Goal: Transaction & Acquisition: Purchase product/service

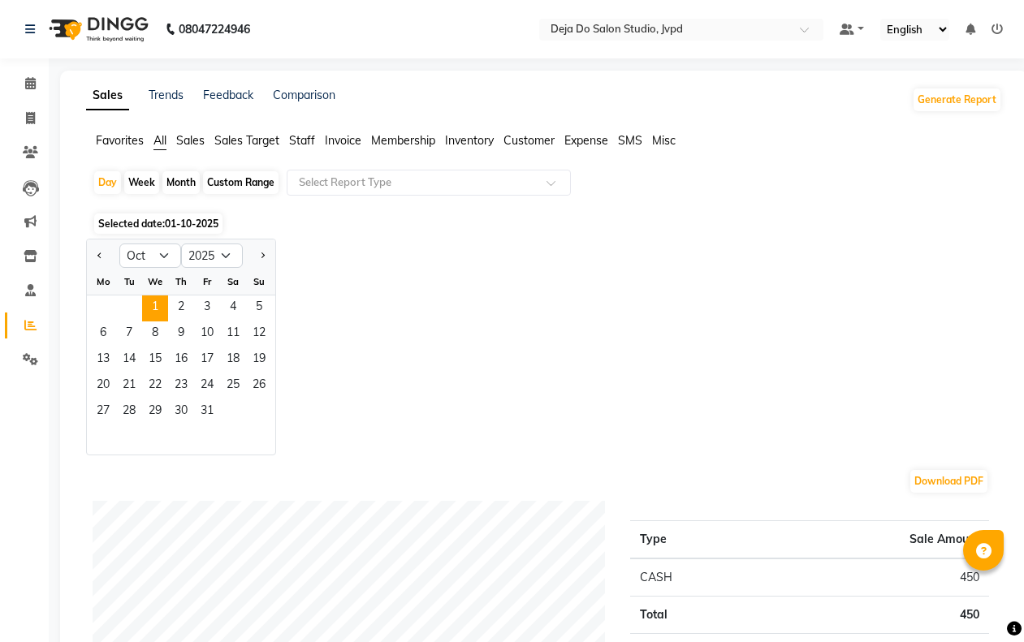
select select "10"
select select "2025"
click at [26, 110] on span at bounding box center [30, 119] width 28 height 19
select select "7295"
select select "service"
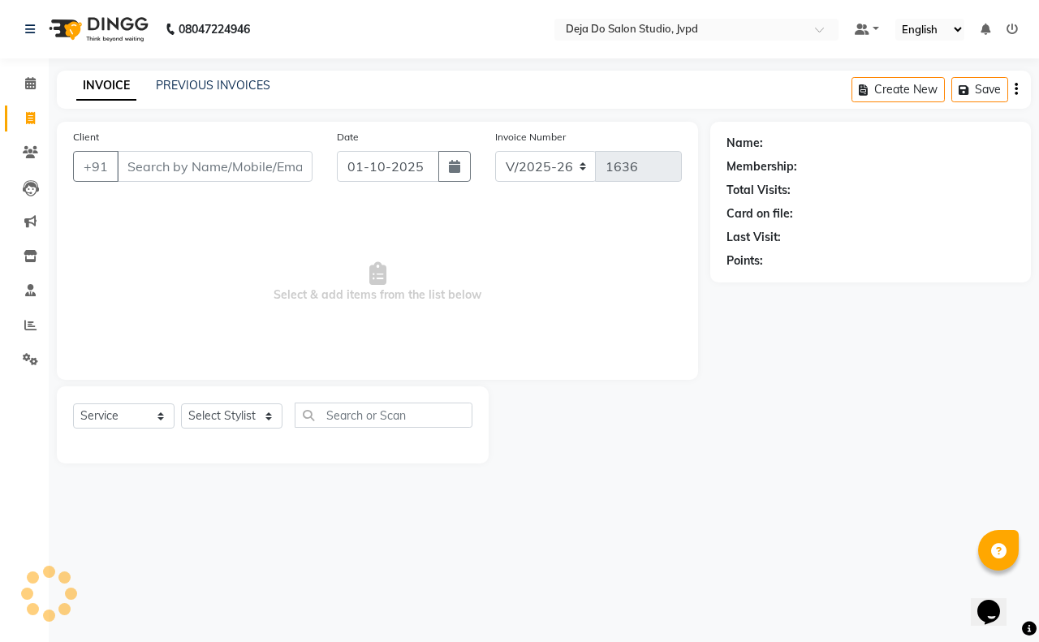
click at [157, 168] on input "Client" at bounding box center [215, 166] width 196 height 31
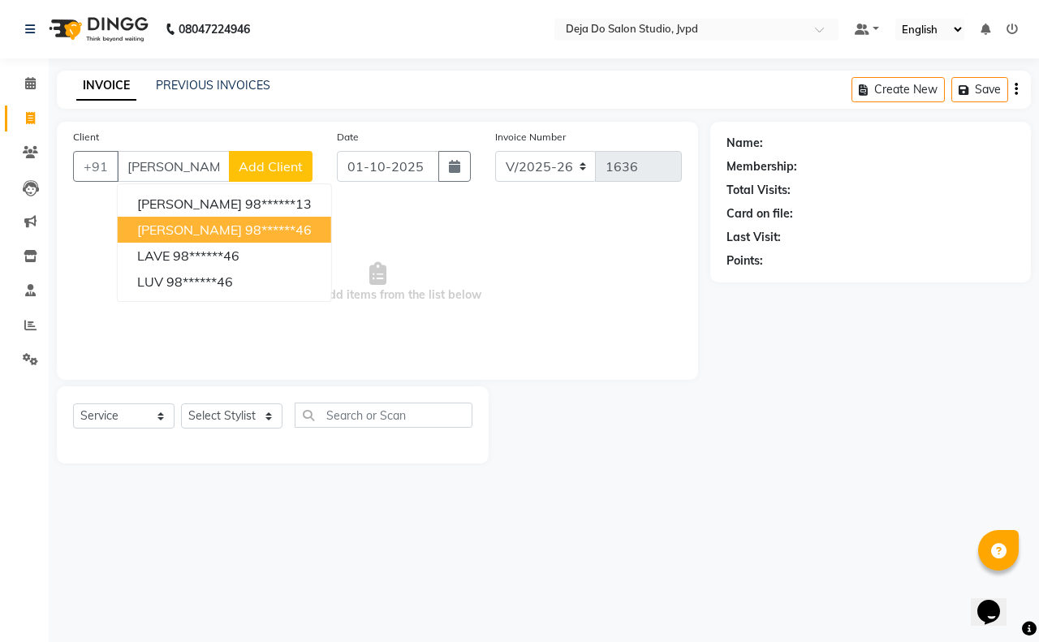
click at [175, 232] on span "[PERSON_NAME]" at bounding box center [189, 230] width 105 height 16
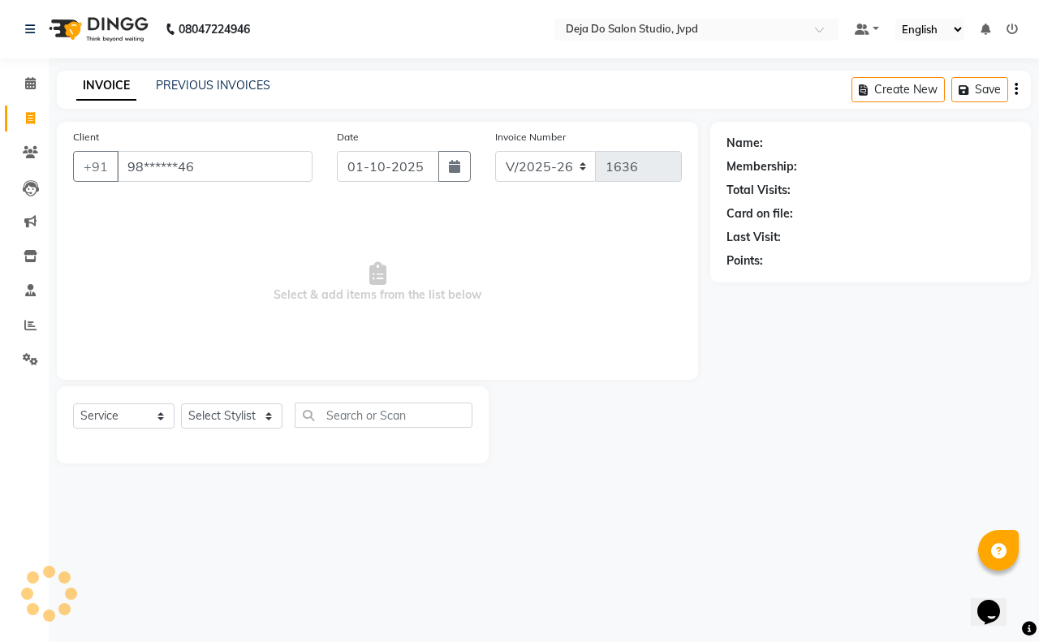
type input "98******46"
select select "1: Object"
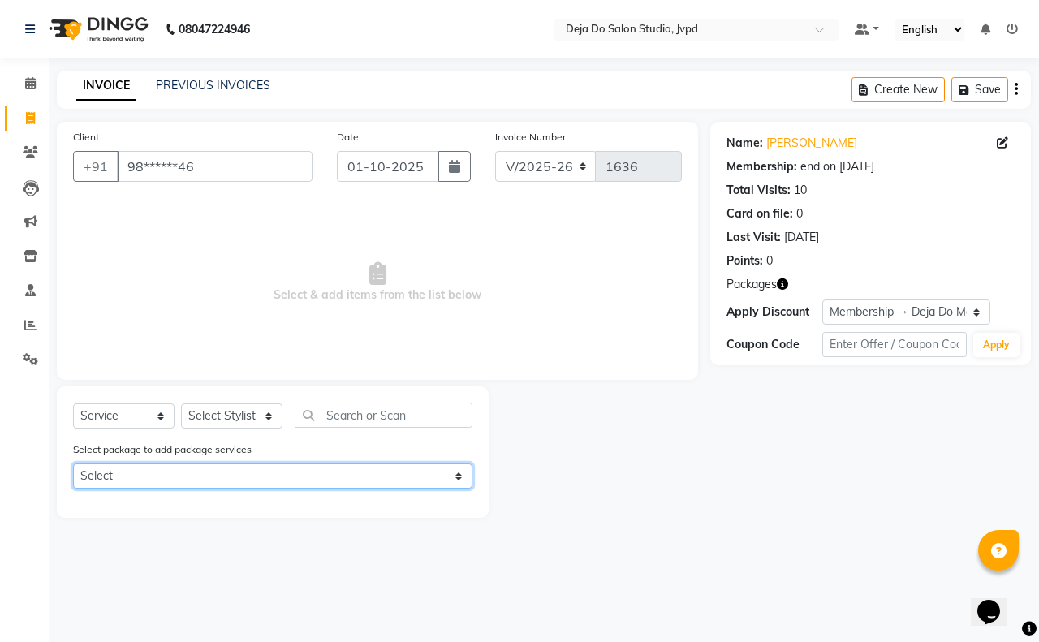
click at [228, 475] on select "Select Deja Do Membership" at bounding box center [272, 476] width 399 height 25
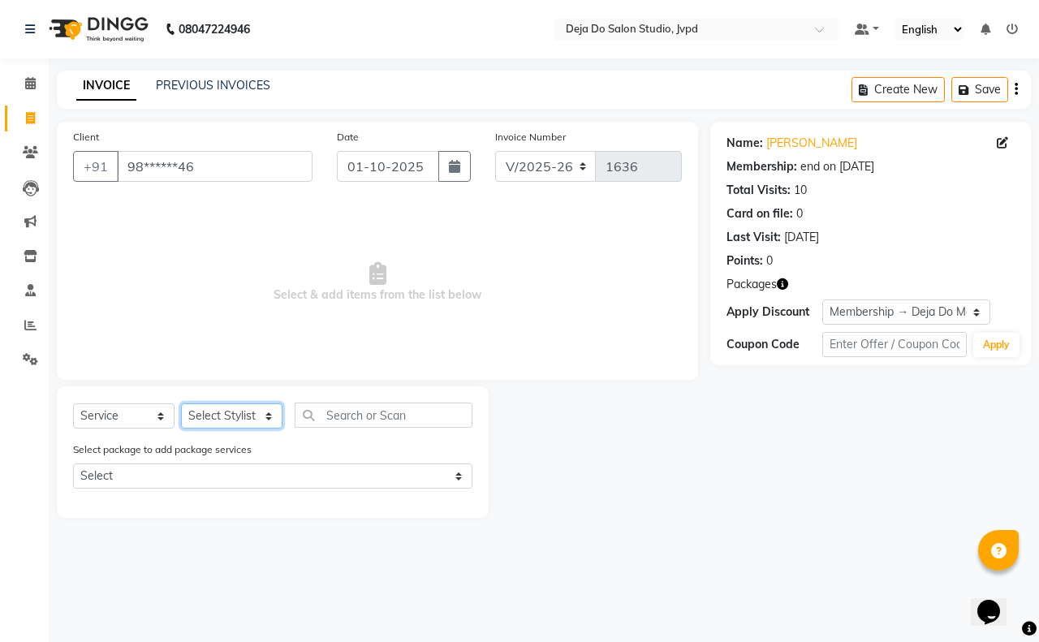
click at [228, 412] on select "Select Stylist Aditi Admin [PERSON_NAME] [PERSON_NAME] Danish [PERSON_NAME] [PE…" at bounding box center [231, 415] width 101 height 25
select select "70787"
click at [181, 403] on select "Select Stylist Aditi Admin [PERSON_NAME] [PERSON_NAME] Danish [PERSON_NAME] [PE…" at bounding box center [231, 415] width 101 height 25
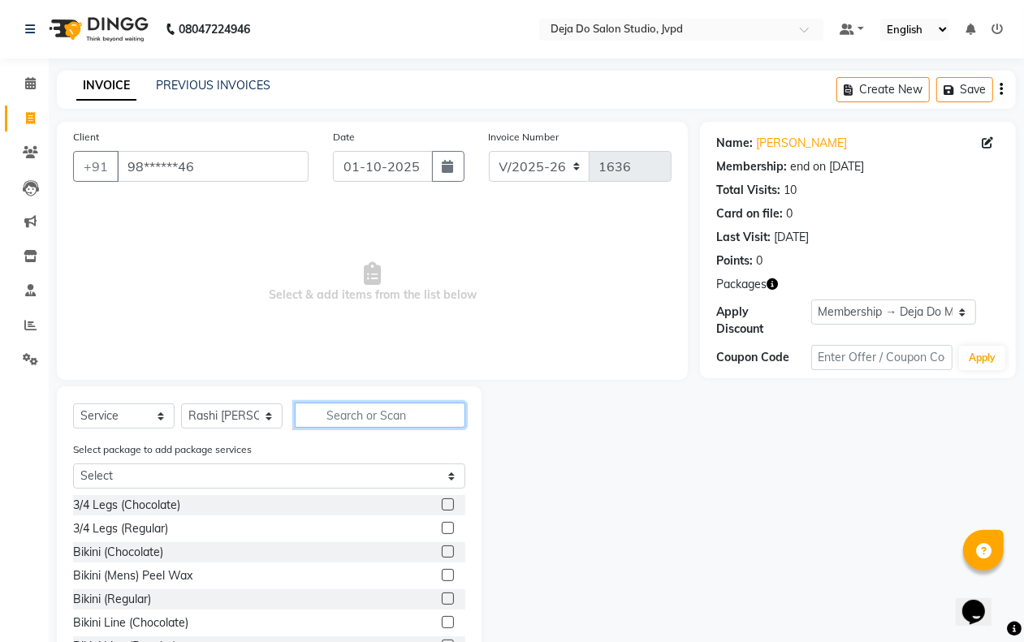
click at [339, 411] on input "text" at bounding box center [380, 415] width 170 height 25
click at [347, 403] on input "text" at bounding box center [380, 415] width 170 height 25
click at [350, 408] on input "text" at bounding box center [380, 415] width 170 height 25
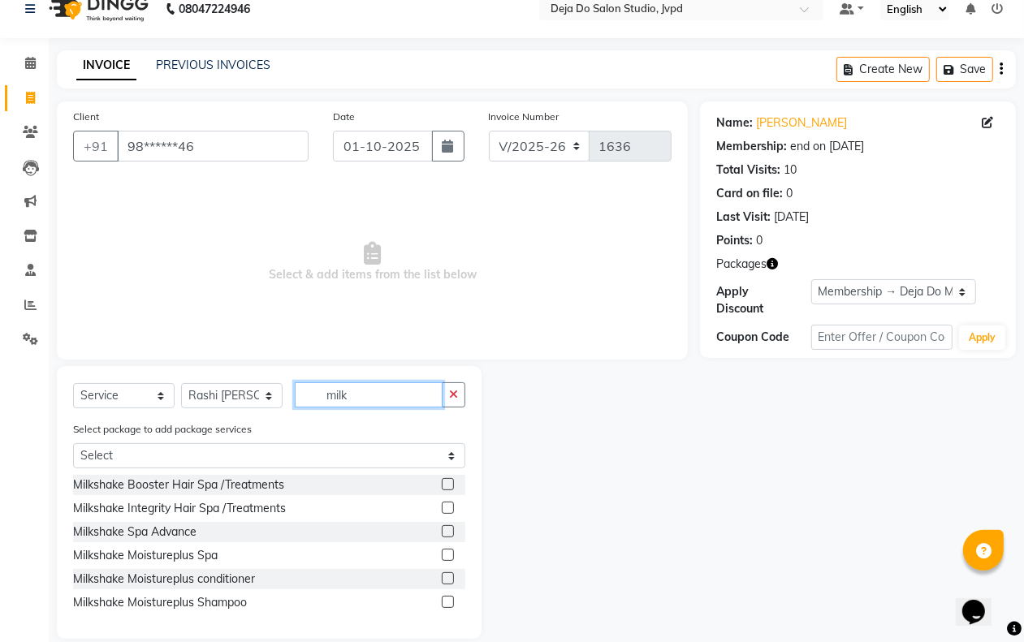
scroll to position [41, 0]
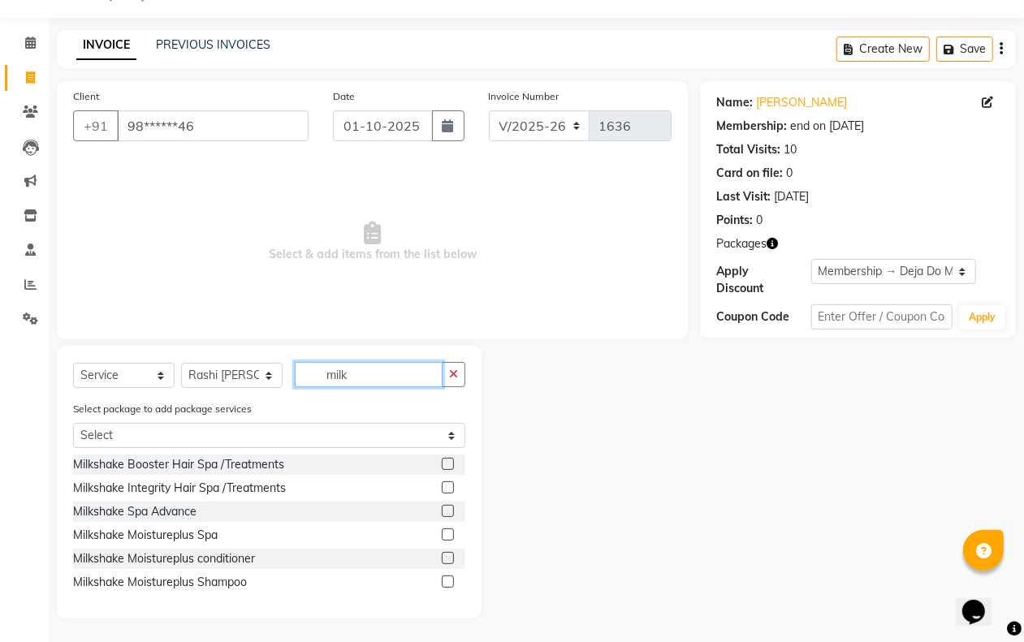
type input "milk"
click at [447, 581] on label at bounding box center [448, 582] width 12 height 12
click at [447, 581] on input "checkbox" at bounding box center [447, 582] width 11 height 11
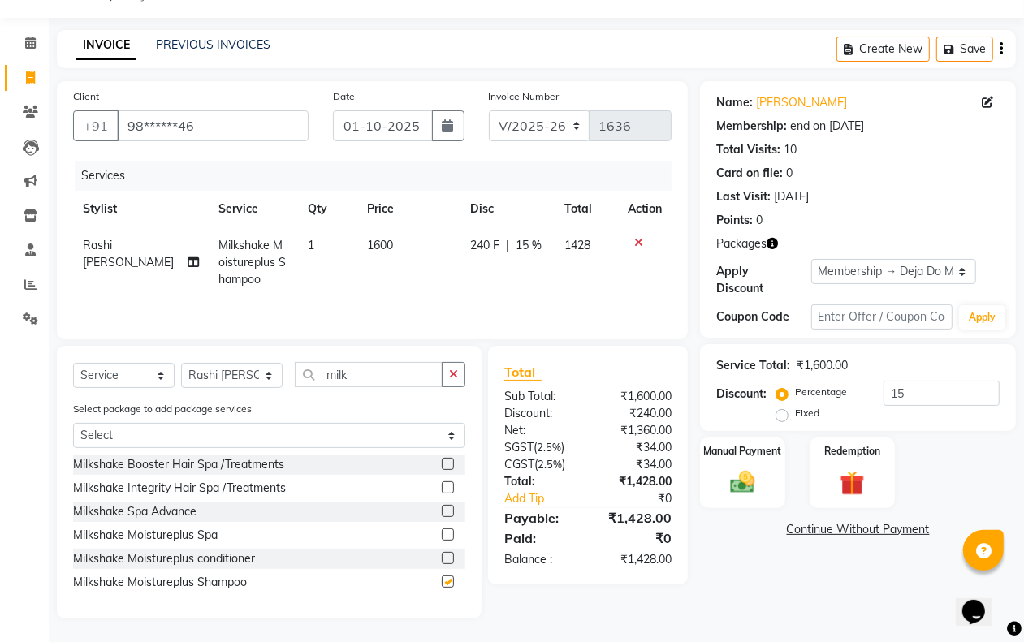
checkbox input "false"
click at [358, 256] on td "1600" at bounding box center [409, 262] width 102 height 71
select select "70787"
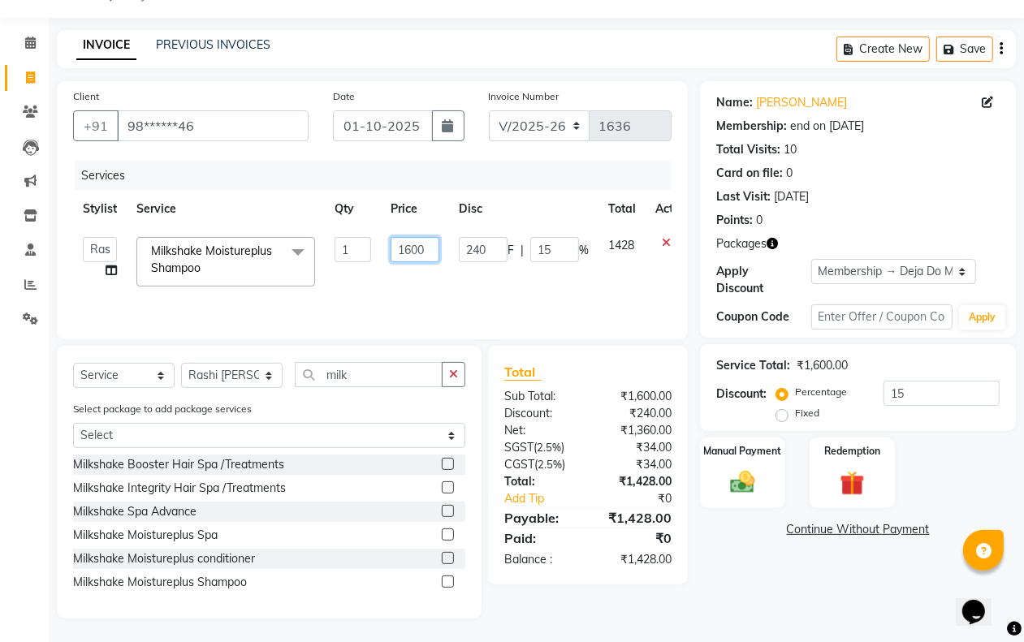
click at [414, 238] on input "1600" at bounding box center [414, 249] width 49 height 25
type input "1700"
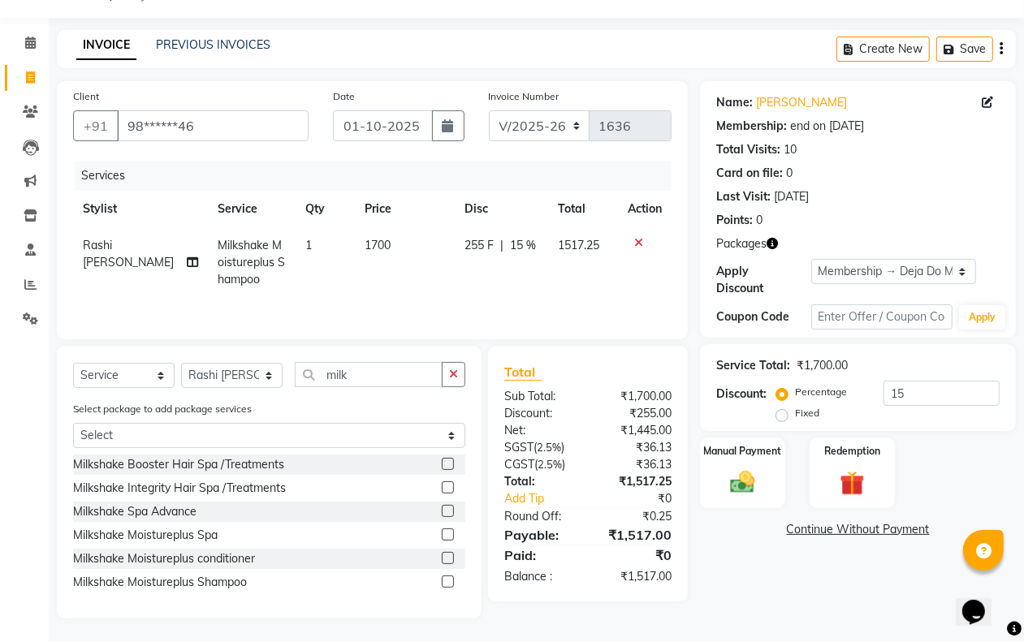
click at [444, 276] on td "1700" at bounding box center [405, 262] width 100 height 71
select select "70787"
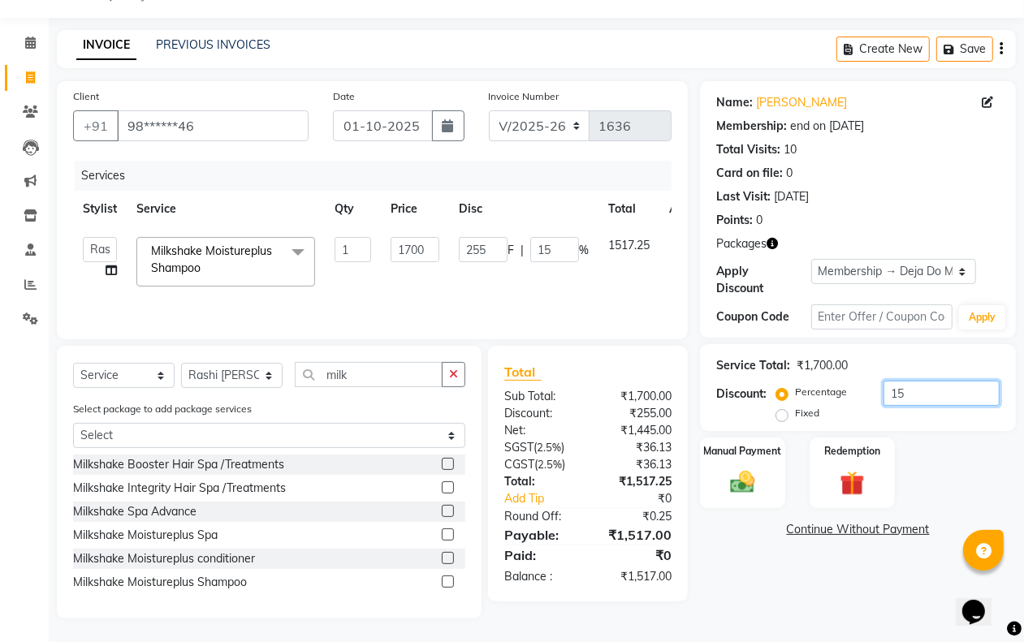
click at [931, 388] on input "15" at bounding box center [941, 393] width 116 height 25
type input "1"
type input "17"
type input "1"
type input "0"
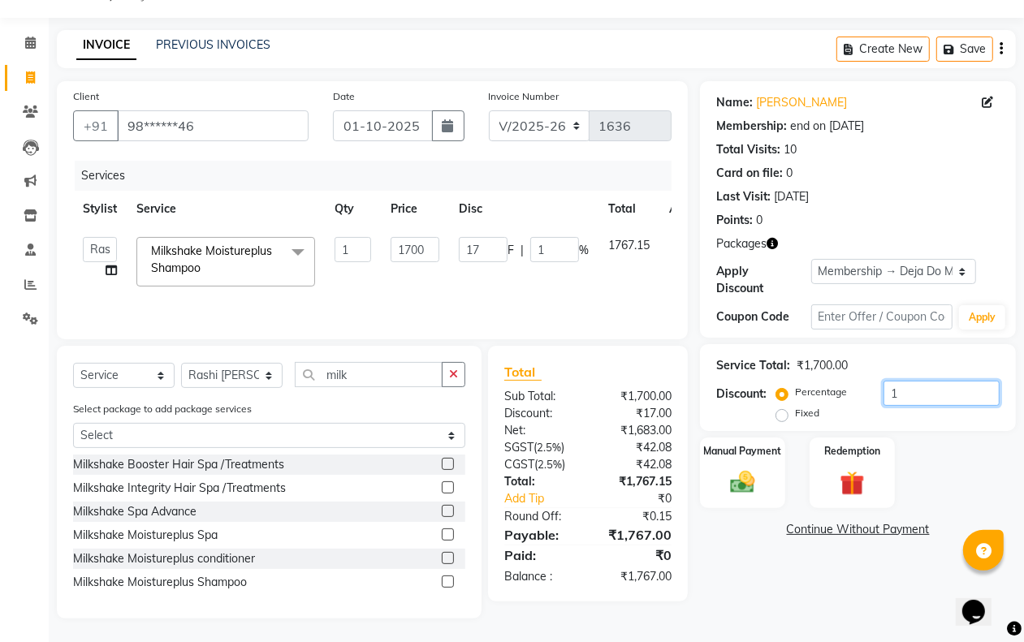
type input "0"
click at [907, 387] on input "number" at bounding box center [941, 393] width 116 height 25
type input "1"
type input "17"
type input "1"
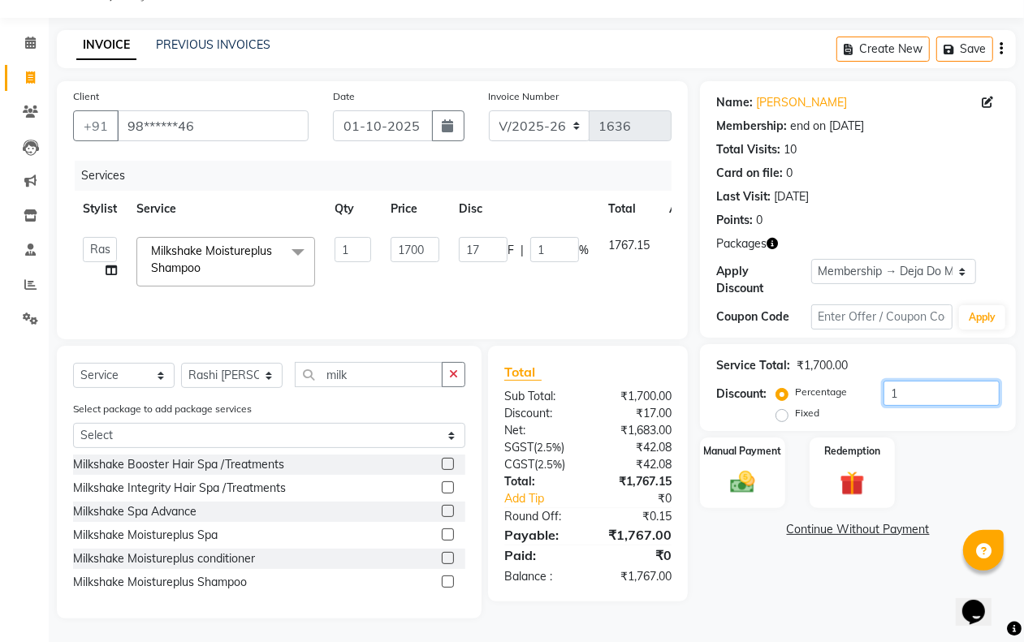
type input "10"
type input "170"
type input "10"
click at [833, 565] on div "Name: [PERSON_NAME] Membership: end on [DATE] Total Visits: 10 Card on file: 0 …" at bounding box center [864, 349] width 328 height 537
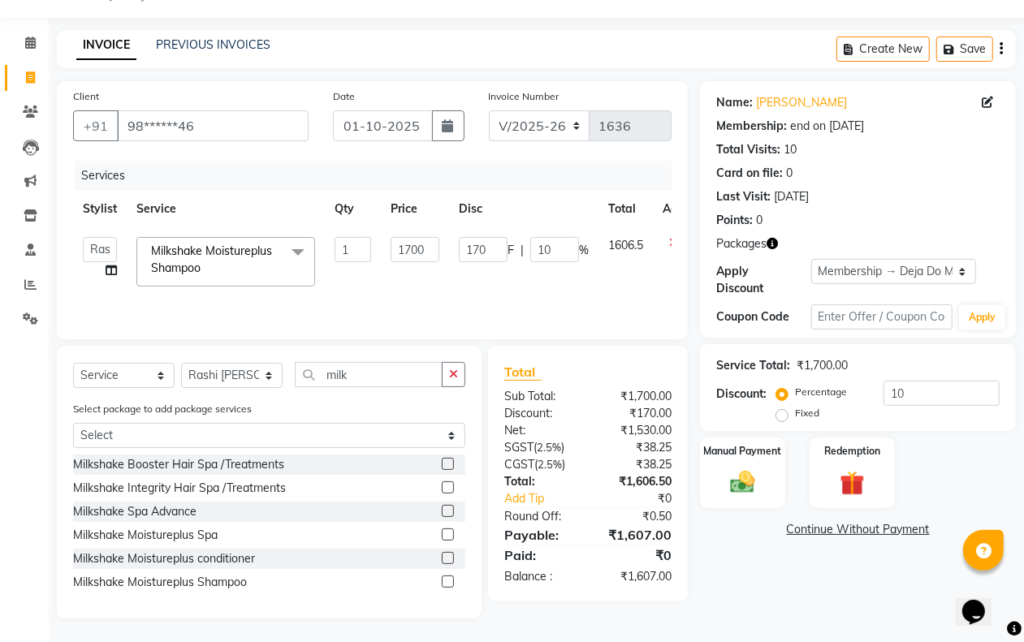
click at [453, 288] on td "170 F | 10 %" at bounding box center [523, 261] width 149 height 69
click at [427, 244] on input "1700" at bounding box center [414, 249] width 49 height 25
type input "1623"
click at [908, 590] on div "Name: [PERSON_NAME] Membership: end on [DATE] Total Visits: 10 Card on file: 0 …" at bounding box center [864, 349] width 328 height 537
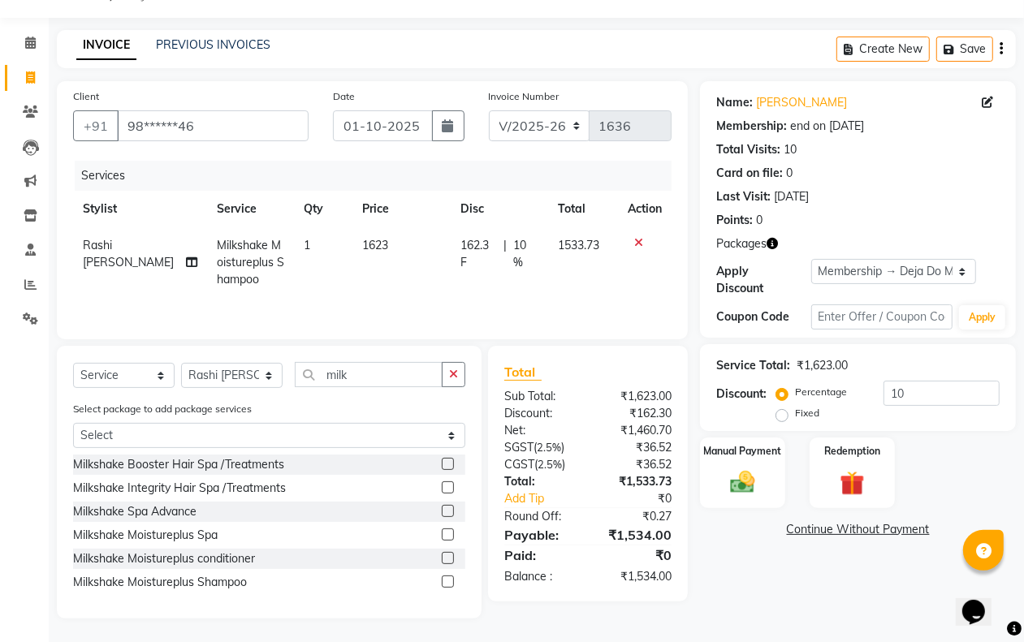
click at [390, 254] on td "1623" at bounding box center [401, 262] width 98 height 71
select select "70787"
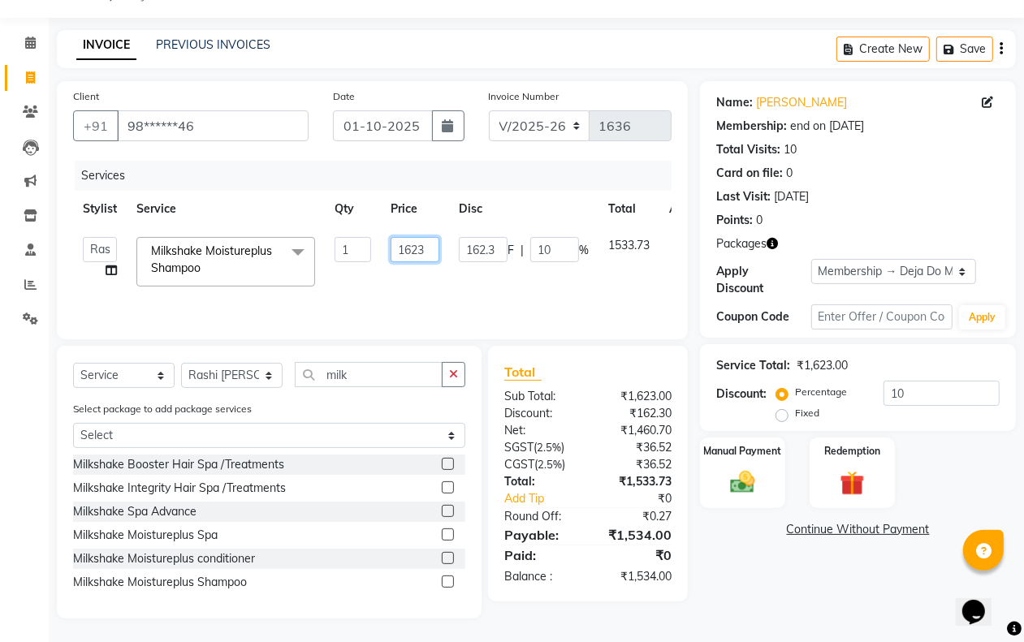
click at [426, 244] on input "1623" at bounding box center [414, 249] width 49 height 25
type input "1620"
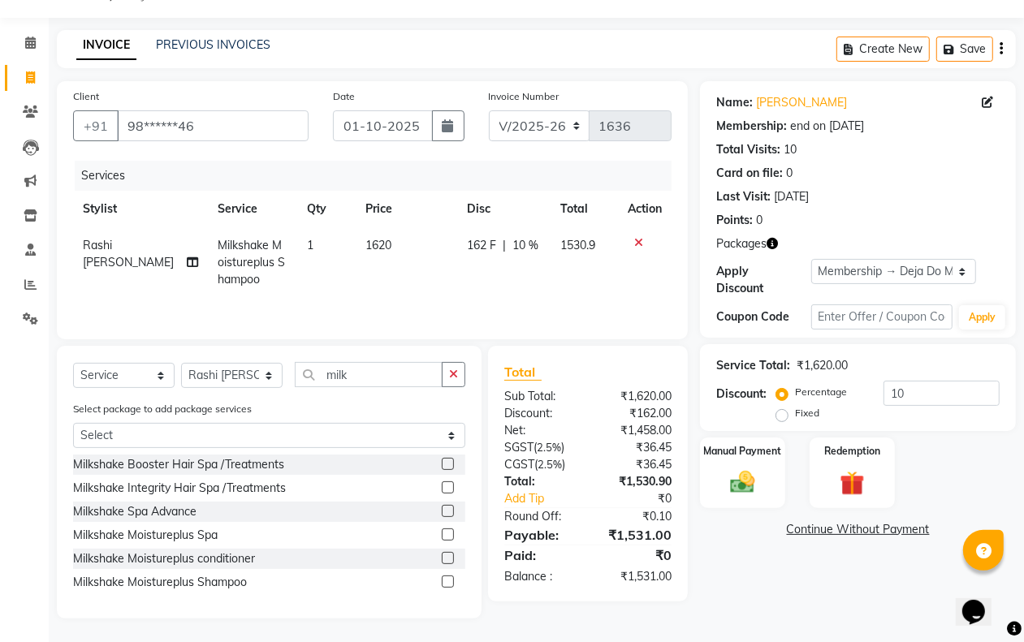
click at [782, 599] on div "Name: [PERSON_NAME] Membership: end on [DATE] Total Visits: 10 Card on file: 0 …" at bounding box center [864, 349] width 328 height 537
click at [399, 261] on td "1620" at bounding box center [406, 262] width 101 height 71
select select "70787"
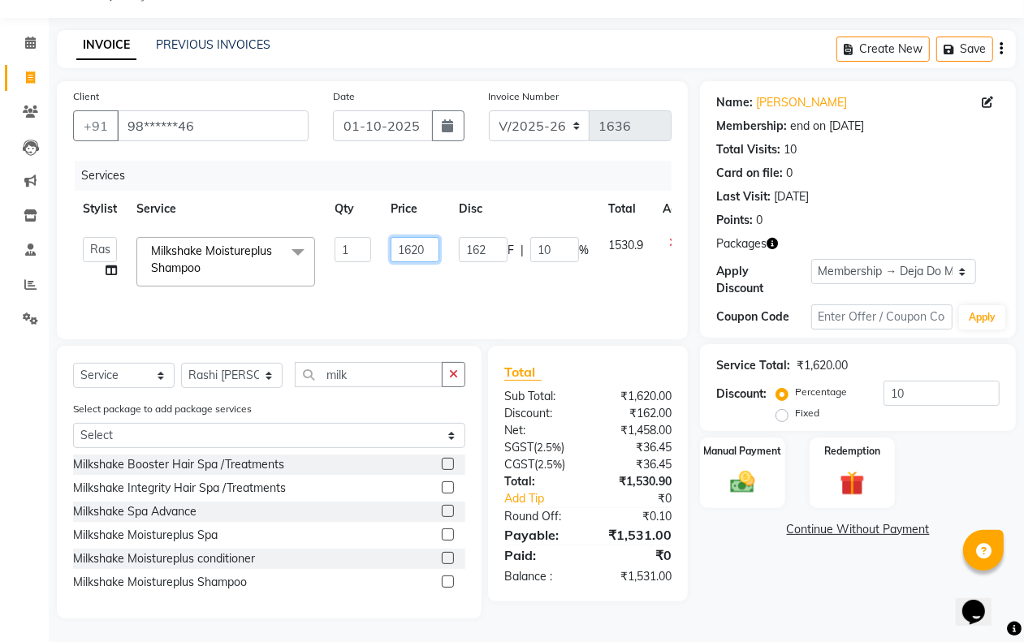
click at [423, 240] on input "1620" at bounding box center [414, 249] width 49 height 25
type input "1619"
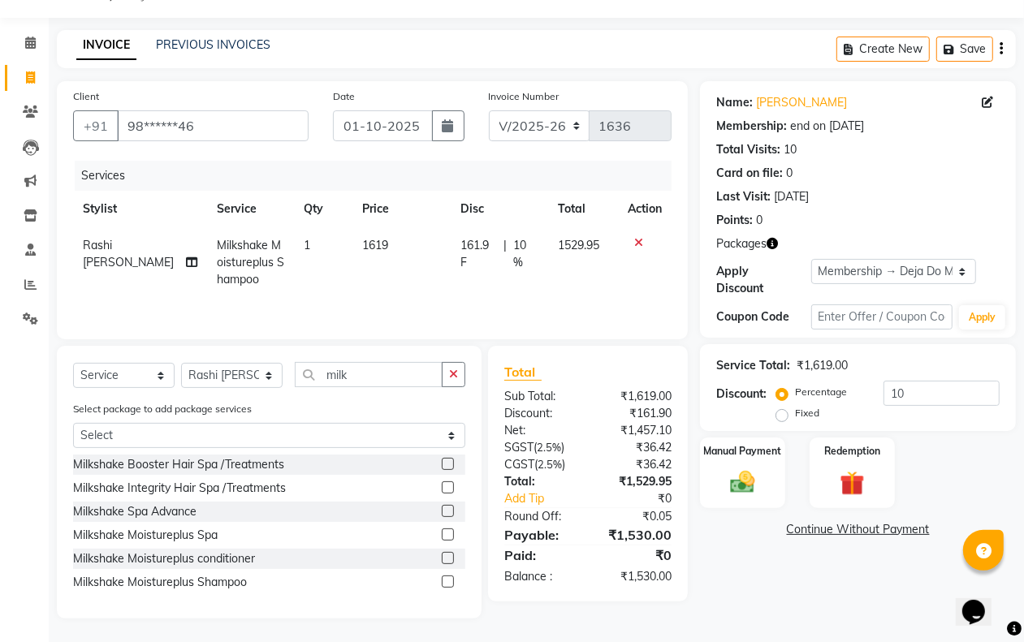
click at [728, 581] on div "Name: [PERSON_NAME] Membership: end on [DATE] Total Visits: 10 Card on file: 0 …" at bounding box center [864, 349] width 328 height 537
click at [753, 481] on img at bounding box center [742, 482] width 41 height 29
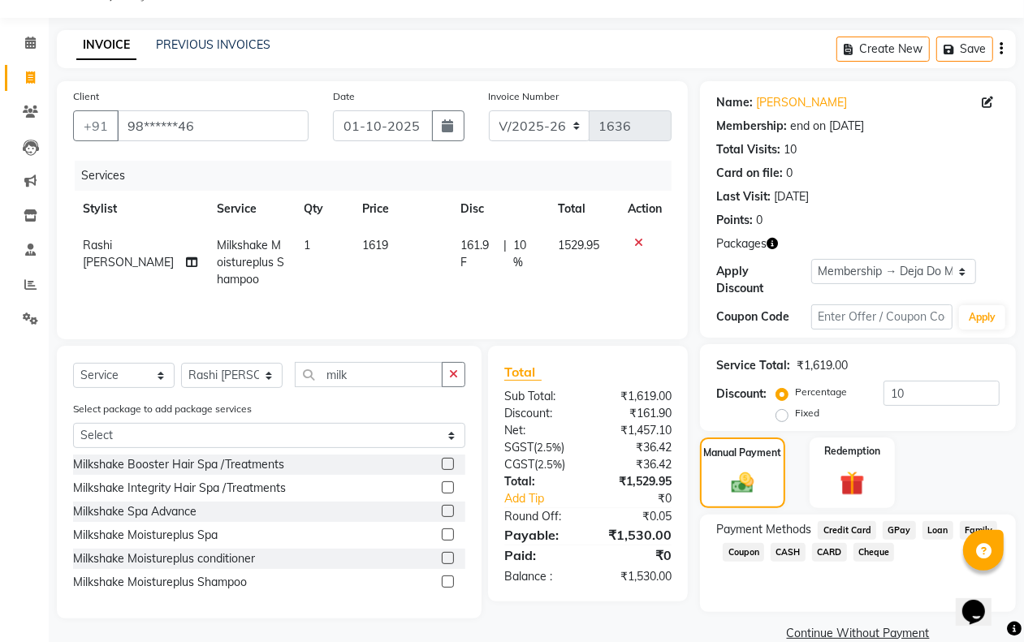
click at [895, 525] on span "GPay" at bounding box center [898, 530] width 33 height 19
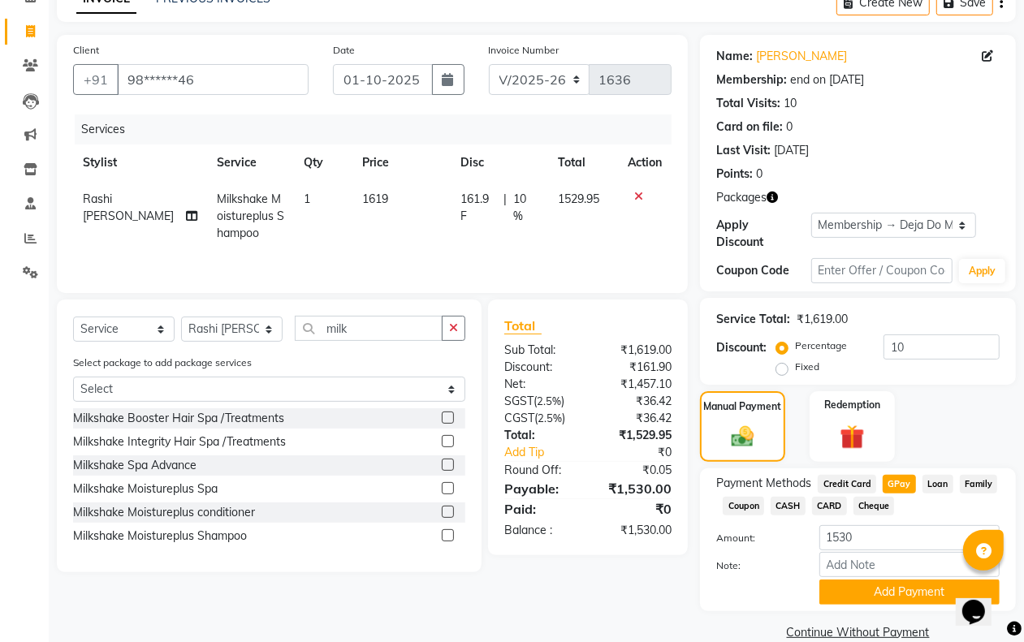
scroll to position [112, 0]
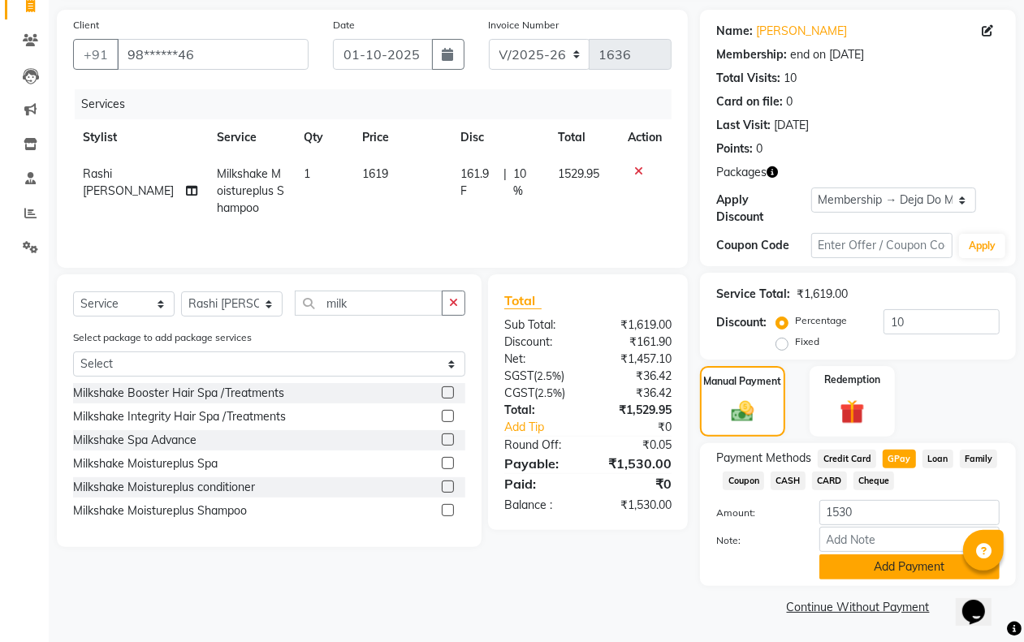
click at [879, 569] on button "Add Payment" at bounding box center [909, 566] width 180 height 25
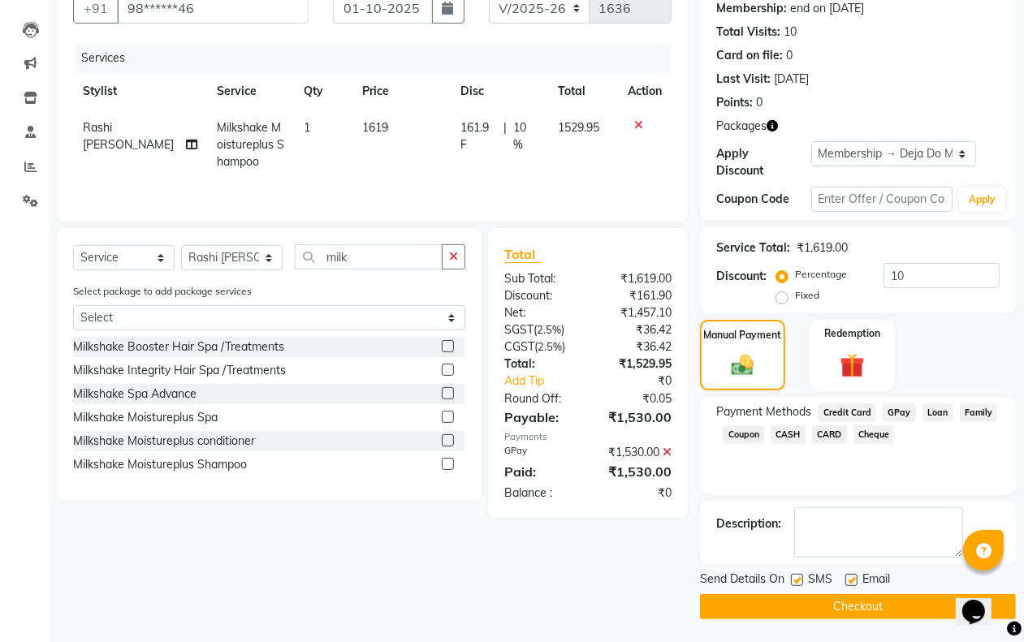
scroll to position [160, 0]
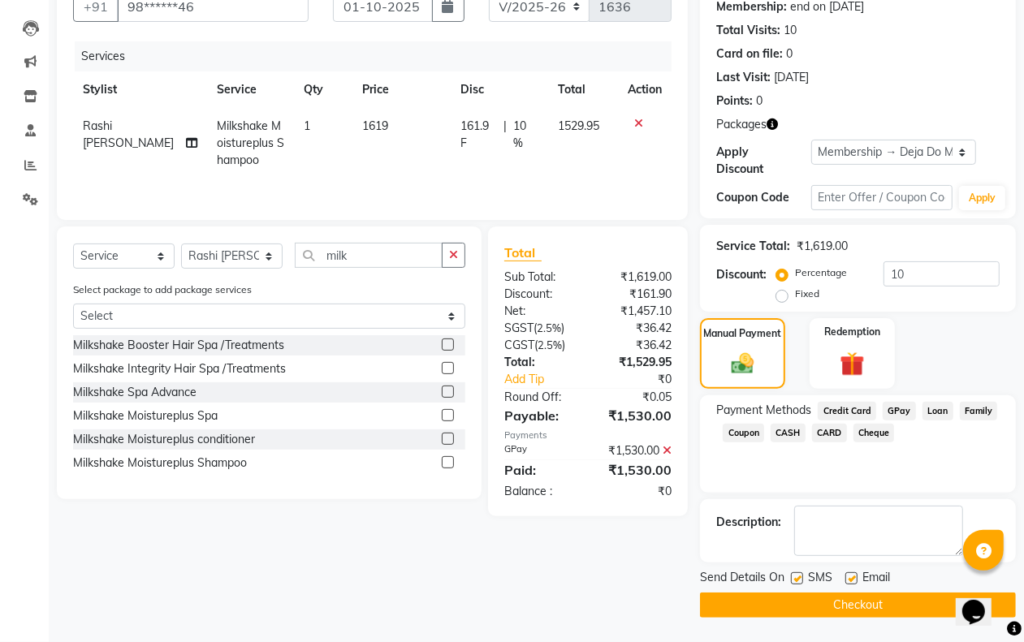
click at [858, 609] on button "Checkout" at bounding box center [858, 605] width 316 height 25
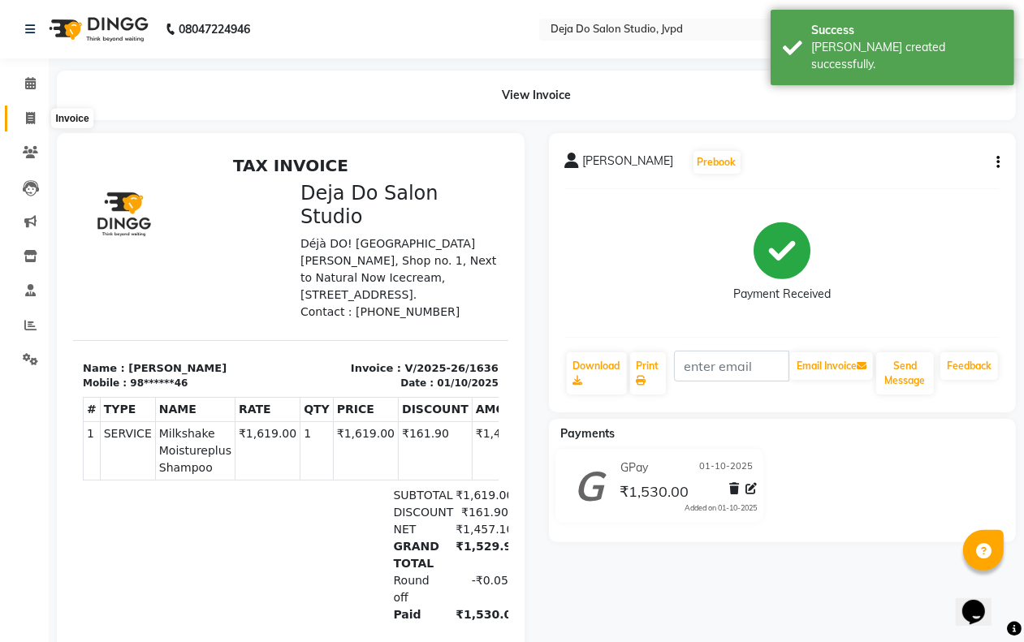
click at [31, 120] on icon at bounding box center [30, 118] width 9 height 12
select select "service"
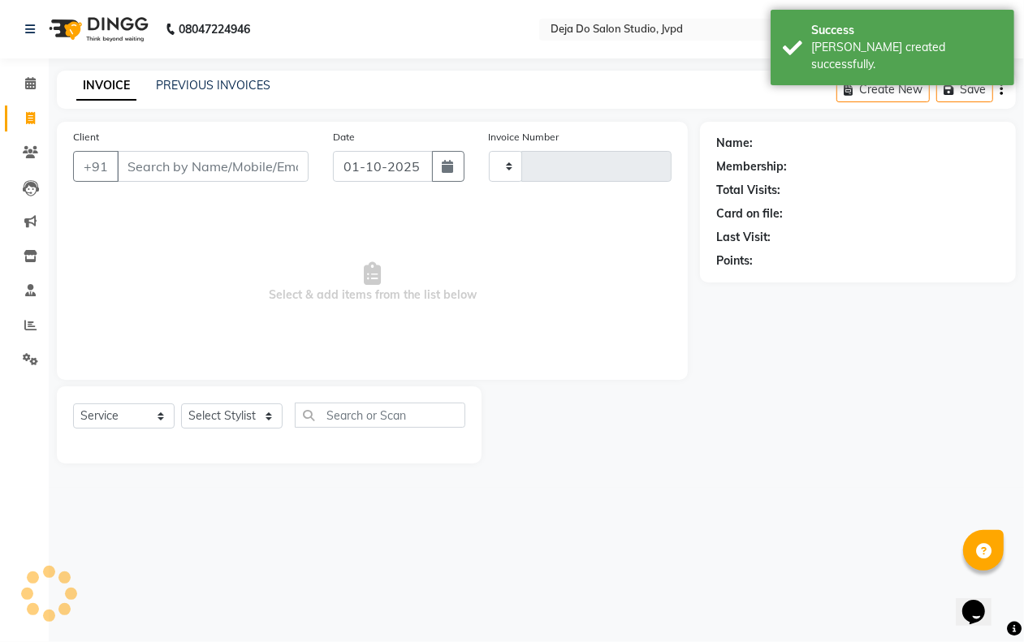
type input "1637"
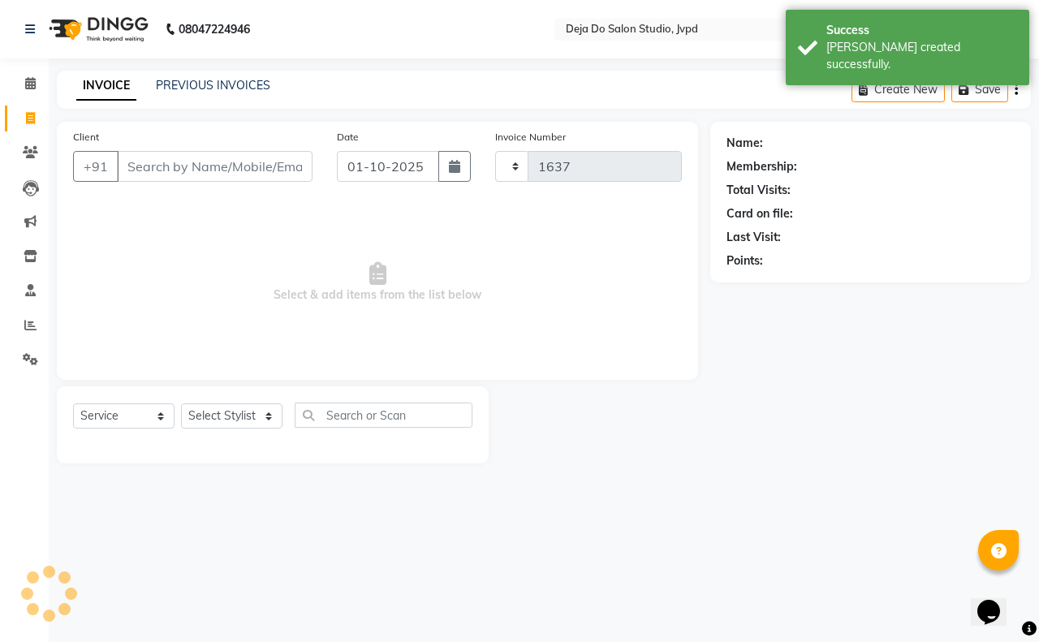
select select "7295"
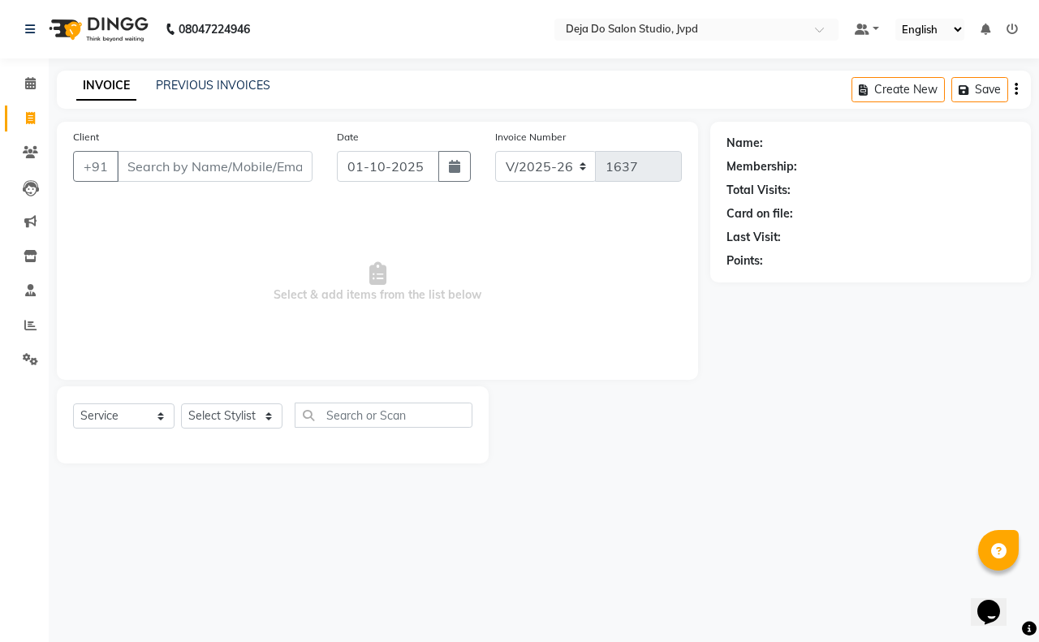
click at [192, 164] on input "Client" at bounding box center [215, 166] width 196 height 31
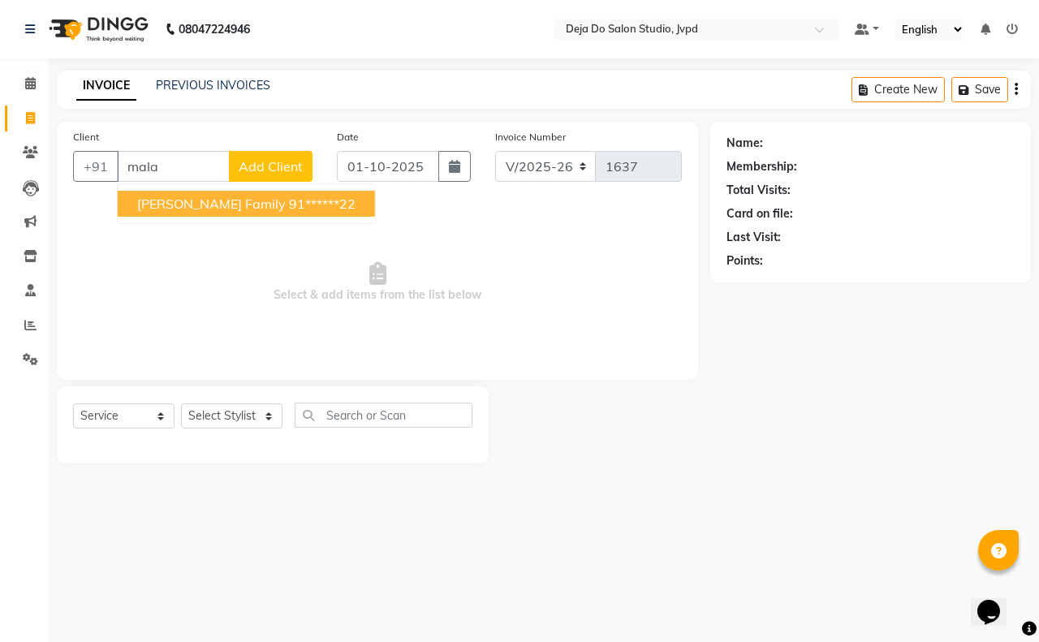
click at [319, 205] on ngb-highlight "91******22" at bounding box center [322, 204] width 67 height 16
type input "91******22"
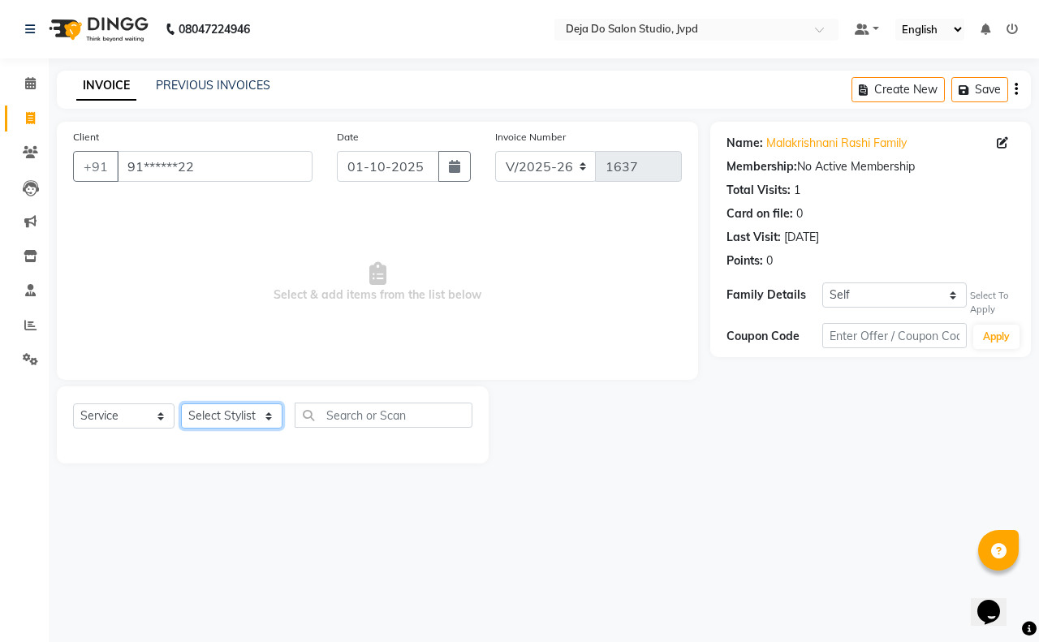
click at [270, 412] on select "Select Stylist Aditi Admin [PERSON_NAME] [PERSON_NAME] Danish [PERSON_NAME] [PE…" at bounding box center [231, 415] width 101 height 25
select select "62496"
click at [181, 403] on select "Select Stylist Aditi Admin [PERSON_NAME] [PERSON_NAME] Danish [PERSON_NAME] [PE…" at bounding box center [231, 415] width 101 height 25
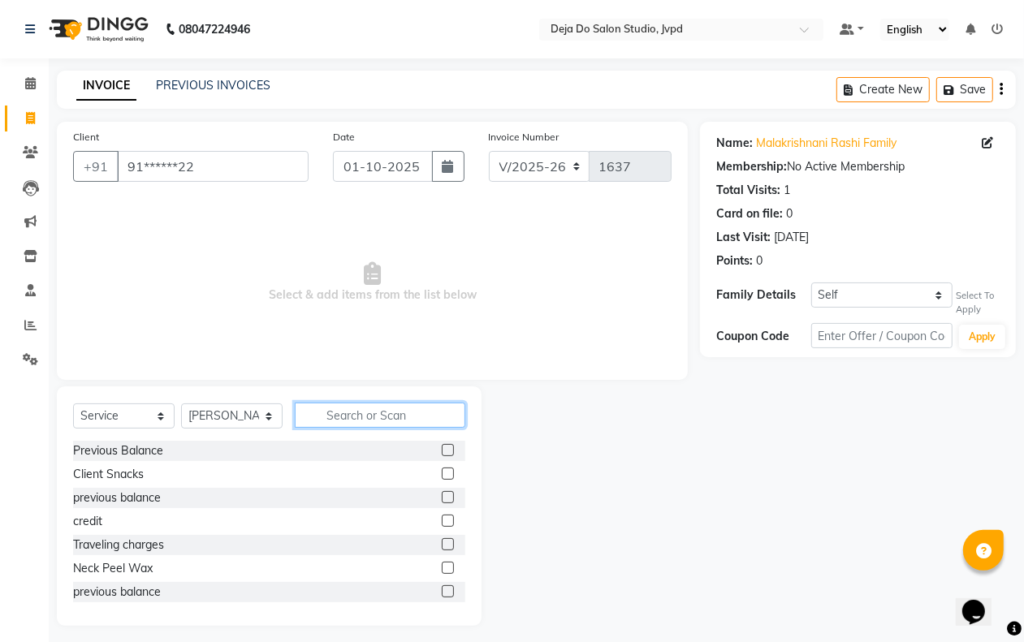
click at [342, 418] on input "text" at bounding box center [380, 415] width 170 height 25
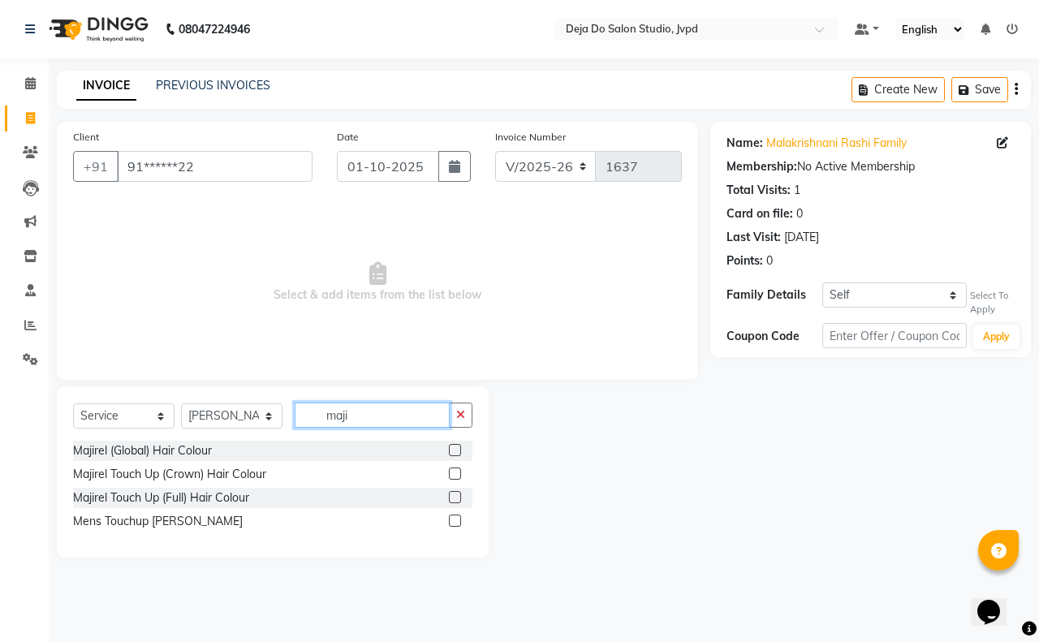
type input "maji"
click at [451, 493] on label at bounding box center [455, 497] width 12 height 12
click at [451, 493] on input "checkbox" at bounding box center [454, 498] width 11 height 11
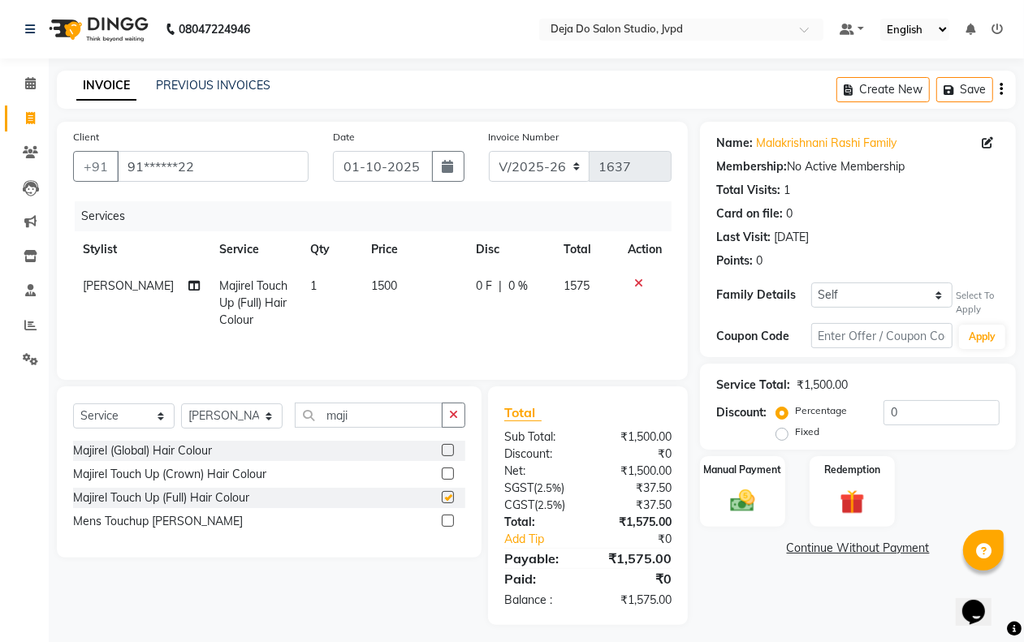
checkbox input "false"
click at [443, 424] on button "button" at bounding box center [454, 415] width 24 height 25
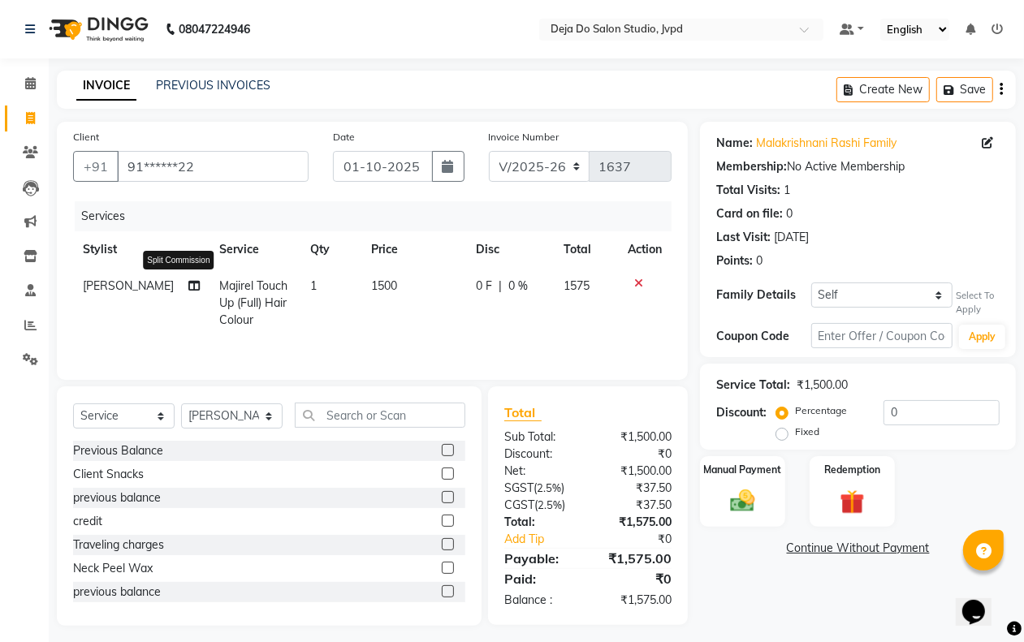
click at [188, 285] on icon at bounding box center [193, 285] width 11 height 11
select select "62496"
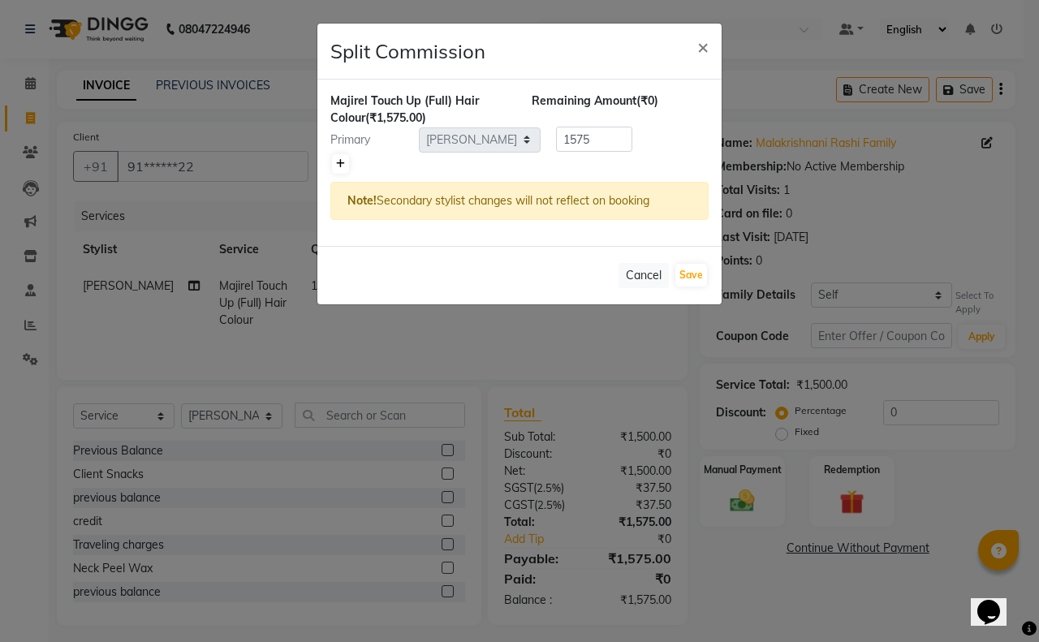
click at [345, 163] on link at bounding box center [340, 163] width 17 height 19
type input "787.5"
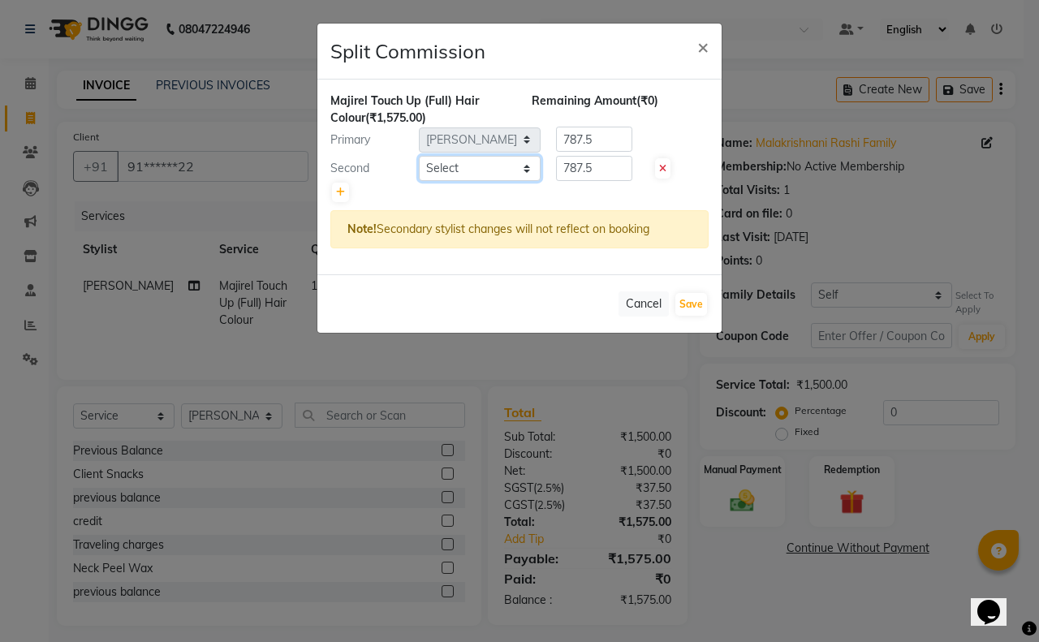
click at [464, 156] on select "Select Aditi Admin [PERSON_NAME] [PERSON_NAME] Danish [PERSON_NAME] [PERSON_NAM…" at bounding box center [480, 168] width 122 height 25
select select "62498"
click at [419, 156] on select "Select Aditi Admin [PERSON_NAME] [PERSON_NAME] Danish [PERSON_NAME] [PERSON_NAM…" at bounding box center [480, 168] width 122 height 25
click at [603, 162] on input "787.5" at bounding box center [594, 168] width 76 height 25
type input "7"
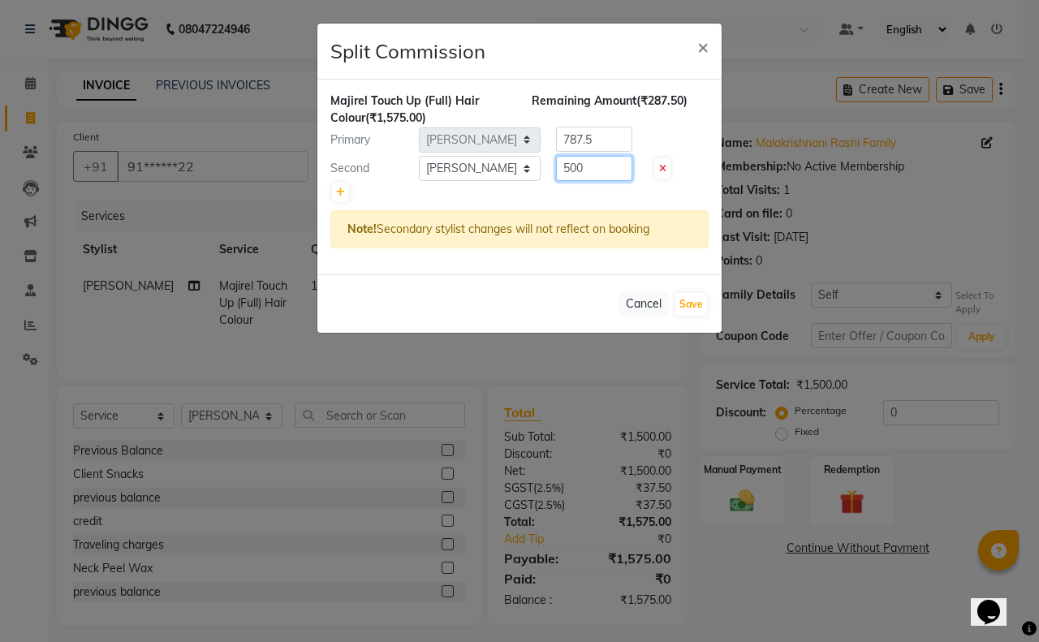
type input "500"
click at [613, 142] on input "787.5" at bounding box center [594, 139] width 76 height 25
type input "7"
type input "1000"
click at [687, 295] on button "Save" at bounding box center [691, 304] width 32 height 23
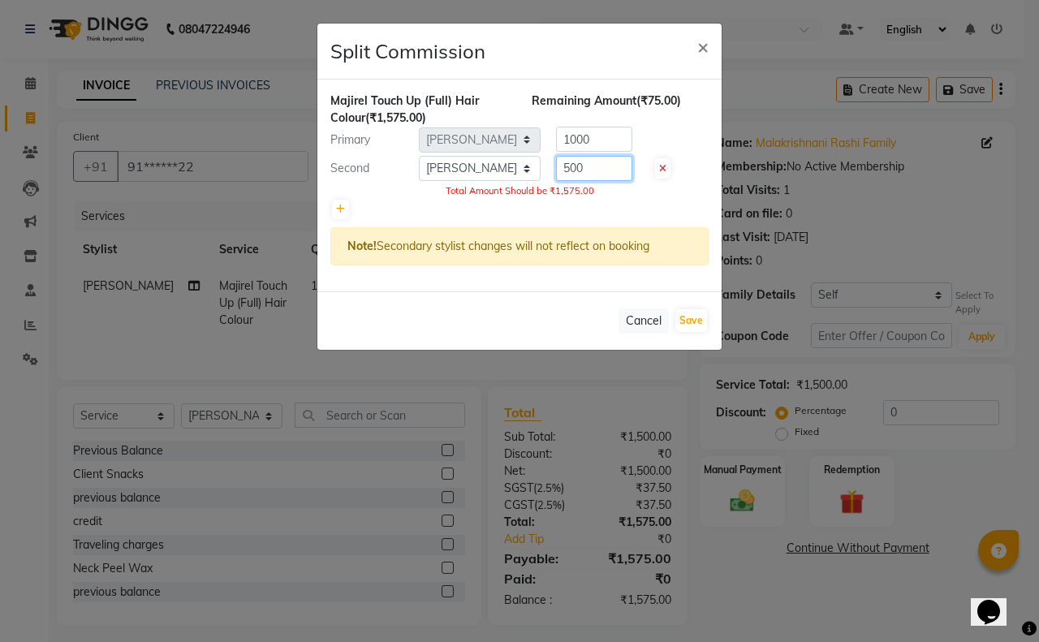
click at [598, 167] on input "500" at bounding box center [594, 168] width 76 height 25
type input "575"
click at [662, 183] on div "Majirel Touch Up (Full) Hair Colour (₹1,575.00) Remaining Amount (₹0) Primary S…" at bounding box center [519, 186] width 404 height 212
click at [686, 321] on button "Save" at bounding box center [691, 320] width 32 height 23
select select "Select"
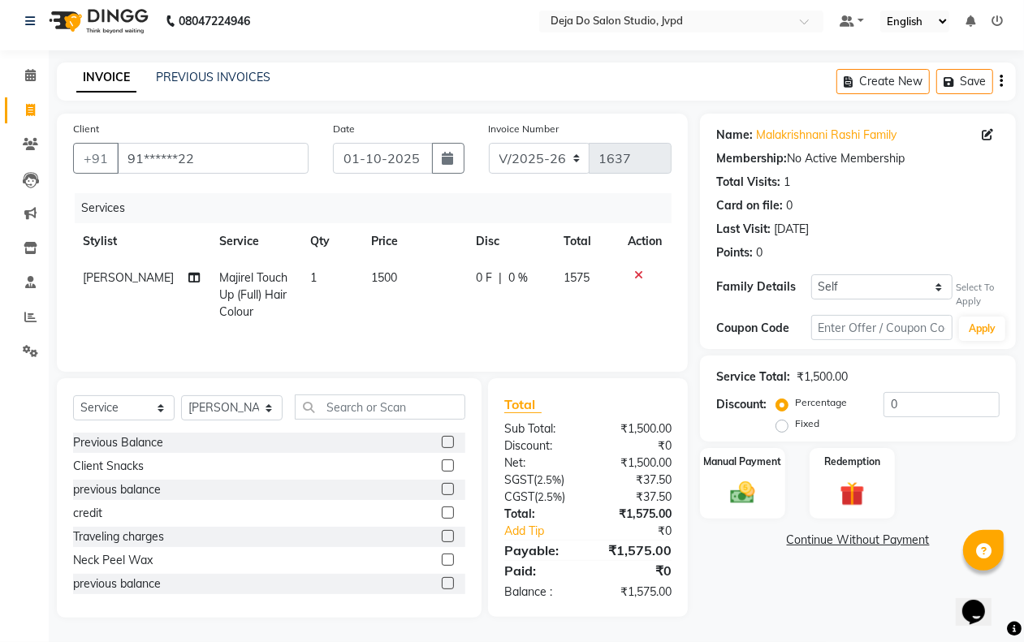
scroll to position [10, 0]
click at [232, 411] on select "Select Stylist Aditi Admin [PERSON_NAME] [PERSON_NAME] Danish [PERSON_NAME] [PE…" at bounding box center [231, 407] width 101 height 25
select select "62498"
click at [181, 396] on select "Select Stylist Aditi Admin [PERSON_NAME] [PERSON_NAME] Danish [PERSON_NAME] [PE…" at bounding box center [231, 407] width 101 height 25
click at [370, 410] on input "text" at bounding box center [380, 407] width 170 height 25
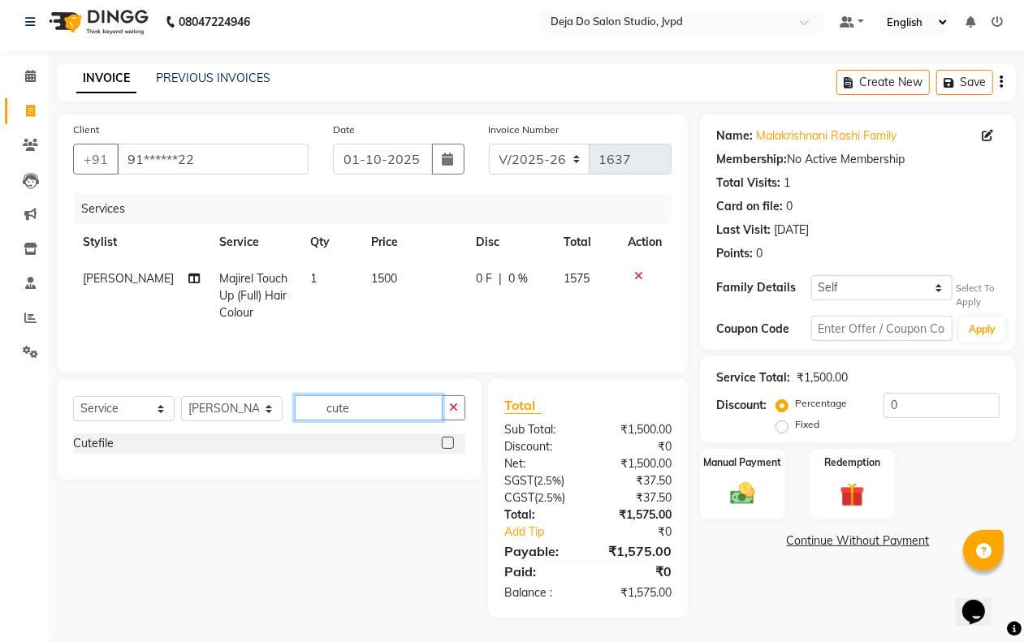
type input "cute"
click at [447, 439] on label at bounding box center [448, 443] width 12 height 12
click at [447, 439] on input "checkbox" at bounding box center [447, 443] width 11 height 11
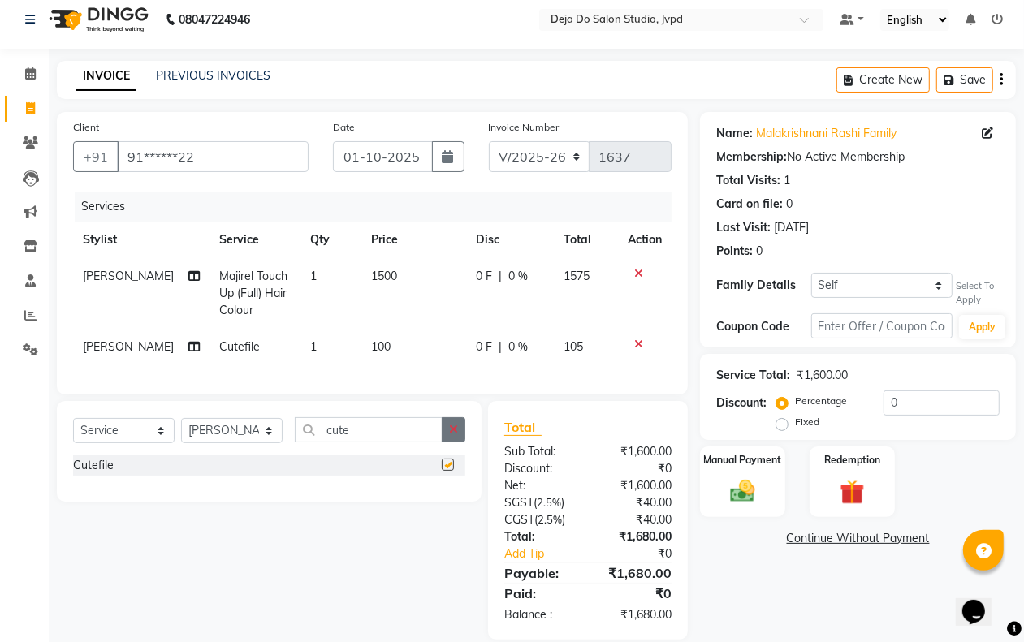
checkbox input "false"
click at [442, 433] on button "button" at bounding box center [454, 429] width 24 height 25
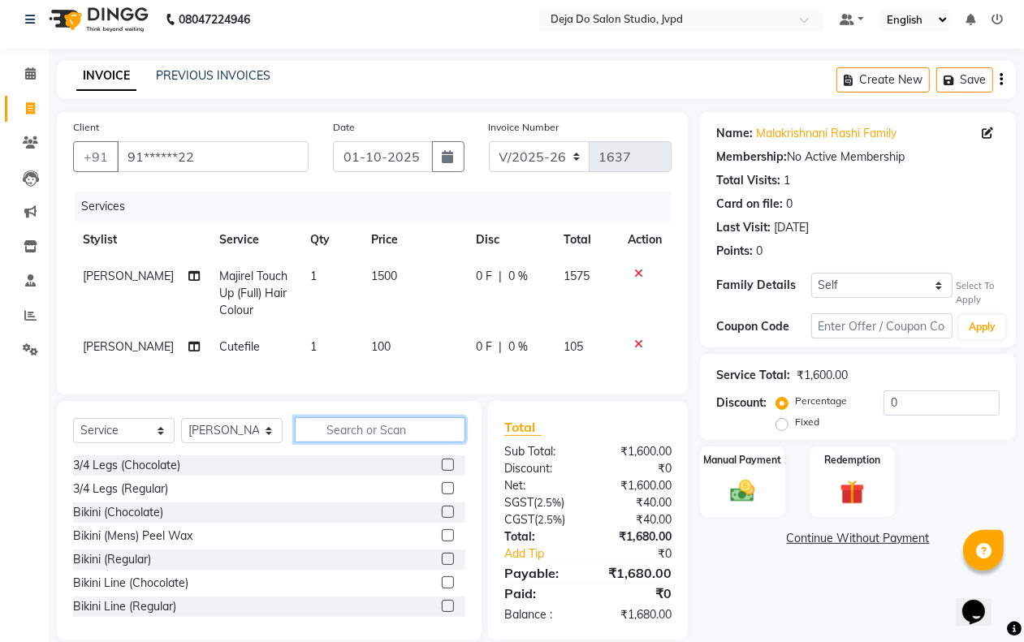
click at [425, 440] on input "text" at bounding box center [380, 429] width 170 height 25
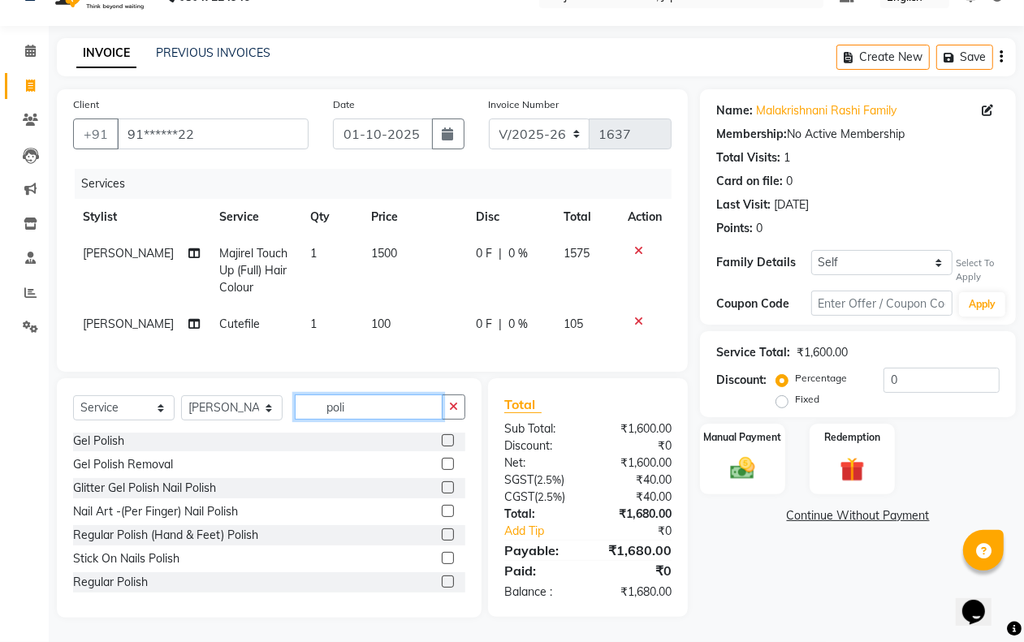
scroll to position [47, 0]
type input "poli"
click at [442, 578] on label at bounding box center [448, 582] width 12 height 12
click at [442, 578] on input "checkbox" at bounding box center [447, 582] width 11 height 11
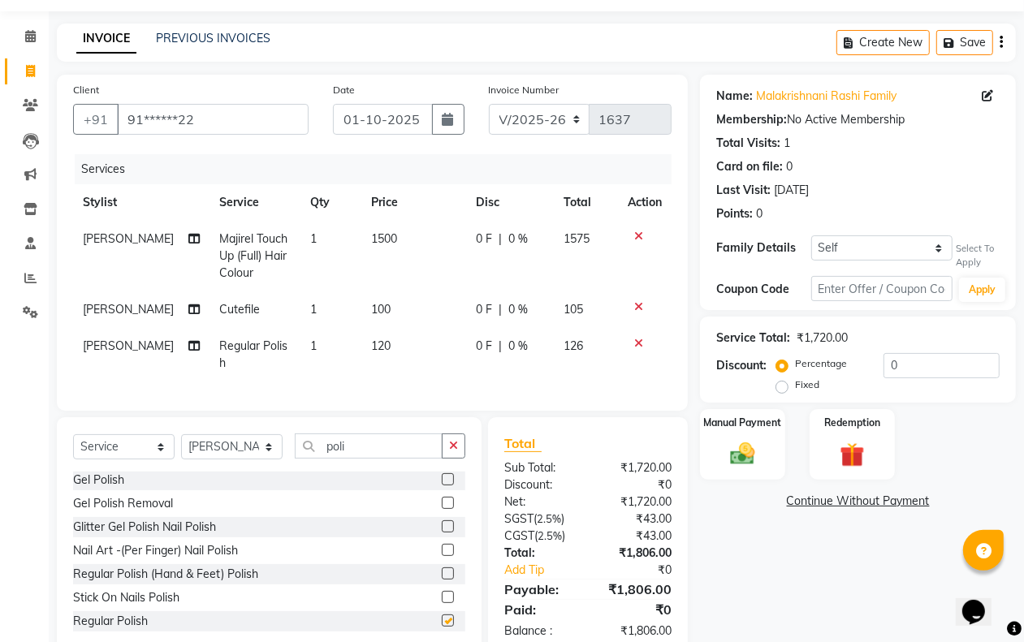
checkbox input "false"
click at [398, 342] on td "120" at bounding box center [414, 355] width 106 height 54
select select "62498"
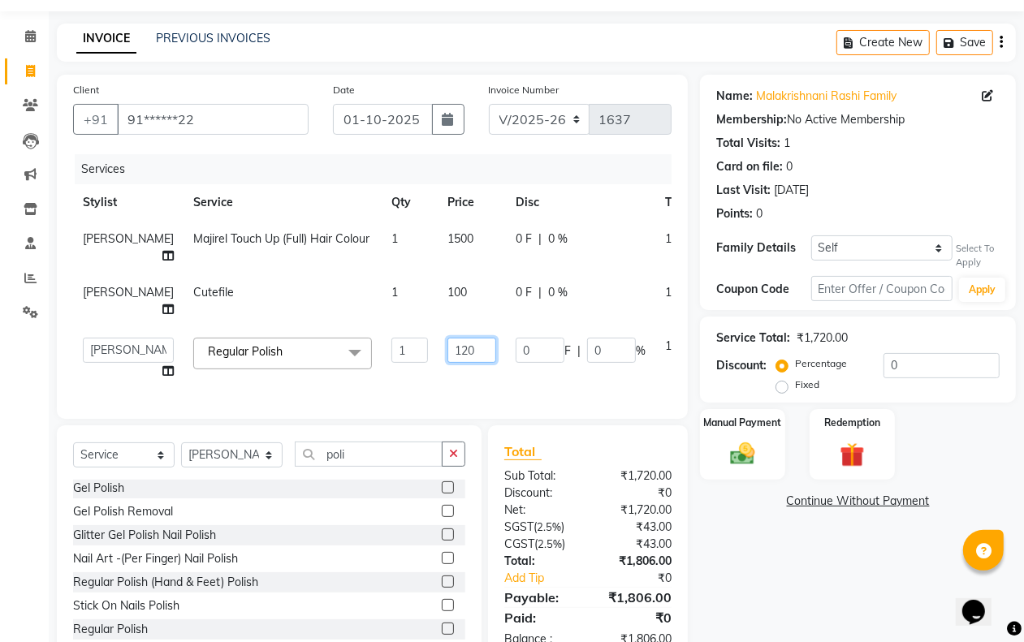
click at [447, 356] on input "120" at bounding box center [471, 350] width 49 height 25
type input "240"
click at [472, 403] on div "Services Stylist Service Qty Price Disc Total Action Shuaib Salamani Majirel To…" at bounding box center [372, 278] width 598 height 248
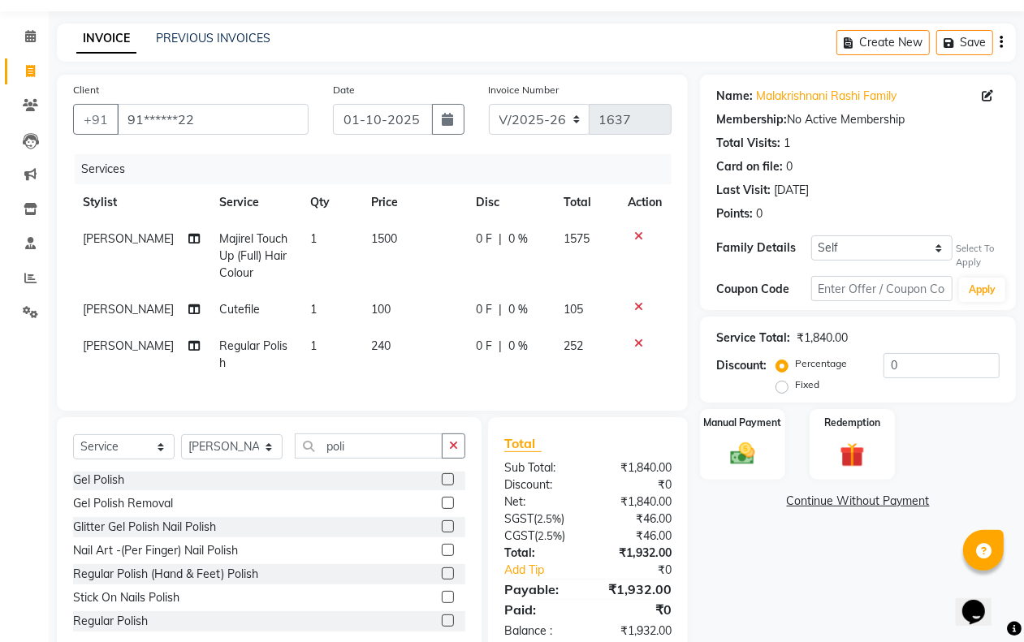
scroll to position [101, 0]
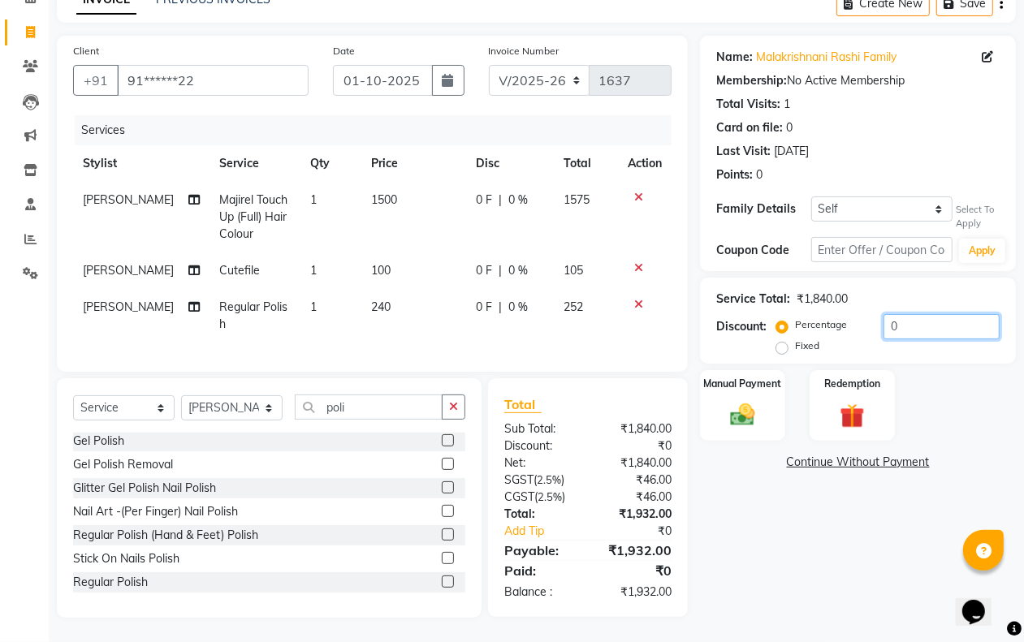
drag, startPoint x: 889, startPoint y: 304, endPoint x: 907, endPoint y: 297, distance: 19.3
click at [893, 314] on input "0" at bounding box center [941, 326] width 116 height 25
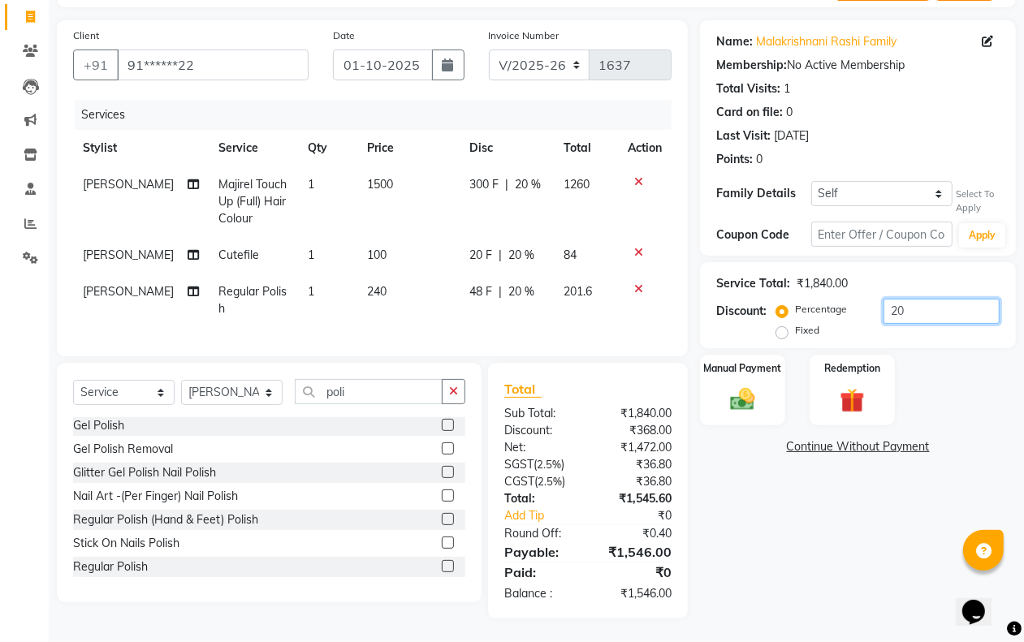
type input "20"
click at [865, 549] on div "Name: [PERSON_NAME] Rashi Family Membership: No Active Membership Total Visits:…" at bounding box center [864, 319] width 328 height 598
click at [382, 292] on td "240" at bounding box center [408, 301] width 102 height 54
select select "62498"
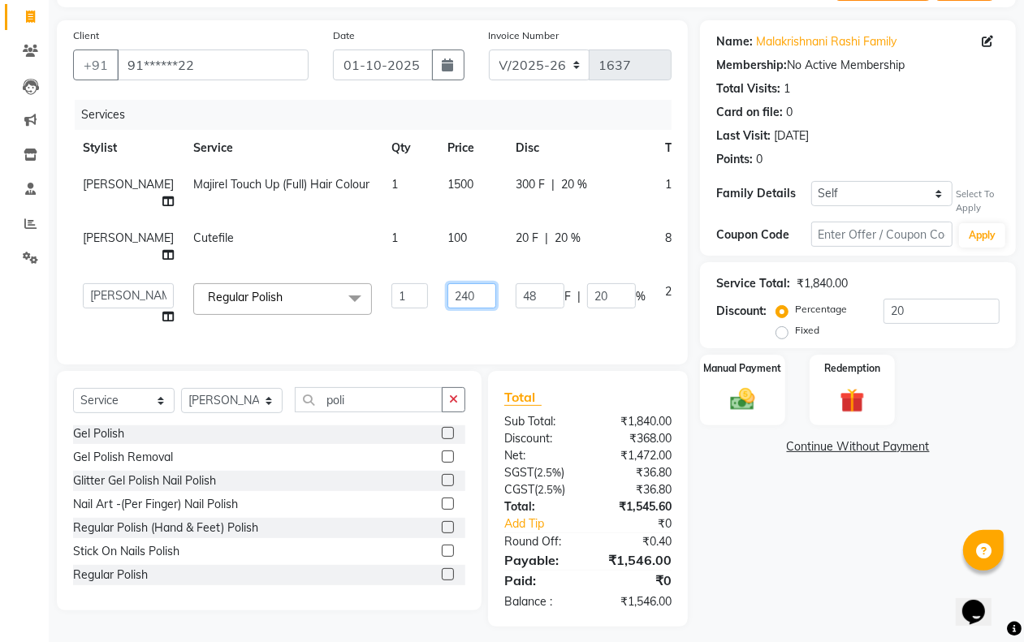
click at [447, 306] on input "240" at bounding box center [471, 295] width 49 height 25
type input "244"
click at [744, 485] on div "Name: [PERSON_NAME] Rashi Family Membership: No Active Membership Total Visits:…" at bounding box center [864, 323] width 328 height 606
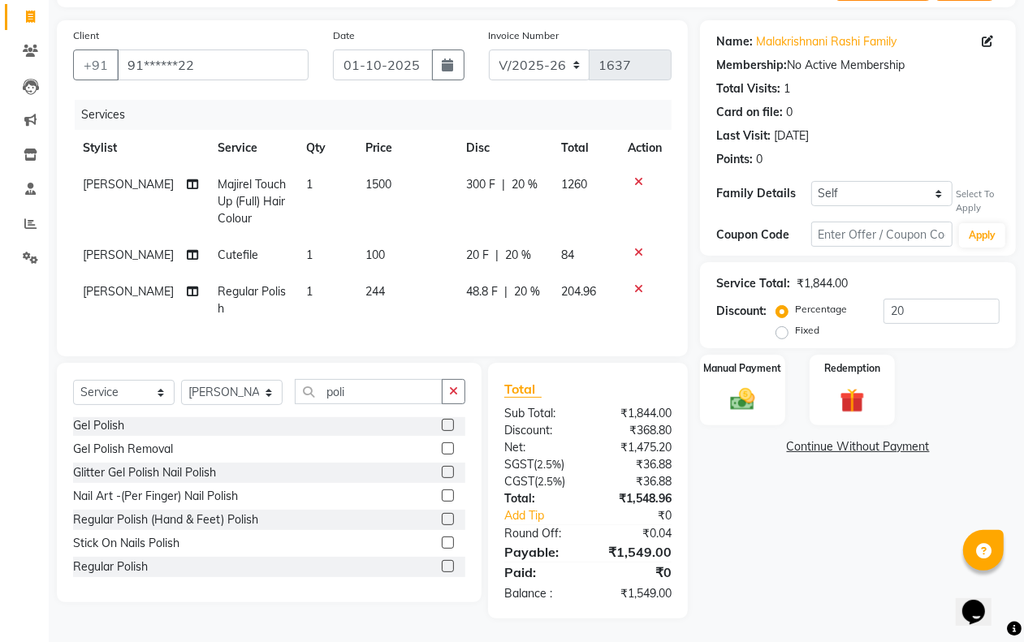
click at [399, 297] on td "244" at bounding box center [406, 301] width 101 height 54
select select "62498"
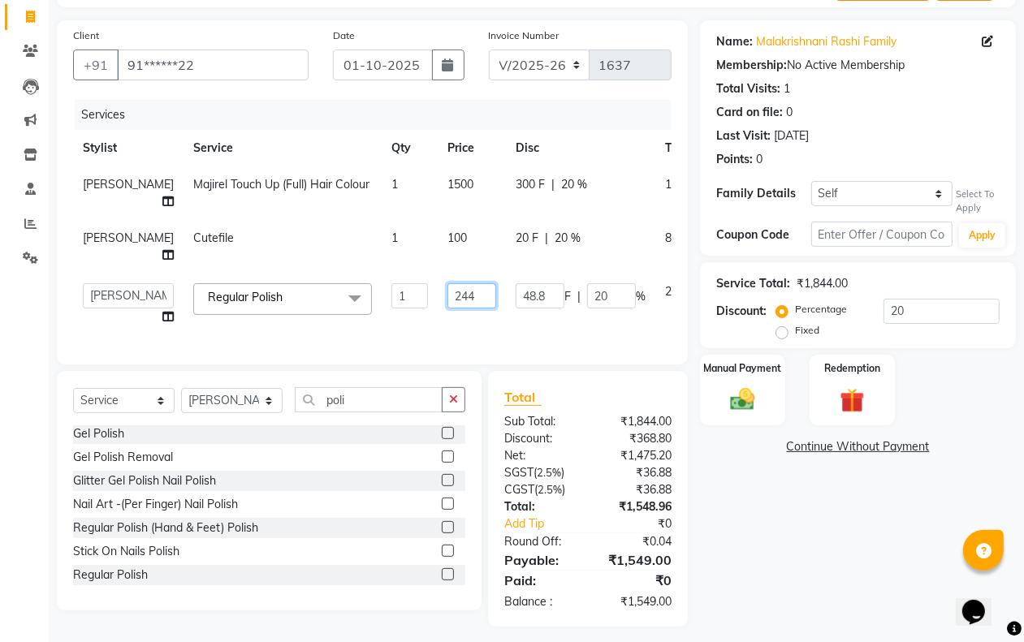
click at [447, 308] on input "244" at bounding box center [471, 295] width 49 height 25
type input "245"
click at [728, 564] on div "Name: [PERSON_NAME] Rashi Family Membership: No Active Membership Total Visits:…" at bounding box center [864, 323] width 328 height 606
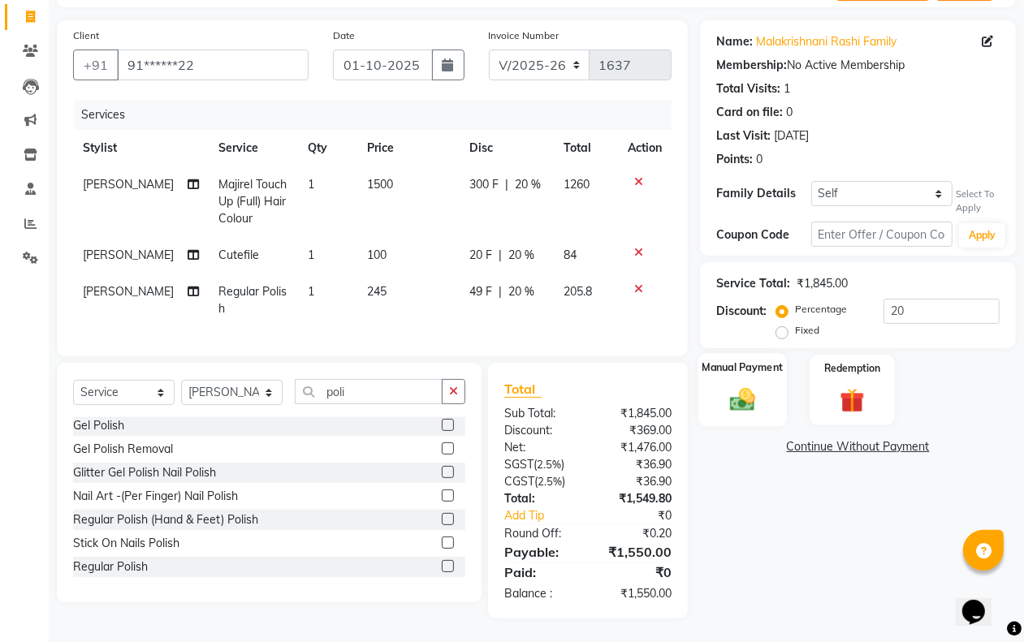
click at [765, 406] on div "Manual Payment" at bounding box center [742, 390] width 88 height 74
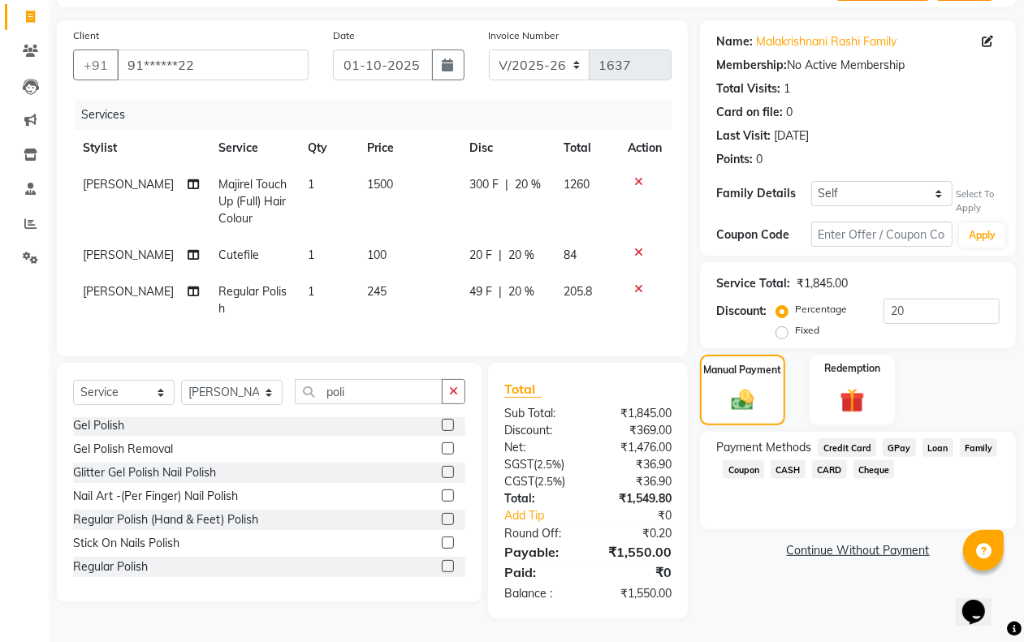
click at [785, 468] on span "CASH" at bounding box center [787, 469] width 35 height 19
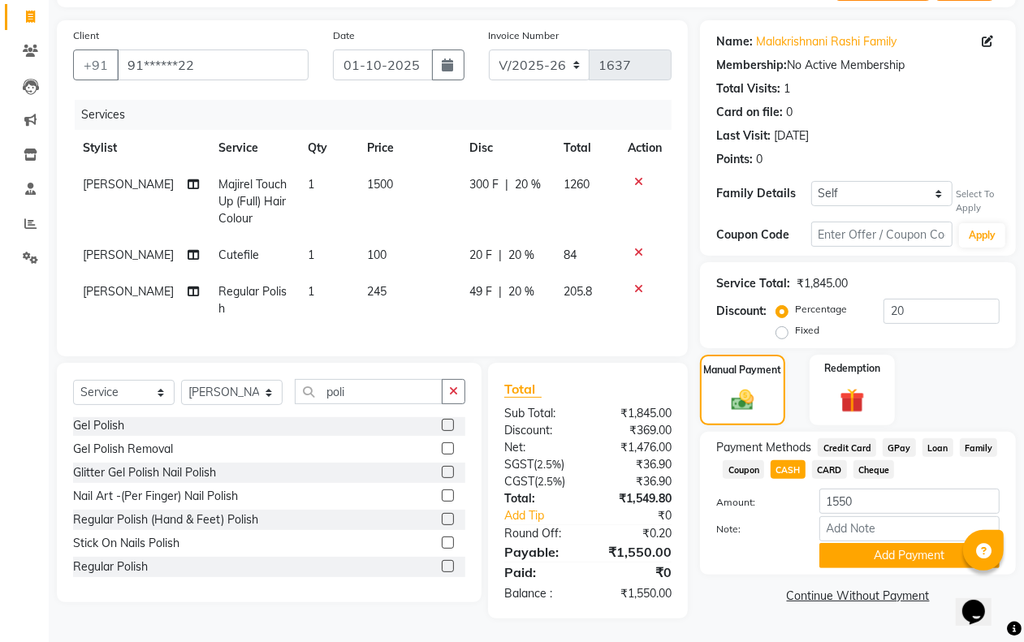
click at [895, 568] on div "Payment Methods Credit Card GPay Loan Family Coupon CASH CARD Cheque Amount: 15…" at bounding box center [858, 503] width 316 height 143
click at [895, 554] on button "Add Payment" at bounding box center [909, 555] width 180 height 25
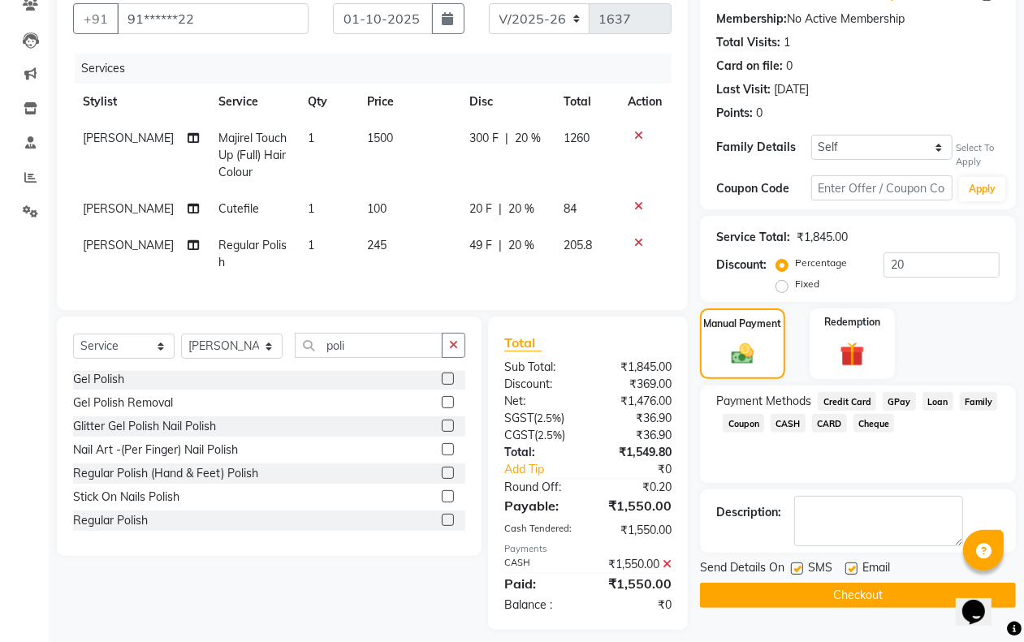
scroll to position [175, 0]
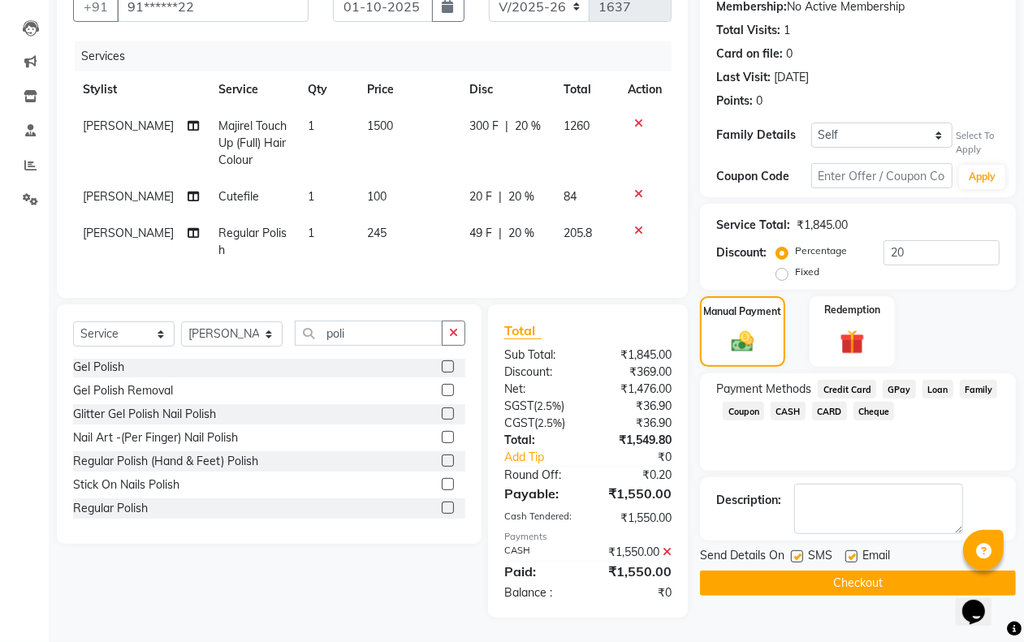
click at [808, 571] on button "Checkout" at bounding box center [858, 583] width 316 height 25
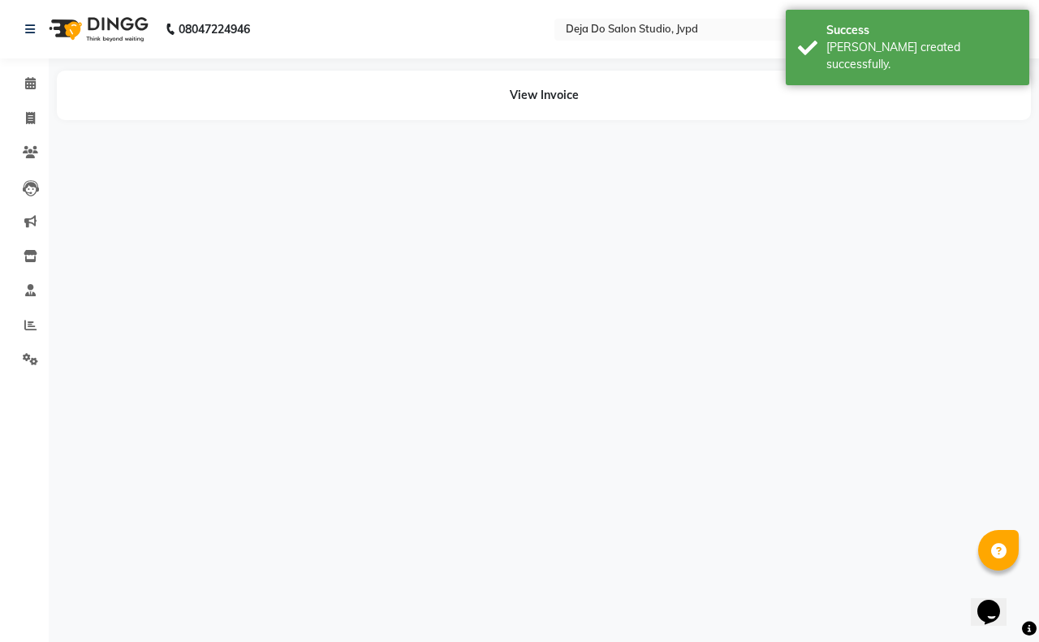
select select "62496"
select select "62498"
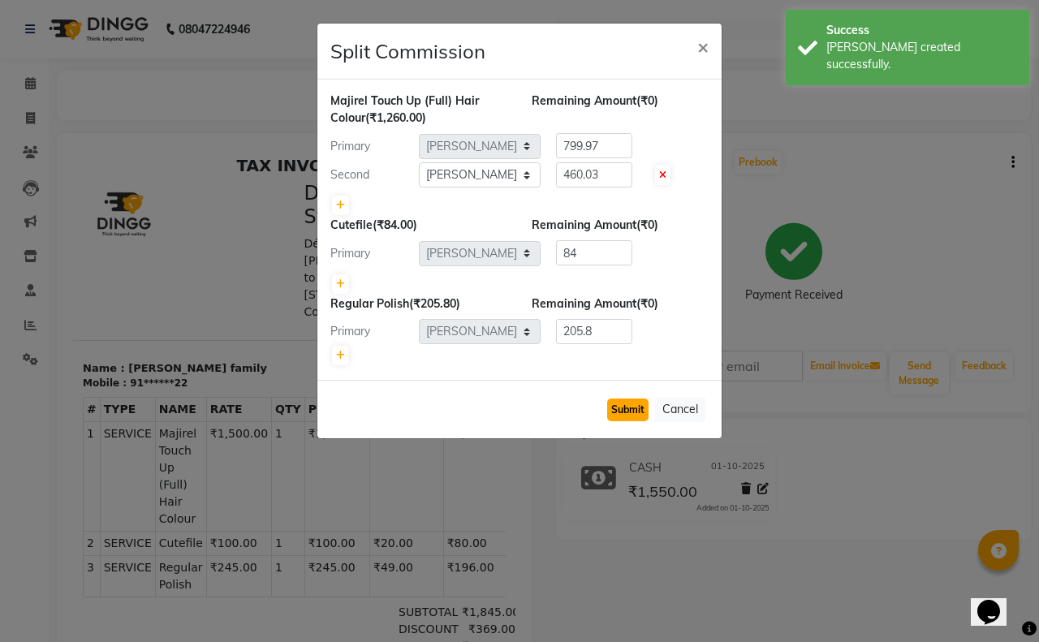
click at [637, 404] on button "Submit" at bounding box center [627, 410] width 41 height 23
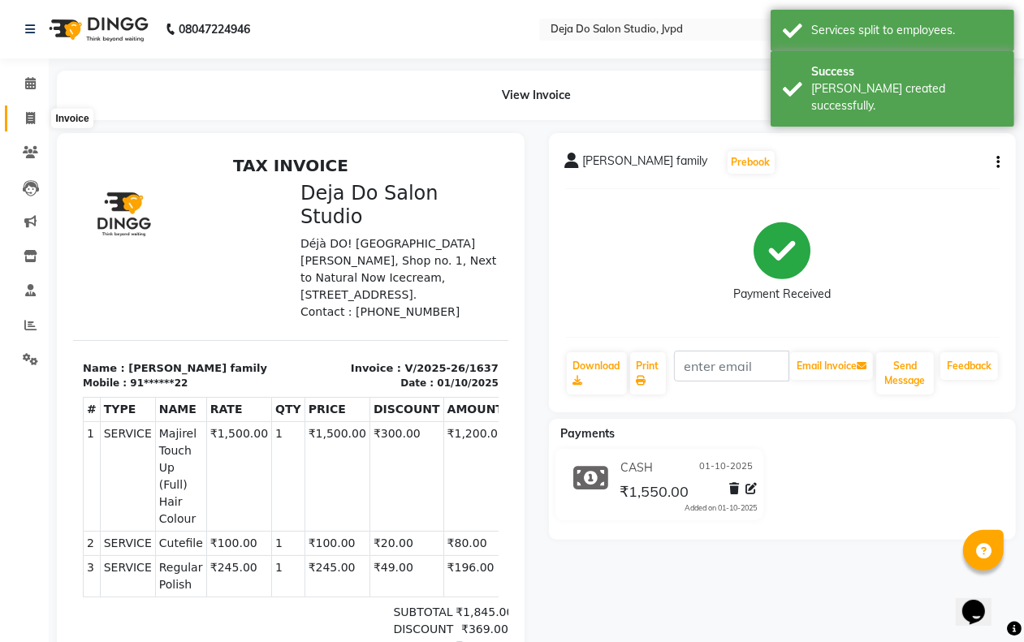
click at [26, 120] on icon at bounding box center [30, 118] width 9 height 12
select select "7295"
select select "service"
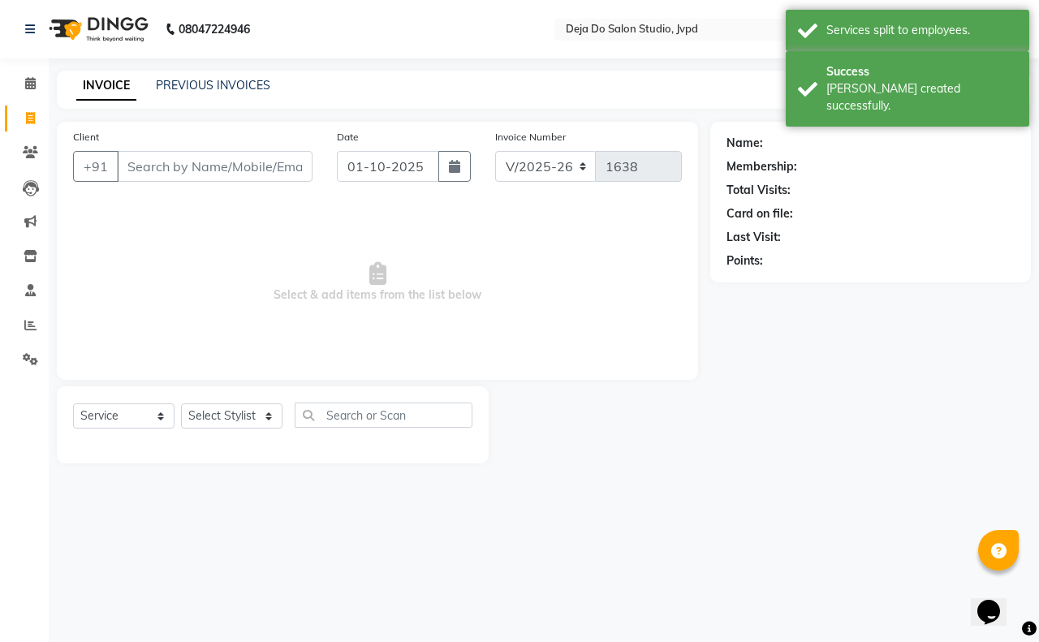
click at [188, 179] on input "Client" at bounding box center [215, 166] width 196 height 31
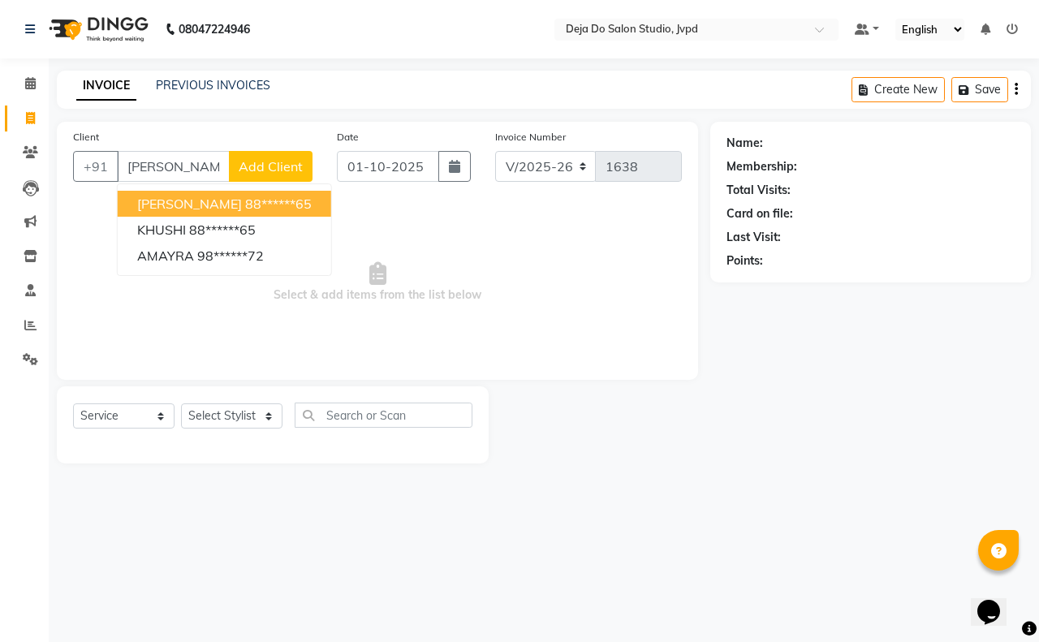
click at [245, 201] on ngb-highlight "88******65" at bounding box center [278, 204] width 67 height 16
type input "88******65"
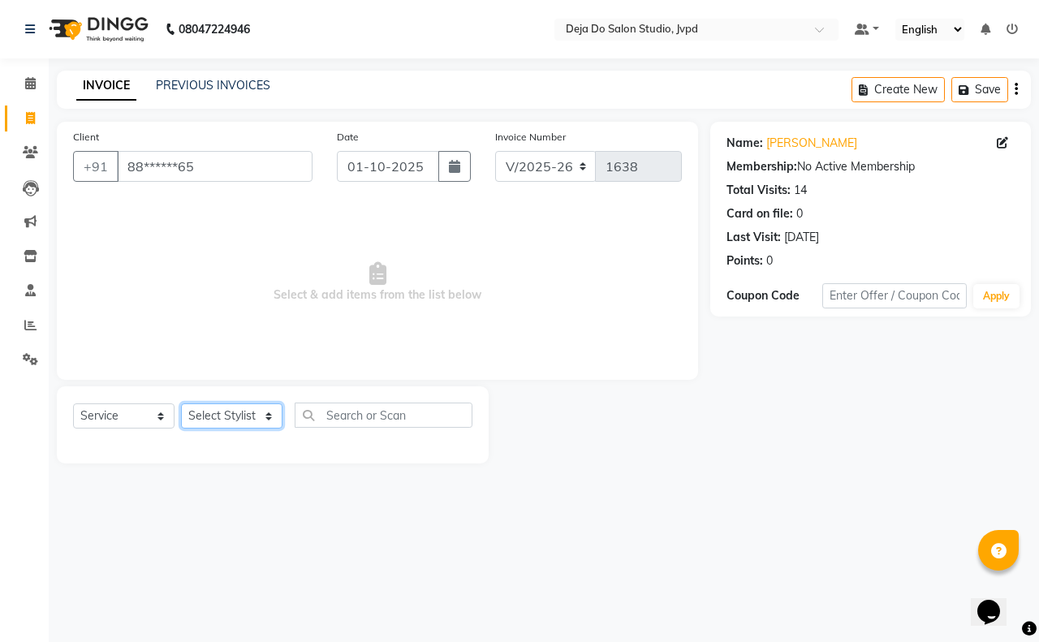
click at [221, 414] on select "Select Stylist Aditi Admin [PERSON_NAME] [PERSON_NAME] Danish [PERSON_NAME] [PE…" at bounding box center [231, 415] width 101 height 25
select select "62496"
click at [181, 403] on select "Select Stylist Aditi Admin [PERSON_NAME] [PERSON_NAME] Danish [PERSON_NAME] [PE…" at bounding box center [231, 415] width 101 height 25
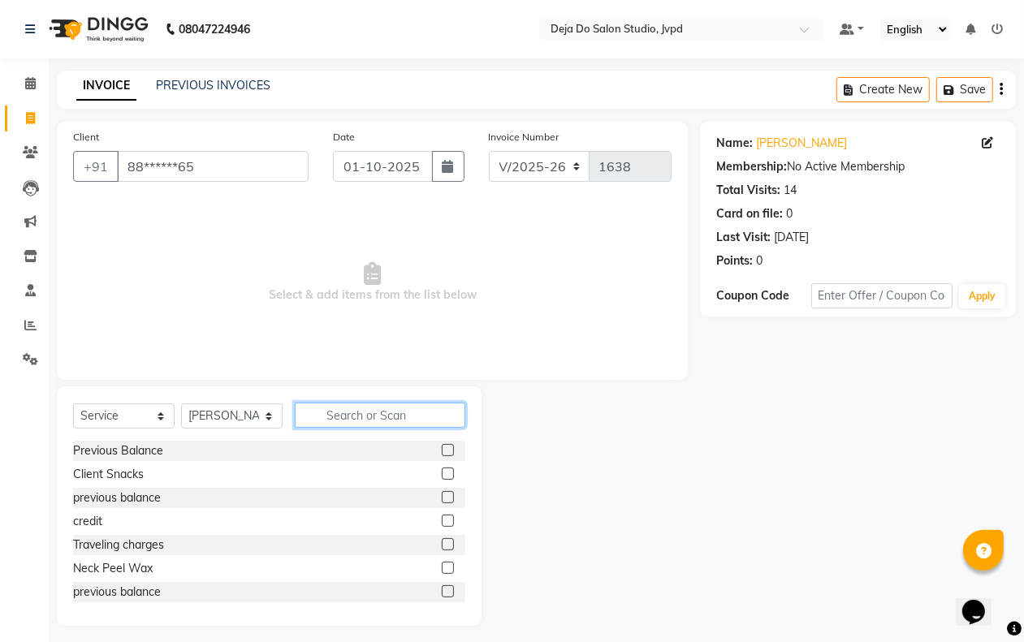
click at [354, 407] on input "text" at bounding box center [380, 415] width 170 height 25
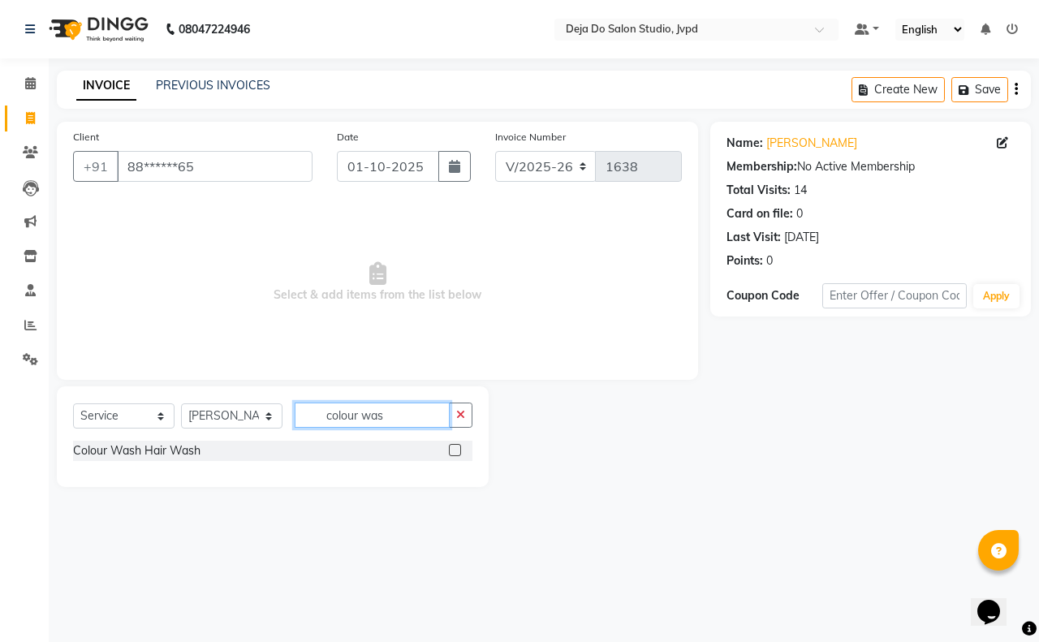
type input "colour was"
click at [457, 445] on label at bounding box center [455, 450] width 12 height 12
click at [457, 446] on input "checkbox" at bounding box center [454, 451] width 11 height 11
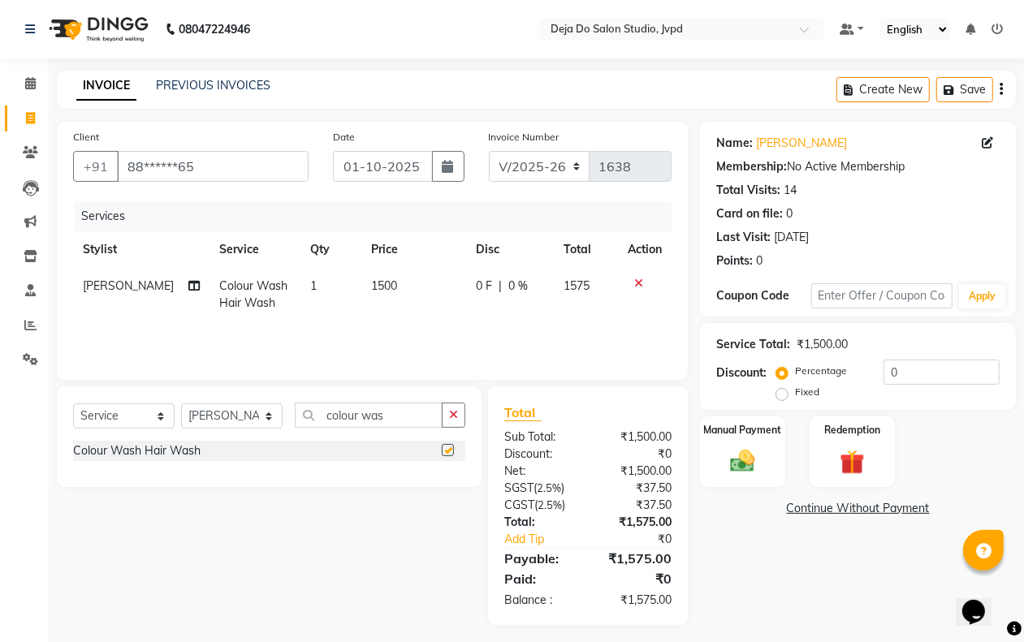
checkbox input "false"
click at [459, 408] on button "button" at bounding box center [454, 415] width 24 height 25
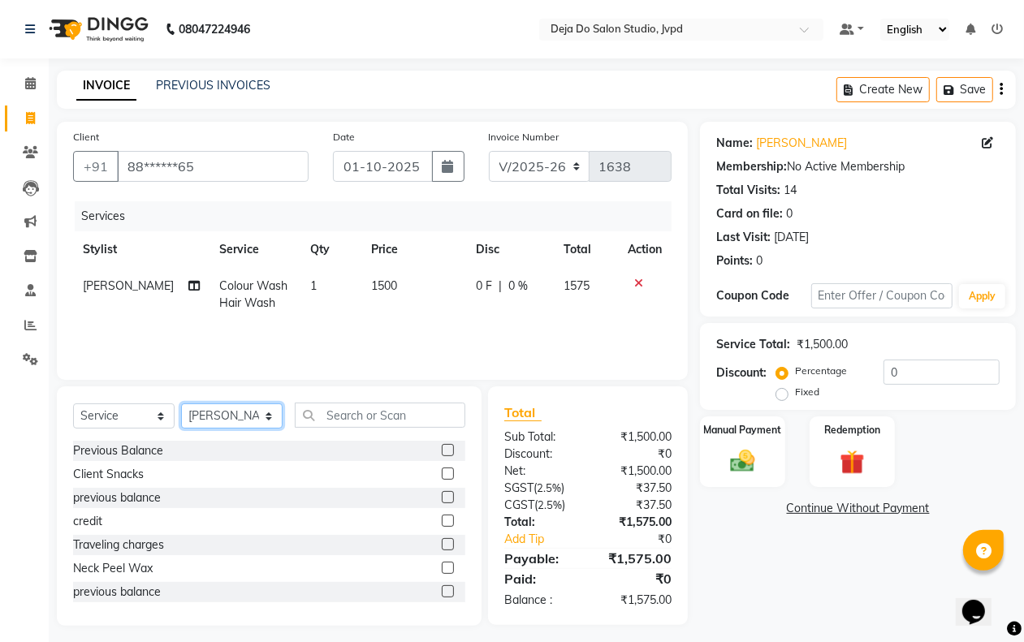
click at [203, 416] on select "Select Stylist Aditi Admin [PERSON_NAME] [PERSON_NAME] Danish [PERSON_NAME] [PE…" at bounding box center [231, 415] width 101 height 25
select select "62495"
click at [181, 403] on select "Select Stylist Aditi Admin [PERSON_NAME] [PERSON_NAME] Danish [PERSON_NAME] [PE…" at bounding box center [231, 415] width 101 height 25
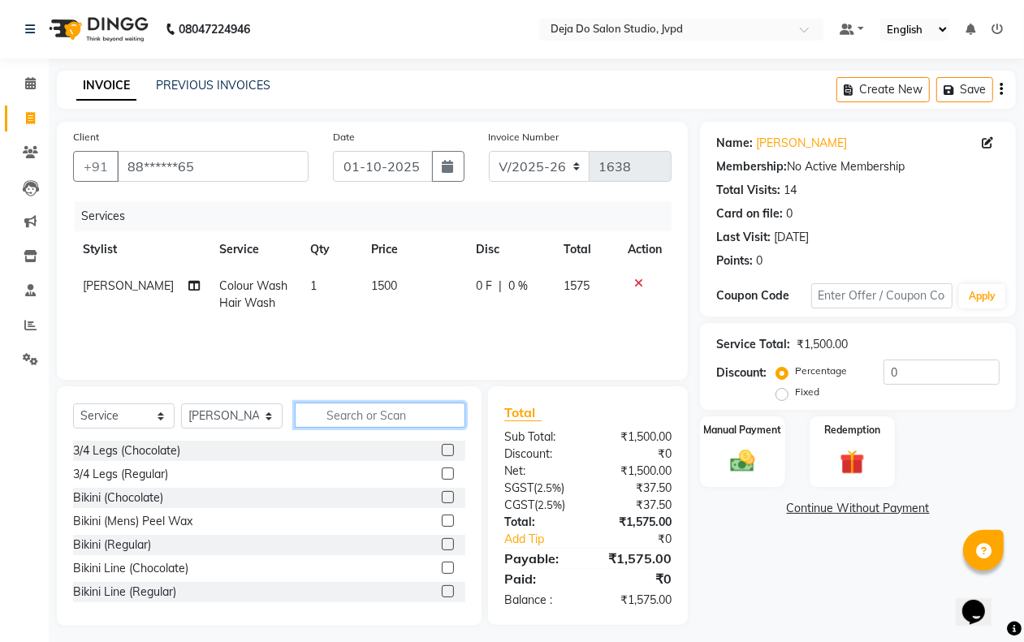
click at [323, 404] on input "text" at bounding box center [380, 415] width 170 height 25
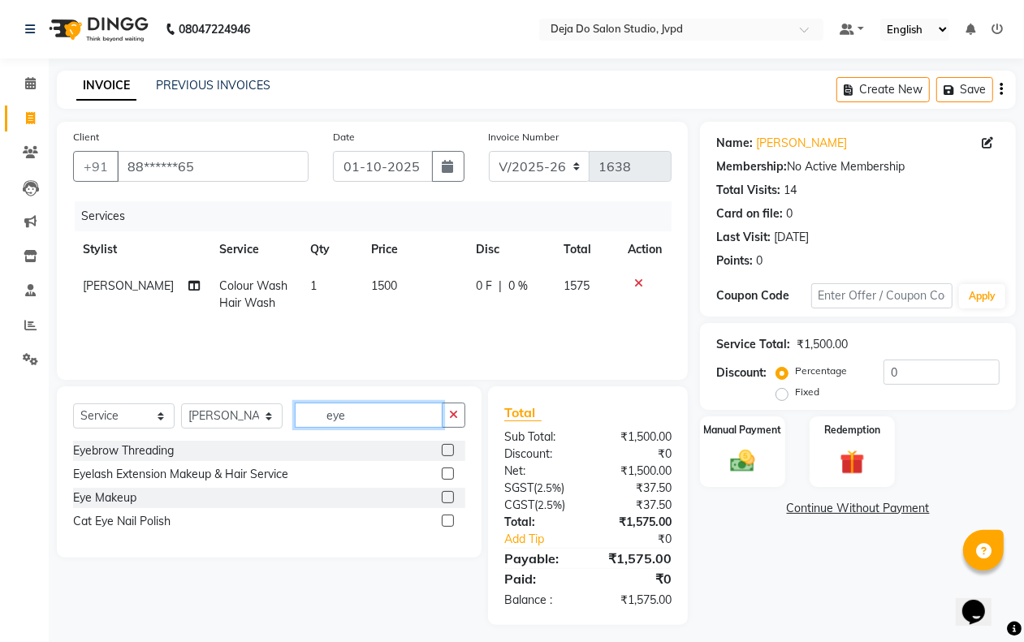
type input "eye"
click at [448, 447] on label at bounding box center [448, 450] width 12 height 12
click at [448, 447] on input "checkbox" at bounding box center [447, 451] width 11 height 11
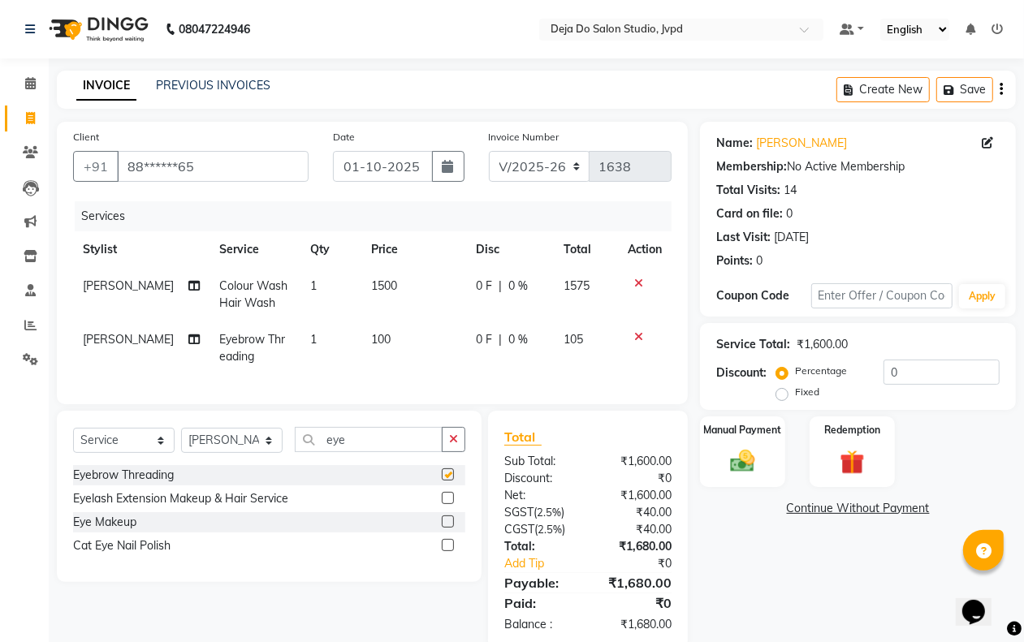
checkbox input "false"
click at [940, 360] on input "0" at bounding box center [941, 372] width 116 height 25
type input "15"
click at [828, 580] on div "Name: [PERSON_NAME] Membership: No Active Membership Total Visits: 14 Card on f…" at bounding box center [864, 386] width 328 height 528
click at [313, 304] on td "1" at bounding box center [325, 295] width 58 height 54
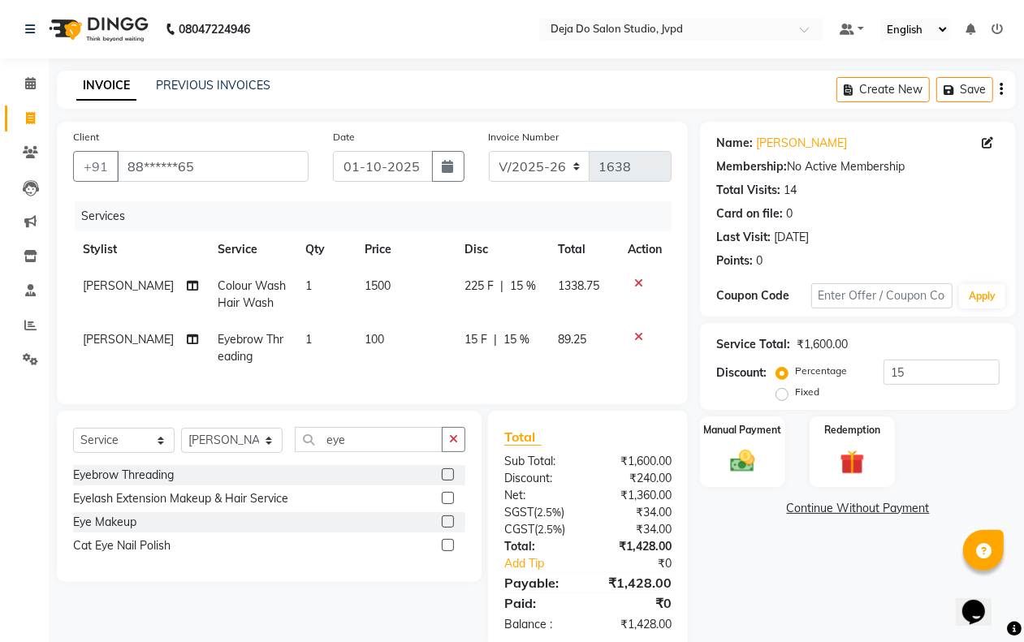
select select "62496"
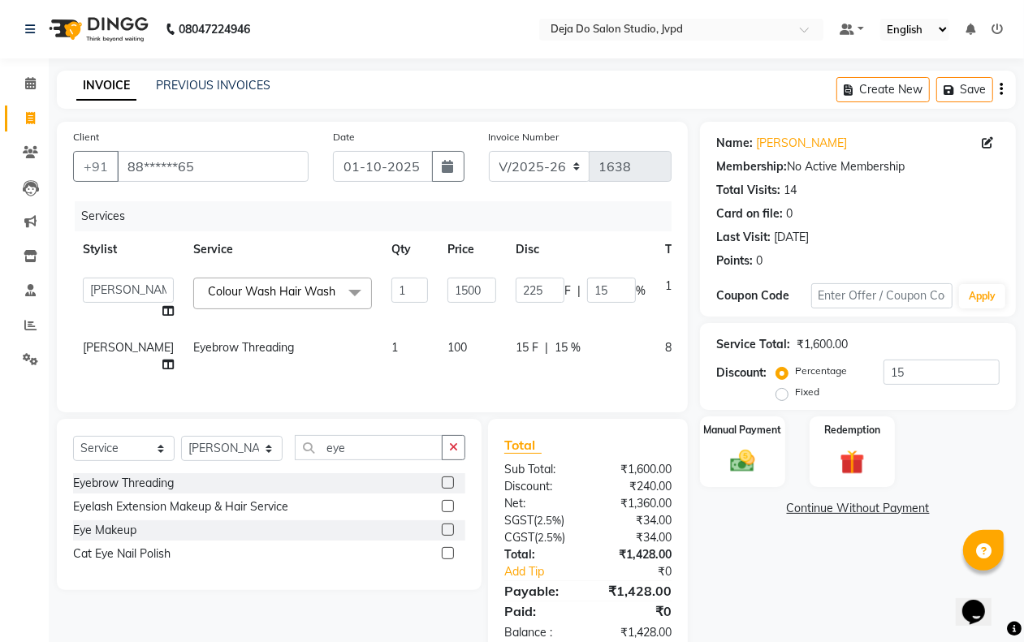
click at [447, 354] on span "100" at bounding box center [456, 347] width 19 height 15
select select "62495"
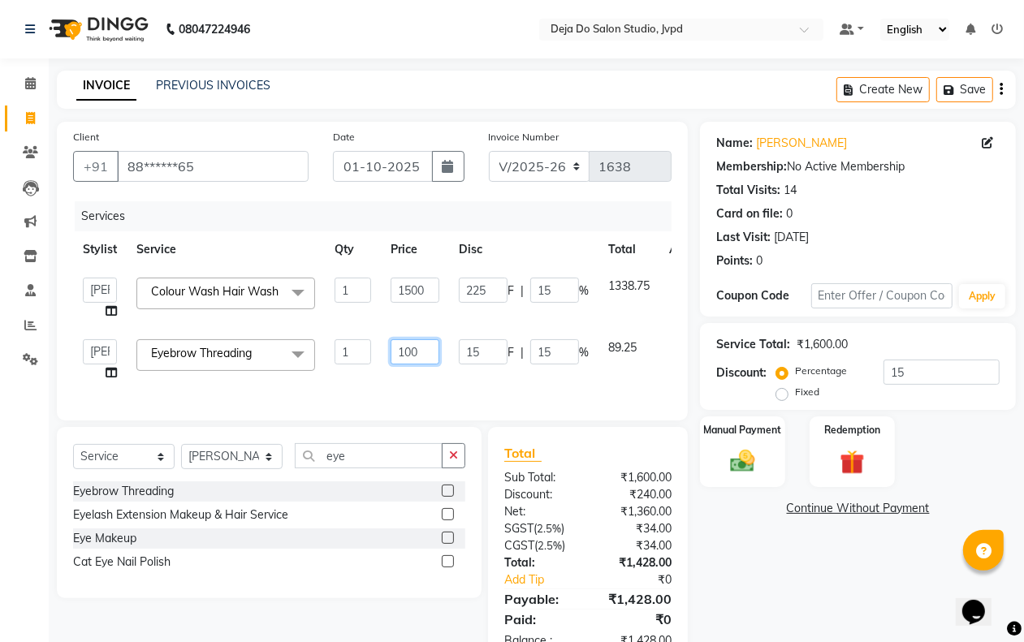
click at [434, 356] on input "100" at bounding box center [414, 351] width 49 height 25
type input "102"
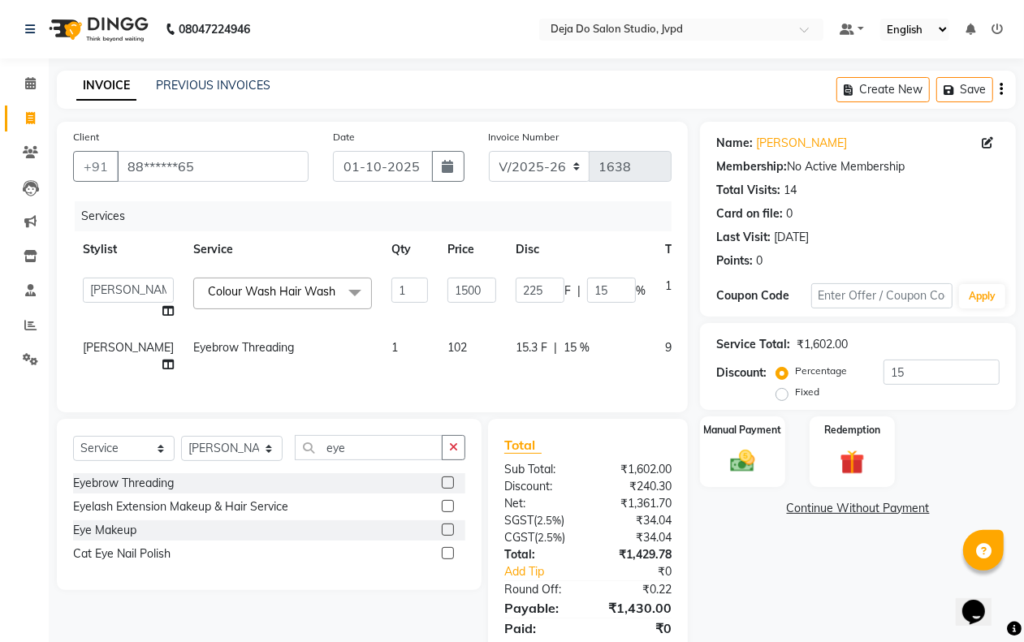
click at [745, 550] on div "Name: [PERSON_NAME] Membership: No Active Membership Total Visits: 14 Card on f…" at bounding box center [864, 398] width 328 height 553
click at [761, 456] on img at bounding box center [742, 461] width 41 height 29
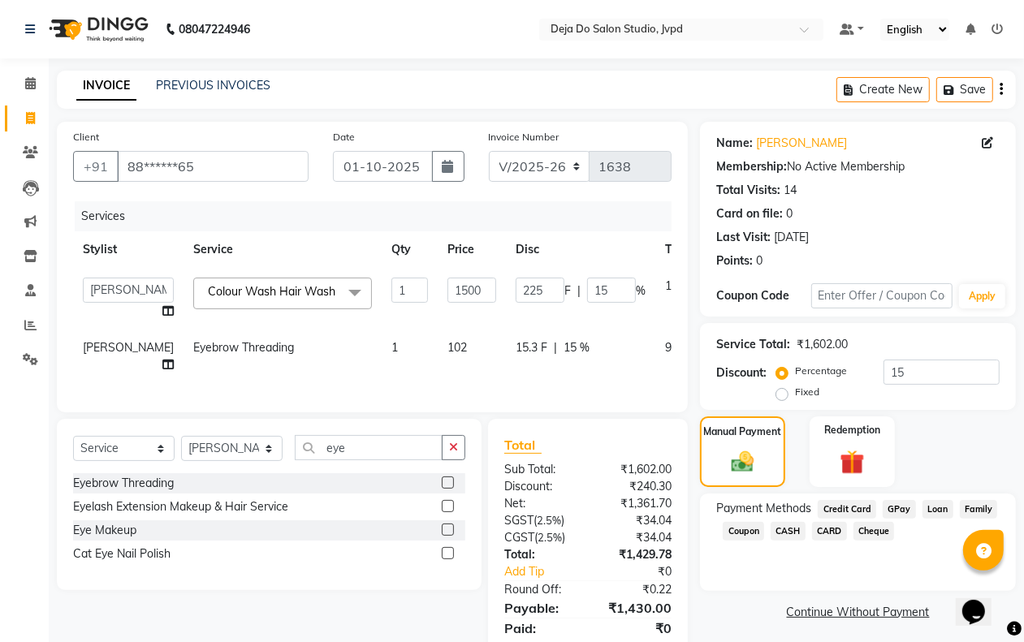
click at [890, 504] on span "GPay" at bounding box center [898, 509] width 33 height 19
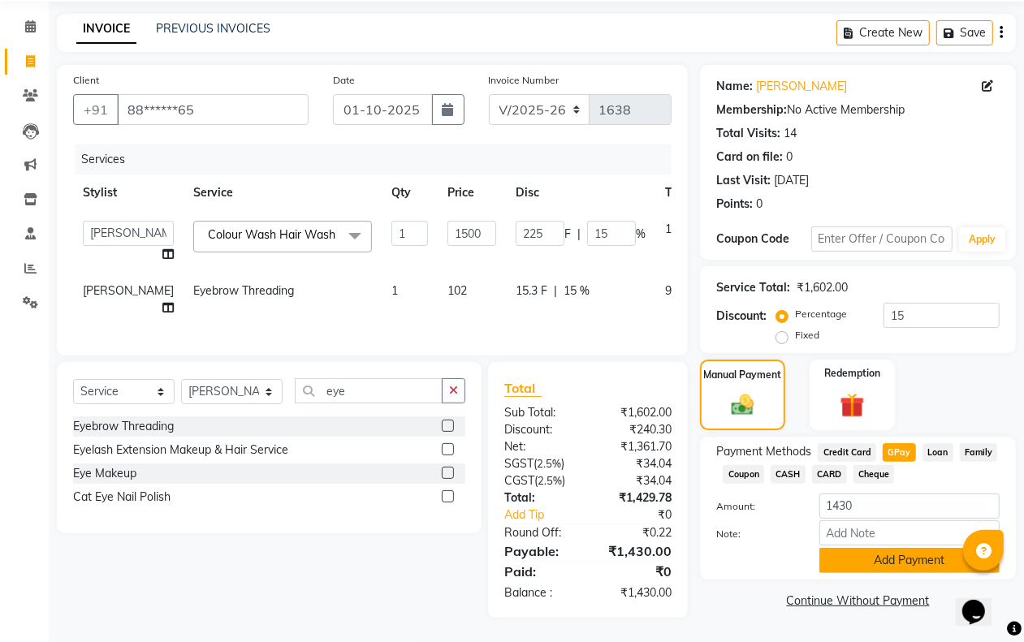
scroll to position [79, 0]
click at [881, 548] on button "Add Payment" at bounding box center [909, 560] width 180 height 25
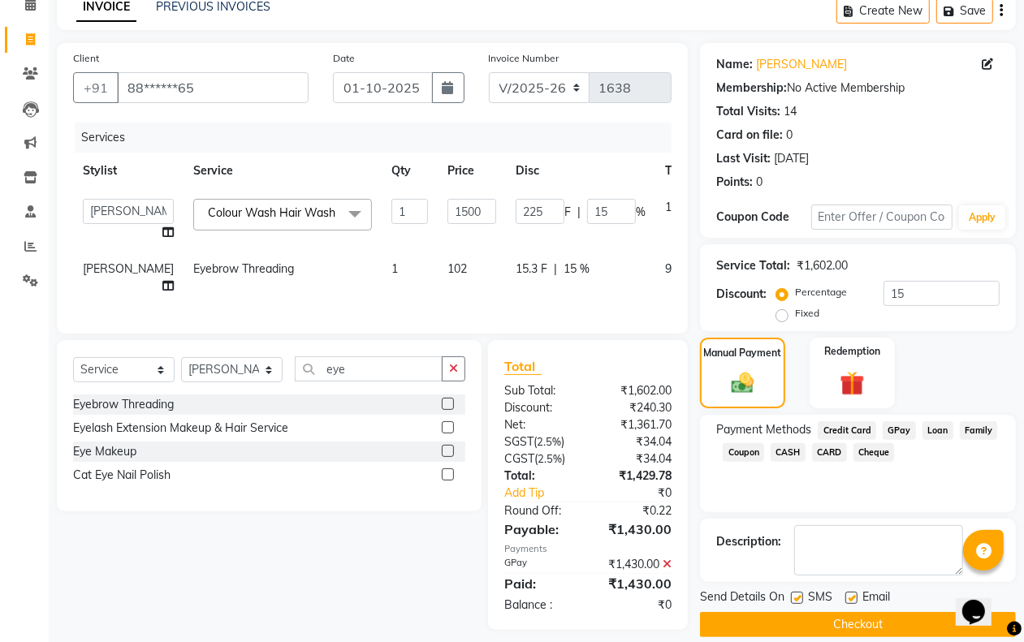
scroll to position [114, 0]
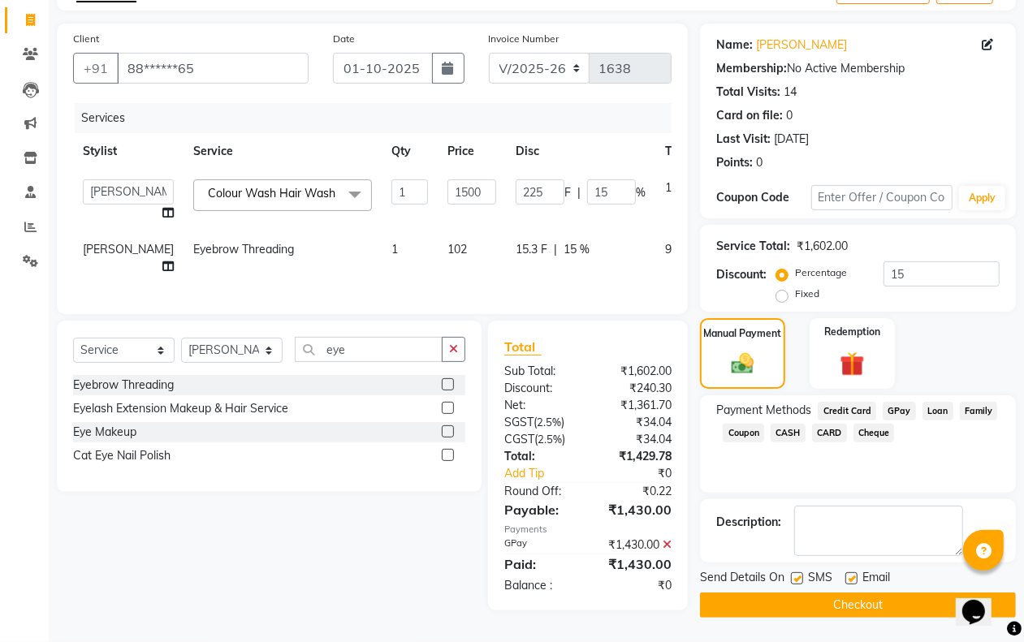
click at [850, 593] on button "Checkout" at bounding box center [858, 605] width 316 height 25
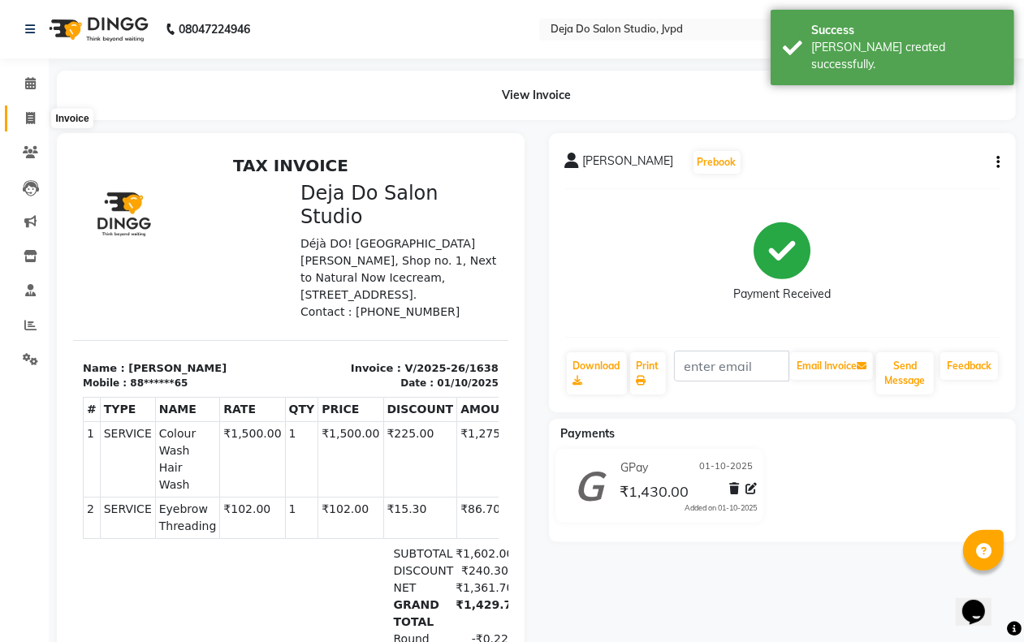
click at [38, 110] on span at bounding box center [30, 119] width 28 height 19
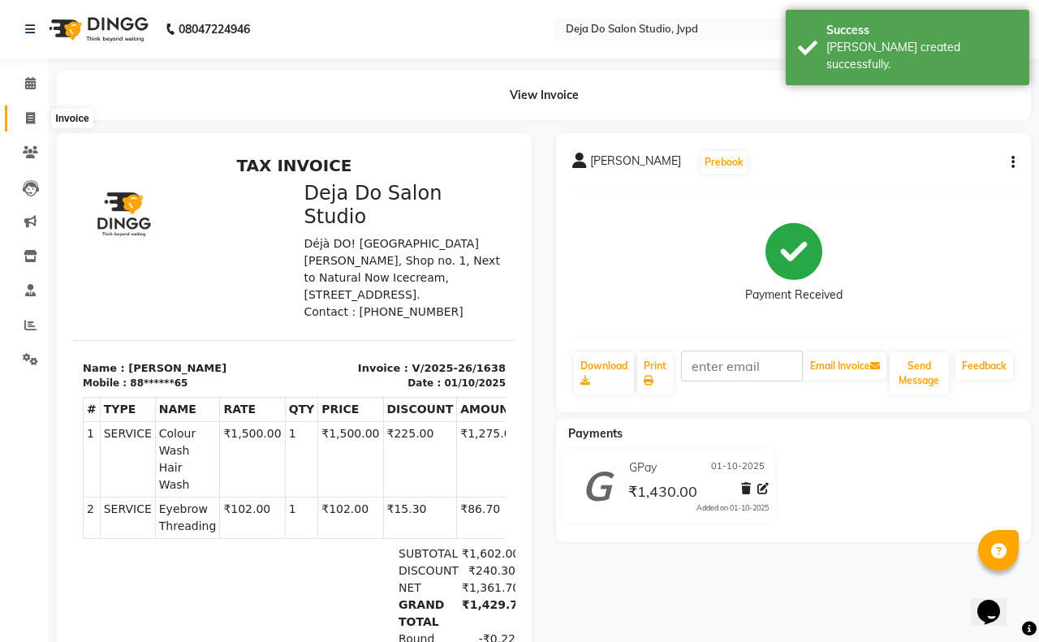
select select "7295"
select select "service"
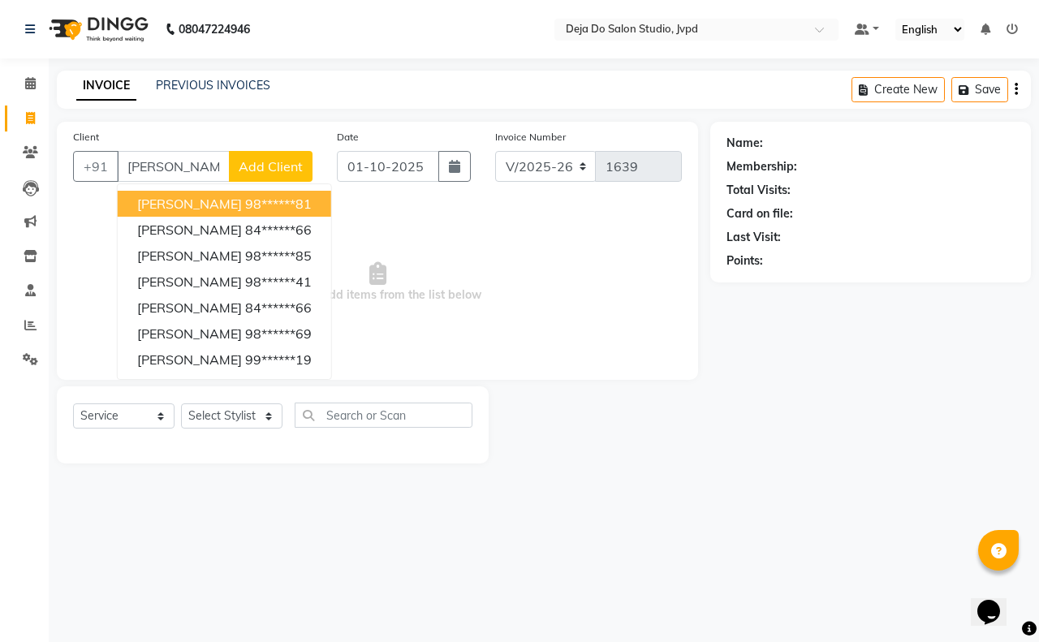
click at [152, 200] on span "[PERSON_NAME]" at bounding box center [189, 204] width 105 height 16
type input "98******81"
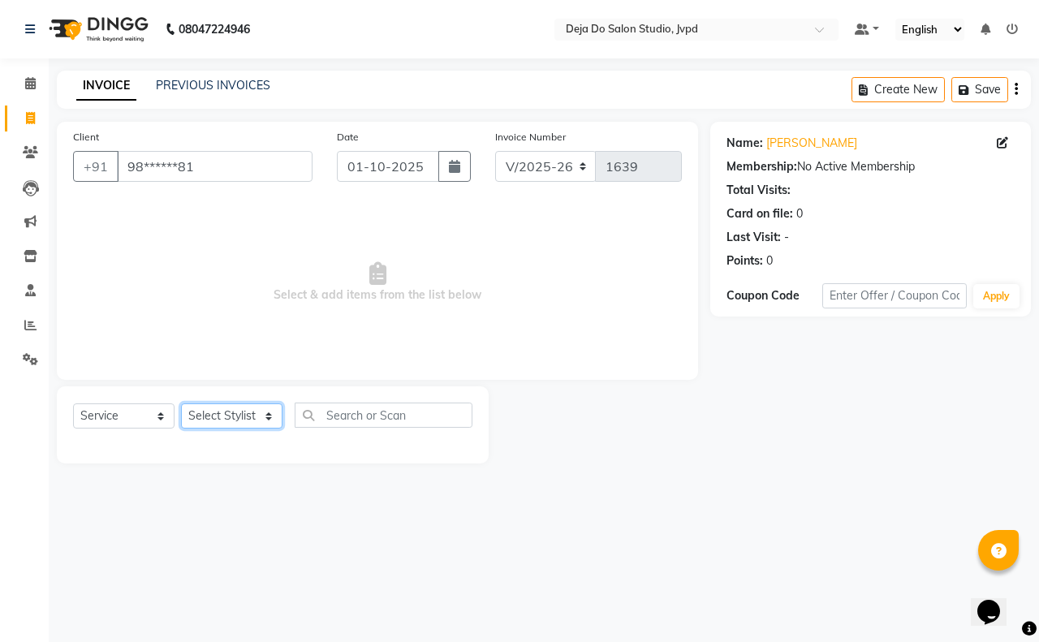
click at [262, 422] on select "Select Stylist Aditi Admin [PERSON_NAME] [PERSON_NAME] Danish [PERSON_NAME] [PE…" at bounding box center [231, 415] width 101 height 25
select select "62498"
click at [181, 403] on select "Select Stylist Aditi Admin [PERSON_NAME] [PERSON_NAME] Danish [PERSON_NAME] [PE…" at bounding box center [231, 415] width 101 height 25
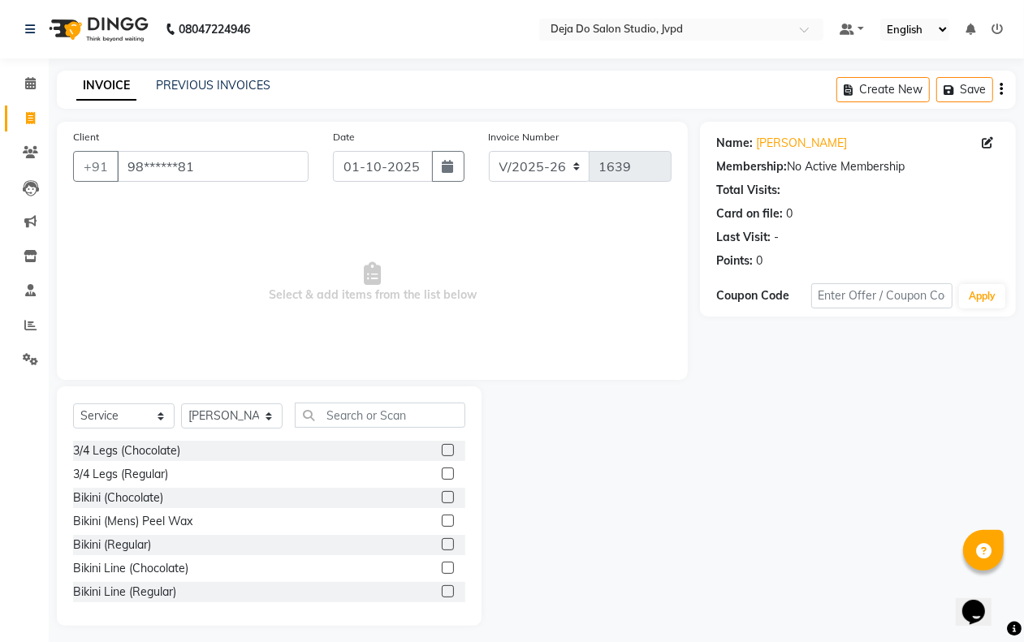
click at [400, 399] on div "Select Service Product Membership Package Voucher Prepaid Gift Card Select Styl…" at bounding box center [269, 505] width 425 height 239
click at [399, 408] on input "text" at bounding box center [380, 415] width 170 height 25
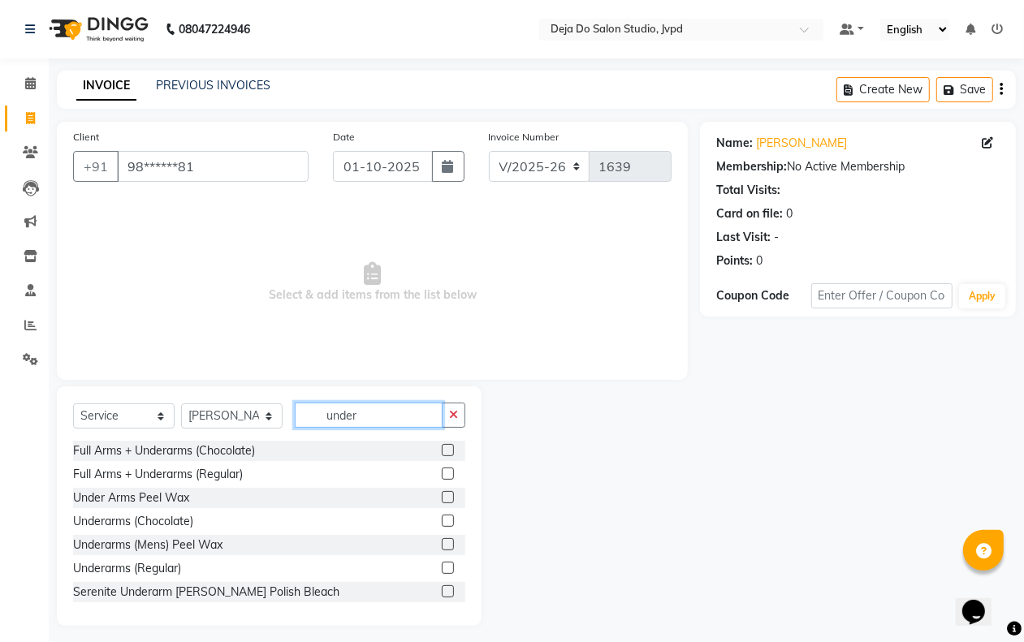
type input "under"
click at [442, 516] on label at bounding box center [448, 521] width 12 height 12
click at [442, 516] on input "checkbox" at bounding box center [447, 521] width 11 height 11
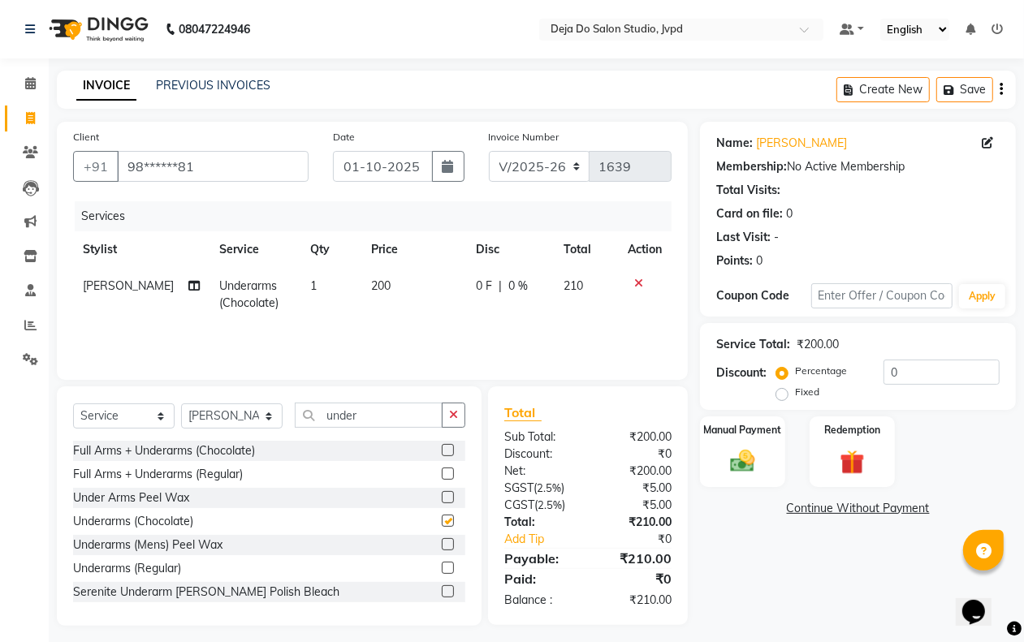
checkbox input "false"
click at [380, 346] on div "Services Stylist Service Qty Price Disc Total Action [PERSON_NAME] Underarms (C…" at bounding box center [372, 282] width 598 height 162
click at [375, 310] on td "200" at bounding box center [414, 295] width 106 height 54
select select "62498"
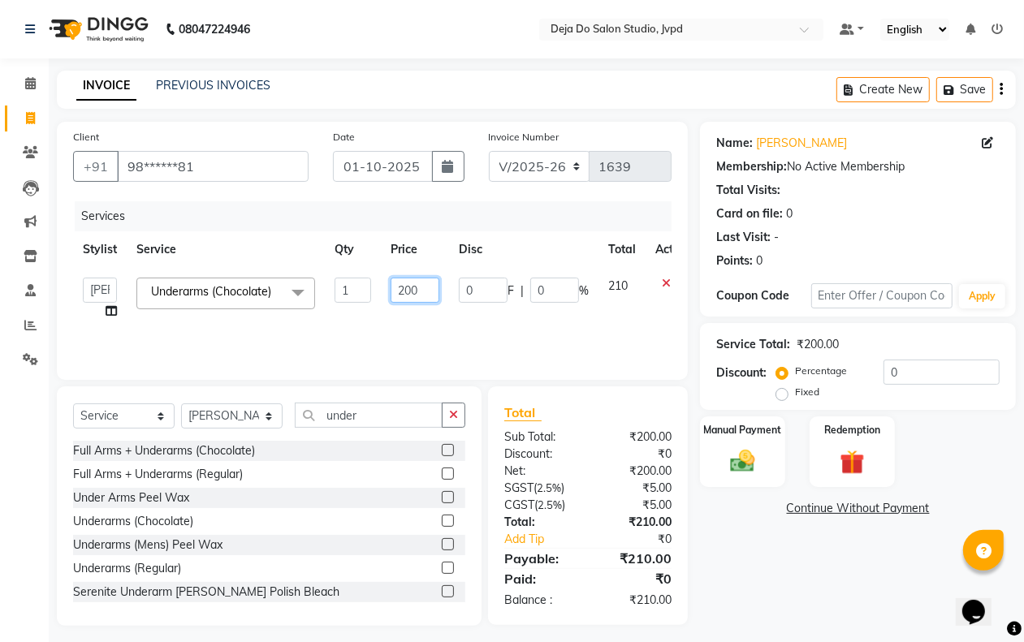
drag, startPoint x: 404, startPoint y: 284, endPoint x: 451, endPoint y: 291, distance: 47.5
click at [407, 284] on input "200" at bounding box center [414, 290] width 49 height 25
type input "400"
click at [727, 554] on div "Name: [PERSON_NAME] Membership: No Active Membership Total Visits: Card on file…" at bounding box center [864, 374] width 328 height 504
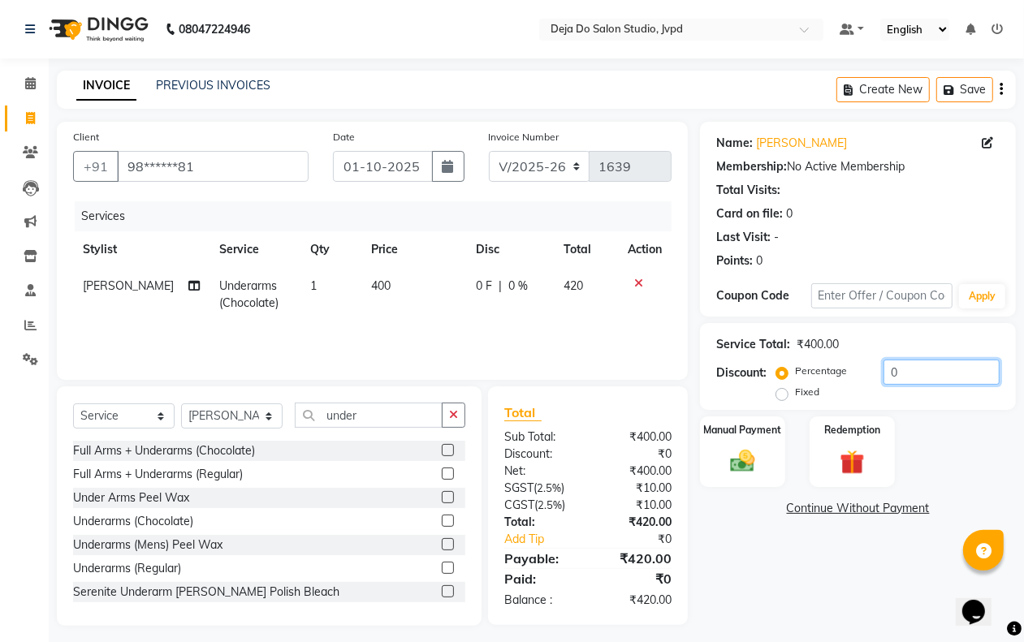
click at [964, 374] on input "0" at bounding box center [941, 372] width 116 height 25
type input "15"
drag, startPoint x: 908, startPoint y: 575, endPoint x: 662, endPoint y: 484, distance: 261.5
click at [902, 575] on div "Name: [PERSON_NAME] Membership: No Active Membership Total Visits: Card on file…" at bounding box center [864, 374] width 328 height 504
click at [731, 461] on img at bounding box center [742, 461] width 41 height 29
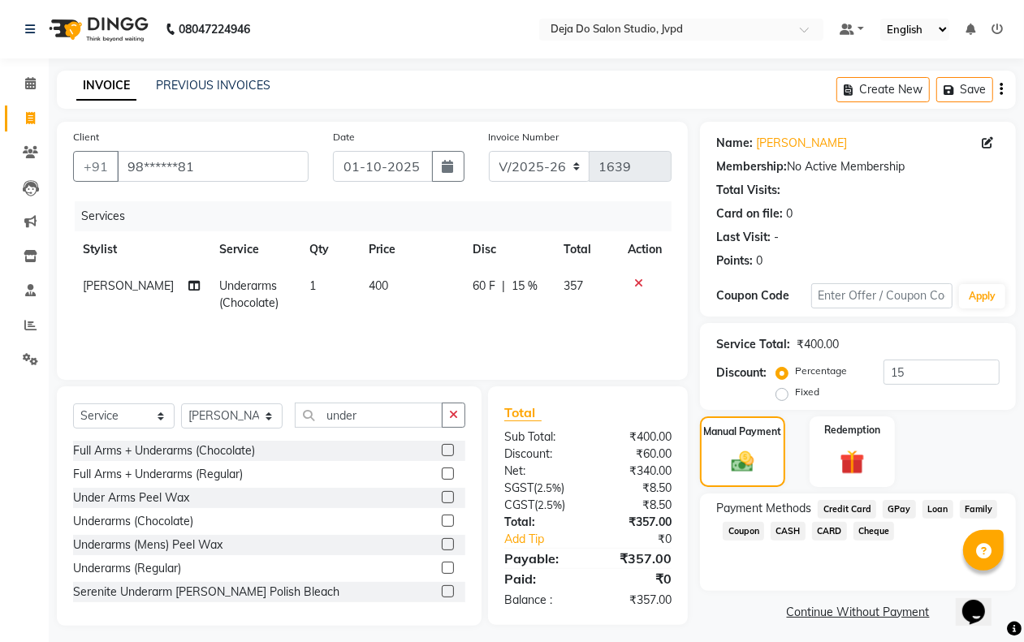
click at [898, 501] on span "GPay" at bounding box center [898, 509] width 33 height 19
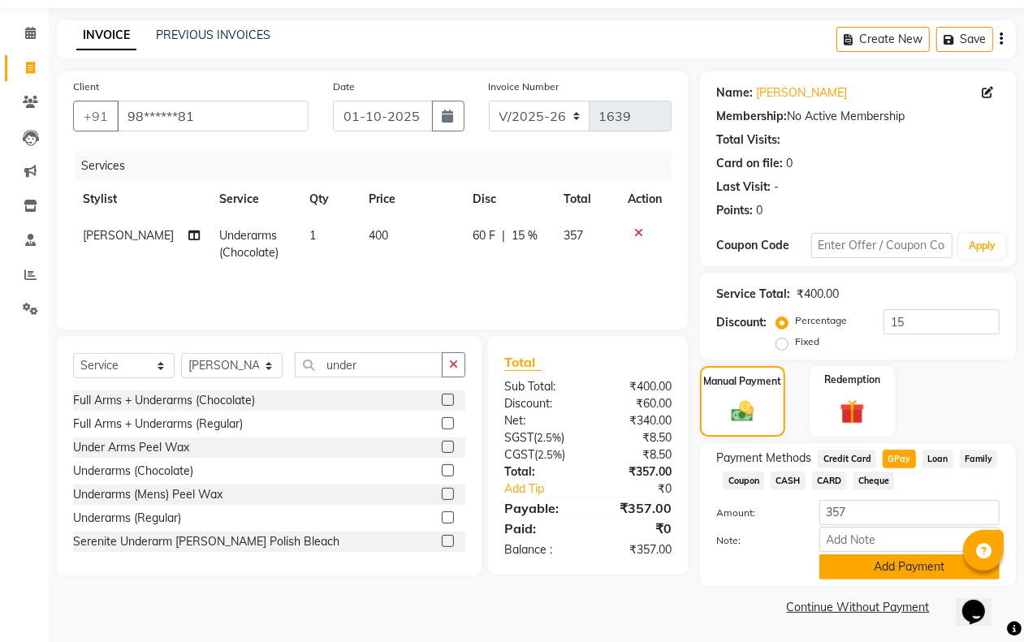
click at [878, 568] on button "Add Payment" at bounding box center [909, 566] width 180 height 25
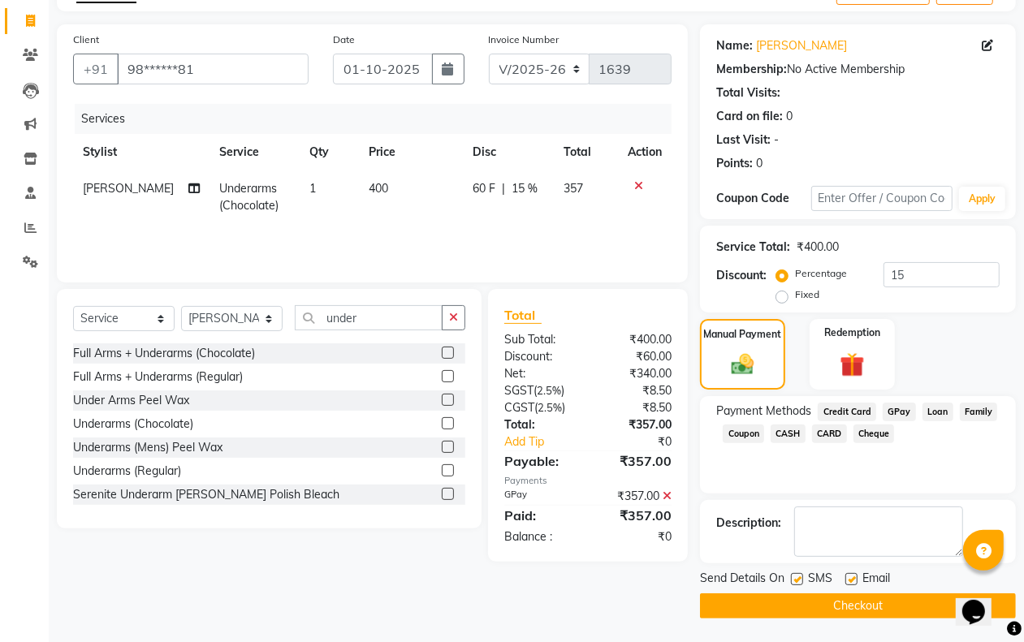
scroll to position [98, 0]
click at [856, 606] on button "Checkout" at bounding box center [858, 605] width 316 height 25
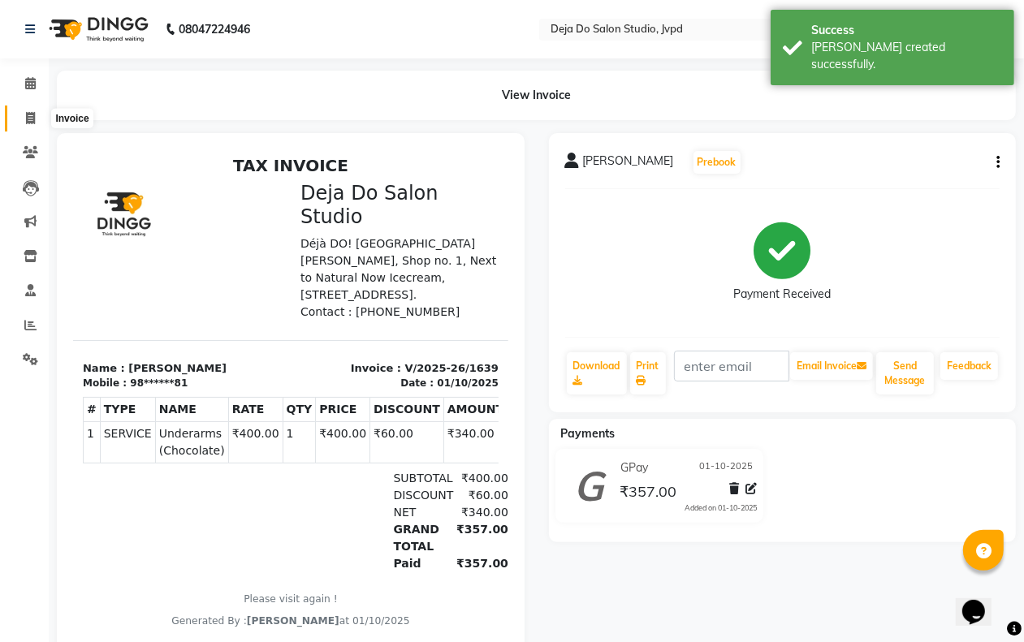
click at [26, 120] on icon at bounding box center [30, 118] width 9 height 12
select select "7295"
select select "service"
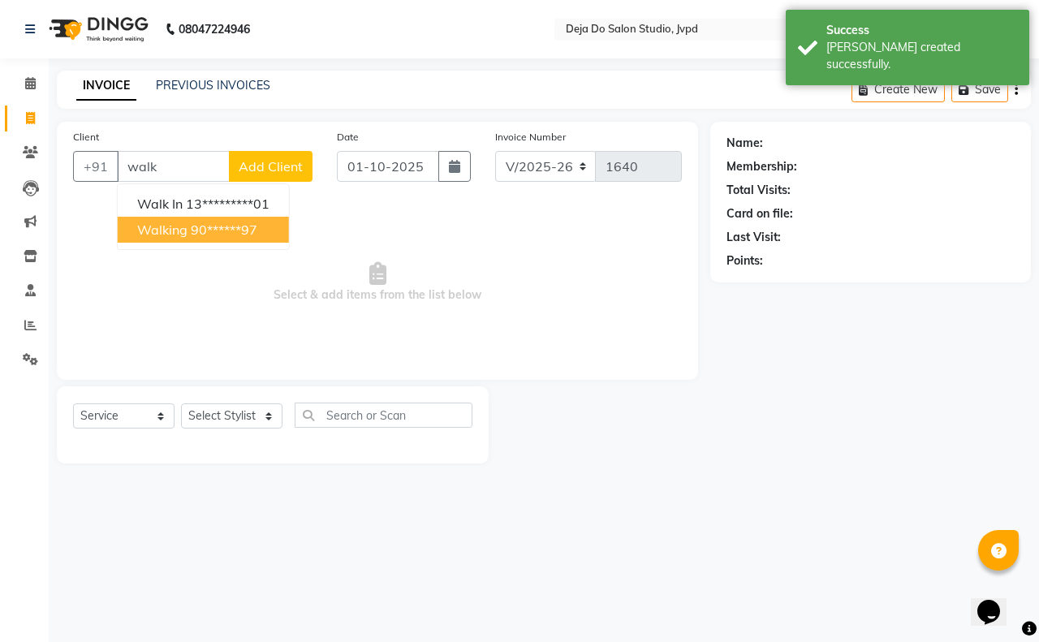
click at [204, 225] on ngb-highlight "90******97" at bounding box center [224, 230] width 67 height 16
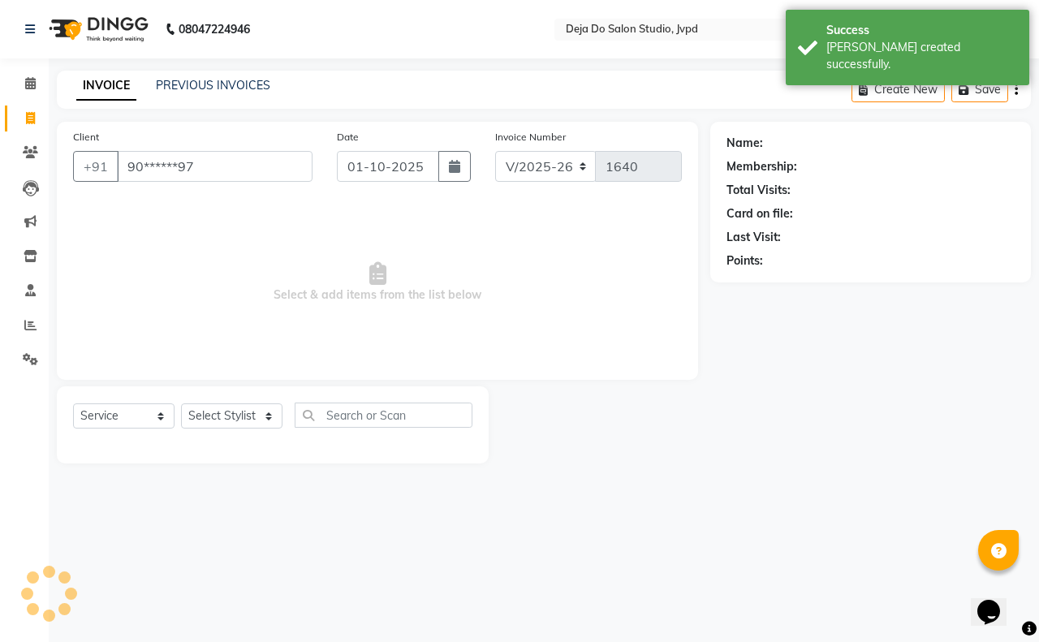
type input "90******97"
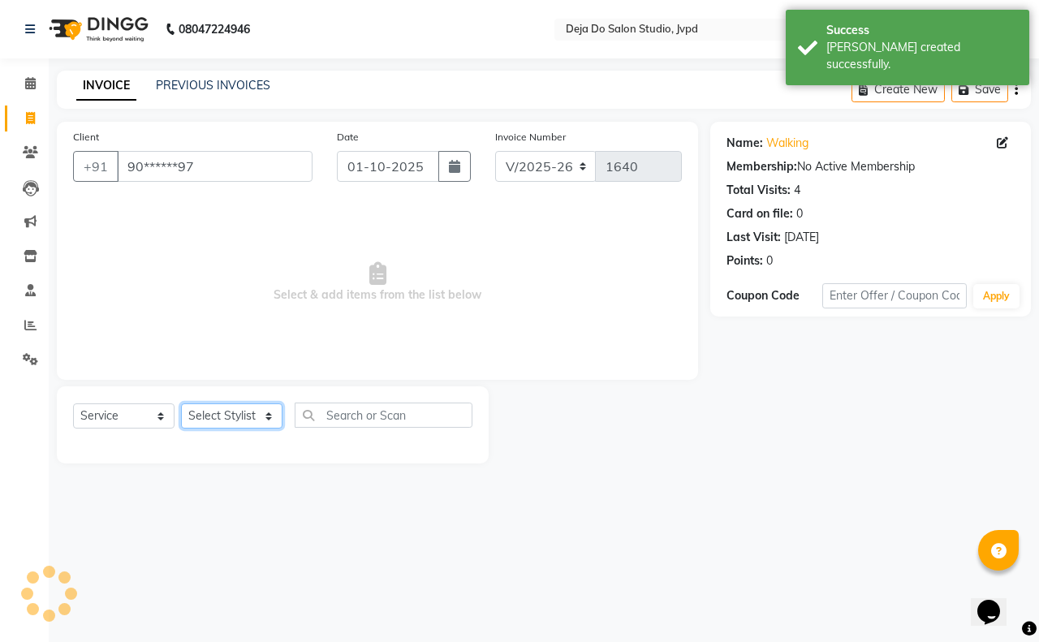
click at [227, 412] on select "Select Stylist Aditi Admin [PERSON_NAME] [PERSON_NAME] Danish [PERSON_NAME] [PE…" at bounding box center [231, 415] width 101 height 25
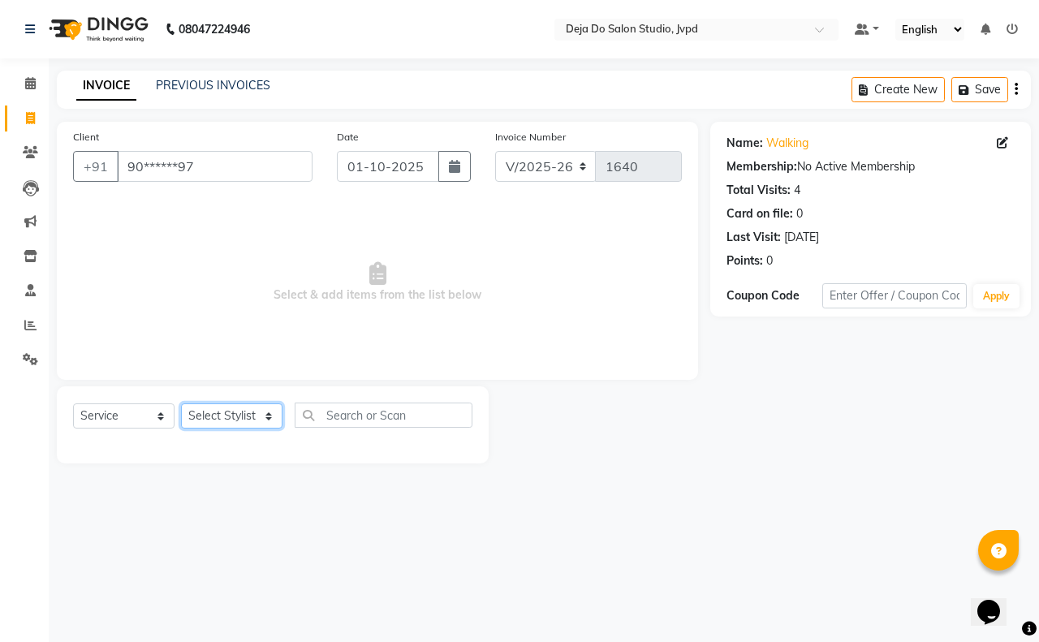
select select "62498"
click at [181, 403] on select "Select Stylist Aditi Admin [PERSON_NAME] [PERSON_NAME] Danish [PERSON_NAME] [PE…" at bounding box center [231, 415] width 101 height 25
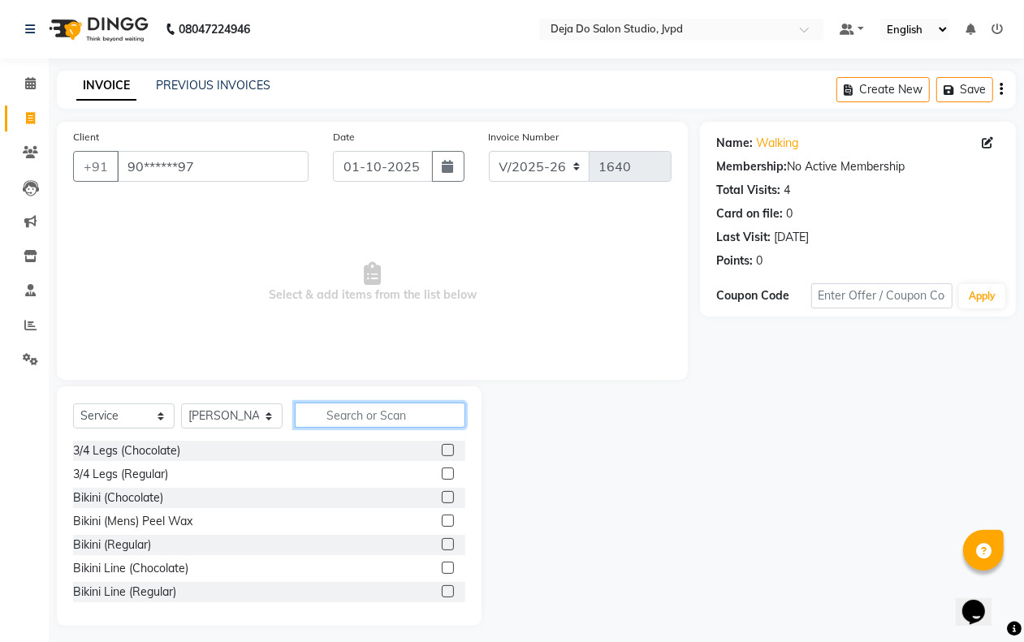
click at [390, 410] on input "text" at bounding box center [380, 415] width 170 height 25
click at [330, 408] on input "text" at bounding box center [380, 415] width 170 height 25
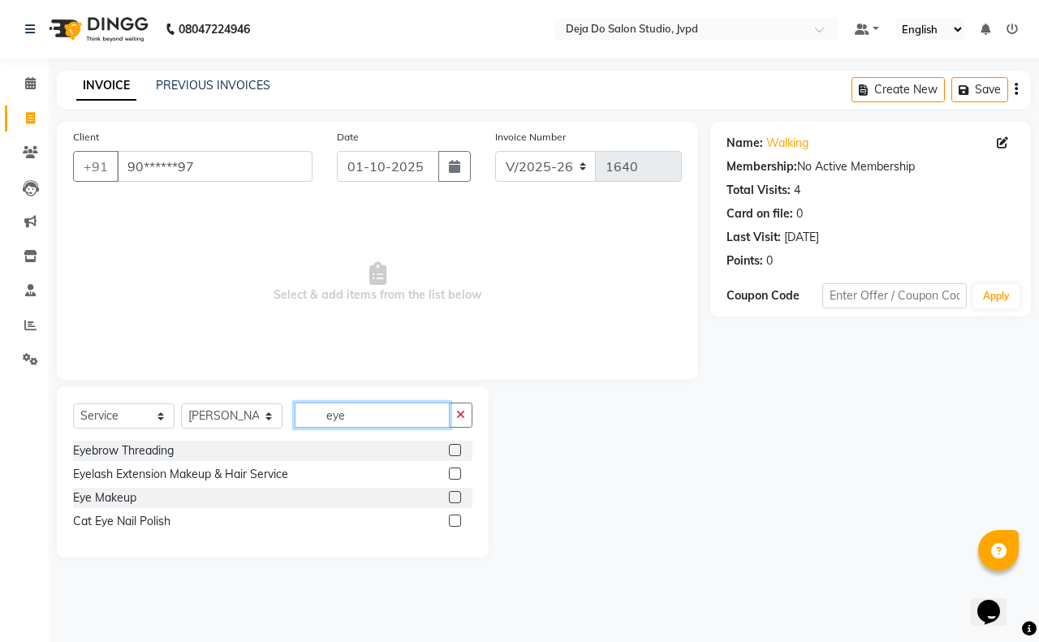
type input "eye"
click at [456, 447] on label at bounding box center [455, 450] width 12 height 12
click at [456, 447] on input "checkbox" at bounding box center [454, 451] width 11 height 11
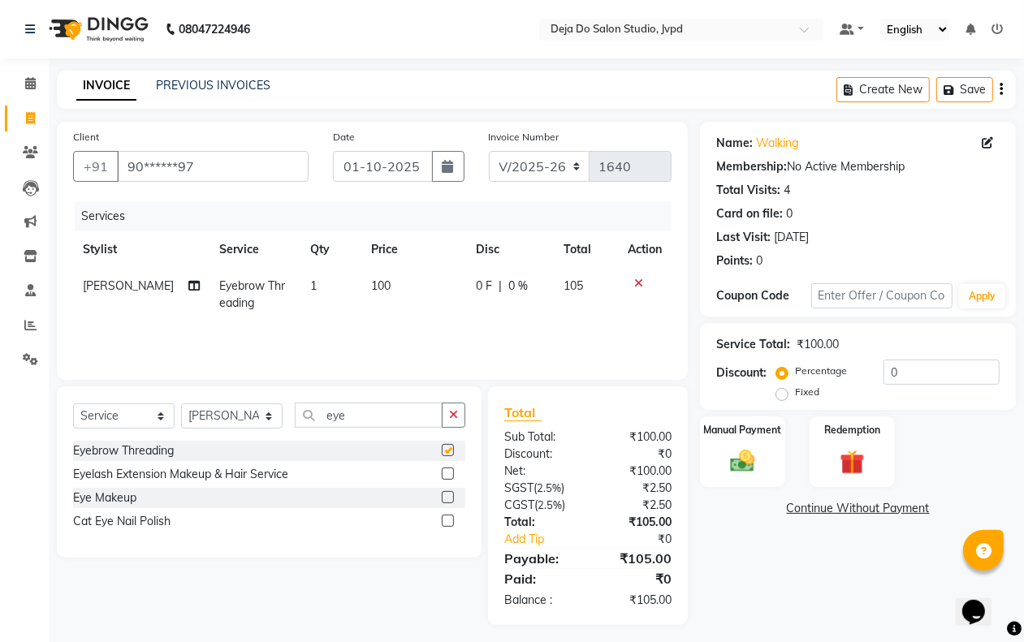
checkbox input "false"
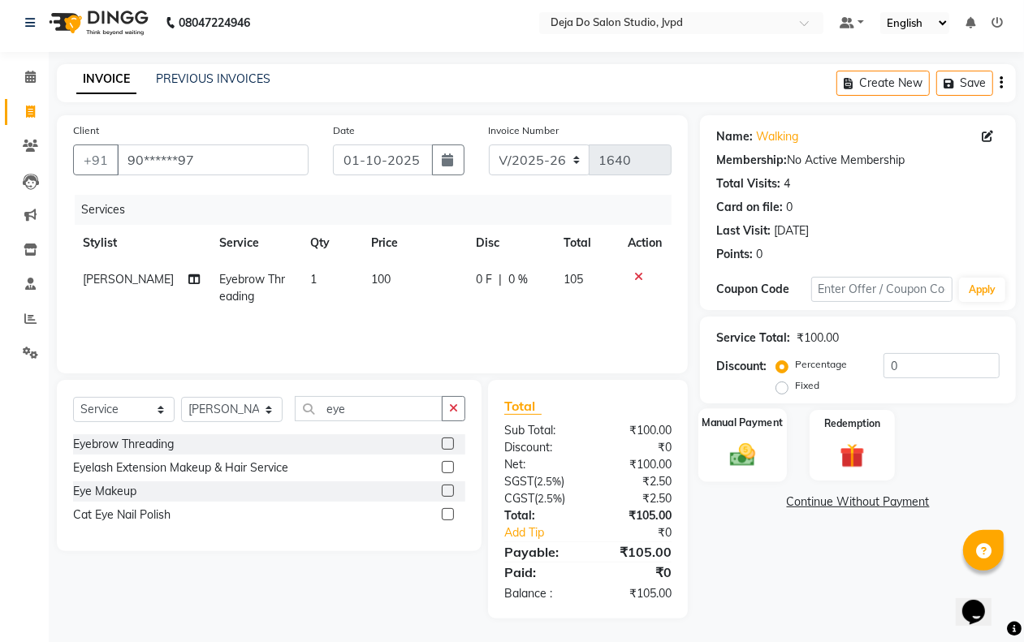
click at [774, 437] on div "Manual Payment" at bounding box center [742, 445] width 88 height 74
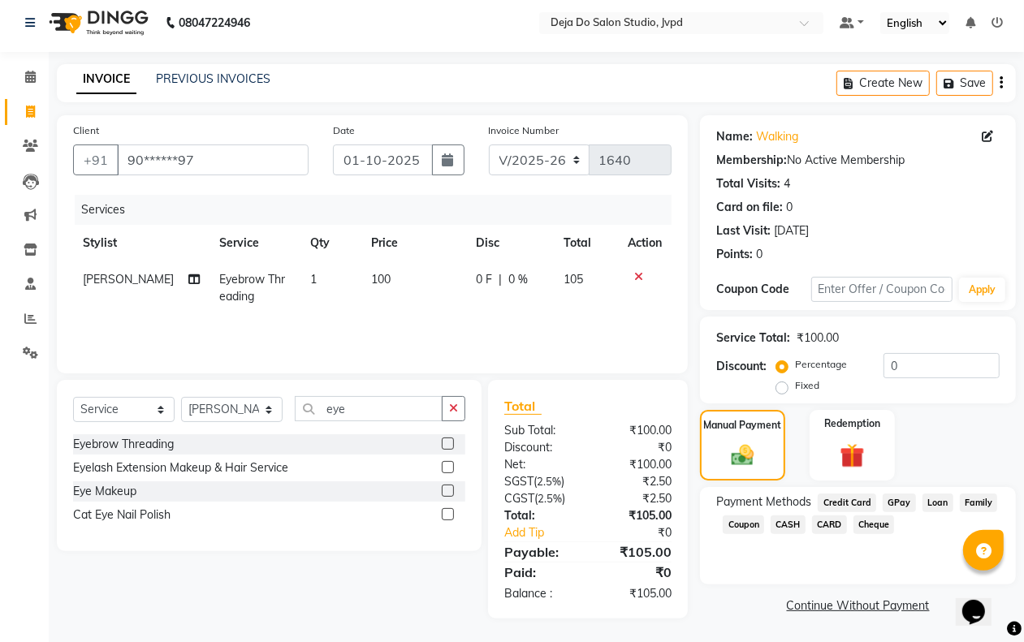
click at [900, 499] on span "GPay" at bounding box center [898, 503] width 33 height 19
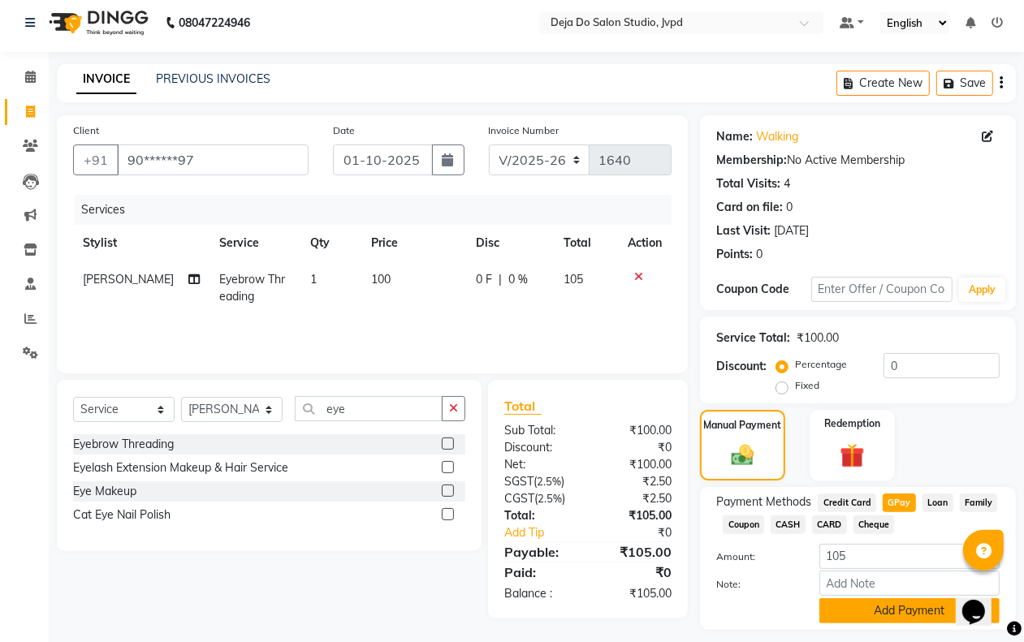
click at [895, 606] on button "Add Payment" at bounding box center [909, 610] width 180 height 25
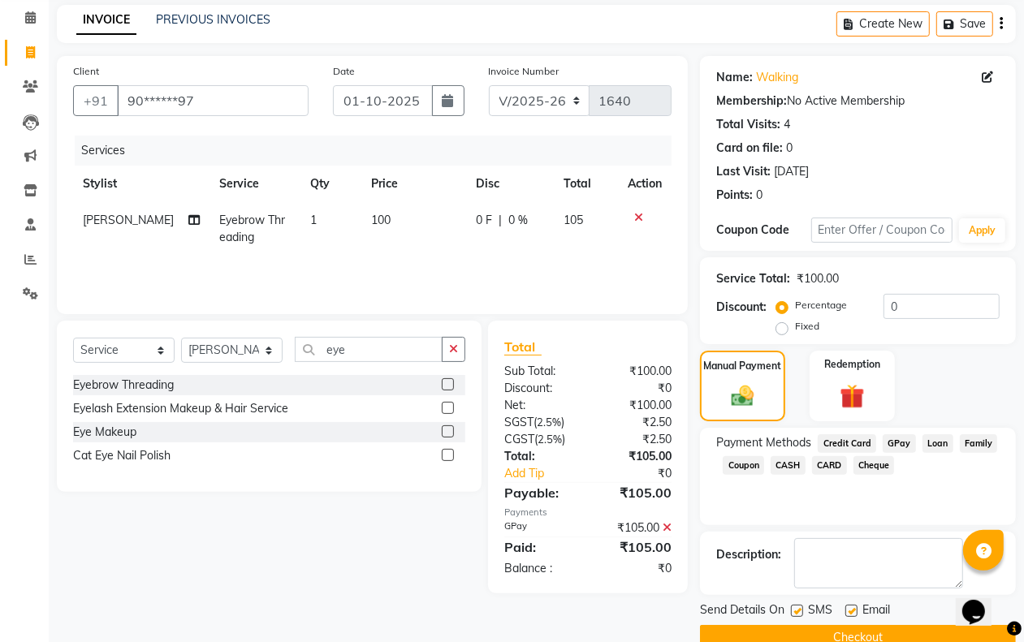
scroll to position [98, 0]
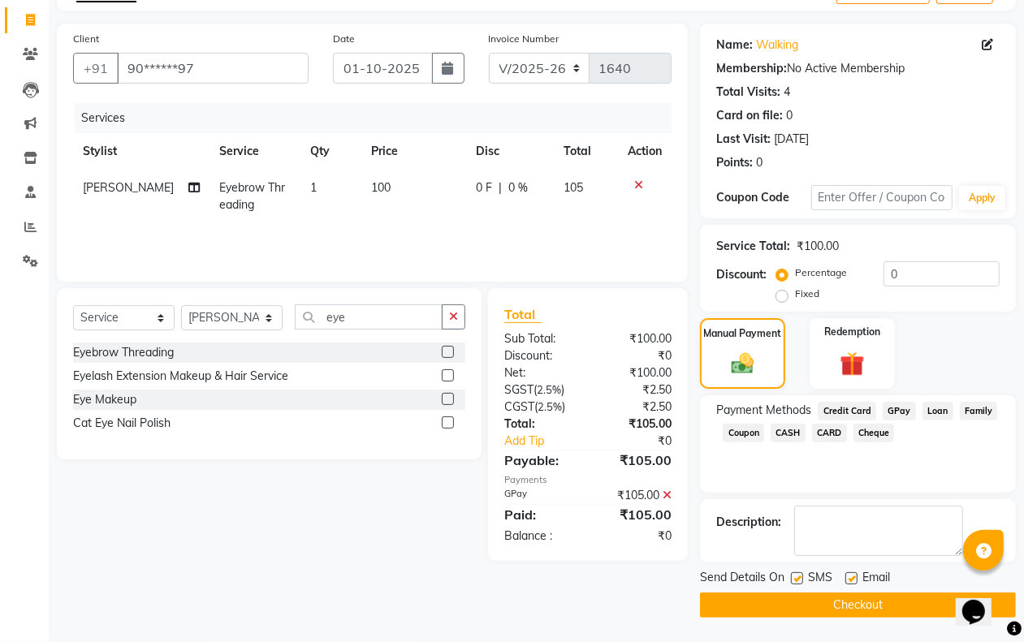
click at [873, 603] on button "Checkout" at bounding box center [858, 605] width 316 height 25
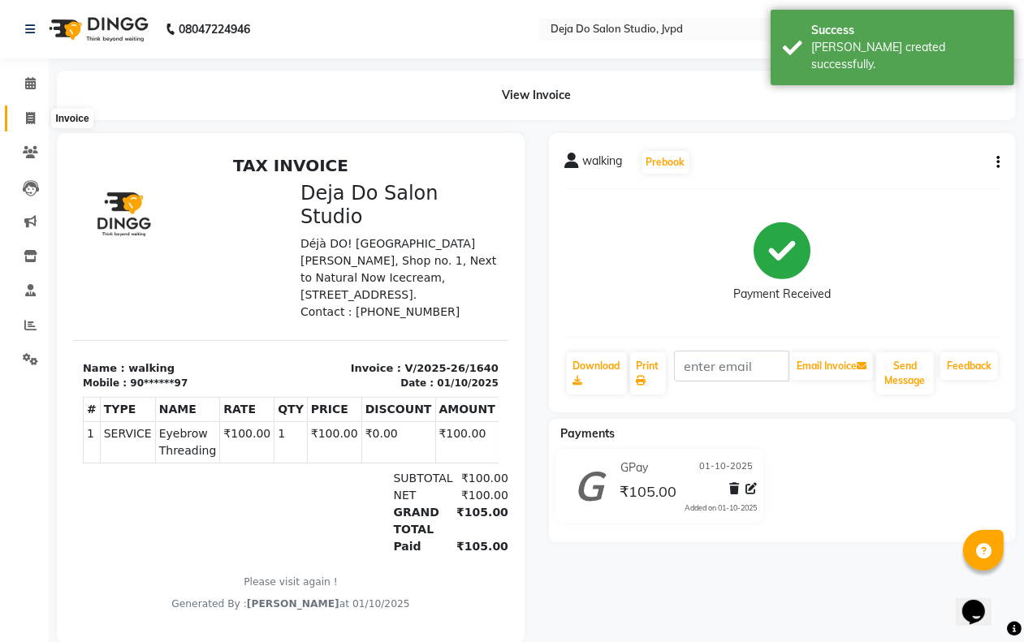
drag, startPoint x: 26, startPoint y: 115, endPoint x: 39, endPoint y: 115, distance: 13.0
click at [27, 115] on icon at bounding box center [30, 118] width 9 height 12
select select "service"
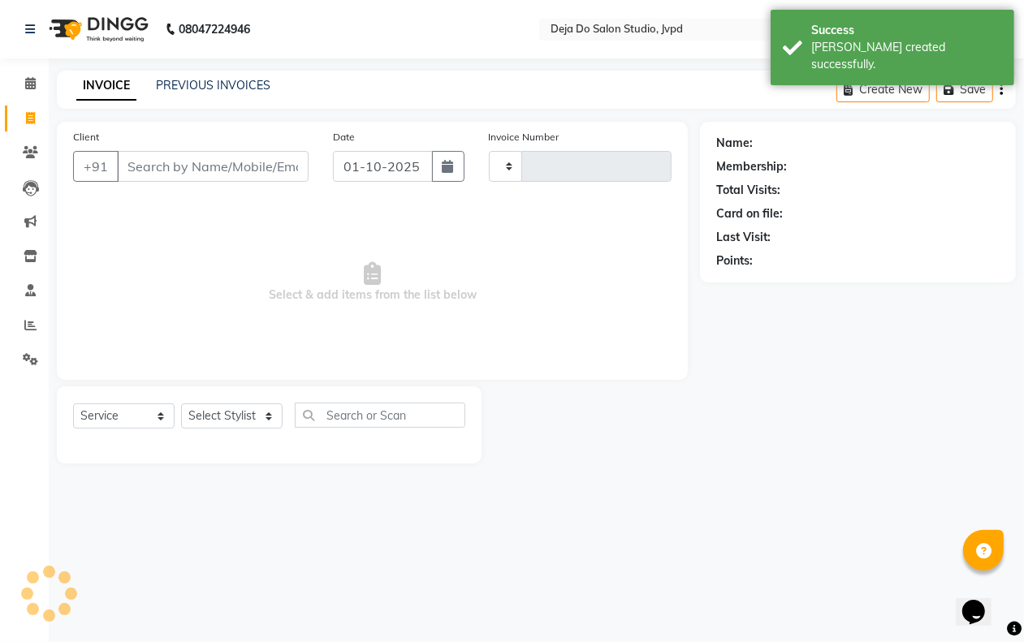
type input "1641"
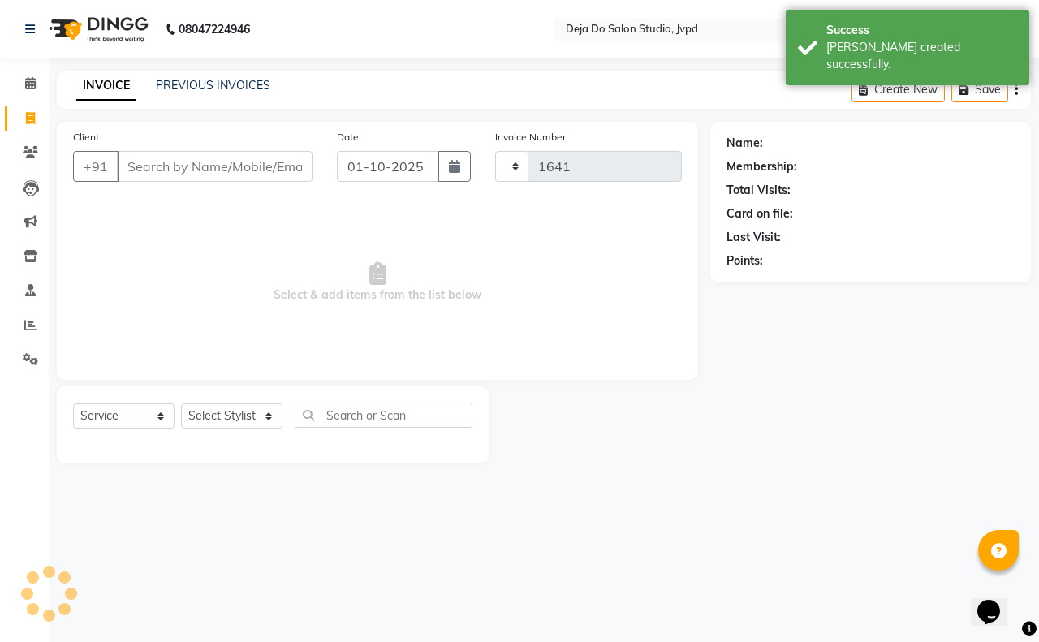
select select "7295"
click at [195, 160] on input "Client" at bounding box center [215, 166] width 196 height 31
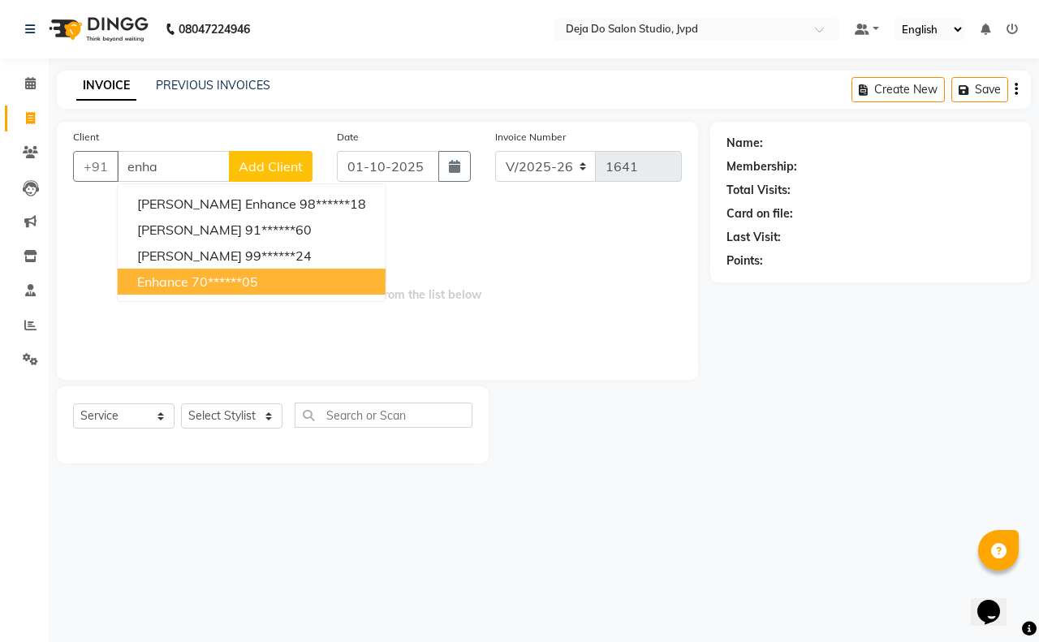
click at [286, 274] on button "Enhance 70******05" at bounding box center [252, 282] width 268 height 26
type input "70******05"
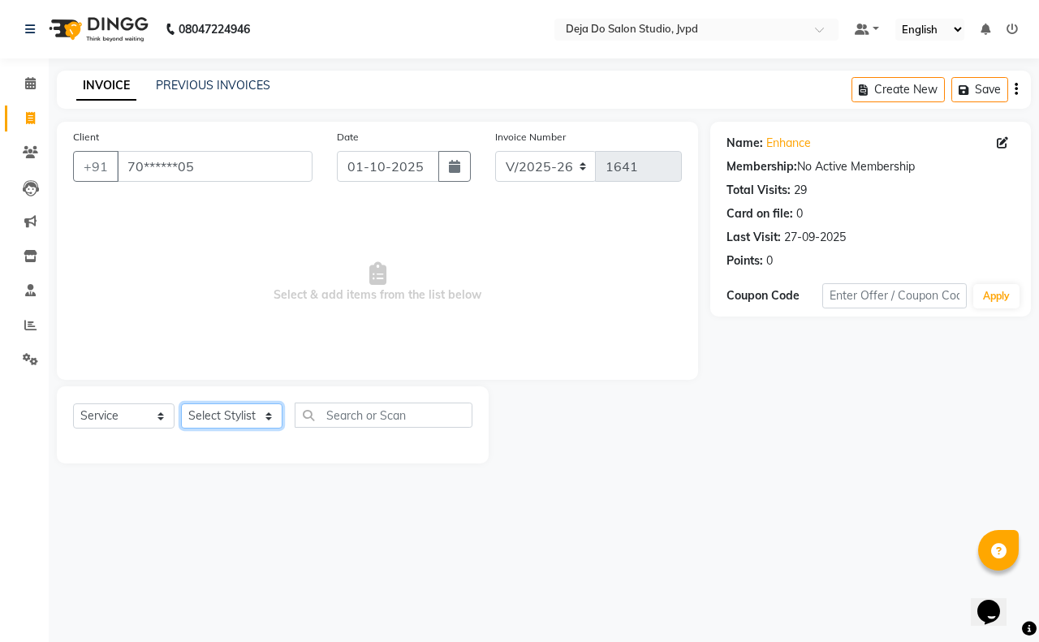
click at [256, 423] on select "Select Stylist Aditi Admin [PERSON_NAME] [PERSON_NAME] Danish [PERSON_NAME] [PE…" at bounding box center [231, 415] width 101 height 25
select select "62499"
click at [181, 403] on select "Select Stylist Aditi Admin [PERSON_NAME] [PERSON_NAME] Danish [PERSON_NAME] [PE…" at bounding box center [231, 415] width 101 height 25
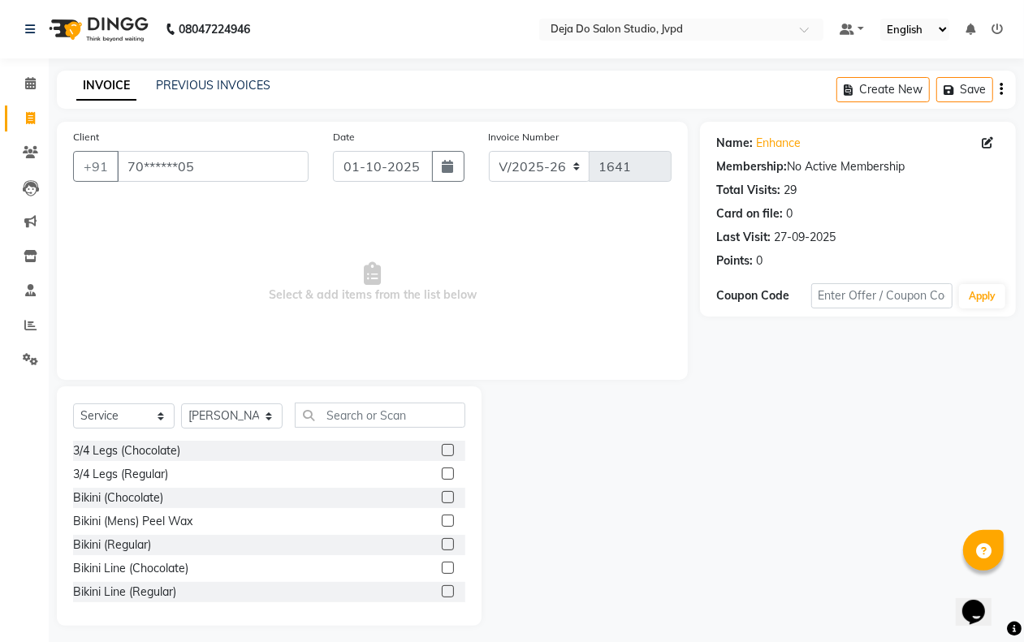
click at [322, 398] on div "Select Service Product Membership Package Voucher Prepaid Gift Card Select Styl…" at bounding box center [269, 505] width 425 height 239
click at [327, 410] on input "text" at bounding box center [380, 415] width 170 height 25
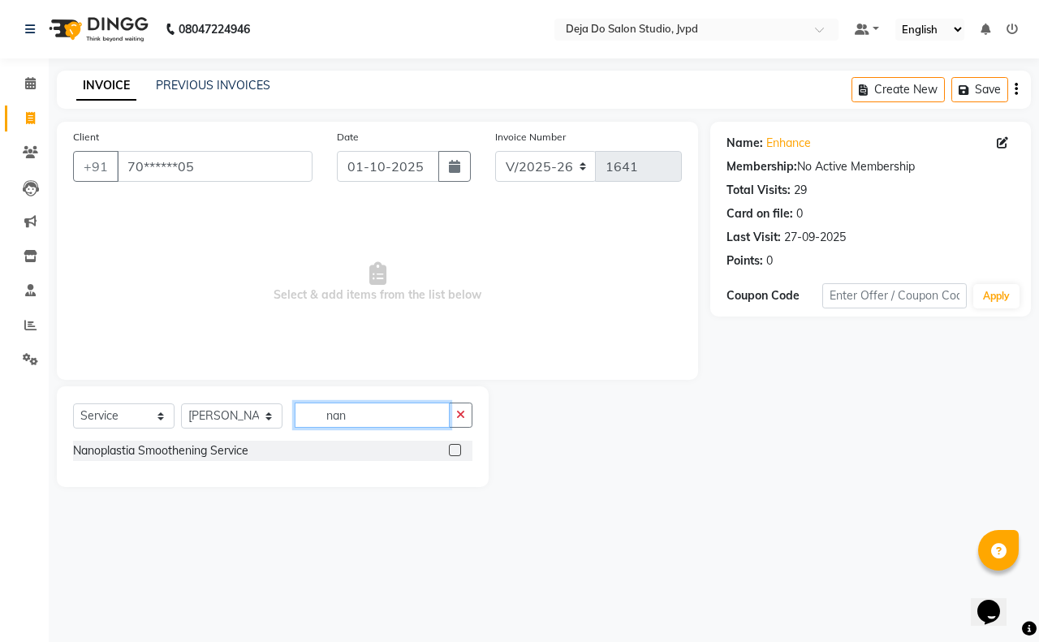
type input "nan"
click at [455, 447] on label at bounding box center [455, 450] width 12 height 12
click at [455, 447] on input "checkbox" at bounding box center [454, 451] width 11 height 11
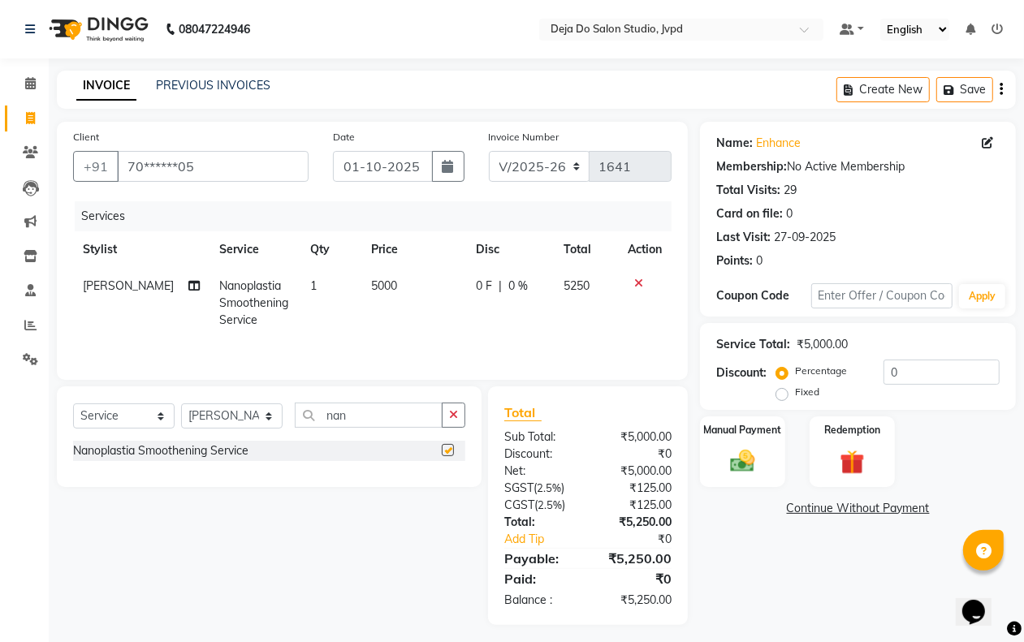
checkbox input "false"
click at [404, 346] on div "Services Stylist Service Qty Price Disc Total Action [PERSON_NAME] Nanoplastia …" at bounding box center [372, 282] width 598 height 162
click at [392, 330] on td "5000" at bounding box center [414, 303] width 106 height 71
select select "62499"
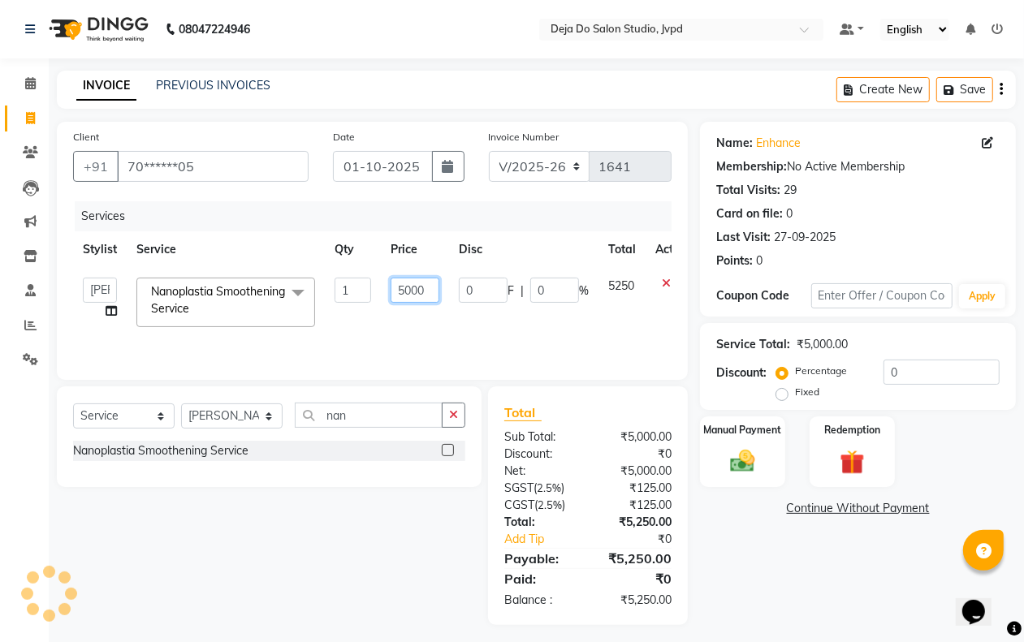
click at [416, 282] on input "5000" at bounding box center [414, 290] width 49 height 25
click at [662, 278] on div at bounding box center [672, 283] width 34 height 11
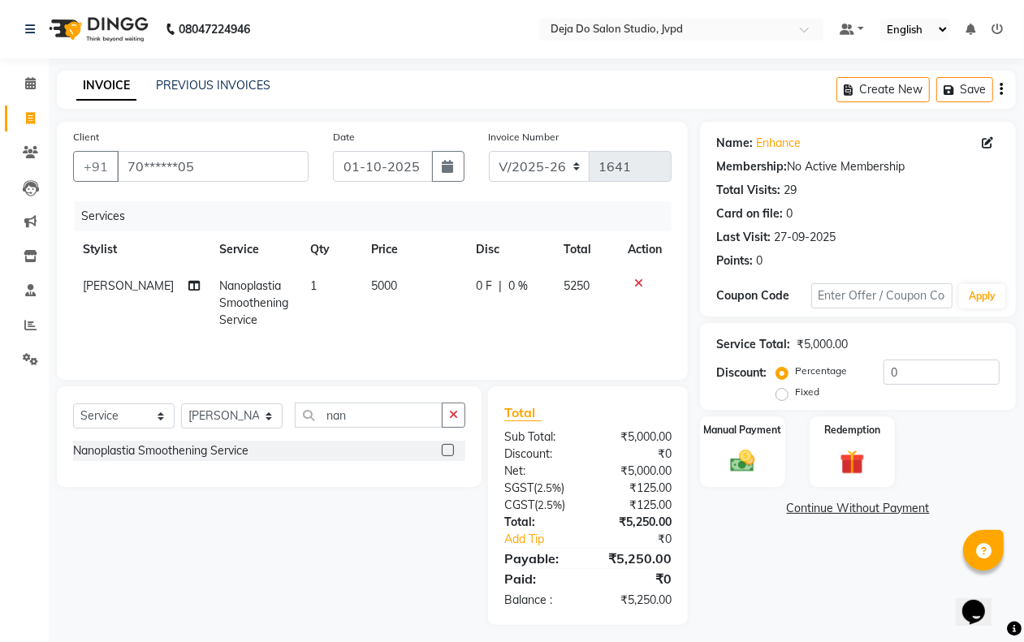
click at [635, 280] on icon at bounding box center [638, 283] width 9 height 11
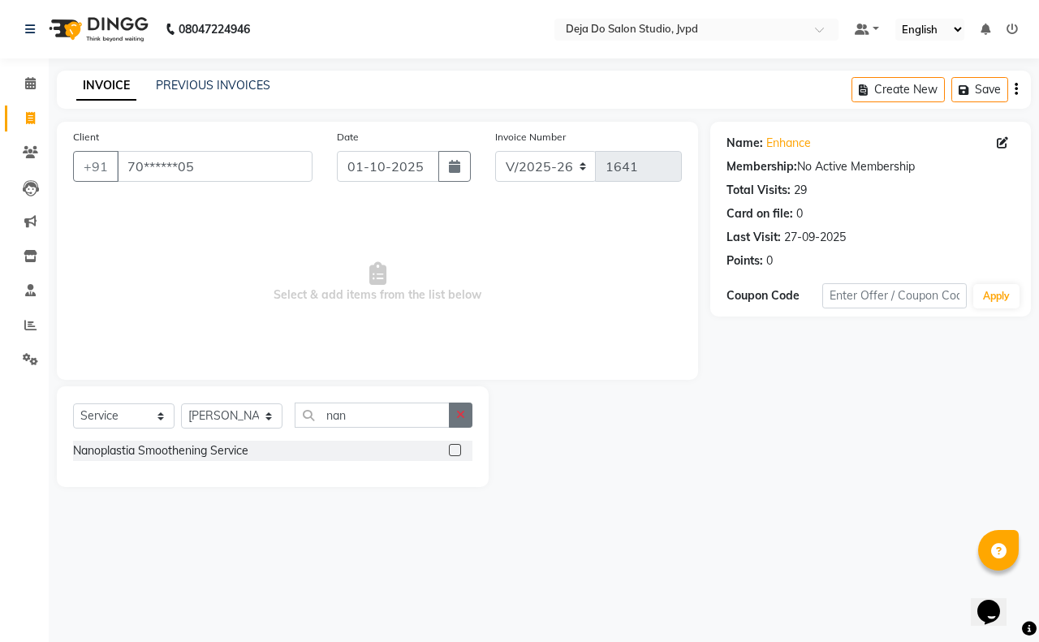
click at [457, 404] on button "button" at bounding box center [461, 415] width 24 height 25
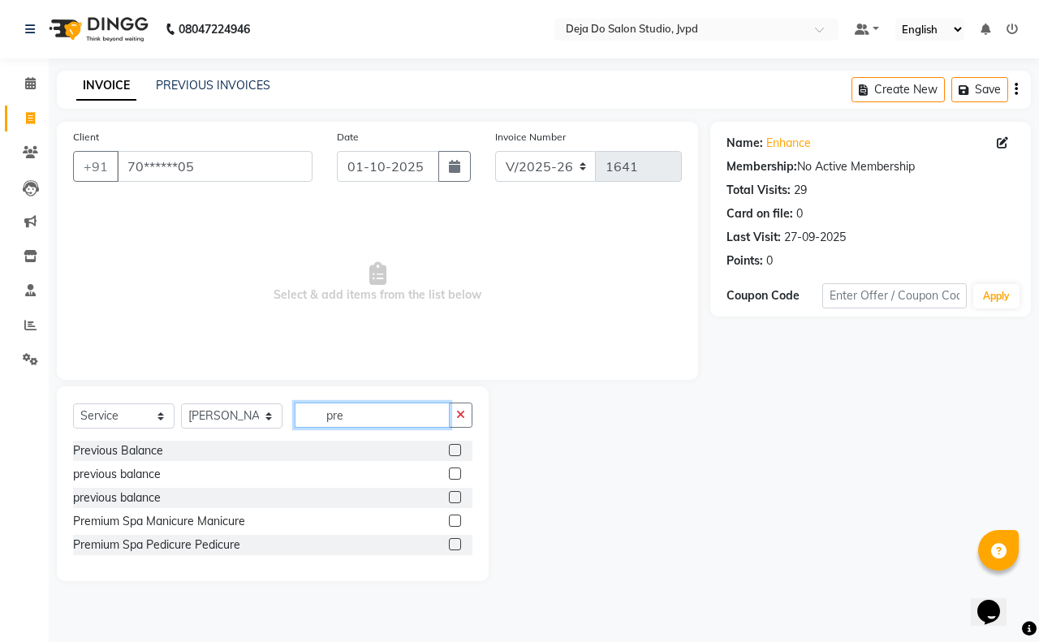
type input "pre"
click at [457, 445] on label at bounding box center [455, 450] width 12 height 12
click at [457, 446] on input "checkbox" at bounding box center [454, 451] width 11 height 11
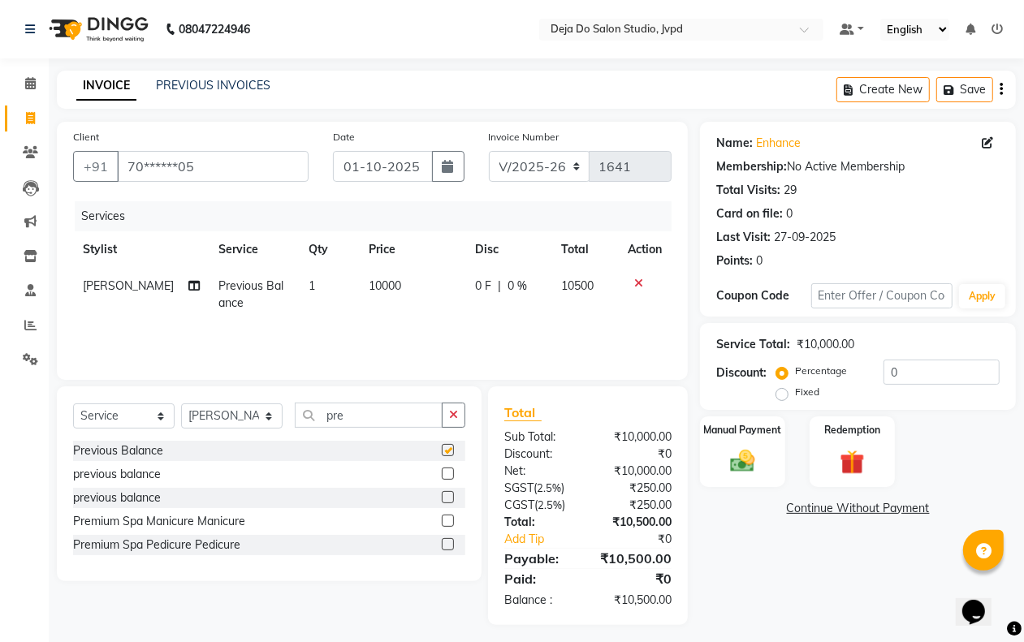
checkbox input "false"
click at [392, 296] on td "10000" at bounding box center [412, 295] width 106 height 54
select select "62499"
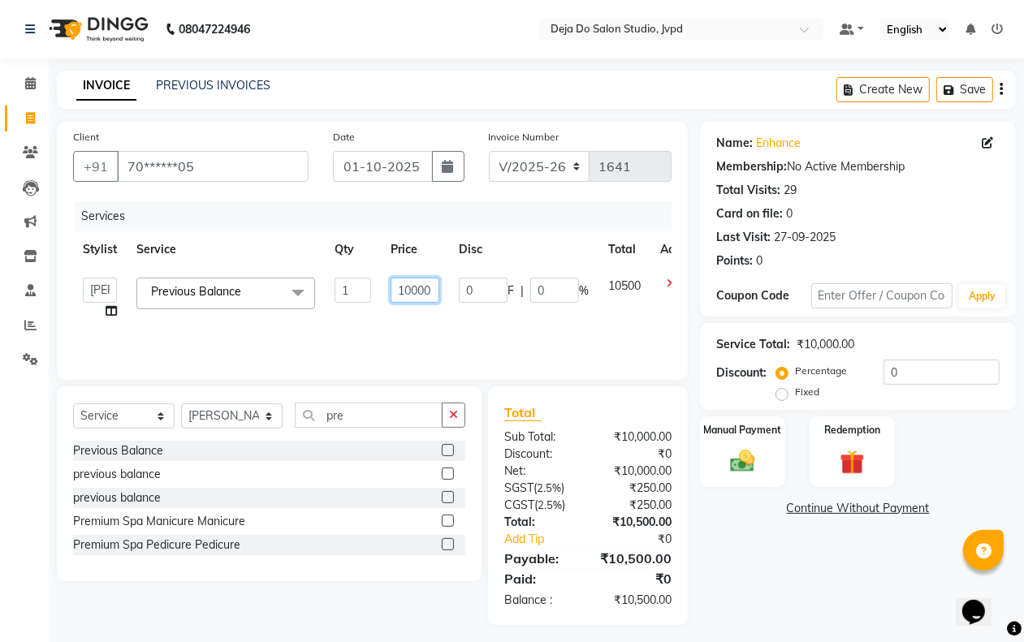
drag, startPoint x: 425, startPoint y: 284, endPoint x: 437, endPoint y: 276, distance: 14.6
click at [425, 283] on input "10000" at bounding box center [414, 290] width 49 height 25
type input "4950"
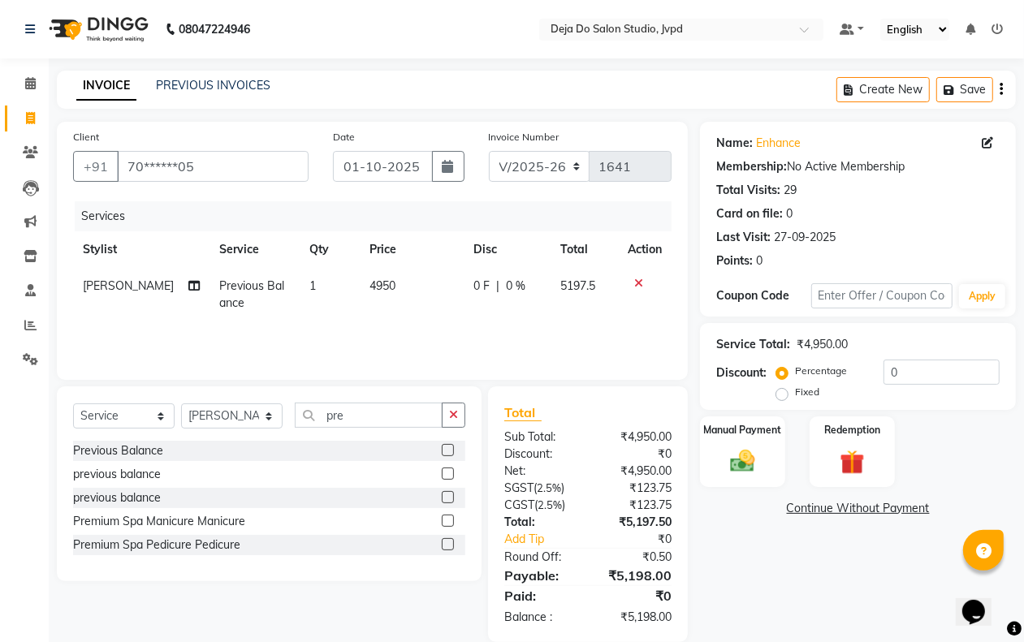
click at [792, 536] on div "Name: Enhance Membership: No Active Membership Total Visits: 29 Card on file: 0…" at bounding box center [864, 382] width 328 height 520
click at [335, 270] on td "1" at bounding box center [330, 295] width 60 height 54
select select "62499"
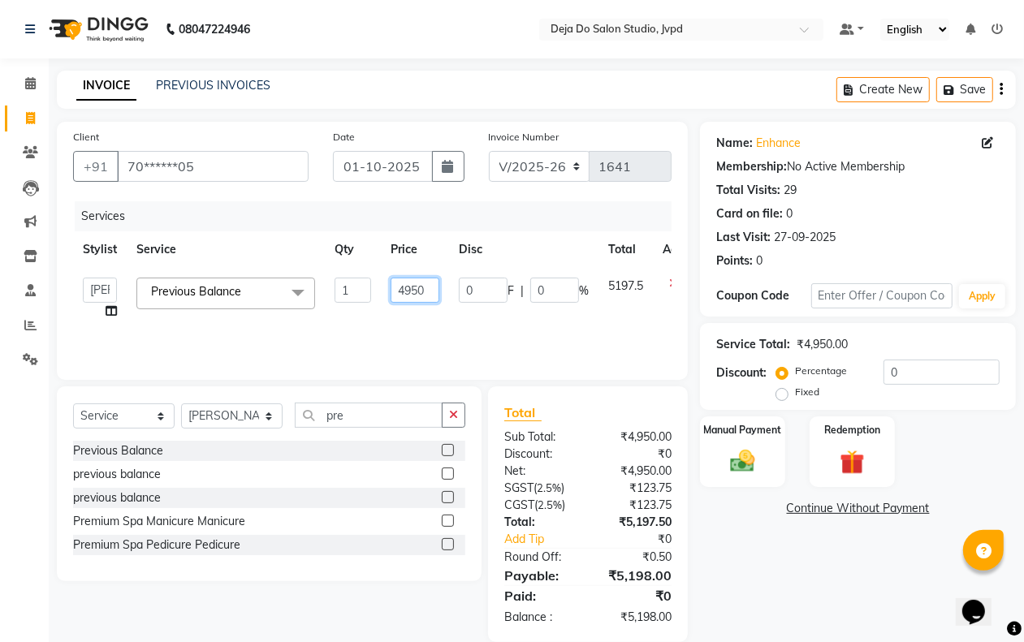
click at [420, 286] on input "4950" at bounding box center [414, 290] width 49 height 25
click at [419, 284] on input "470" at bounding box center [414, 290] width 49 height 25
type input "4702"
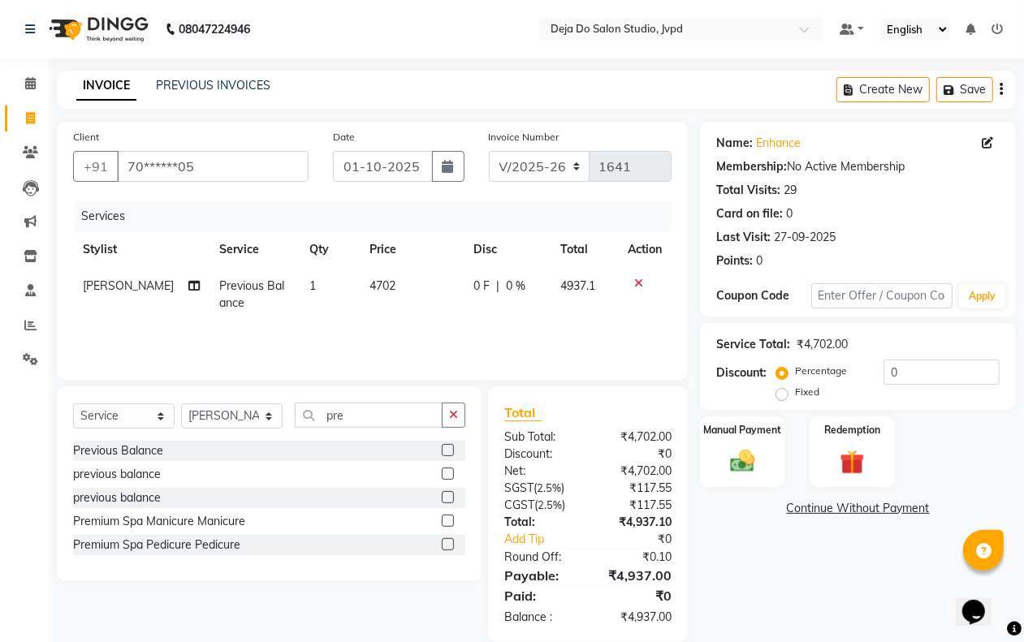
click at [901, 598] on div "Name: Enhance Membership: No Active Membership Total Visits: 29 Card on file: 0…" at bounding box center [864, 382] width 328 height 520
click at [885, 581] on div "Name: Enhance Membership: No Active Membership Total Visits: 29 Card on file: 0…" at bounding box center [864, 382] width 328 height 520
click at [395, 296] on td "4702" at bounding box center [412, 295] width 104 height 54
select select "62499"
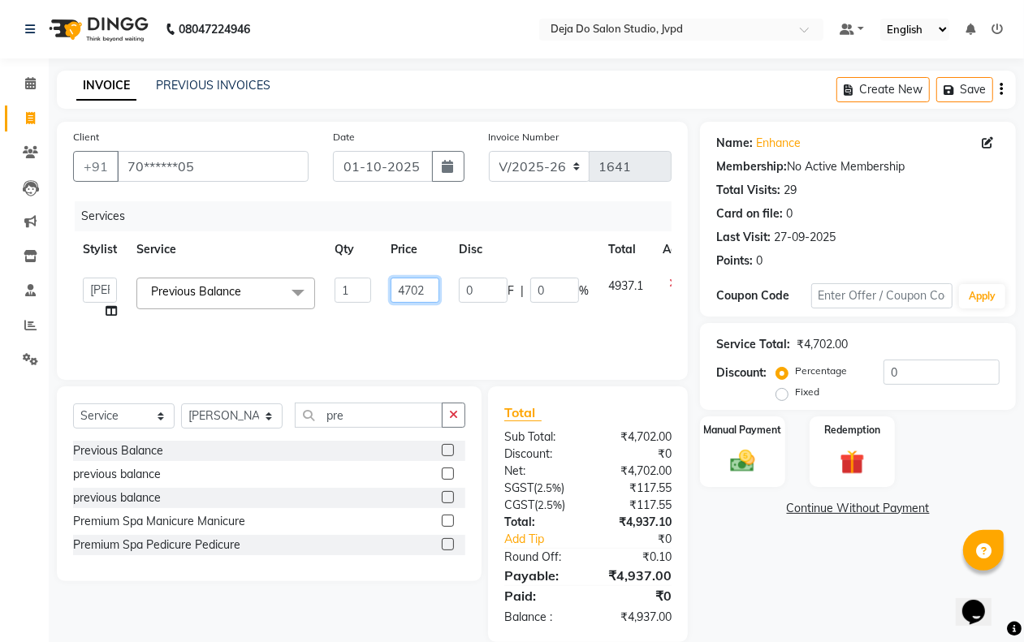
click at [419, 286] on input "4702" at bounding box center [414, 290] width 49 height 25
type input "4712"
click at [813, 568] on div "Name: Enhance Membership: No Active Membership Total Visits: 29 Card on file: 0…" at bounding box center [864, 382] width 328 height 520
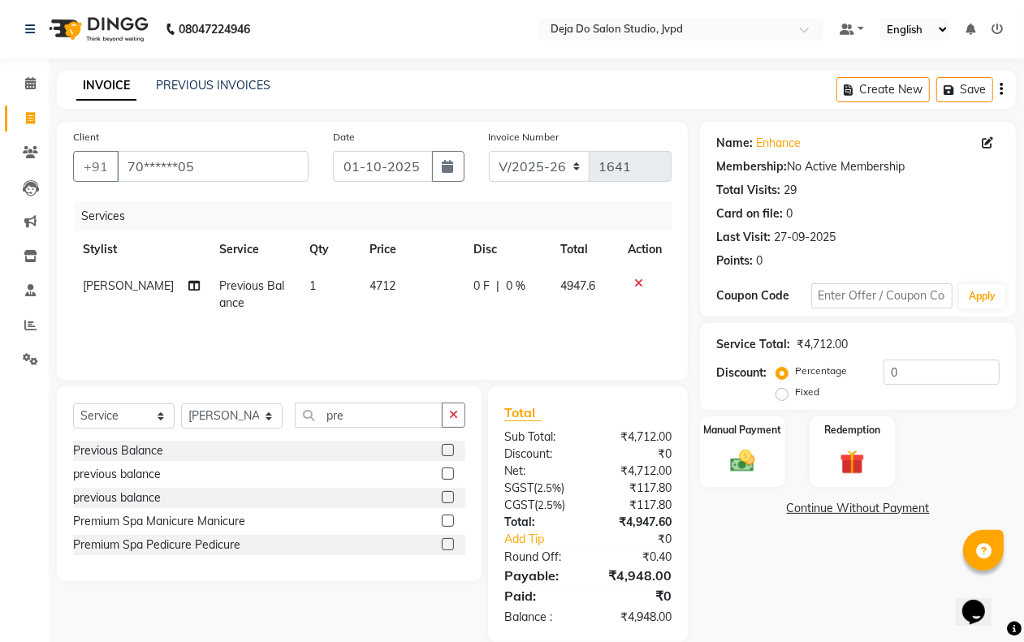
click at [407, 285] on td "4712" at bounding box center [412, 295] width 104 height 54
select select "62499"
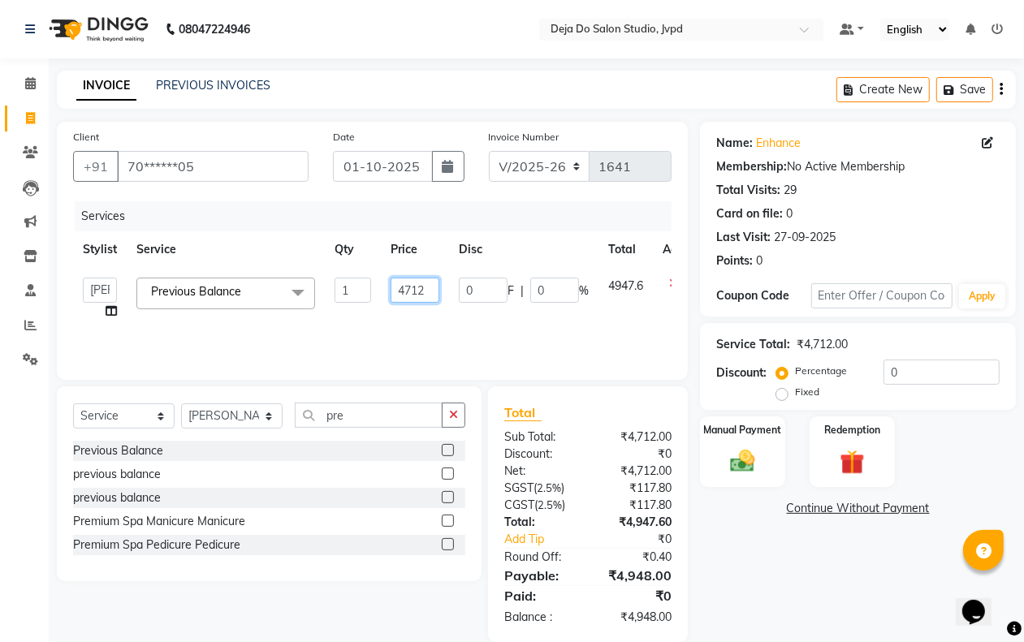
click at [431, 288] on input "4712" at bounding box center [414, 290] width 49 height 25
type input "4714"
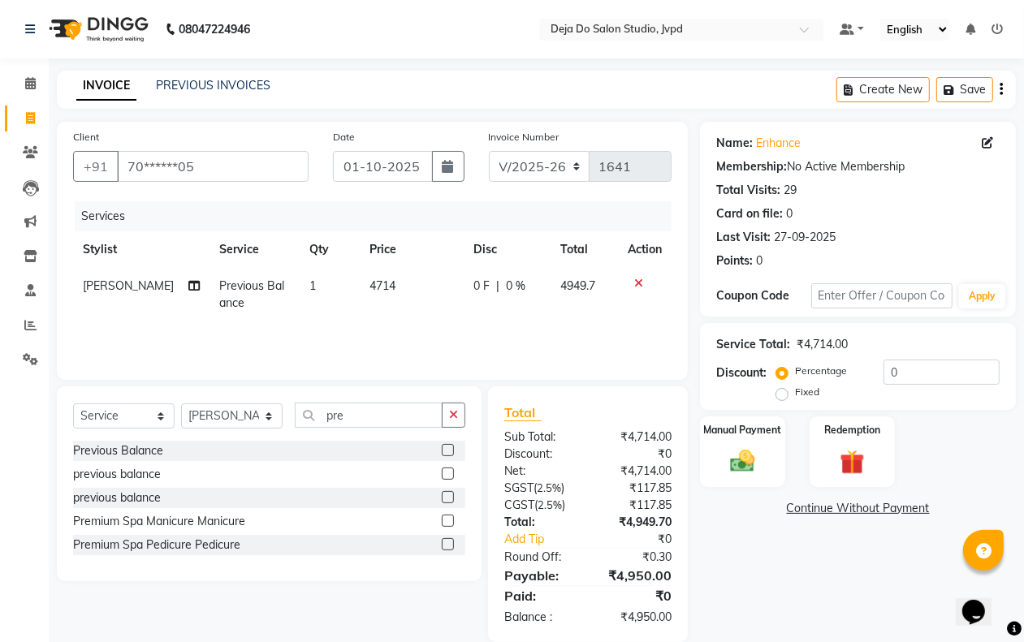
click at [749, 554] on div "Name: Enhance Membership: No Active Membership Total Visits: 29 Card on file: 0…" at bounding box center [864, 382] width 328 height 520
click at [752, 435] on label "Manual Payment" at bounding box center [742, 428] width 81 height 15
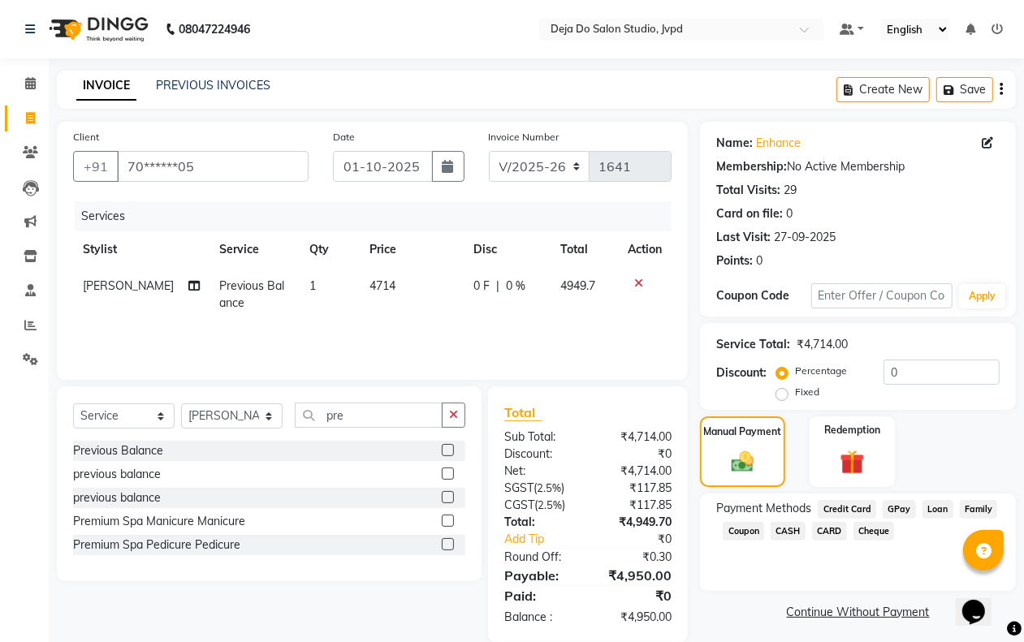
click at [786, 533] on span "CASH" at bounding box center [787, 531] width 35 height 19
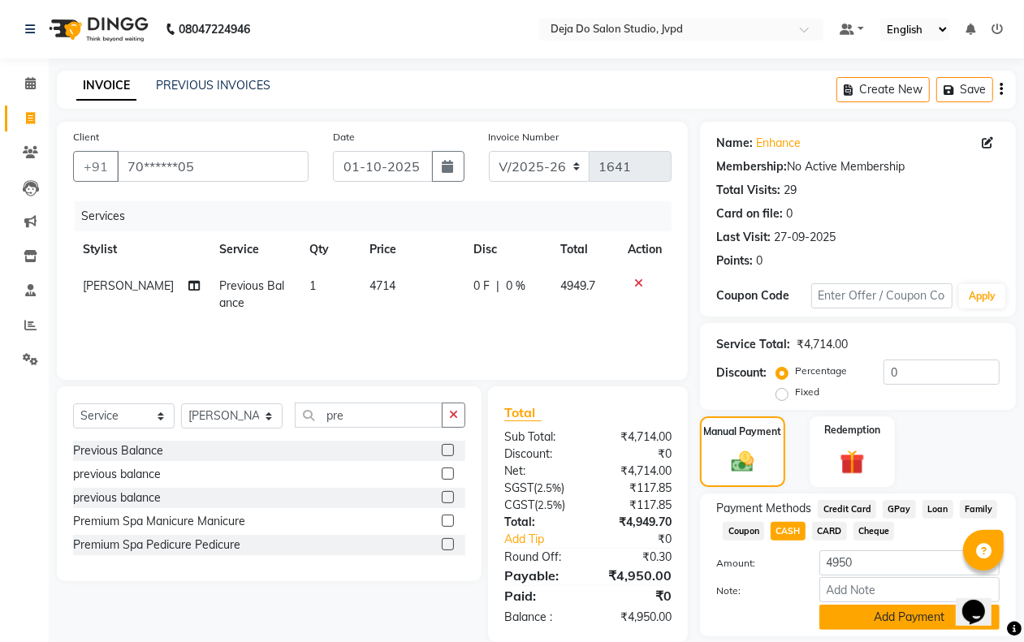
click at [845, 606] on button "Add Payment" at bounding box center [909, 617] width 180 height 25
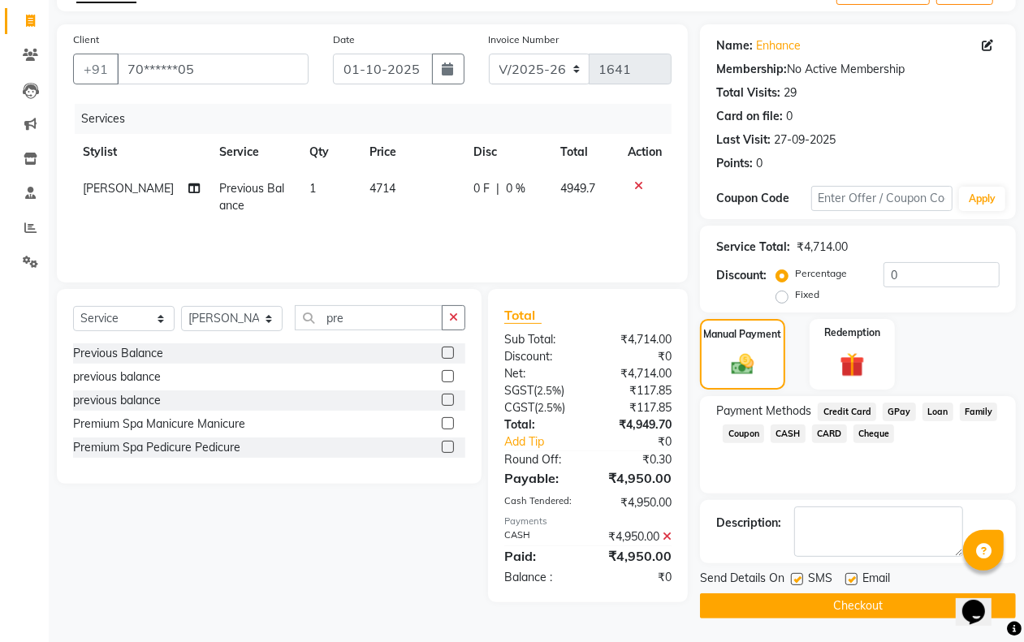
scroll to position [98, 0]
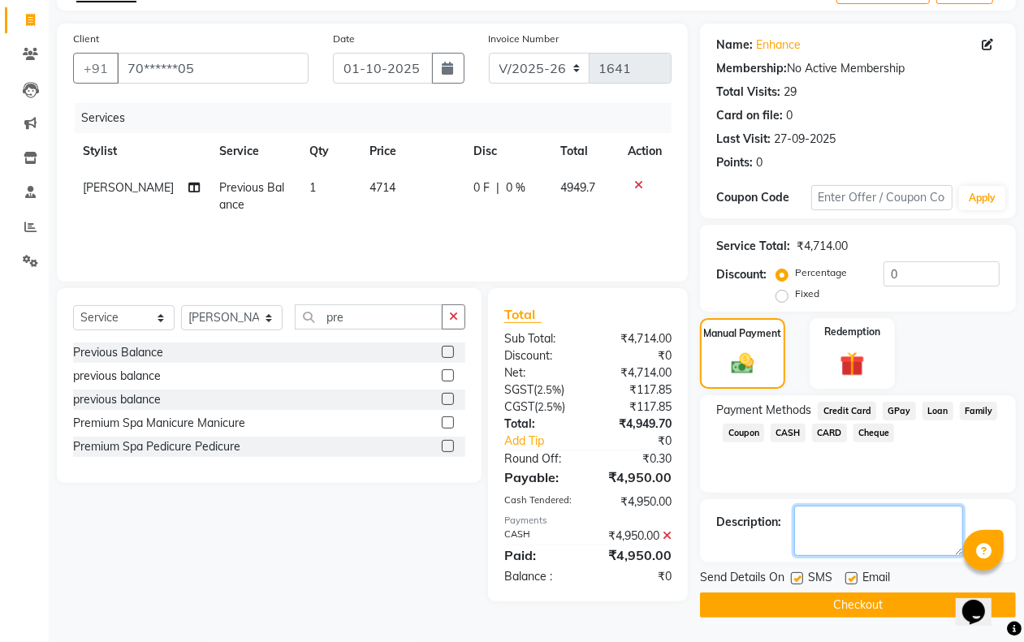
click at [837, 525] on textarea at bounding box center [878, 531] width 169 height 50
type textarea "n"
type textarea "enhance paid for nano(300 ml)"
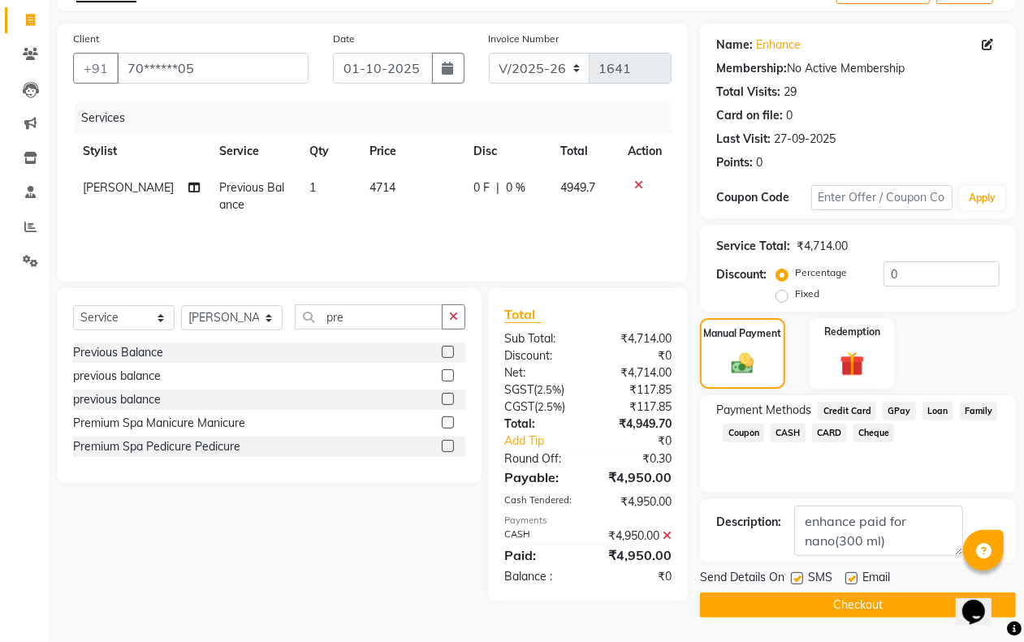
click at [800, 432] on span "CASH" at bounding box center [787, 433] width 35 height 19
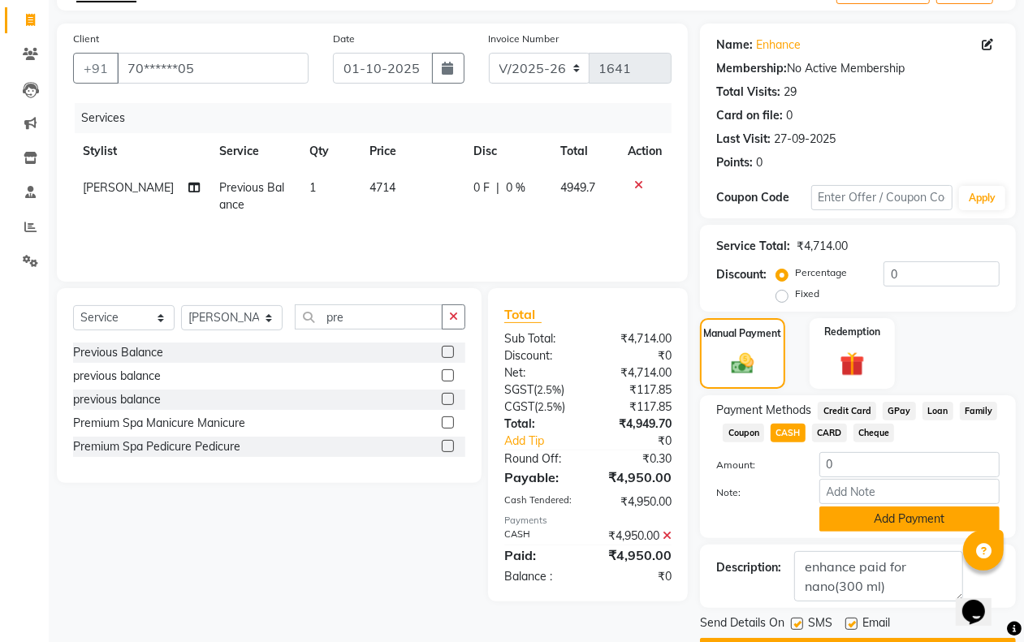
click at [869, 520] on button "Add Payment" at bounding box center [909, 519] width 180 height 25
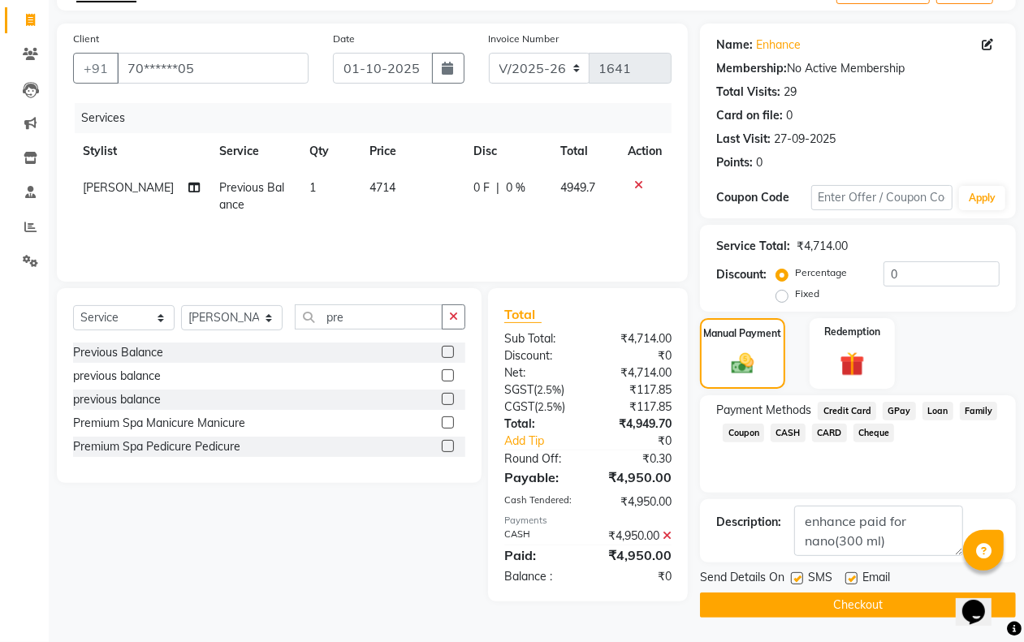
click at [853, 610] on button "Checkout" at bounding box center [858, 605] width 316 height 25
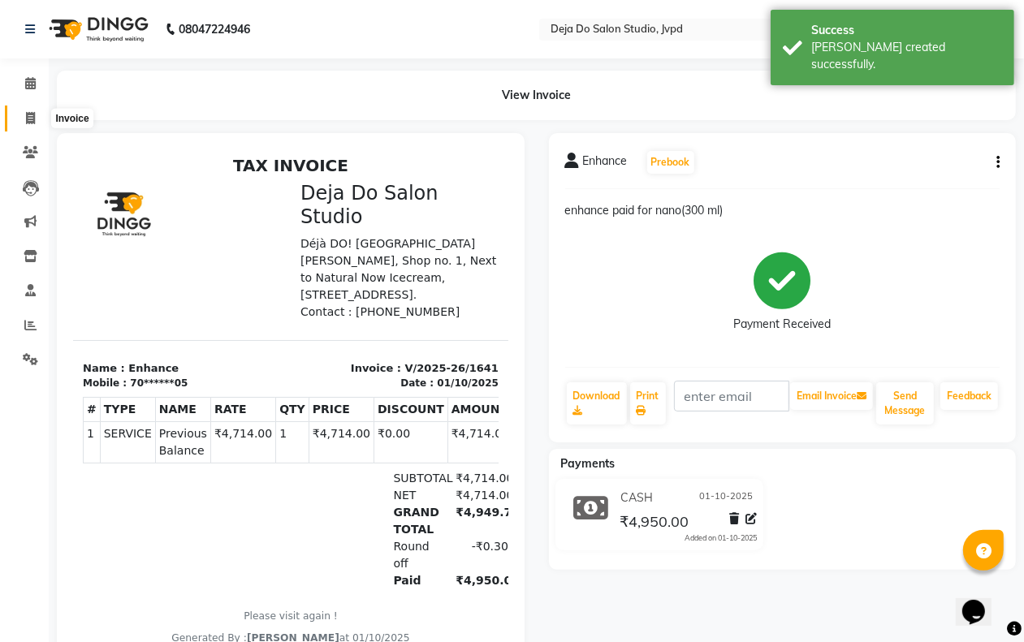
click at [26, 119] on icon at bounding box center [30, 118] width 9 height 12
select select "7295"
select select "service"
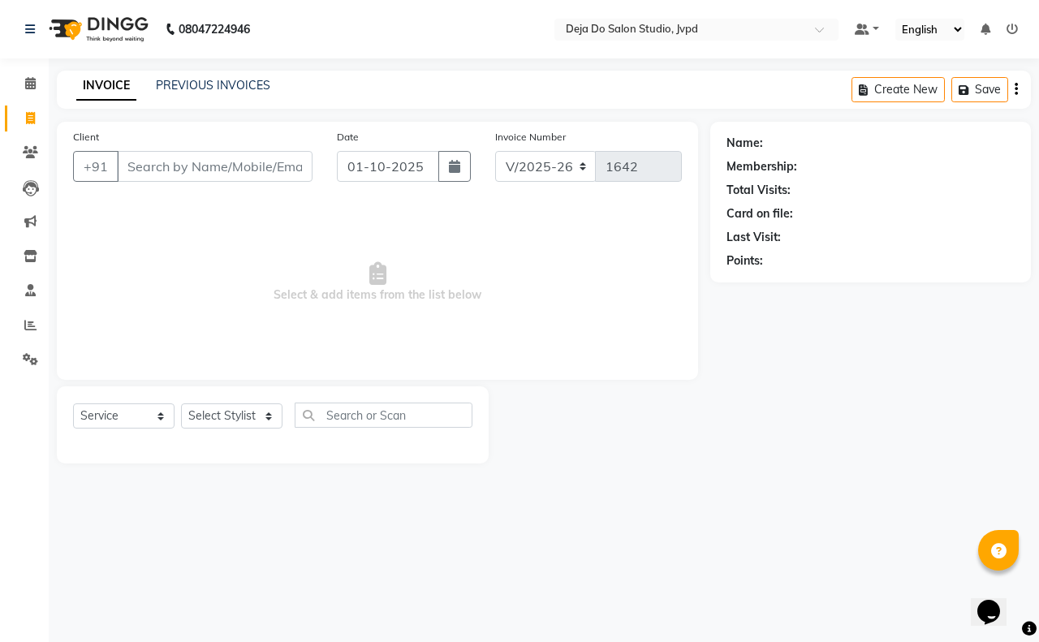
click at [281, 148] on div "Client +91" at bounding box center [193, 161] width 264 height 67
click at [285, 154] on input "Client" at bounding box center [215, 166] width 196 height 31
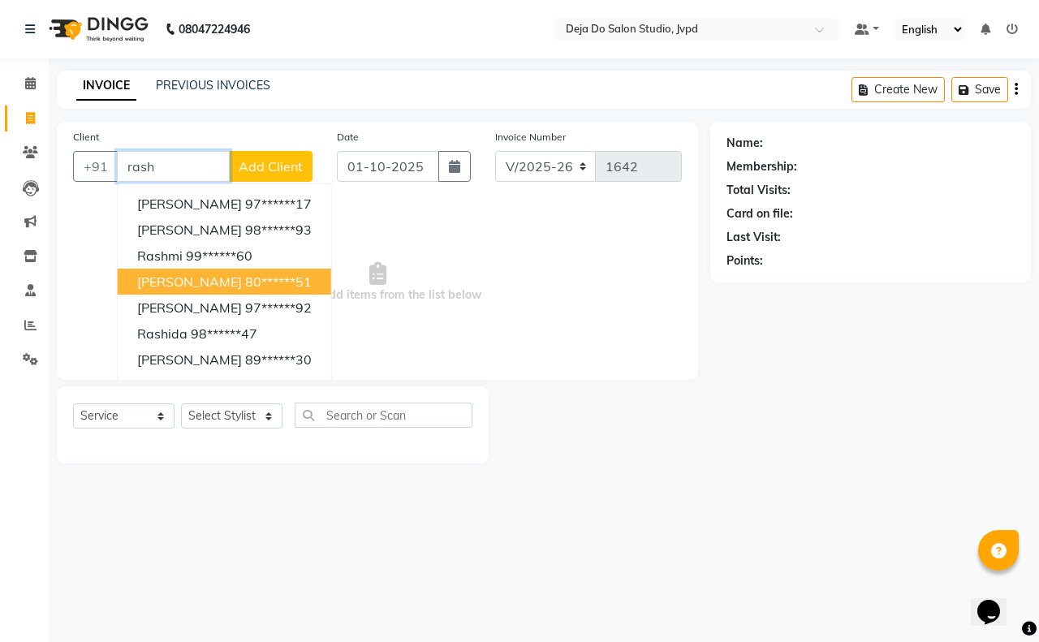
click at [276, 274] on ngb-highlight "80******51" at bounding box center [278, 282] width 67 height 16
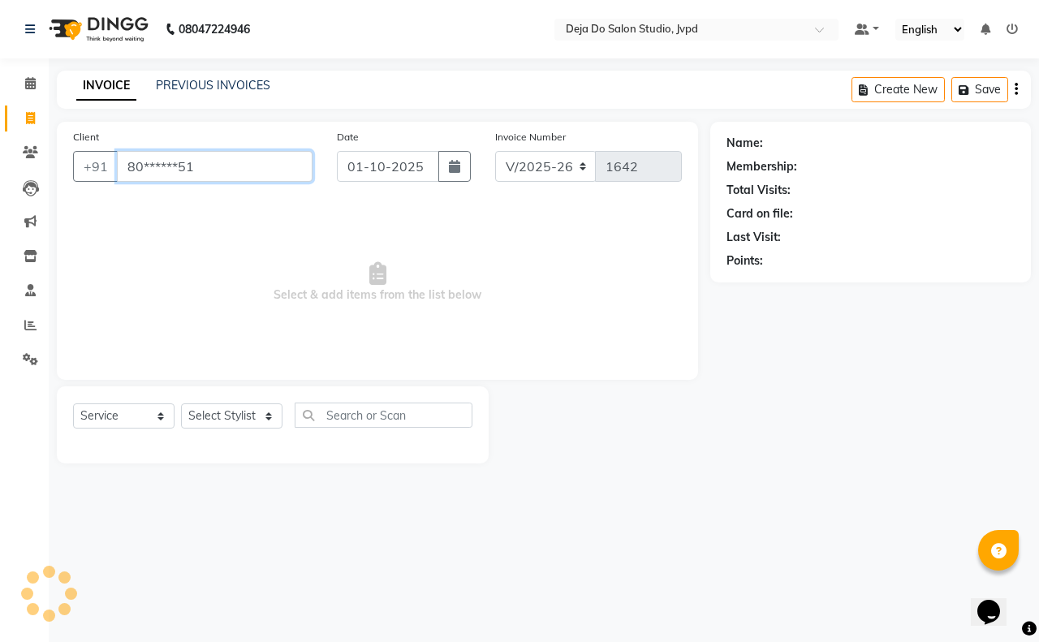
type input "80******51"
select select "1: Object"
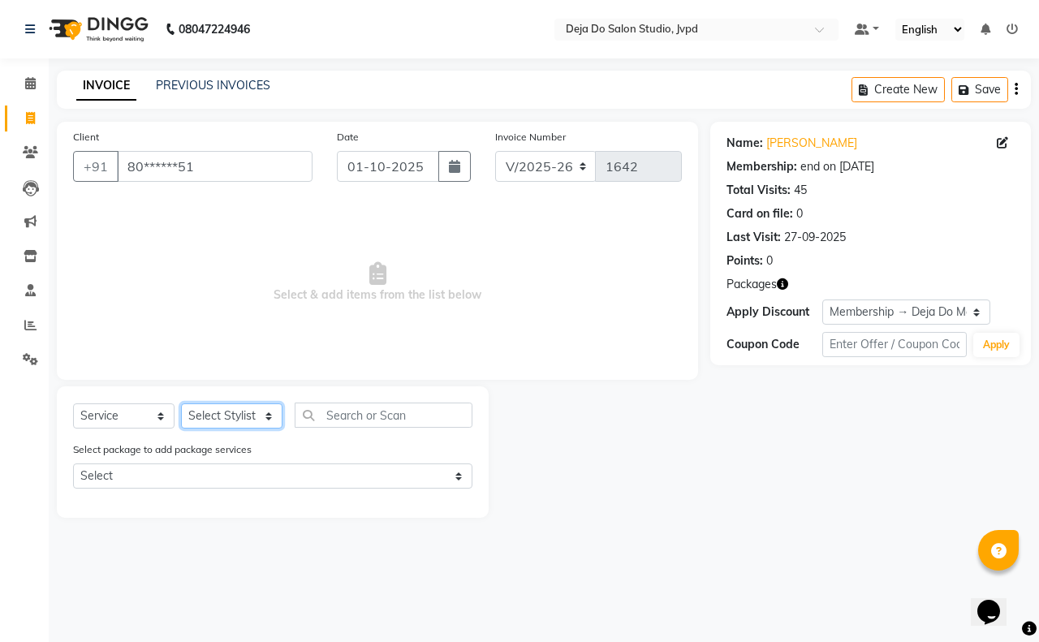
click at [248, 408] on select "Select Stylist Aditi Admin [PERSON_NAME] [PERSON_NAME] Danish [PERSON_NAME] [PE…" at bounding box center [231, 415] width 101 height 25
select select "62498"
click at [181, 403] on select "Select Stylist Aditi Admin [PERSON_NAME] [PERSON_NAME] Danish [PERSON_NAME] [PE…" at bounding box center [231, 415] width 101 height 25
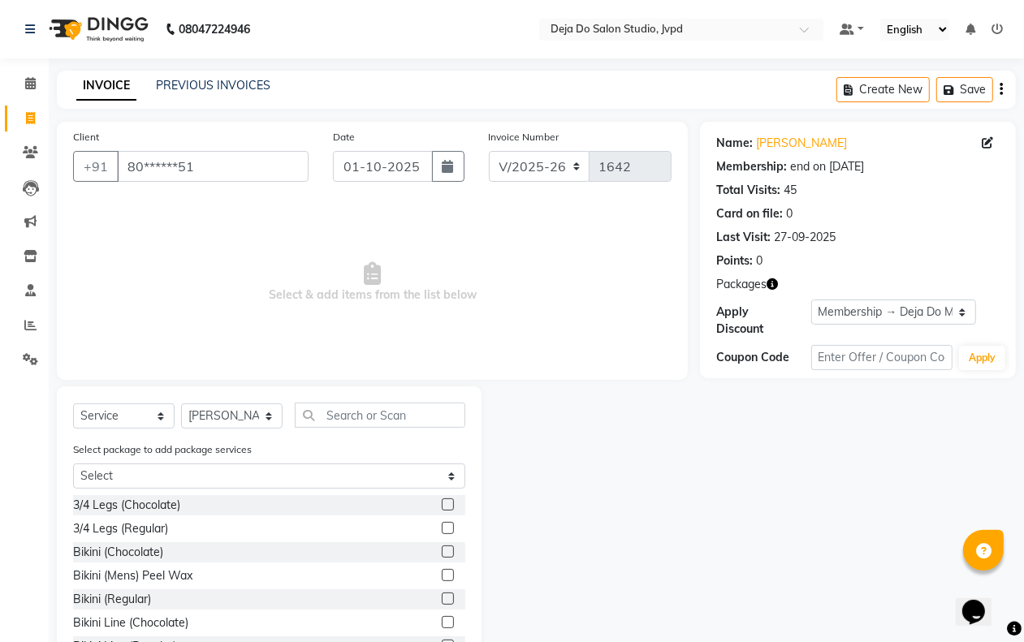
click at [319, 400] on div "Select Service Product Membership Package Voucher Prepaid Gift Card Select Styl…" at bounding box center [269, 533] width 425 height 294
click at [343, 416] on input "text" at bounding box center [380, 415] width 170 height 25
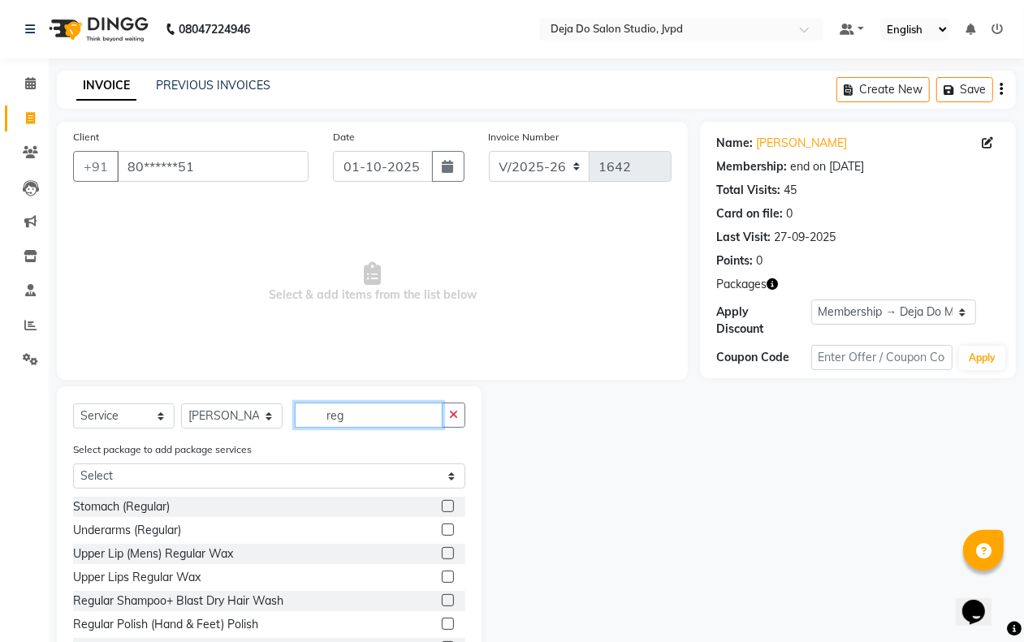
scroll to position [520, 0]
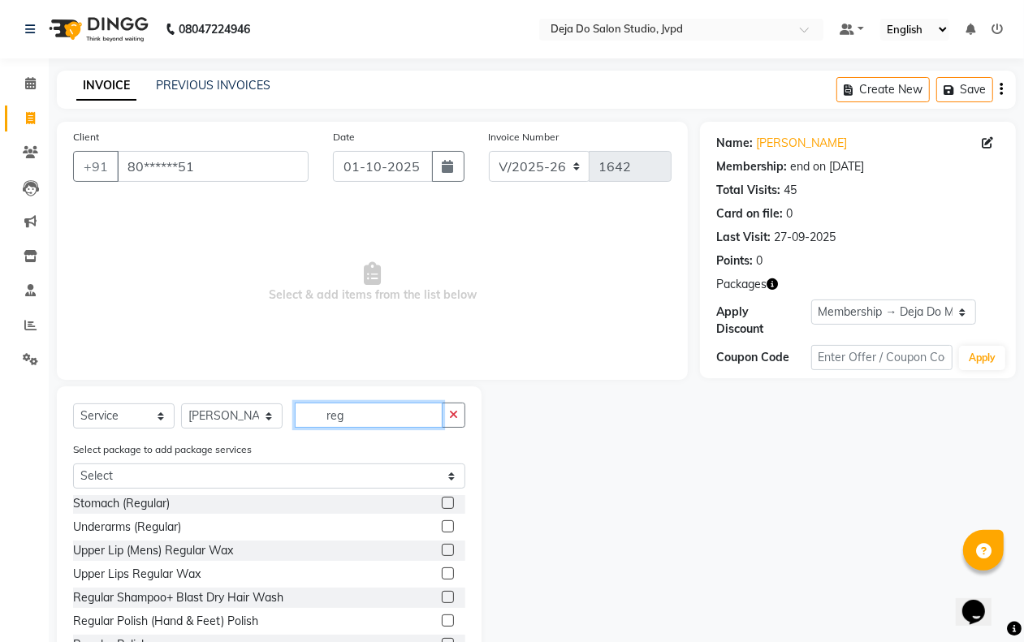
type input "reg"
click at [442, 595] on label at bounding box center [448, 597] width 12 height 12
click at [442, 595] on input "checkbox" at bounding box center [447, 598] width 11 height 11
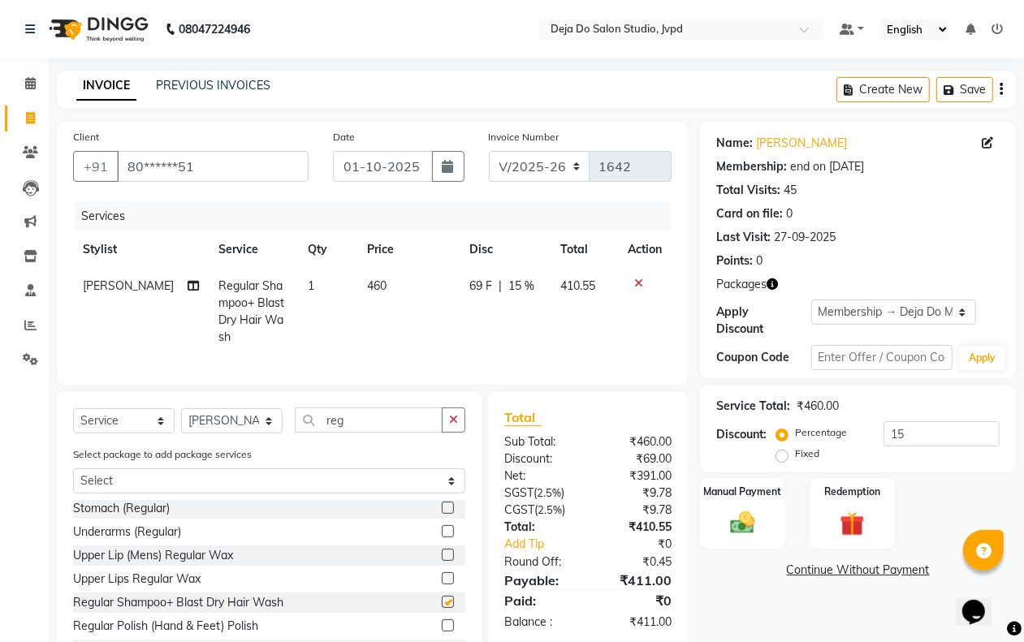
checkbox input "false"
click at [333, 274] on td "1" at bounding box center [327, 312] width 59 height 88
select select "62498"
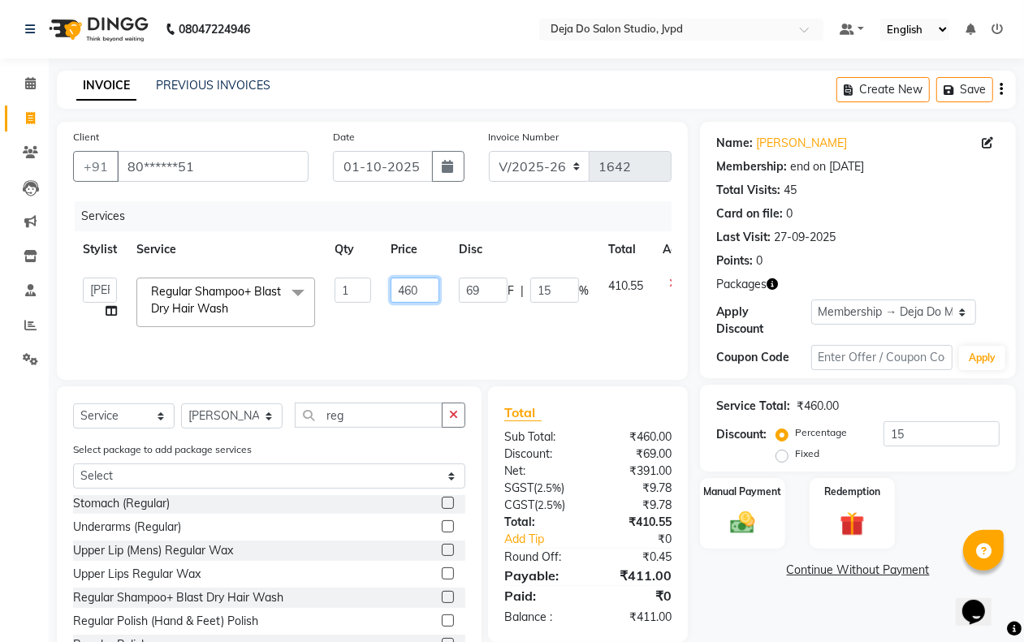
click at [418, 278] on input "460" at bounding box center [414, 290] width 49 height 25
type input "4"
type input "650"
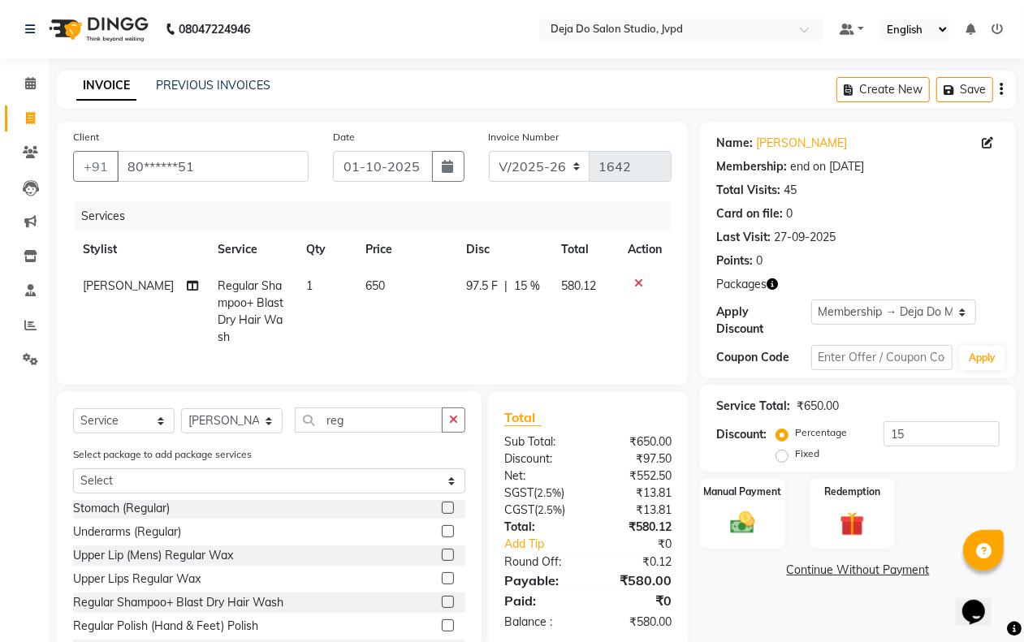
click at [456, 334] on td "97.5 F | 15 %" at bounding box center [503, 312] width 95 height 88
select select "62498"
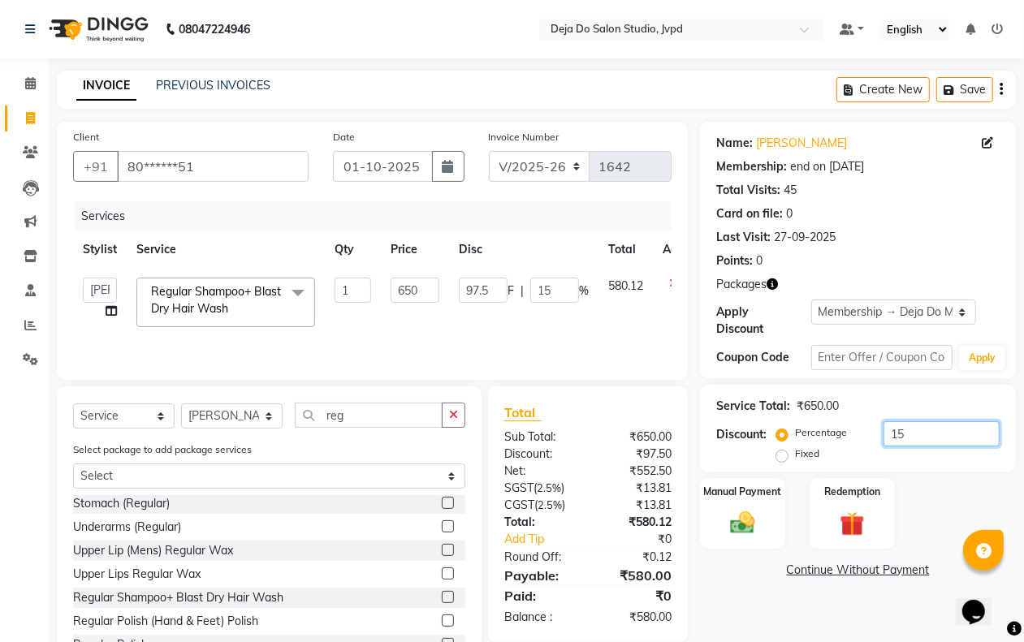
click at [907, 428] on input "15" at bounding box center [941, 433] width 116 height 25
type input "1"
type input "6.5"
type input "1"
type input "0"
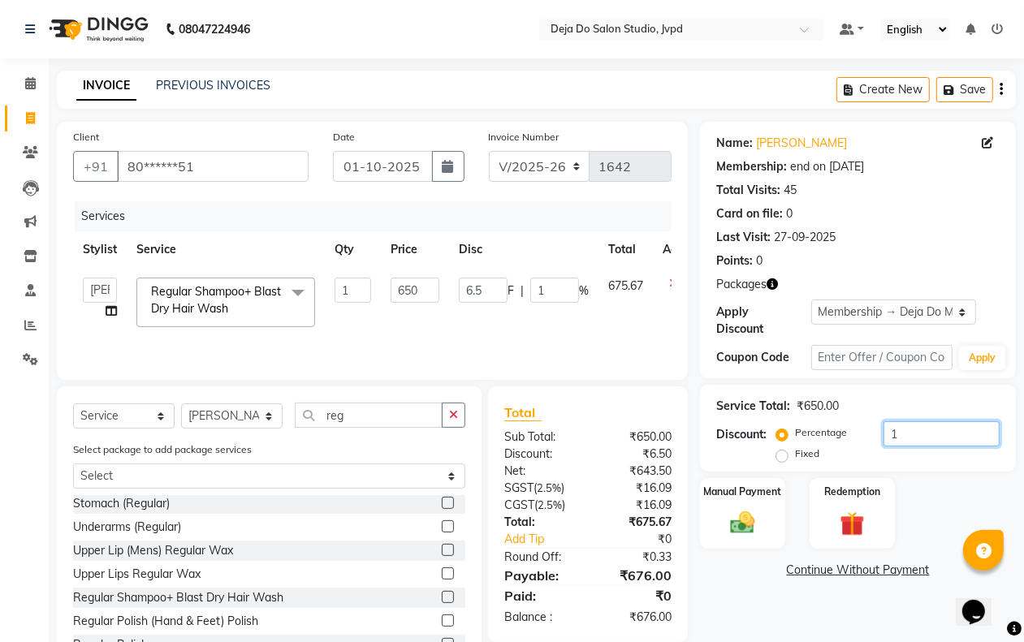
type input "0"
type input "5"
type input "32.5"
type input "5"
type input "50"
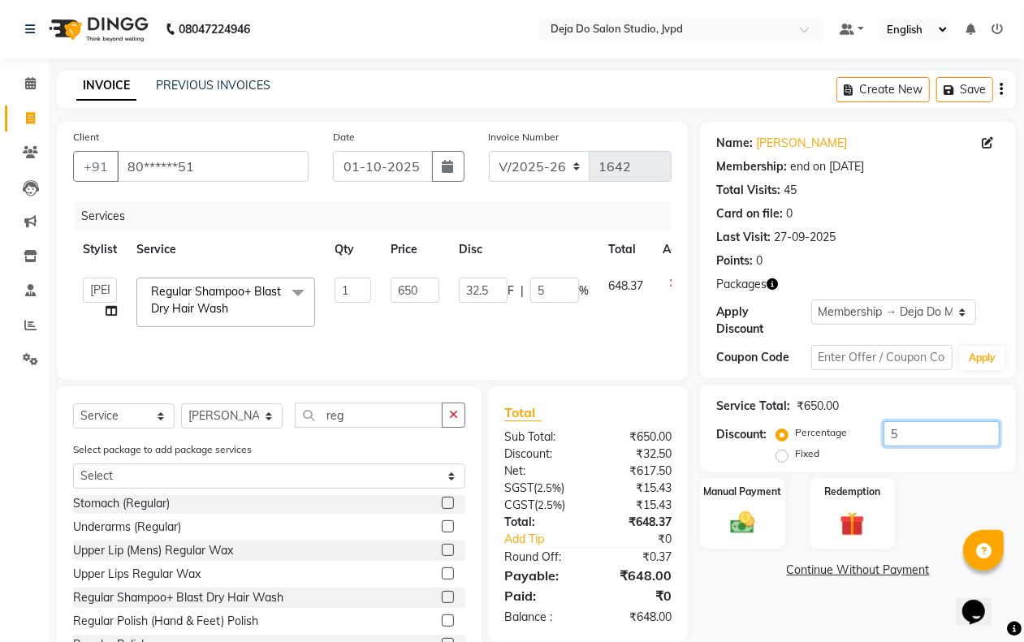
type input "325"
type input "50"
click at [847, 583] on div "Name: [PERSON_NAME] Membership: end on [DATE] Total Visits: 45 Card on file: 0 …" at bounding box center [864, 401] width 328 height 559
click at [830, 607] on div "Name: [PERSON_NAME] Membership: end on [DATE] Total Visits: 45 Card on file: 0 …" at bounding box center [864, 401] width 328 height 559
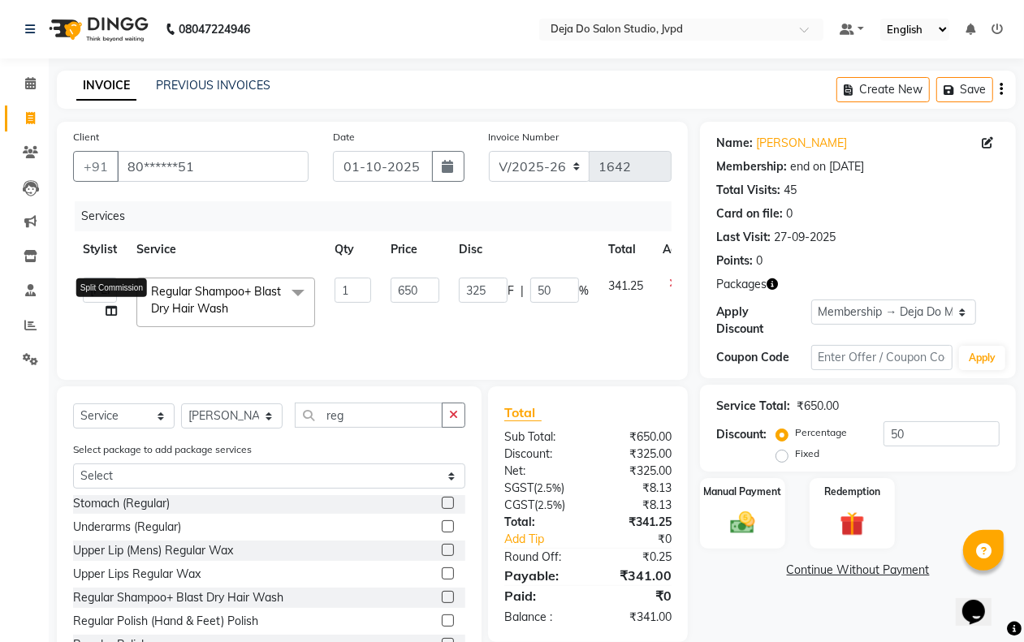
click at [106, 307] on icon at bounding box center [111, 310] width 11 height 11
select select "62498"
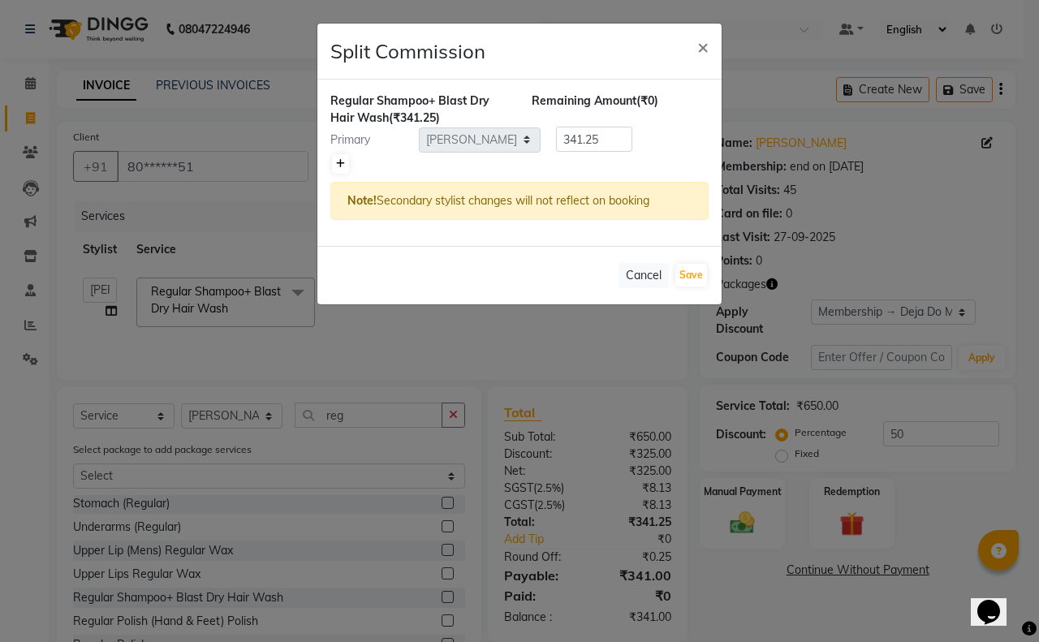
click at [341, 159] on icon at bounding box center [340, 164] width 9 height 10
type input "170.63"
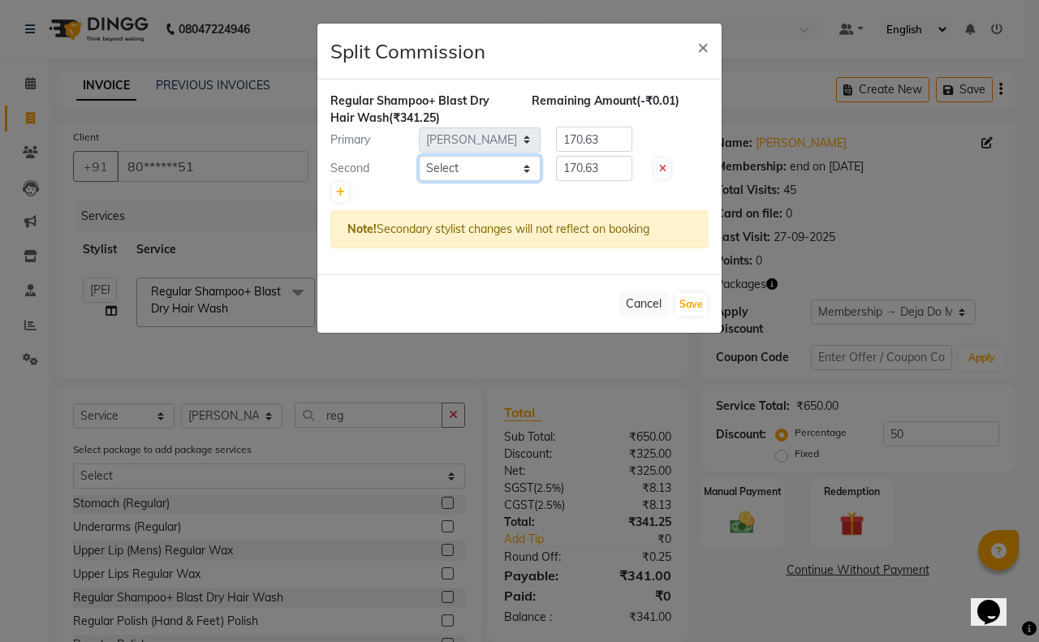
click at [476, 167] on select "Select Aditi Admin [PERSON_NAME] [PERSON_NAME] Danish [PERSON_NAME] [PERSON_NAM…" at bounding box center [480, 168] width 122 height 25
select select "62496"
click at [419, 156] on select "Select Aditi Admin [PERSON_NAME] [PERSON_NAME] Danish [PERSON_NAME] [PERSON_NAM…" at bounding box center [480, 168] width 122 height 25
click at [611, 159] on input "170.63" at bounding box center [594, 168] width 76 height 25
type input "1"
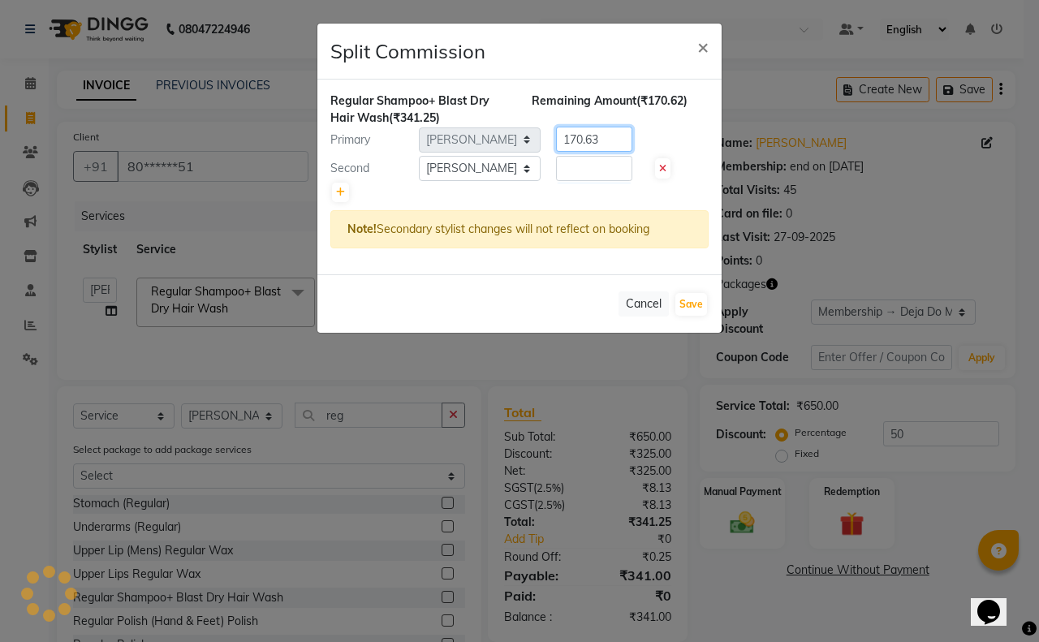
click at [615, 132] on input "170.63" at bounding box center [594, 139] width 76 height 25
type input "1"
click at [700, 47] on span "×" at bounding box center [702, 46] width 11 height 24
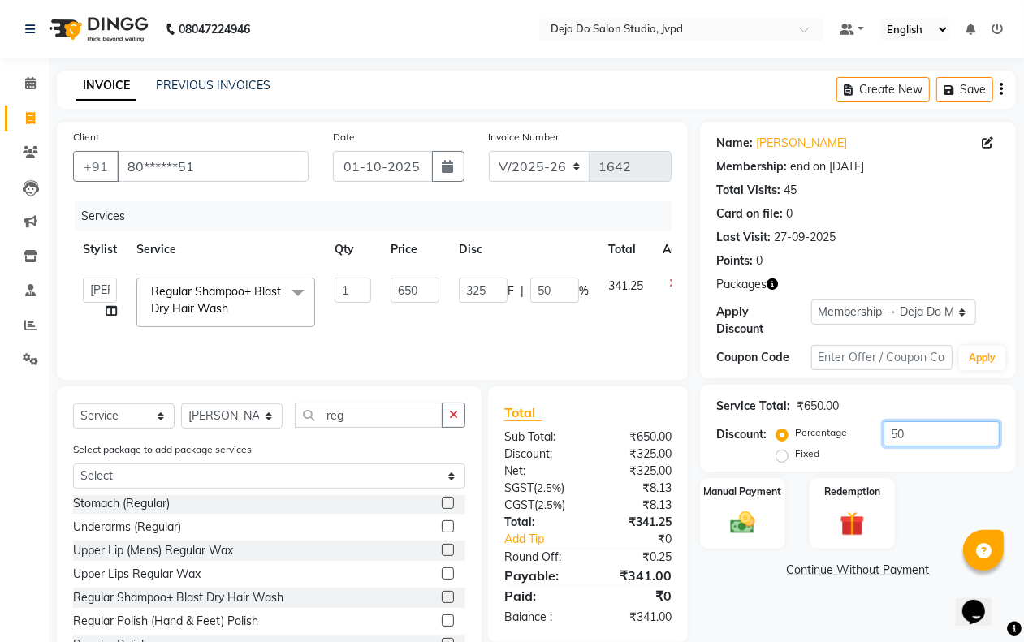
click at [925, 426] on input "50" at bounding box center [941, 433] width 116 height 25
type input "5"
type input "32.5"
type input "5"
type input "0"
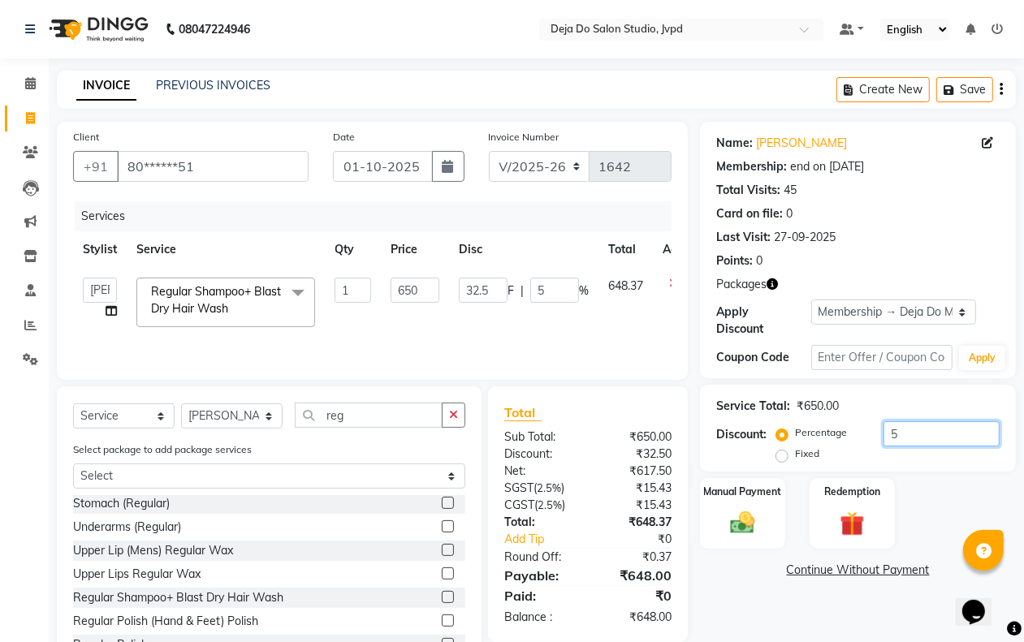
type input "0"
click at [806, 610] on div "Name: [PERSON_NAME] Membership: end on [DATE] Total Visits: 45 Card on file: 0 …" at bounding box center [864, 401] width 328 height 559
click at [114, 308] on icon at bounding box center [111, 310] width 11 height 11
select select "62498"
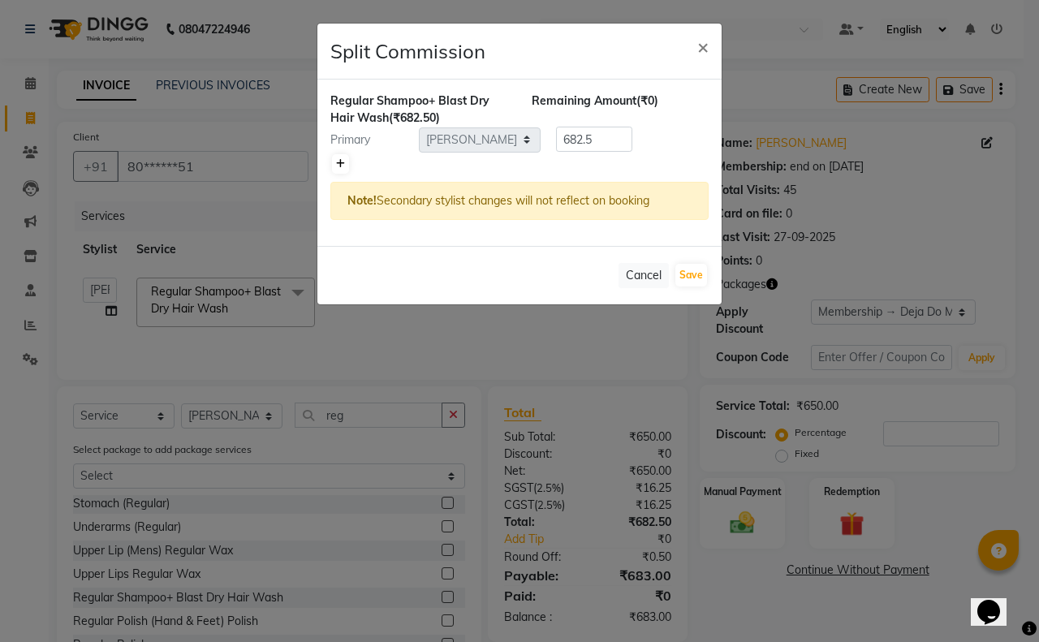
click at [337, 159] on icon at bounding box center [340, 164] width 9 height 10
type input "341.25"
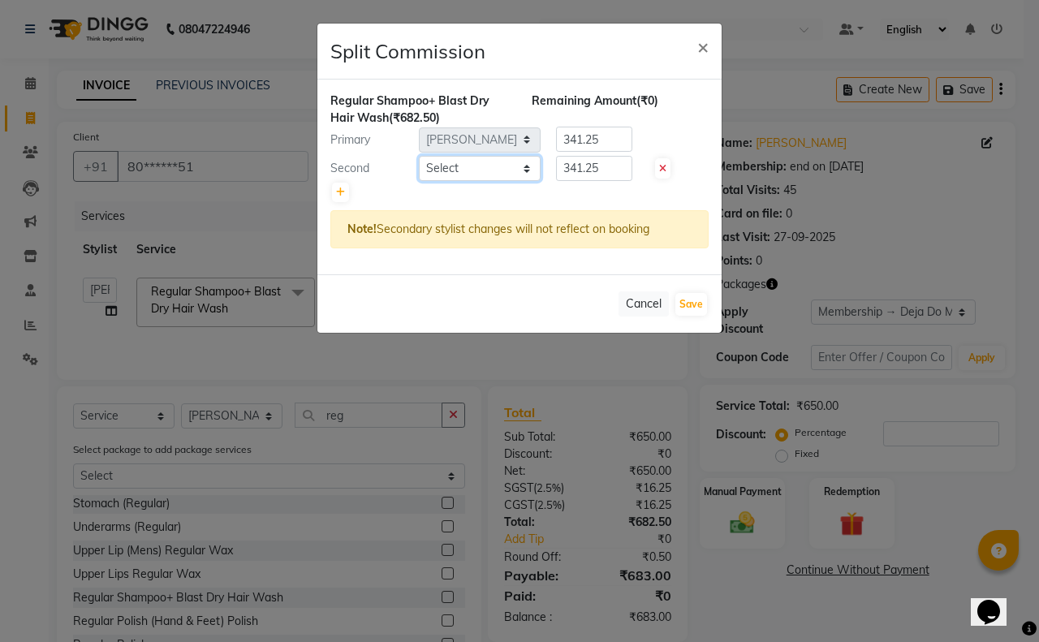
click at [472, 170] on select "Select Aditi Admin [PERSON_NAME] [PERSON_NAME] Danish [PERSON_NAME] [PERSON_NAM…" at bounding box center [480, 168] width 122 height 25
select select "62496"
click at [419, 156] on select "Select Aditi Admin [PERSON_NAME] [PERSON_NAME] Danish [PERSON_NAME] [PERSON_NAM…" at bounding box center [480, 168] width 122 height 25
click at [606, 164] on input "341.25" at bounding box center [594, 168] width 76 height 25
type input "3"
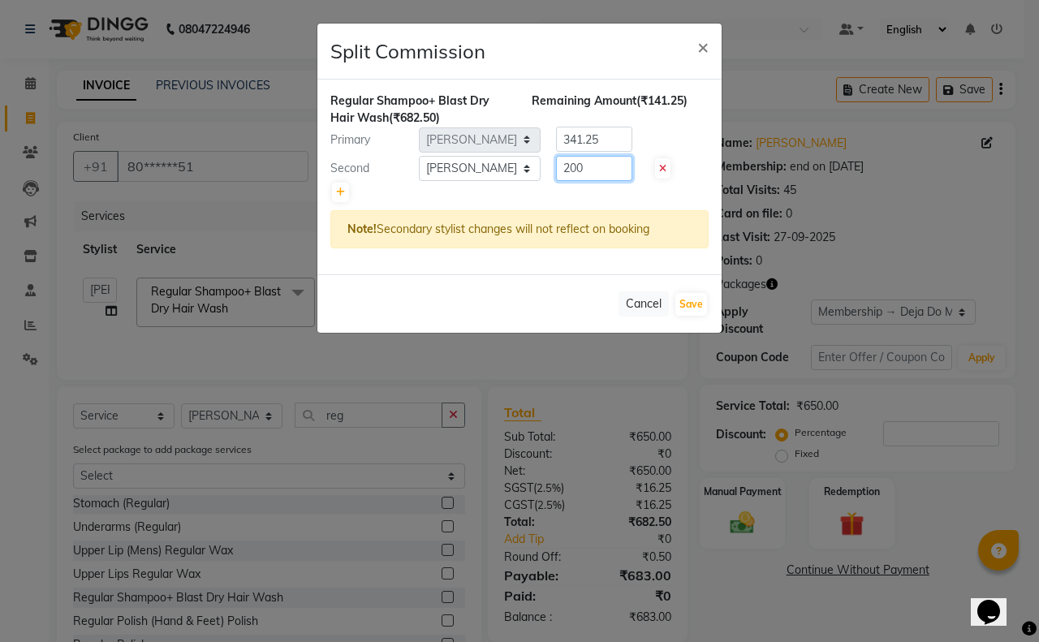
type input "200"
click at [613, 145] on input "341.25" at bounding box center [594, 139] width 76 height 25
type input "3"
type input "482.50"
click at [698, 306] on button "Save" at bounding box center [691, 304] width 32 height 23
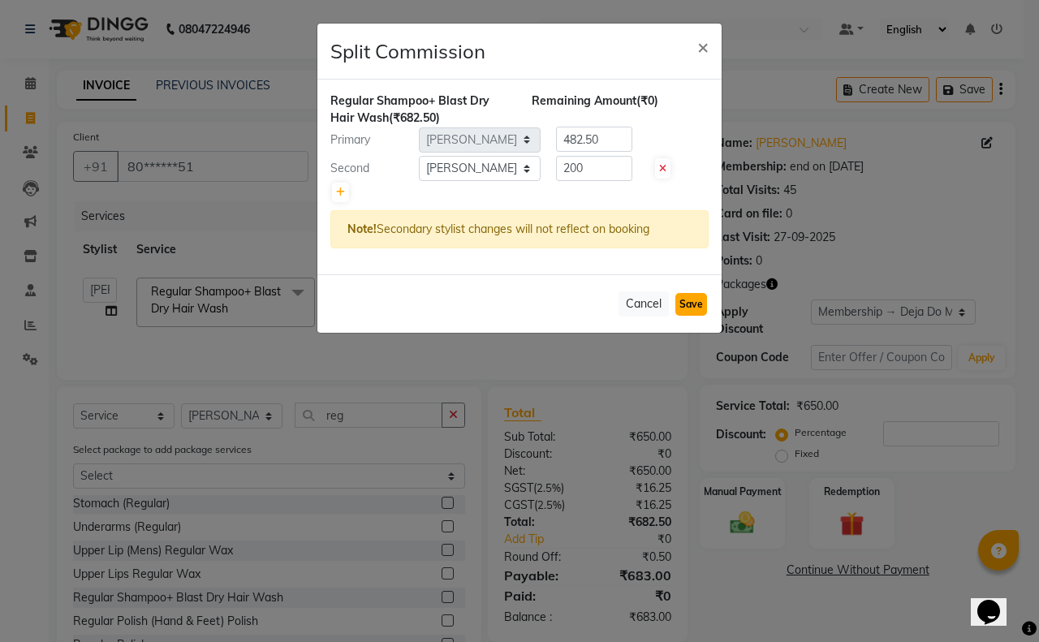
select select "Select"
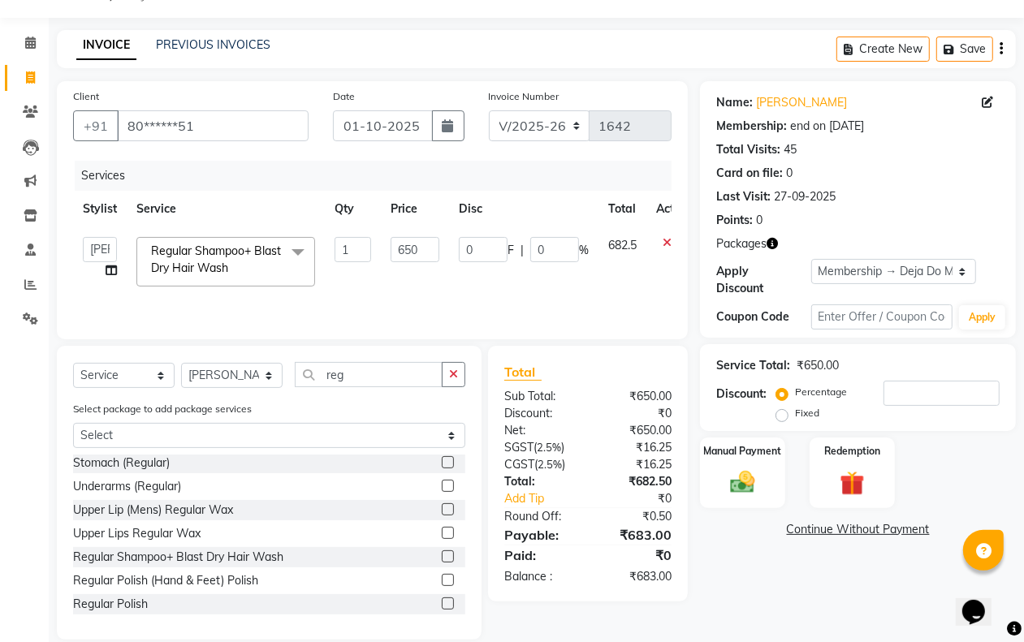
scroll to position [63, 0]
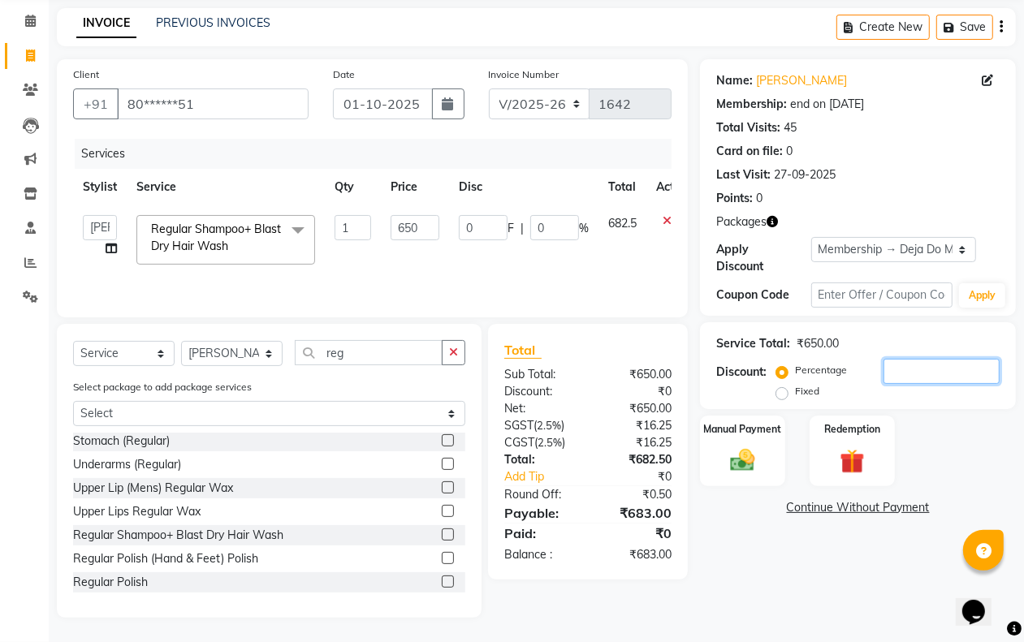
click at [940, 359] on input "number" at bounding box center [941, 371] width 116 height 25
type input "5"
type input "32.5"
type input "5"
type input "50"
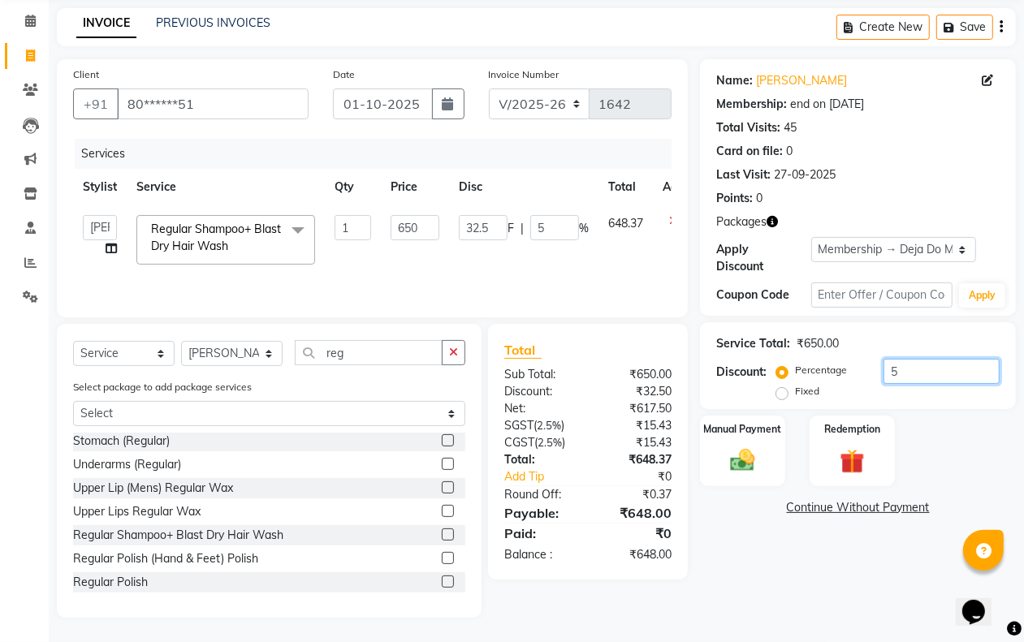
type input "325"
type input "50"
click at [829, 556] on div "Name: [PERSON_NAME] Membership: end on [DATE] Total Visits: 45 Card on file: 0 …" at bounding box center [864, 338] width 328 height 559
click at [431, 223] on input "650" at bounding box center [414, 227] width 49 height 25
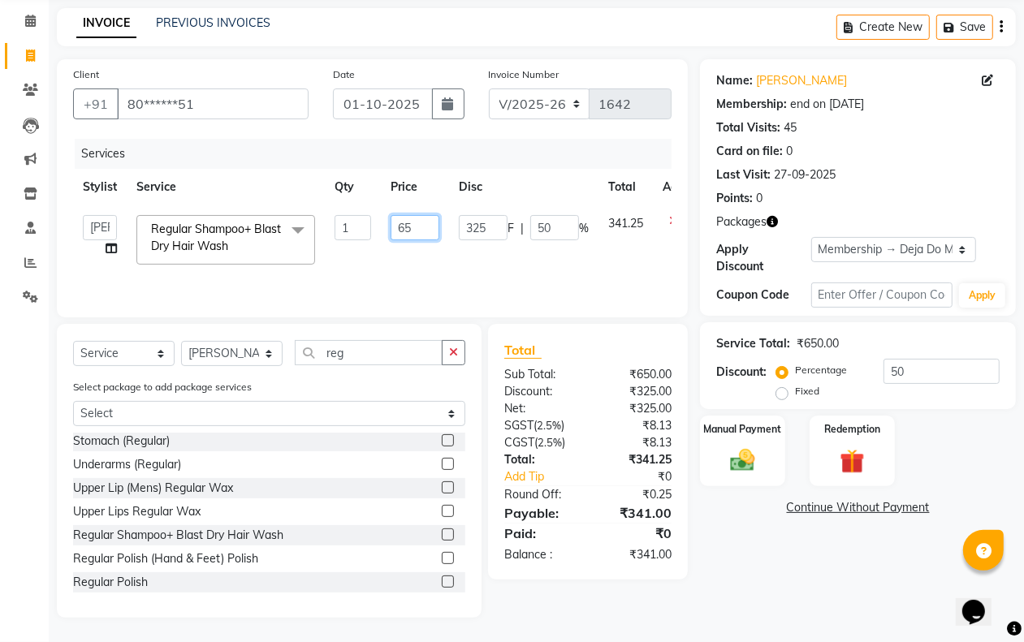
type input "659"
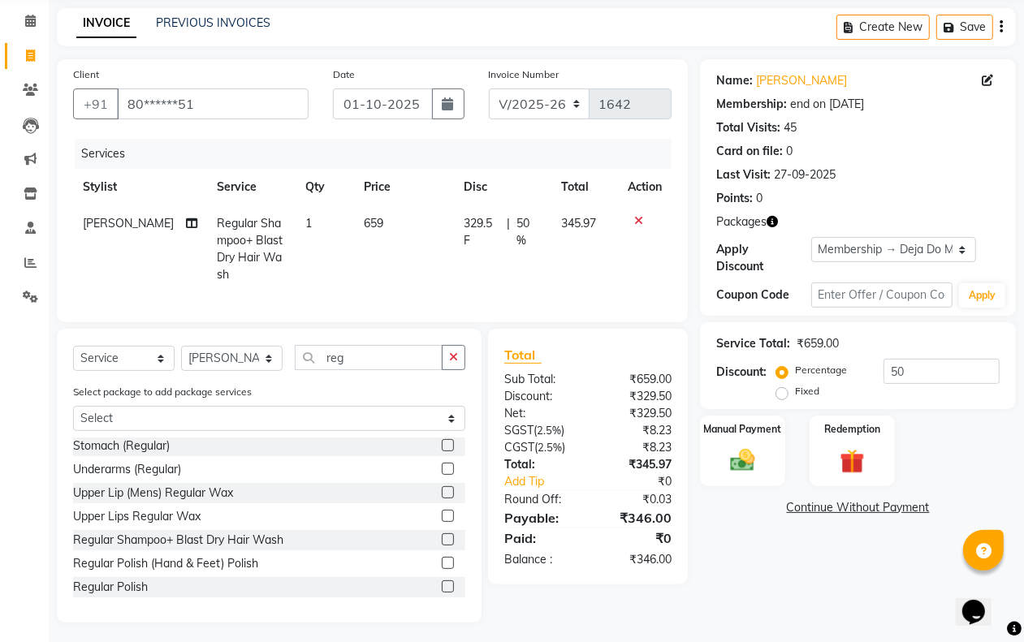
click at [828, 595] on div "Name: [PERSON_NAME] Membership: end on [DATE] Total Visits: 45 Card on file: 0 …" at bounding box center [864, 340] width 328 height 563
click at [382, 239] on td "659" at bounding box center [404, 249] width 100 height 88
select select "62498"
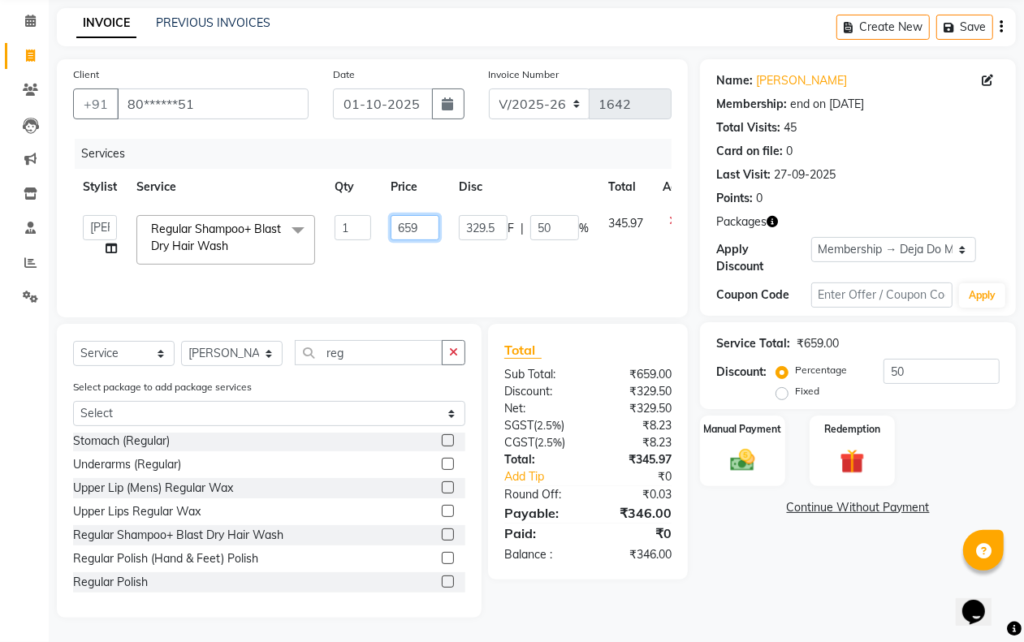
click at [412, 222] on input "659" at bounding box center [414, 227] width 49 height 25
click at [436, 224] on input "669" at bounding box center [414, 227] width 49 height 25
type input "663"
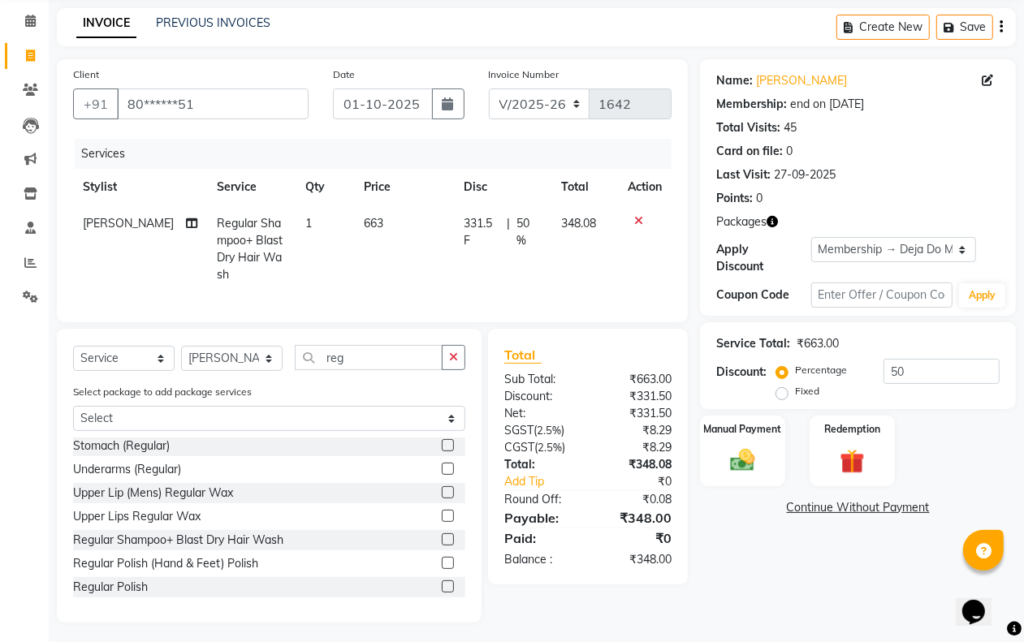
click at [719, 567] on div "Name: [PERSON_NAME] Membership: end on [DATE] Total Visits: 45 Card on file: 0 …" at bounding box center [864, 340] width 328 height 563
click at [464, 297] on div "Services Stylist Service Qty Price Disc Total Action [PERSON_NAME] Regular Sham…" at bounding box center [372, 222] width 598 height 167
click at [380, 242] on td "663" at bounding box center [404, 249] width 100 height 88
select select "62498"
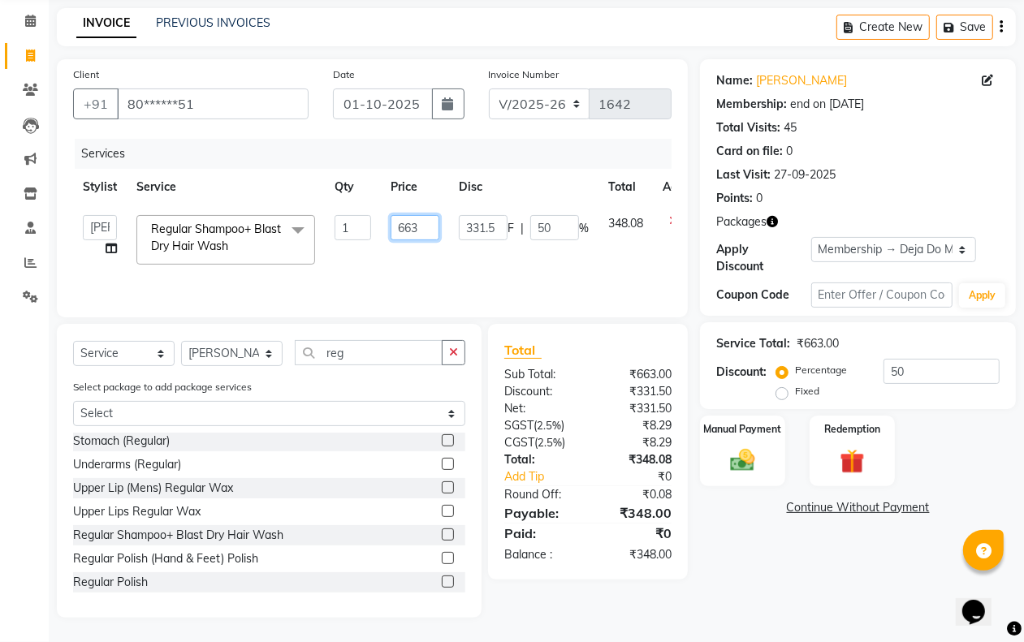
click at [426, 227] on input "663" at bounding box center [414, 227] width 49 height 25
type input "665"
click at [714, 550] on div "Name: [PERSON_NAME] Membership: end on [DATE] Total Visits: 45 Card on file: 0 …" at bounding box center [864, 338] width 328 height 559
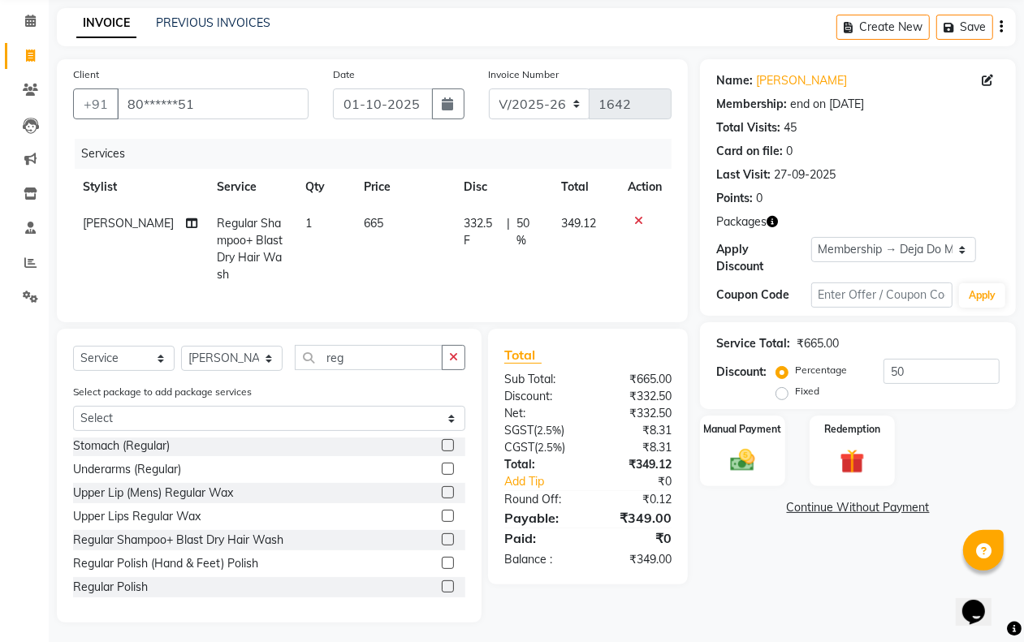
click at [438, 242] on td "665" at bounding box center [404, 249] width 100 height 88
select select "62498"
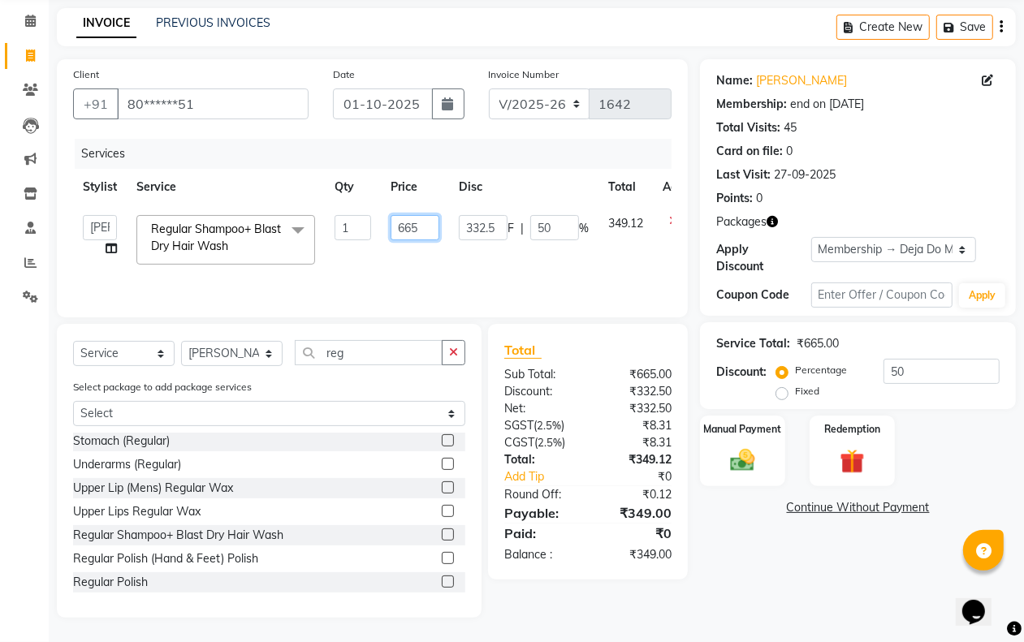
click at [431, 231] on input "665" at bounding box center [414, 227] width 49 height 25
type input "666"
drag, startPoint x: 792, startPoint y: 537, endPoint x: 778, endPoint y: 530, distance: 15.3
click at [790, 537] on div "Name: [PERSON_NAME] Membership: end on [DATE] Total Visits: 45 Card on file: 0 …" at bounding box center [864, 338] width 328 height 559
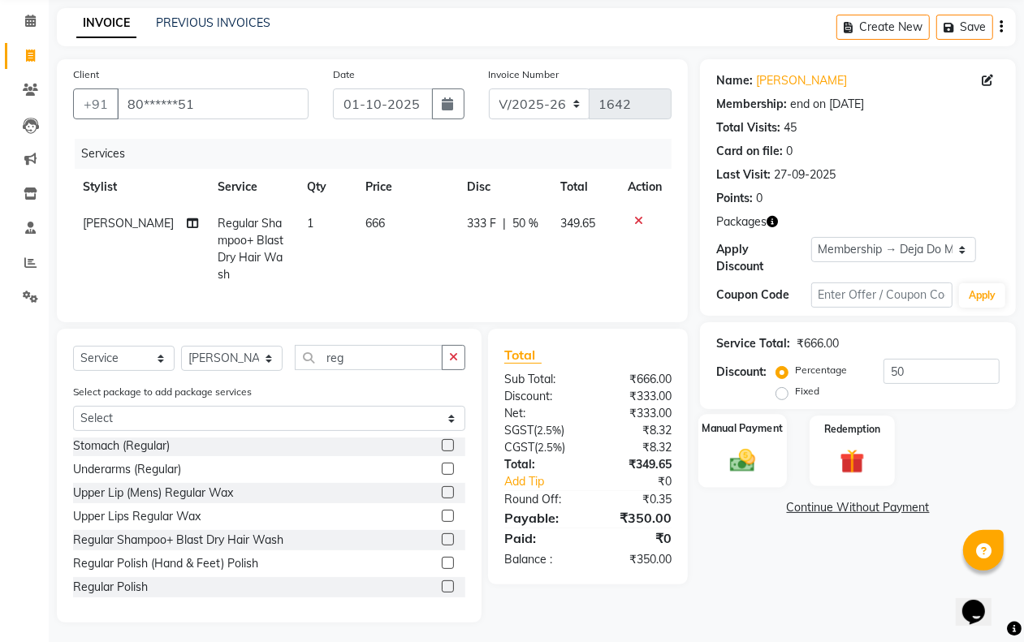
click at [753, 473] on img at bounding box center [742, 460] width 41 height 29
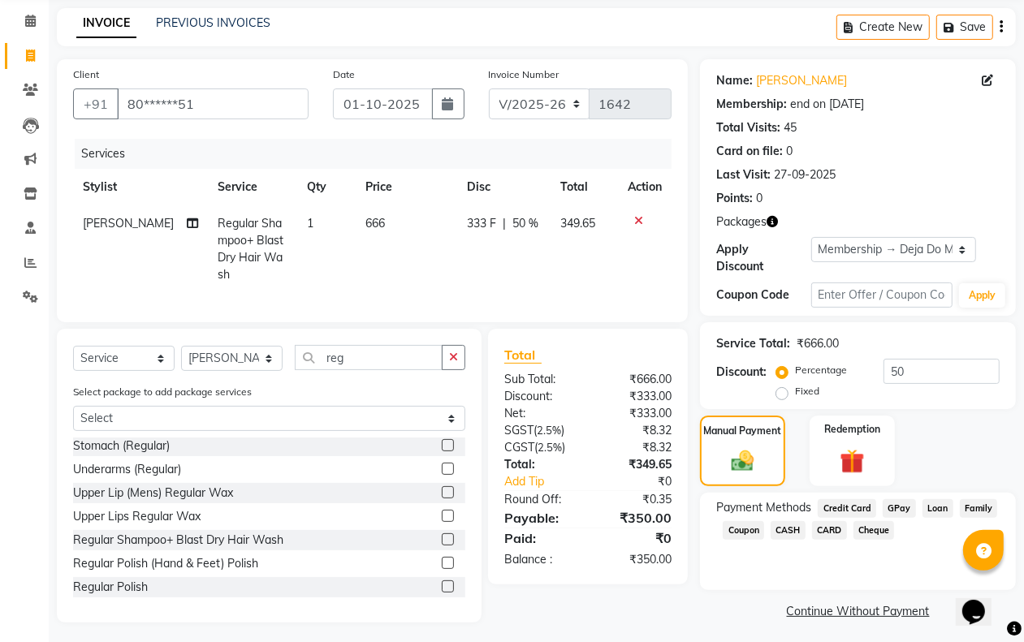
click at [784, 526] on span "CASH" at bounding box center [787, 530] width 35 height 19
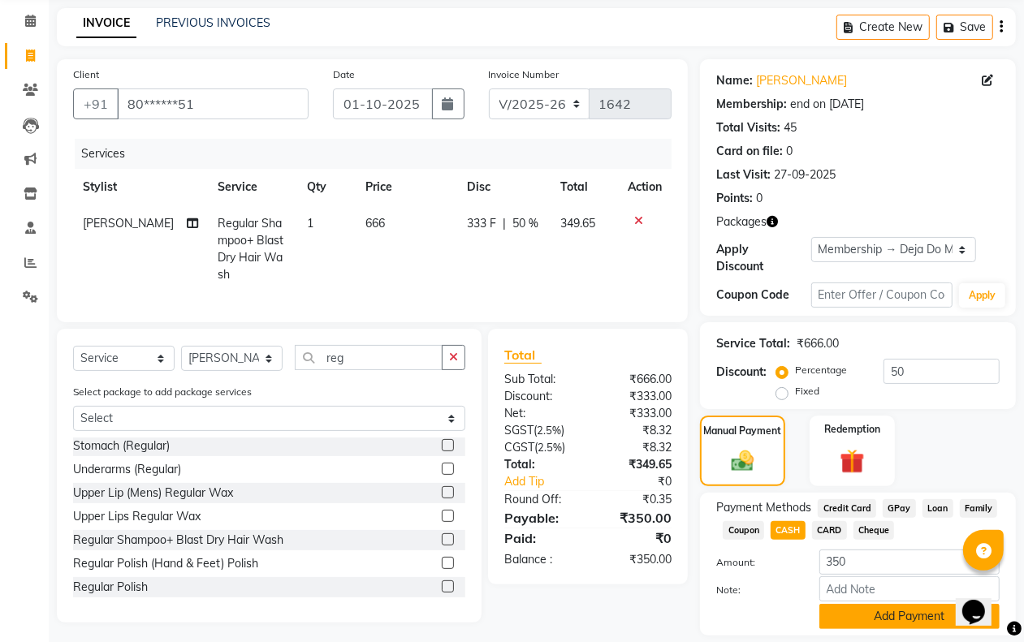
click at [847, 619] on button "Add Payment" at bounding box center [909, 616] width 180 height 25
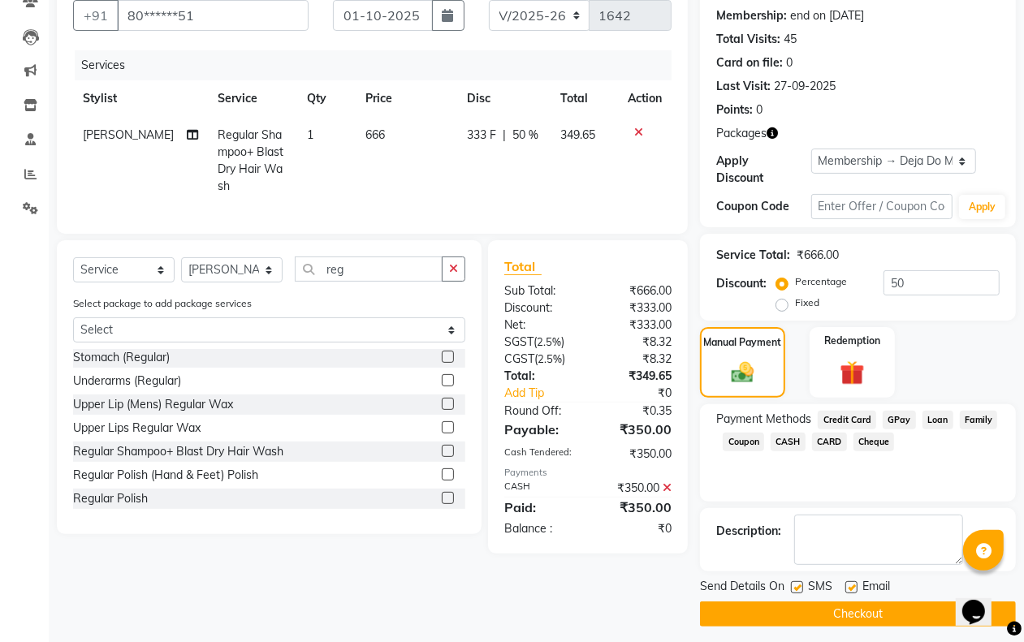
scroll to position [160, 0]
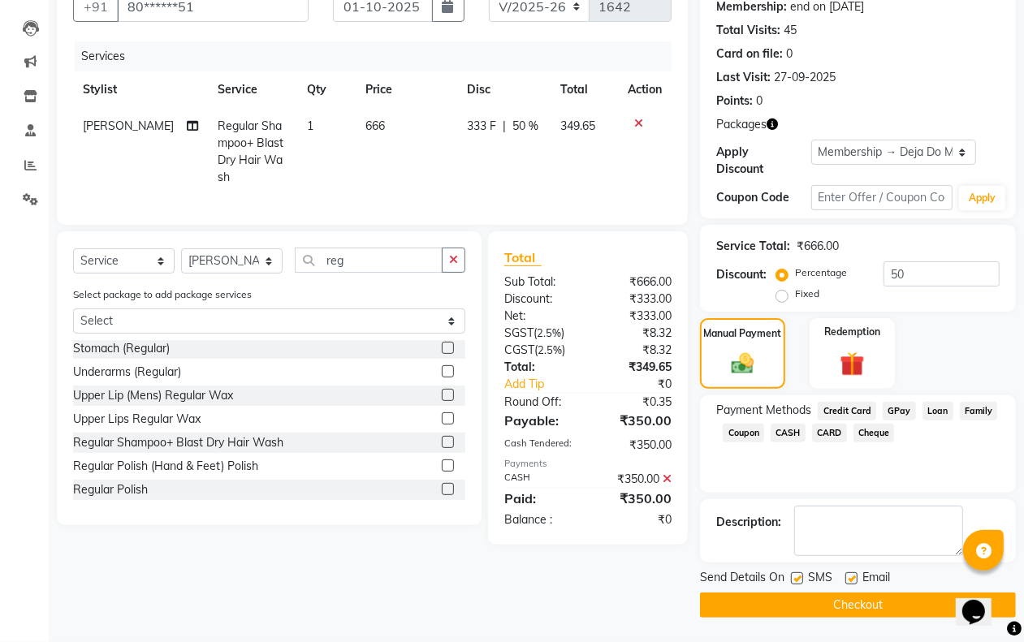
click at [824, 610] on button "Checkout" at bounding box center [858, 605] width 316 height 25
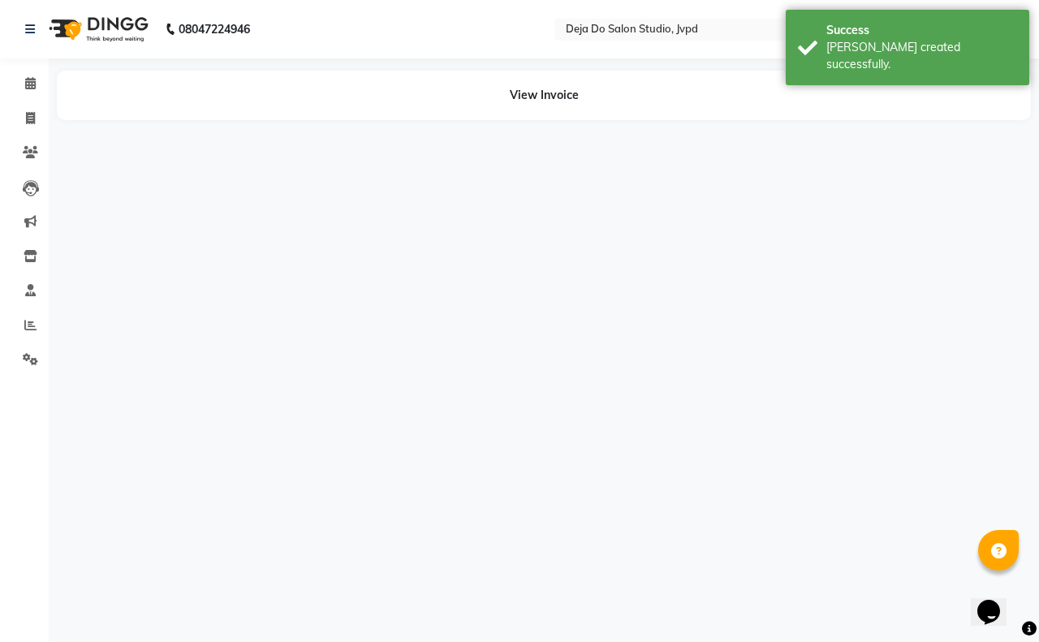
select select "62498"
select select "62496"
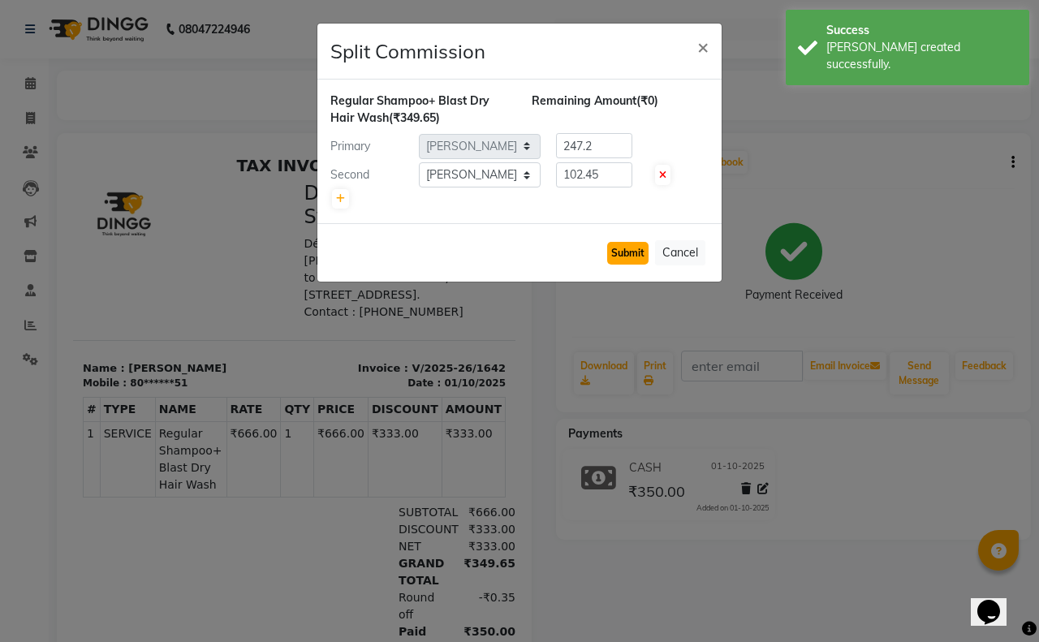
click at [629, 256] on button "Submit" at bounding box center [627, 253] width 41 height 23
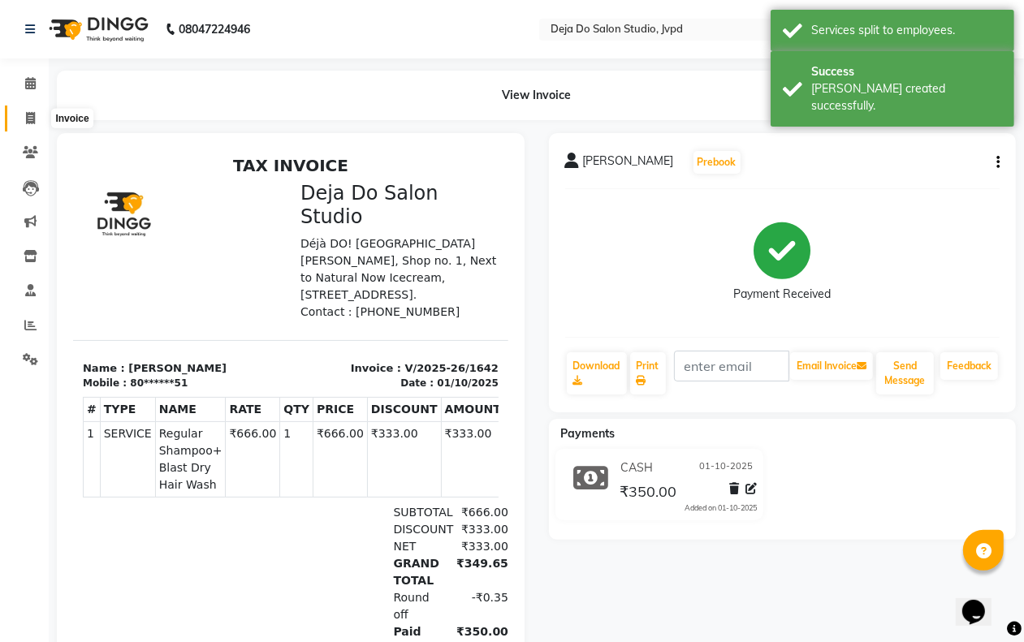
click at [26, 110] on span at bounding box center [30, 119] width 28 height 19
select select "7295"
select select "service"
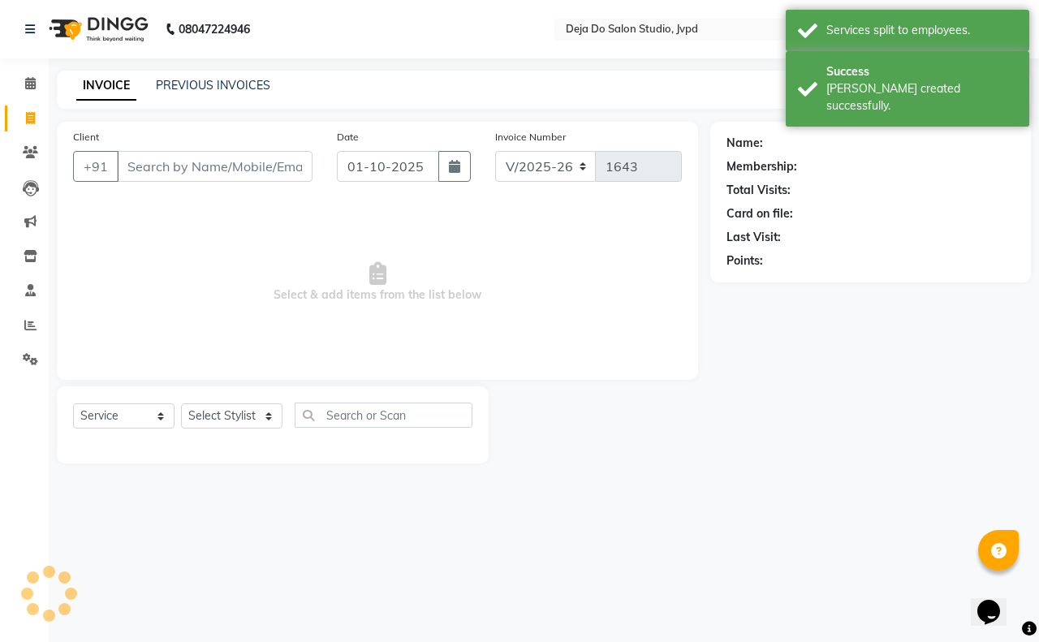
click at [118, 156] on input "Client" at bounding box center [215, 166] width 196 height 31
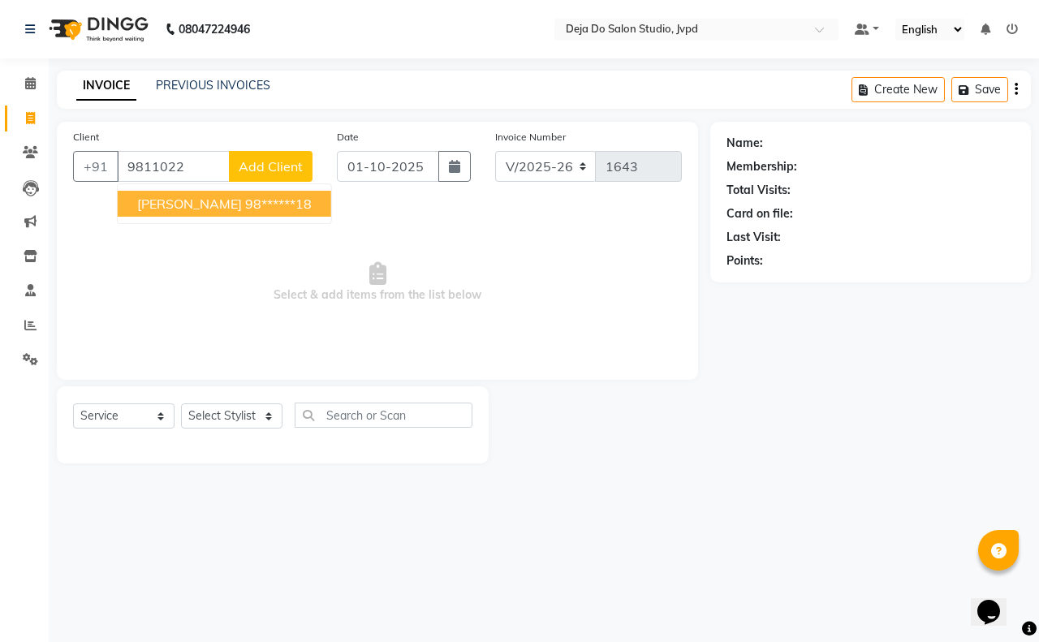
click at [169, 196] on span "[PERSON_NAME]" at bounding box center [189, 204] width 105 height 16
type input "98******18"
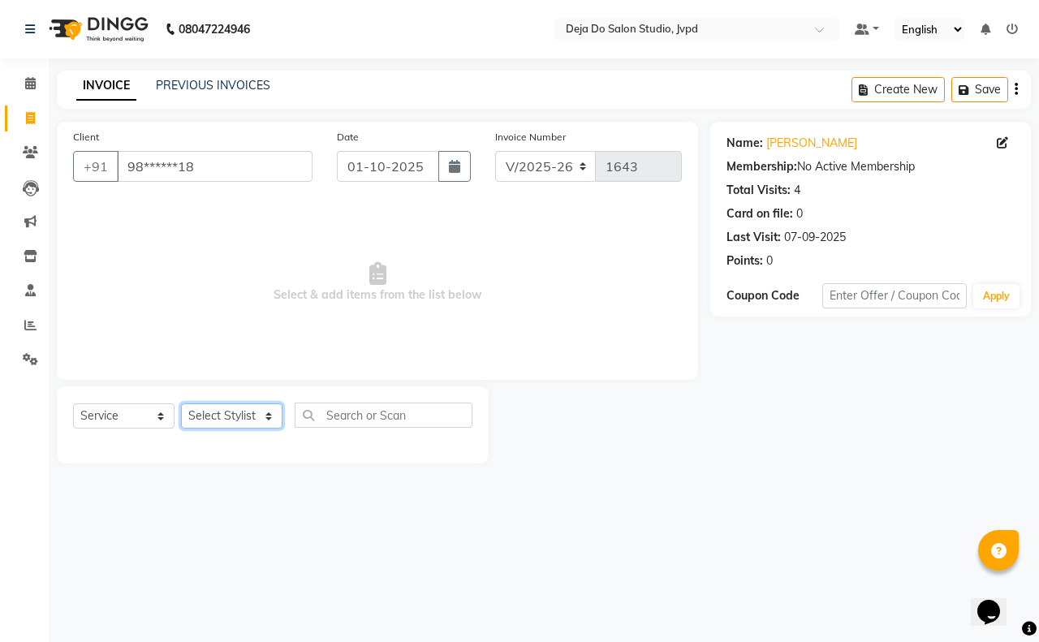
click at [277, 410] on select "Select Stylist Aditi Admin [PERSON_NAME] [PERSON_NAME] Danish [PERSON_NAME] [PE…" at bounding box center [231, 415] width 101 height 25
select select "62495"
click at [181, 403] on select "Select Stylist Aditi Admin [PERSON_NAME] [PERSON_NAME] Danish [PERSON_NAME] [PE…" at bounding box center [231, 415] width 101 height 25
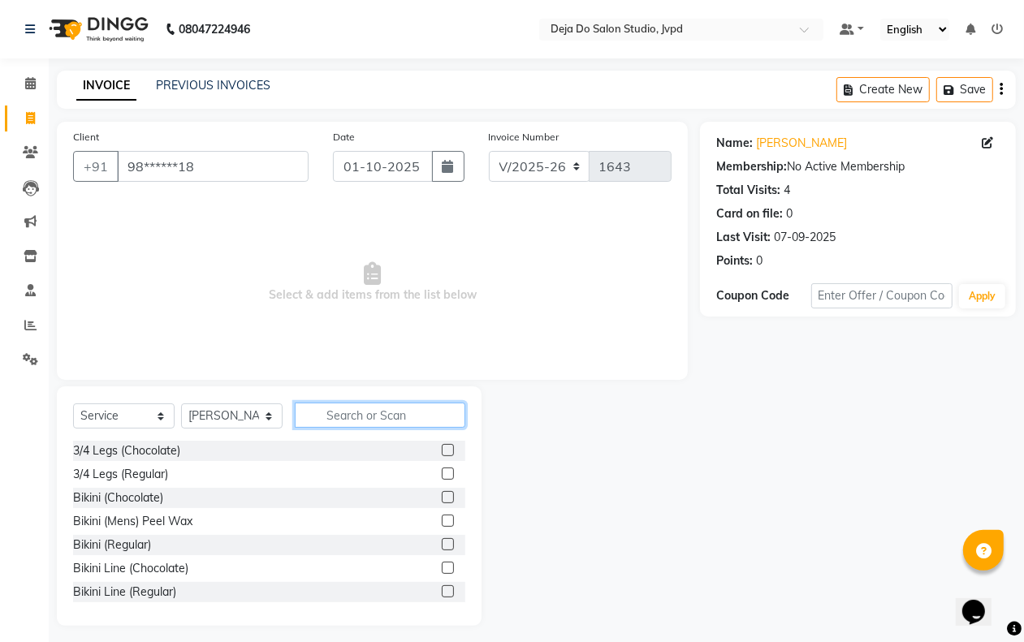
click at [327, 415] on input "text" at bounding box center [380, 415] width 170 height 25
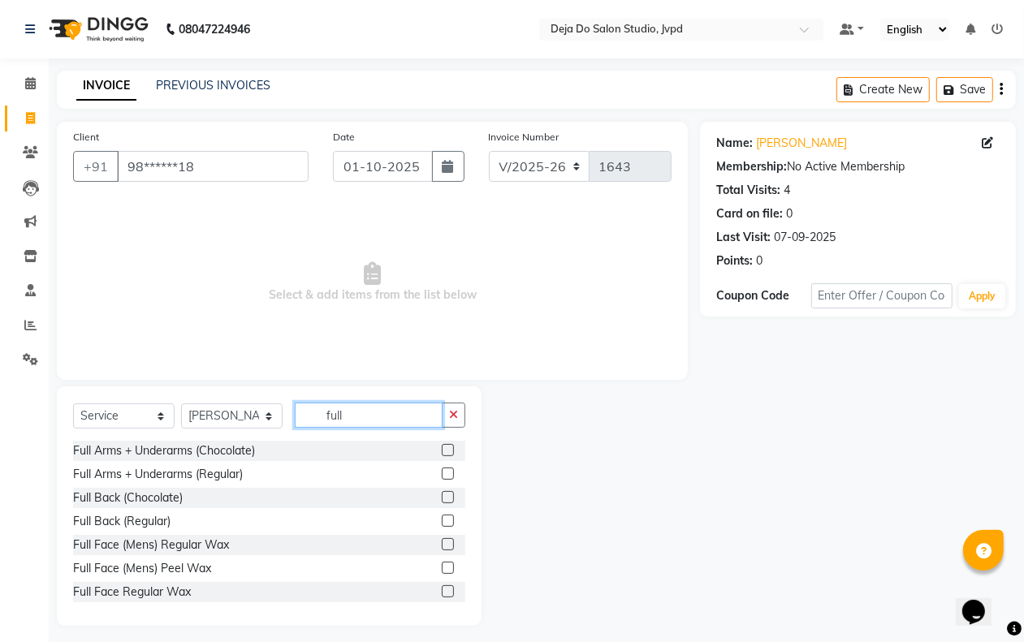
type input "full"
click at [442, 451] on label at bounding box center [448, 450] width 12 height 12
click at [442, 451] on input "checkbox" at bounding box center [447, 451] width 11 height 11
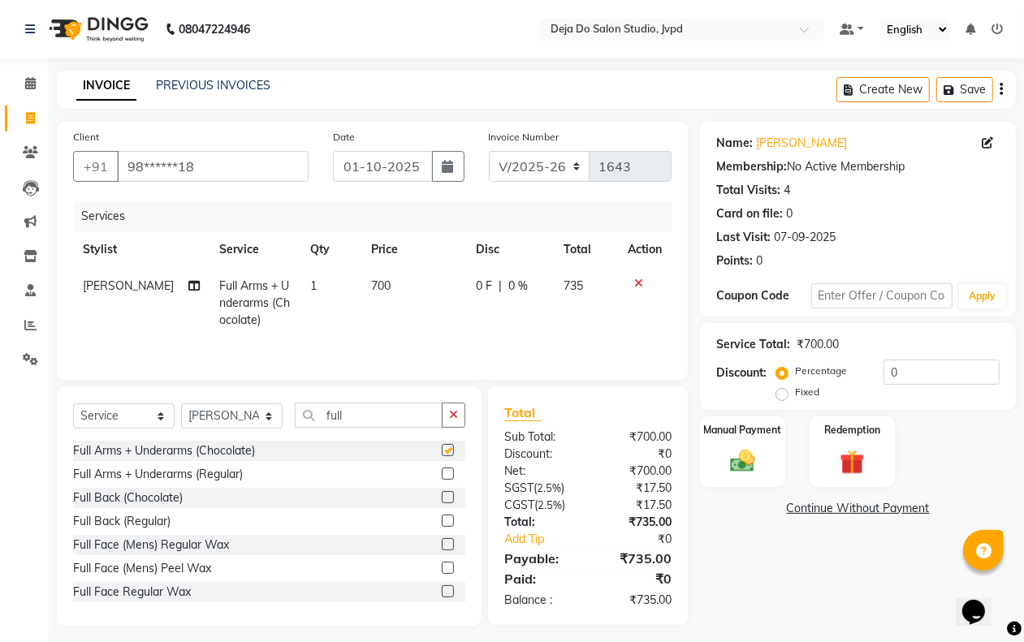
checkbox input "false"
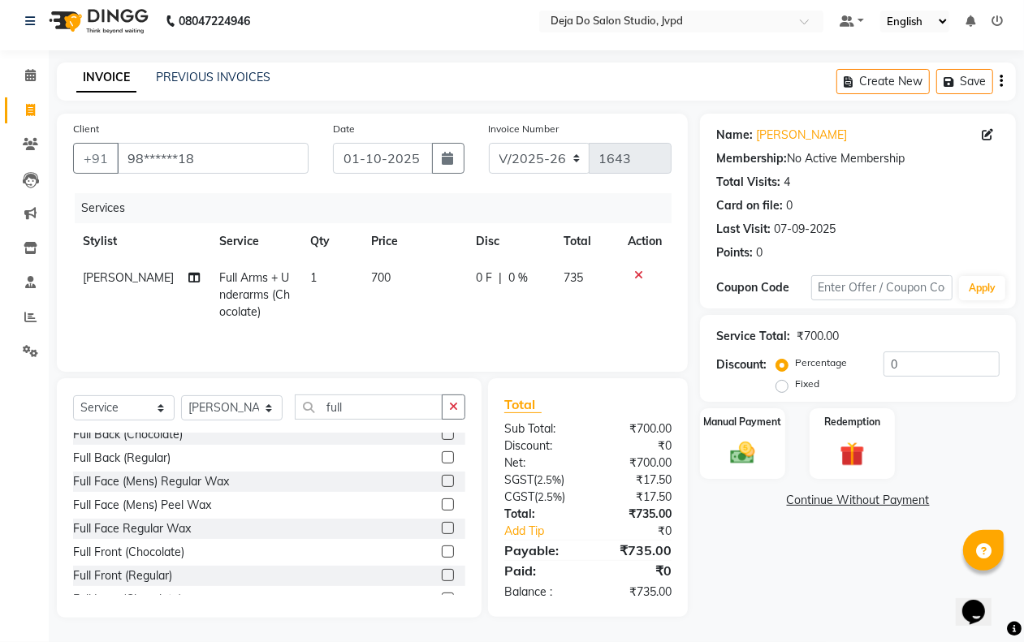
scroll to position [101, 0]
click at [442, 554] on label at bounding box center [448, 552] width 12 height 12
click at [442, 554] on input "checkbox" at bounding box center [447, 553] width 11 height 11
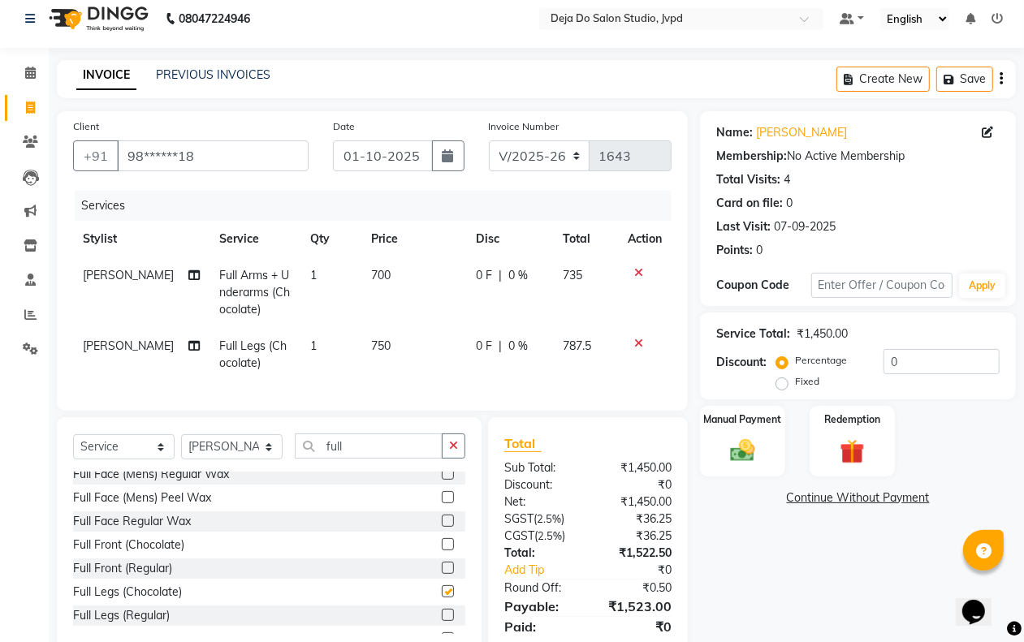
checkbox input "false"
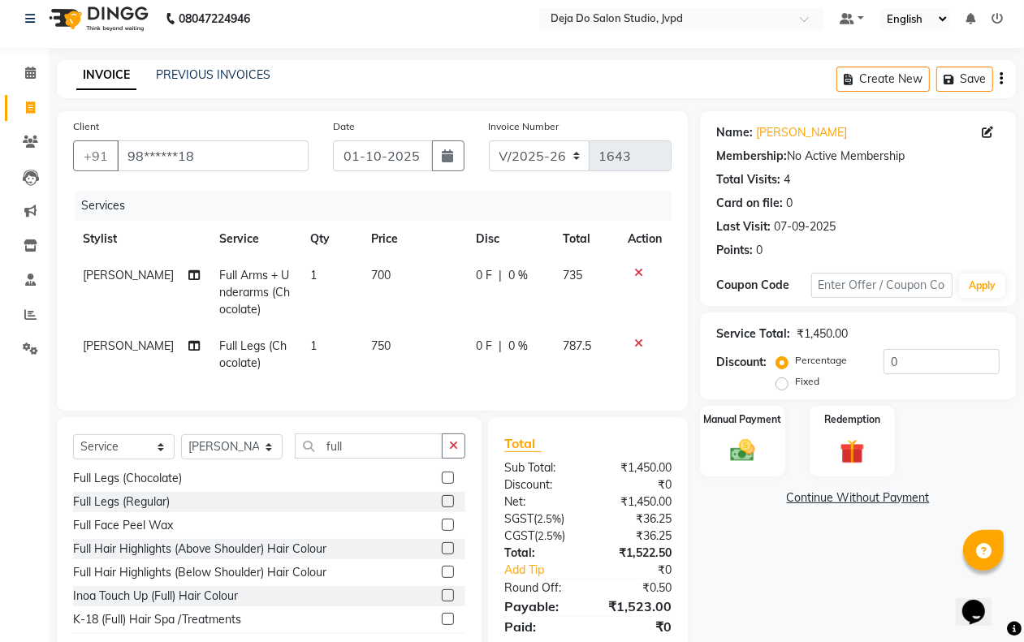
scroll to position [406, 0]
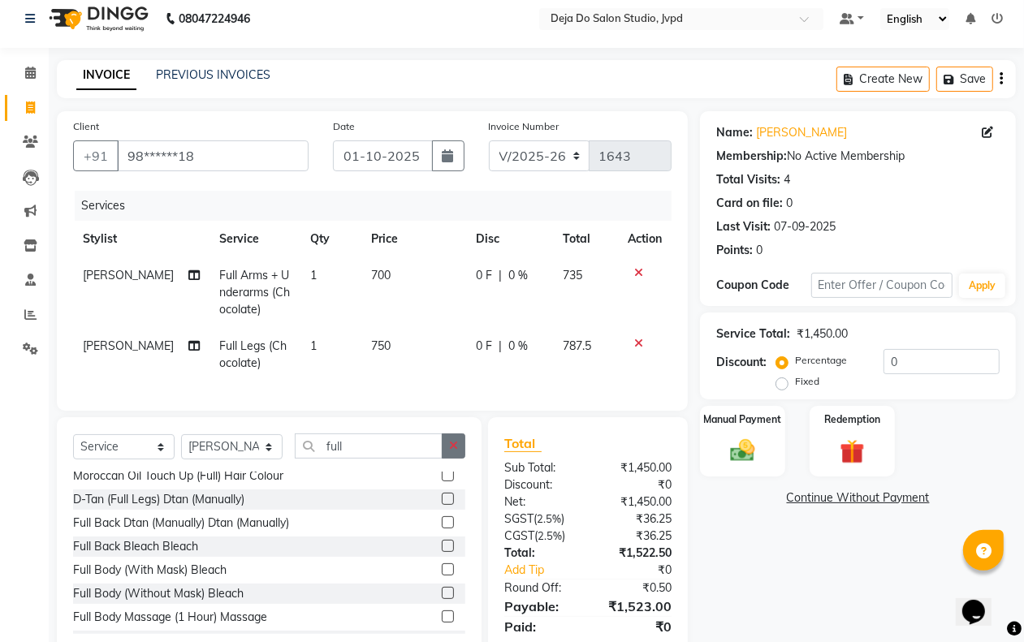
click at [459, 455] on button "button" at bounding box center [454, 446] width 24 height 25
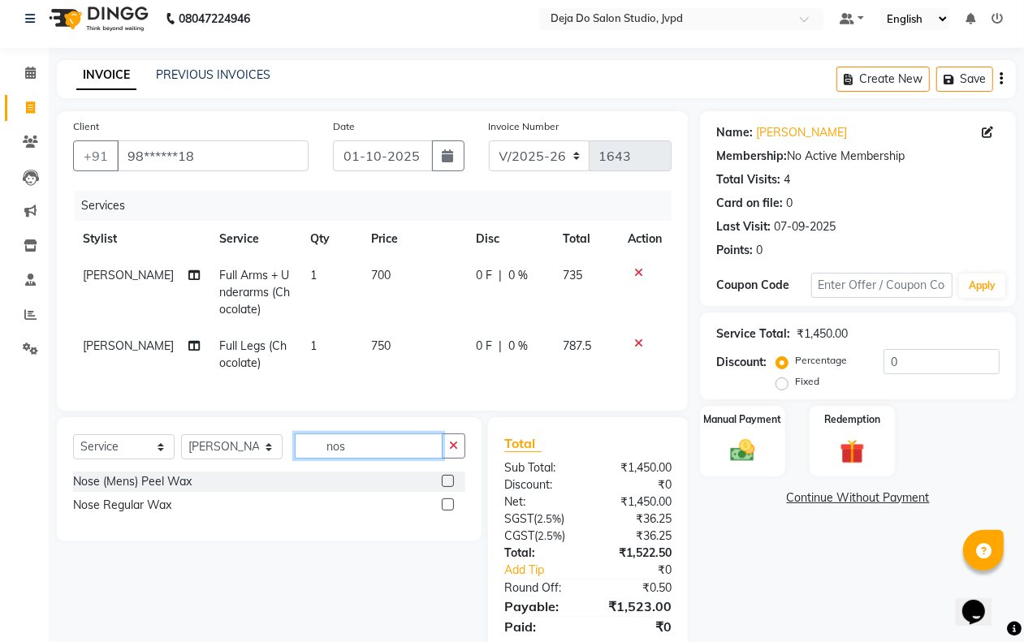
scroll to position [0, 0]
type input "nose"
click at [447, 487] on label at bounding box center [448, 481] width 12 height 12
click at [447, 487] on input "checkbox" at bounding box center [447, 482] width 11 height 11
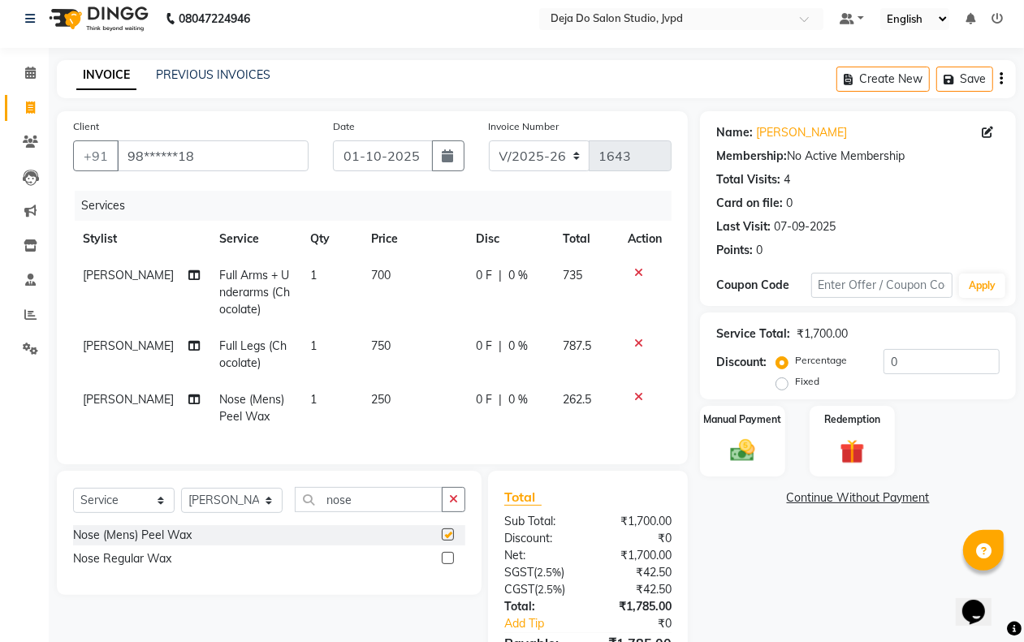
checkbox input "false"
click at [371, 422] on td "250" at bounding box center [413, 409] width 105 height 54
select select "62495"
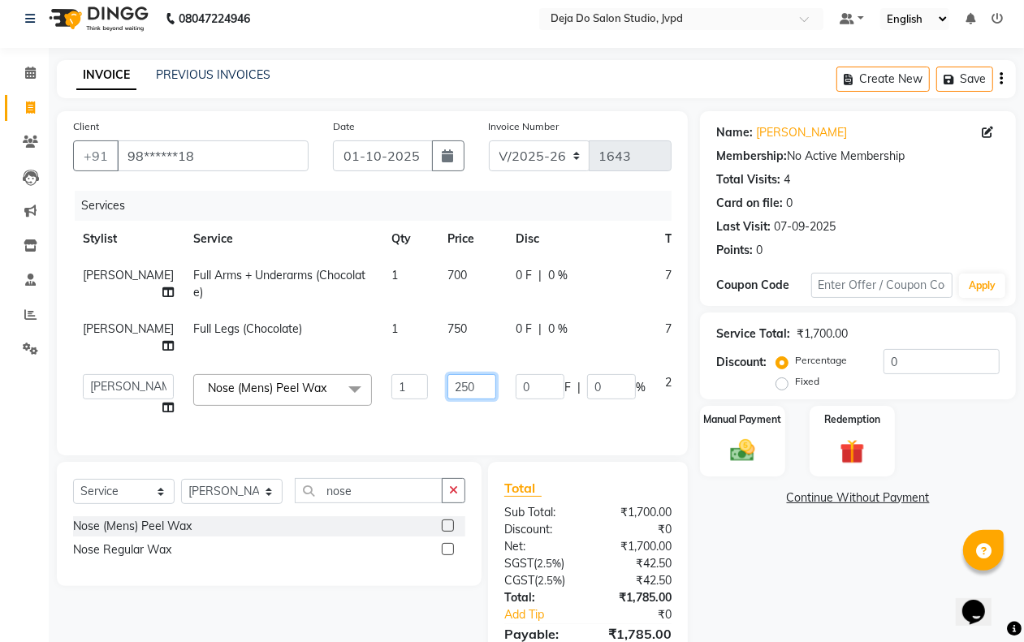
click at [447, 378] on input "250" at bounding box center [471, 386] width 49 height 25
type input "200"
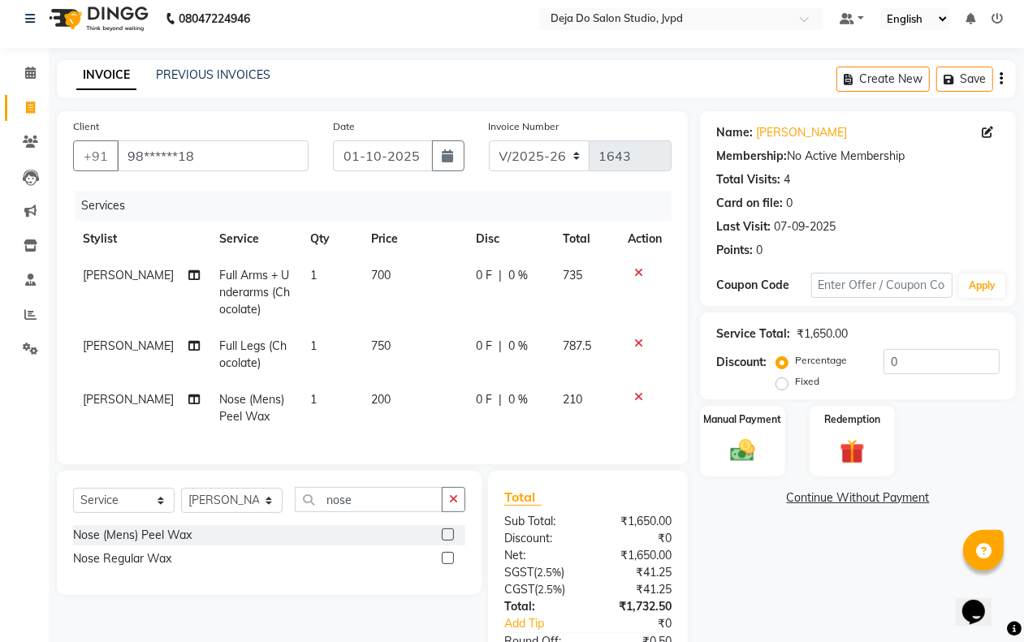
click at [476, 408] on td "0 F | 0 %" at bounding box center [510, 409] width 88 height 54
select select "62495"
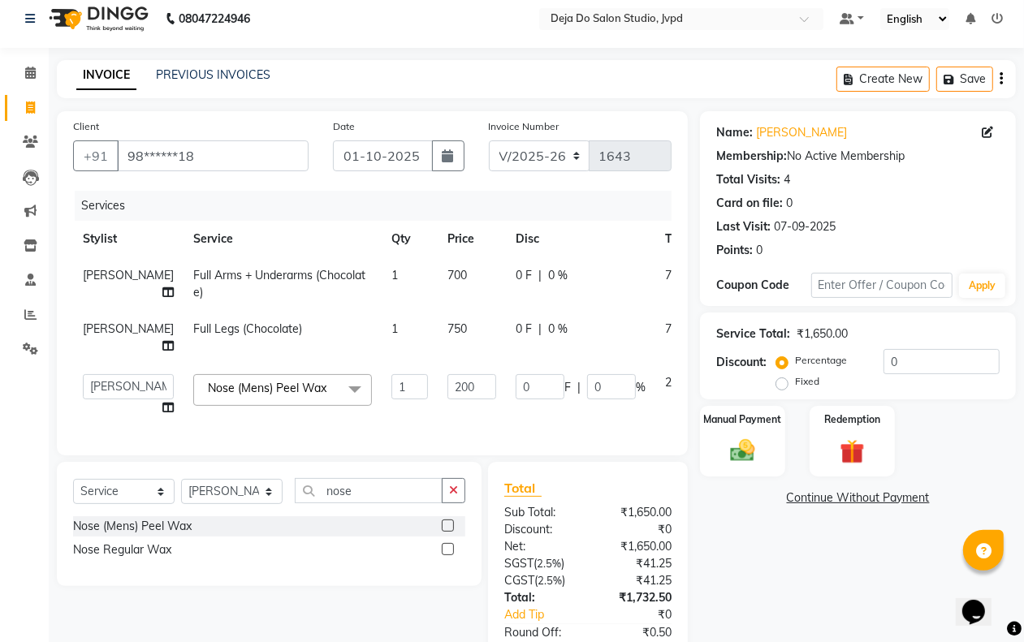
click at [464, 484] on div "Select Service Product Membership Package Voucher Prepaid Gift Card Select Styl…" at bounding box center [269, 524] width 425 height 124
click at [457, 496] on icon "button" at bounding box center [453, 490] width 9 height 11
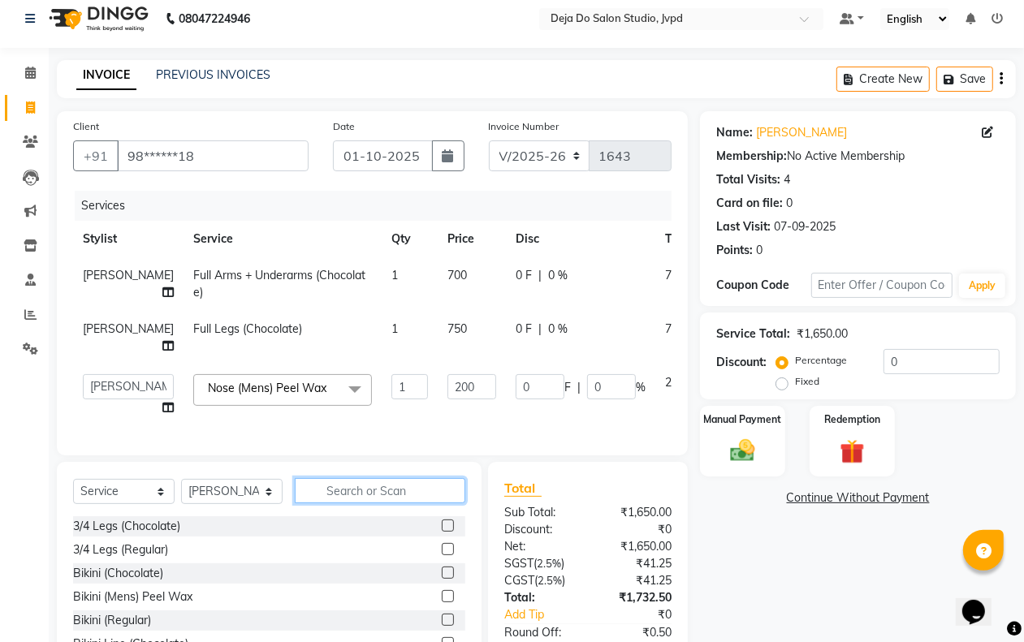
click at [329, 503] on input "text" at bounding box center [380, 490] width 170 height 25
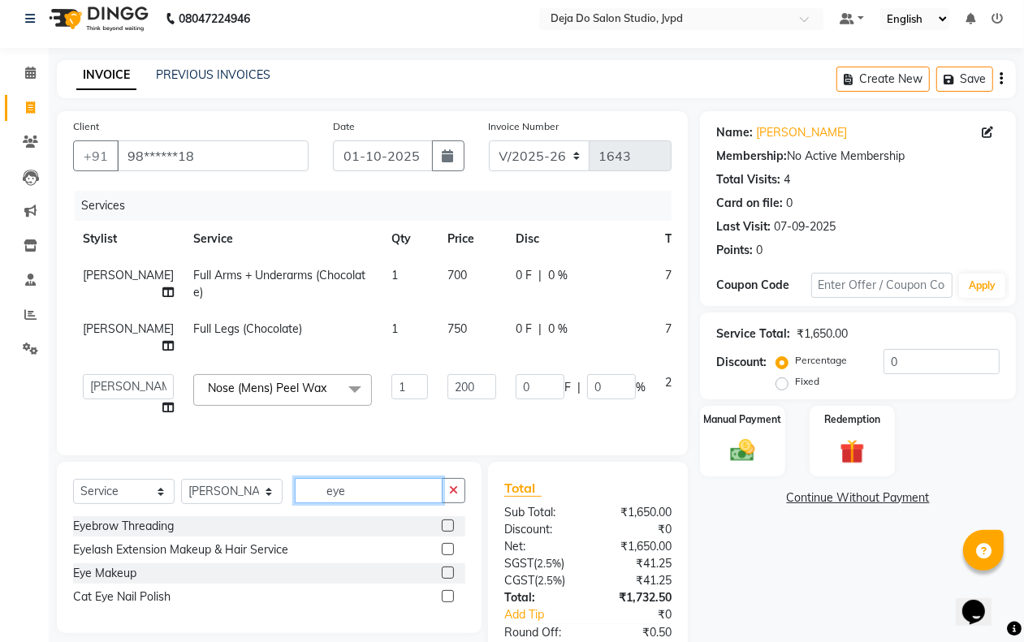
type input "eye"
click at [449, 532] on label at bounding box center [448, 526] width 12 height 12
click at [449, 532] on input "checkbox" at bounding box center [447, 526] width 11 height 11
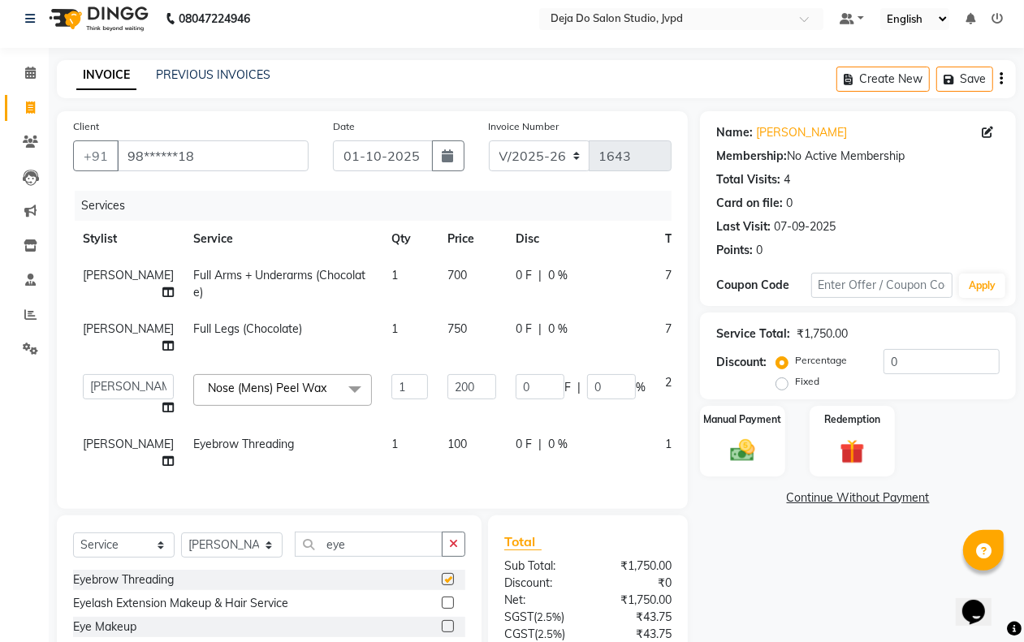
checkbox input "false"
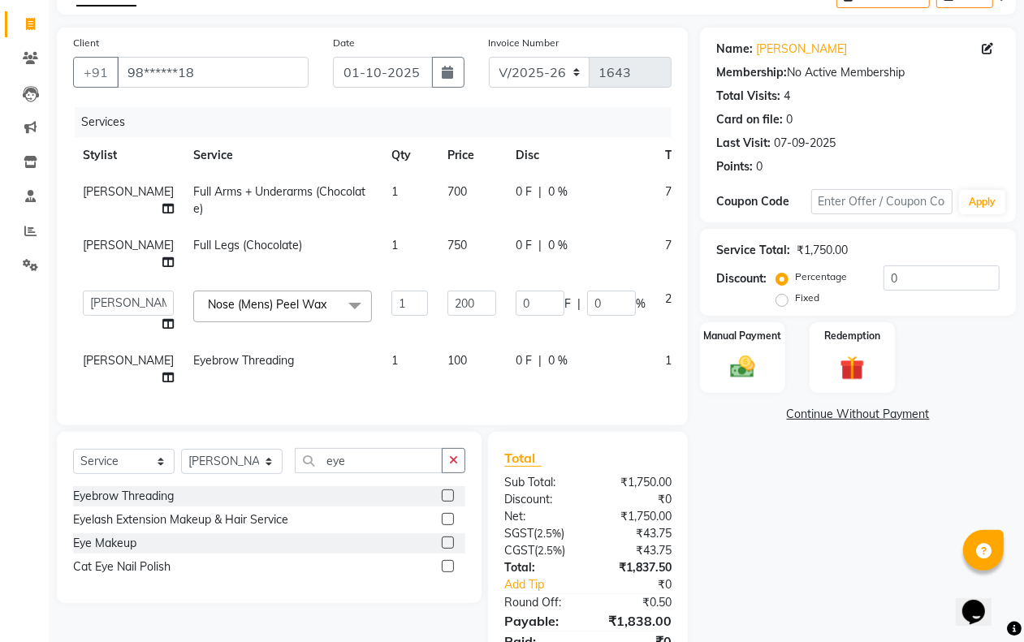
scroll to position [112, 0]
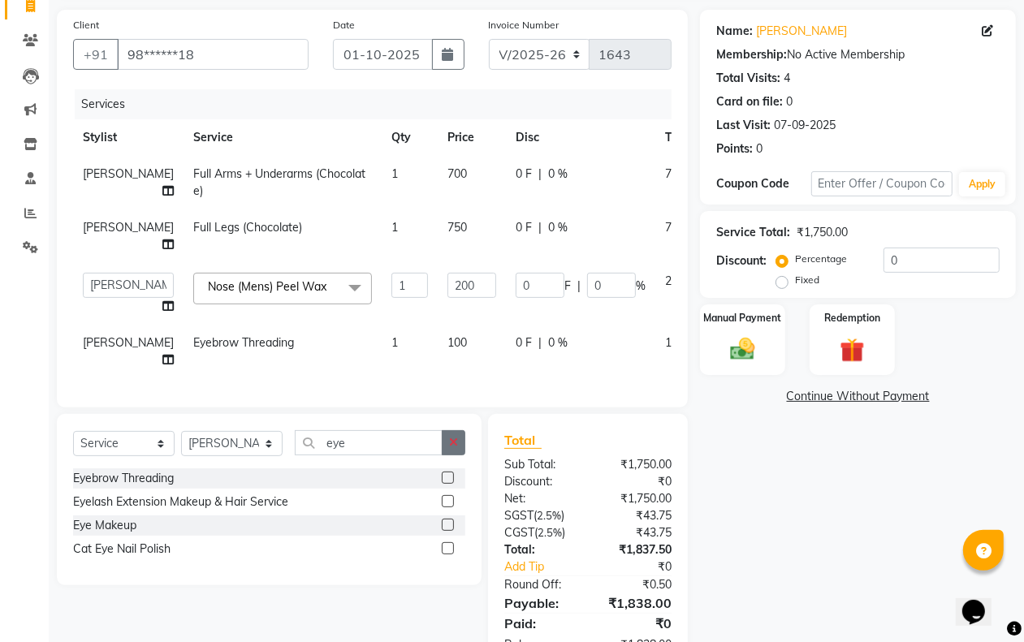
click at [453, 448] on icon "button" at bounding box center [453, 442] width 9 height 11
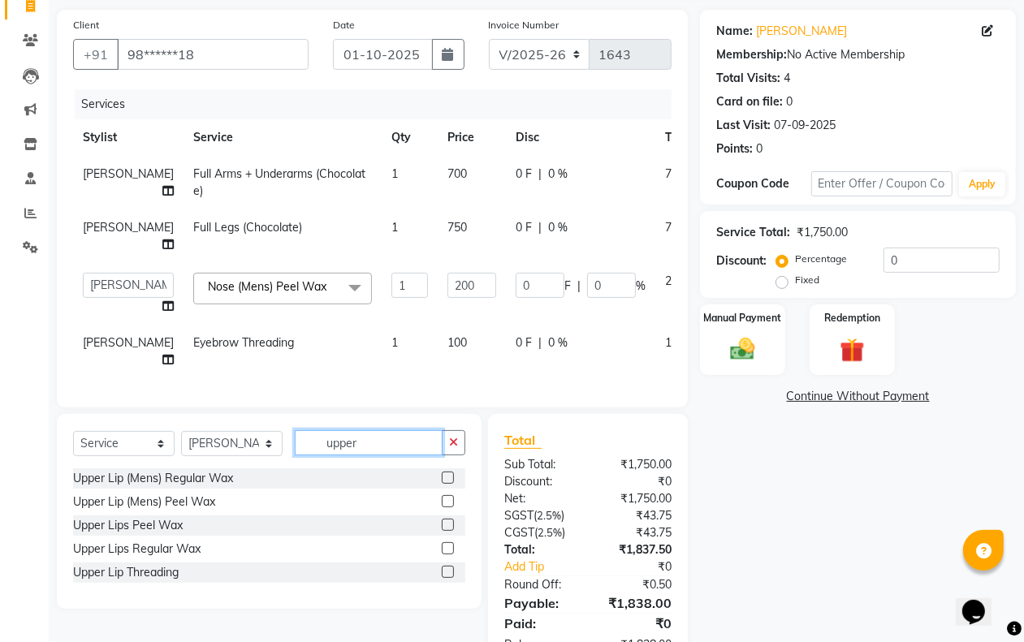
type input "upper"
click at [451, 578] on label at bounding box center [448, 572] width 12 height 12
click at [451, 578] on input "checkbox" at bounding box center [447, 572] width 11 height 11
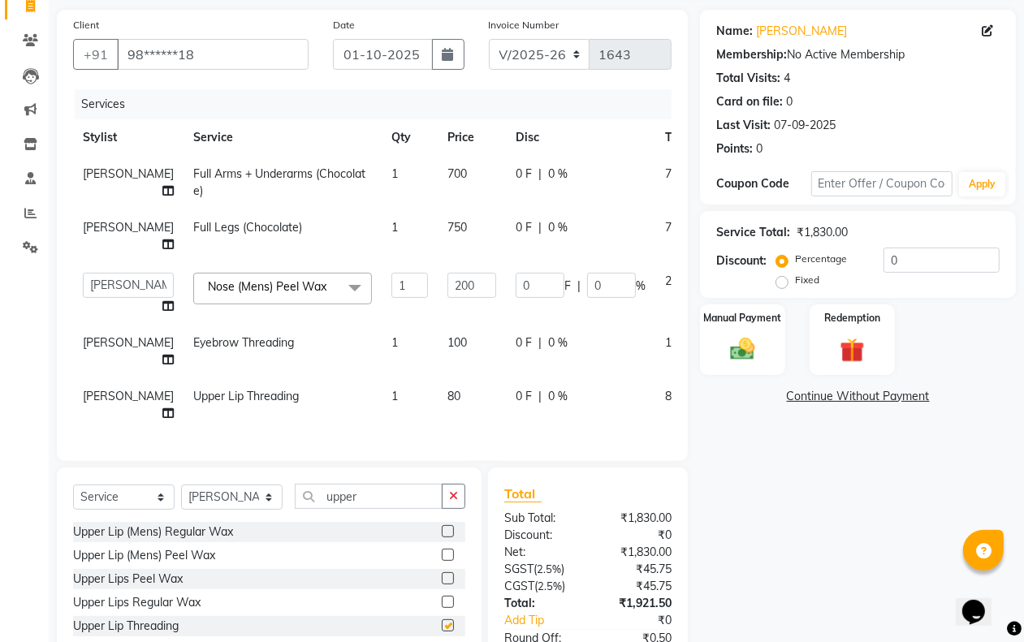
checkbox input "false"
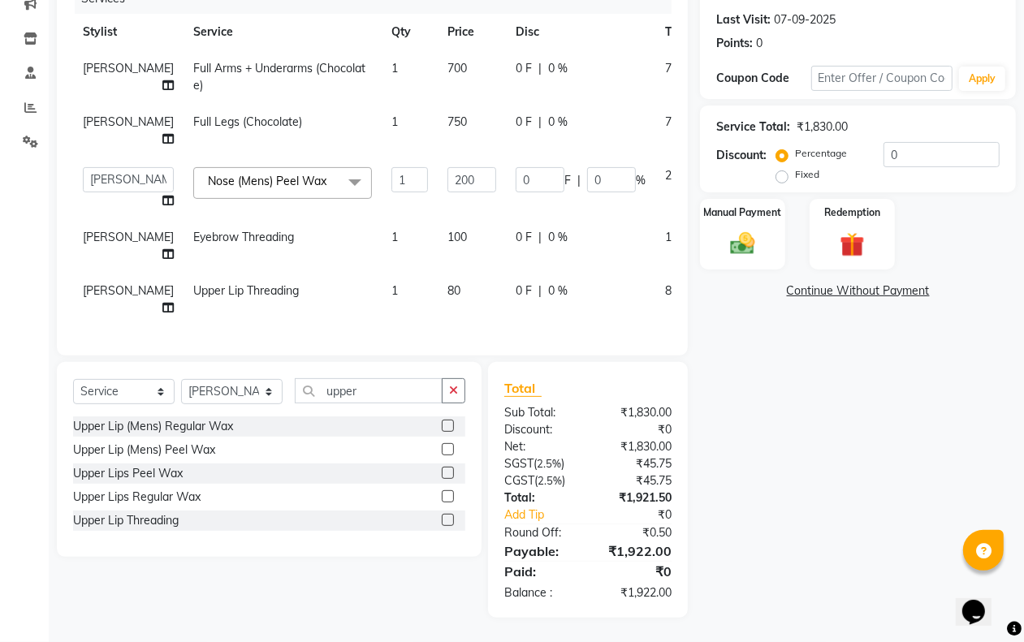
scroll to position [232, 0]
click at [996, 142] on input "0" at bounding box center [941, 154] width 116 height 25
type input "1"
type input "2"
type input "1"
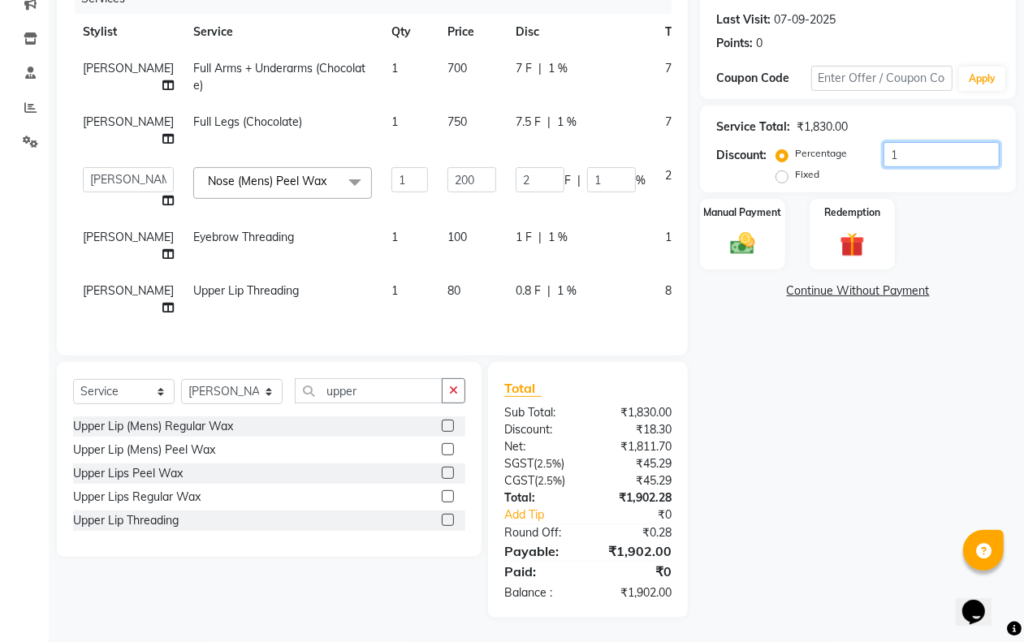
type input "10"
type input "20"
type input "10"
drag, startPoint x: 913, startPoint y: 399, endPoint x: 904, endPoint y: 394, distance: 10.9
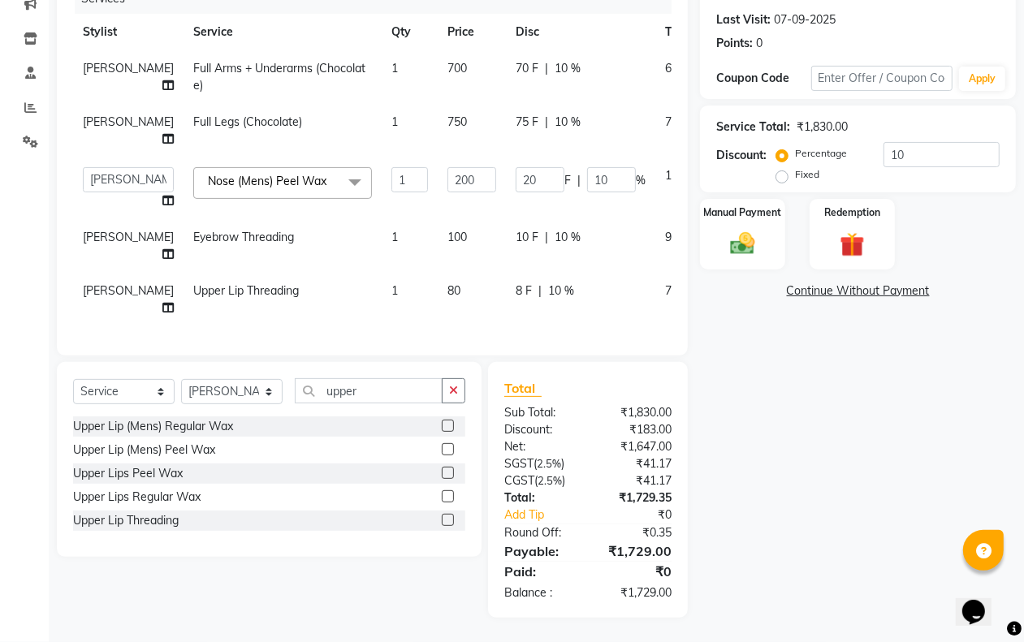
click at [909, 398] on div "Name: [PERSON_NAME] Membership: No Active Membership Total Visits: 4 Card on fi…" at bounding box center [864, 261] width 328 height 714
click at [438, 278] on td "80" at bounding box center [472, 300] width 68 height 54
select select "62495"
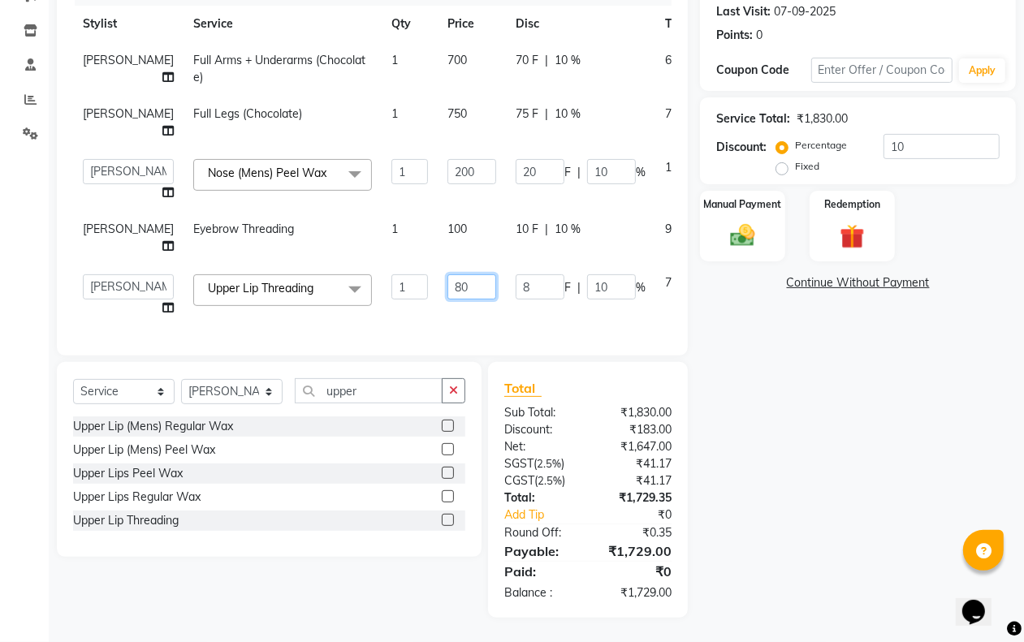
click at [447, 278] on input "80" at bounding box center [471, 286] width 49 height 25
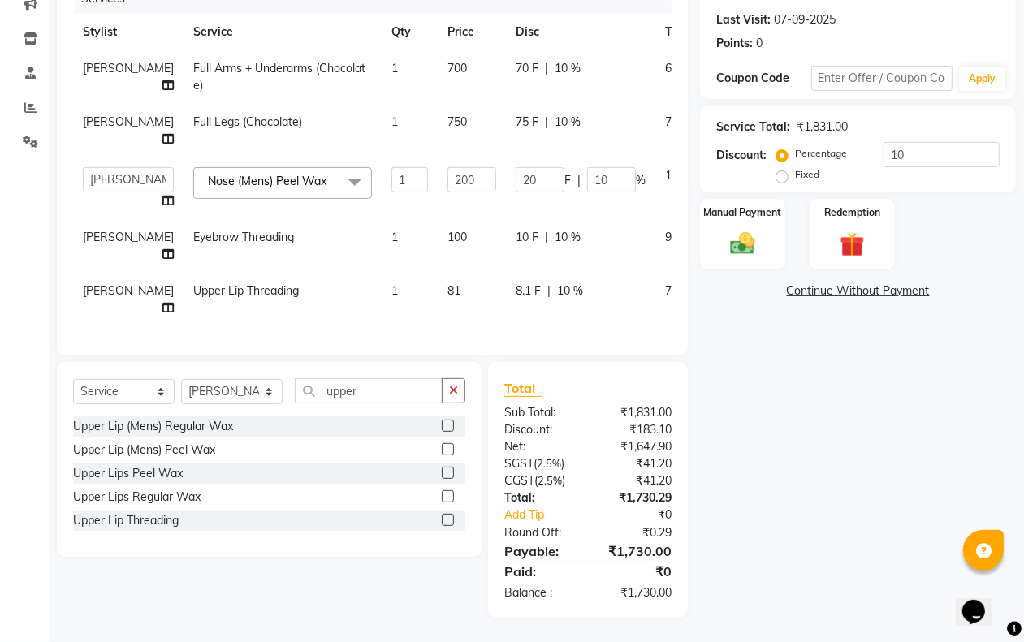
click at [777, 390] on div "Name: [PERSON_NAME] Membership: No Active Membership Total Visits: 4 Card on fi…" at bounding box center [864, 261] width 328 height 714
click at [736, 252] on div "Manual Payment" at bounding box center [742, 234] width 88 height 74
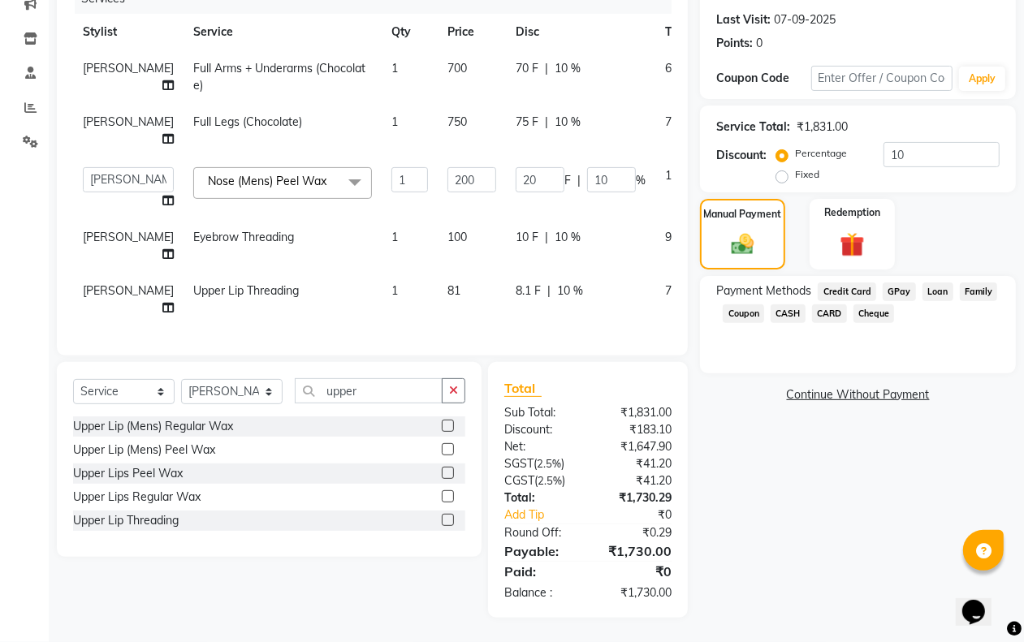
click at [891, 283] on span "GPay" at bounding box center [898, 292] width 33 height 19
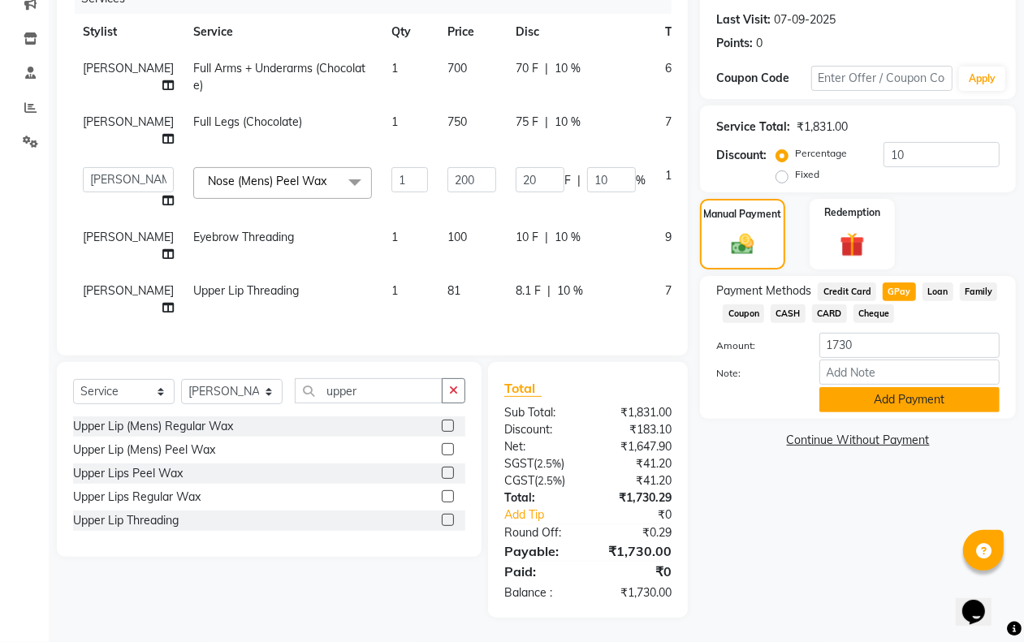
click at [832, 387] on button "Add Payment" at bounding box center [909, 399] width 180 height 25
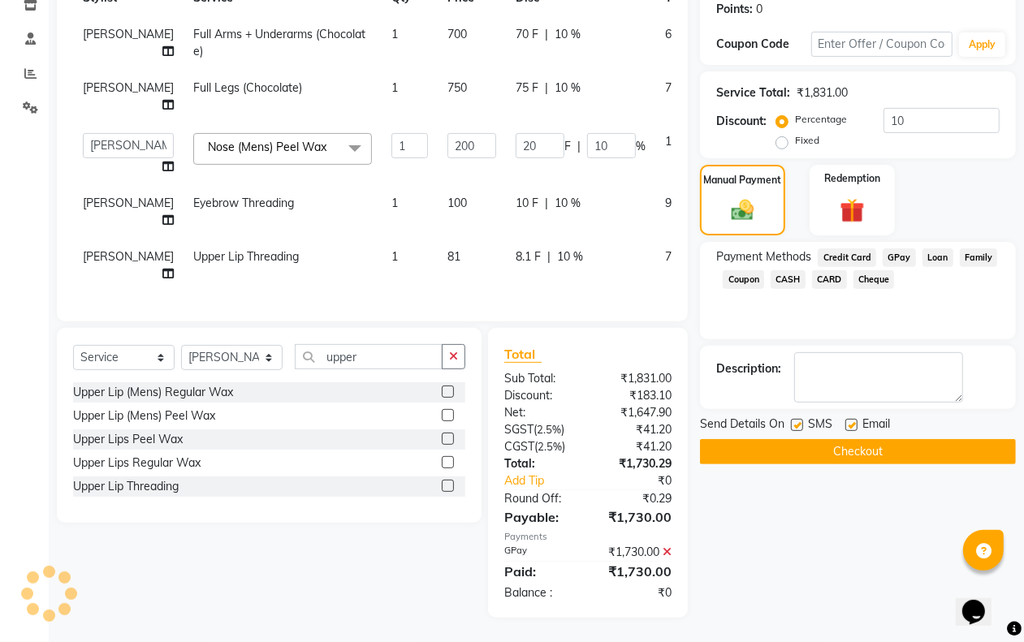
scroll to position [265, 0]
click at [809, 439] on button "Checkout" at bounding box center [858, 451] width 316 height 25
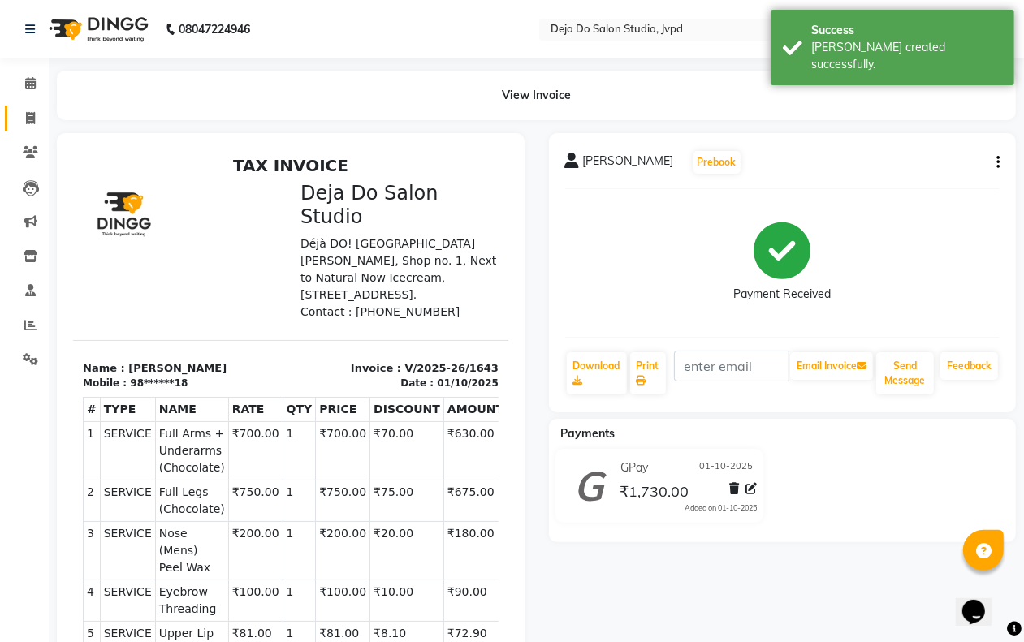
click at [35, 107] on link "Invoice" at bounding box center [24, 119] width 39 height 27
